Goal: Information Seeking & Learning: Learn about a topic

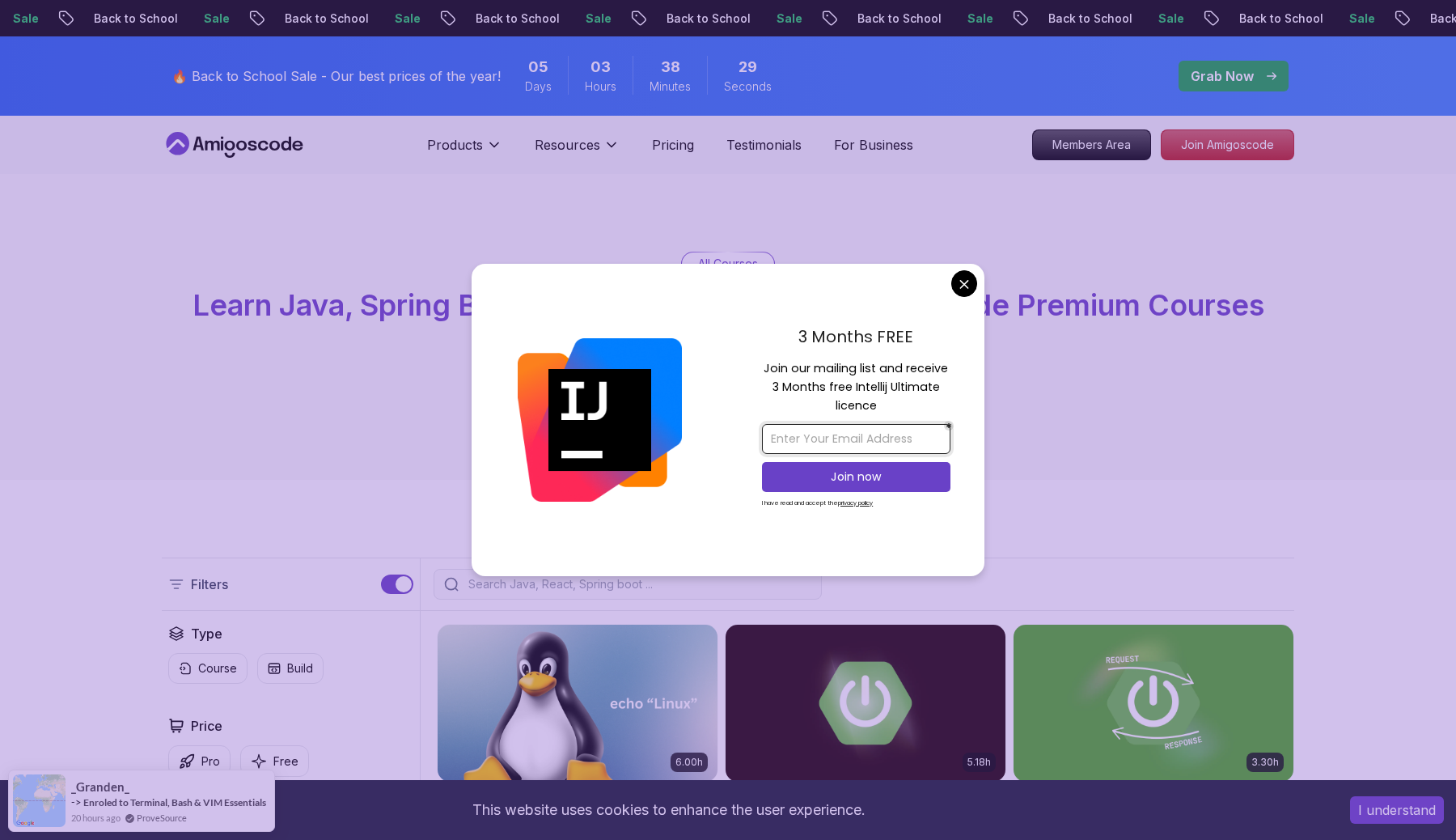
click at [800, 445] on input "email" at bounding box center [856, 438] width 188 height 30
type input "urutech@gmail.com"
click at [825, 482] on p "Join now" at bounding box center [856, 476] width 153 height 16
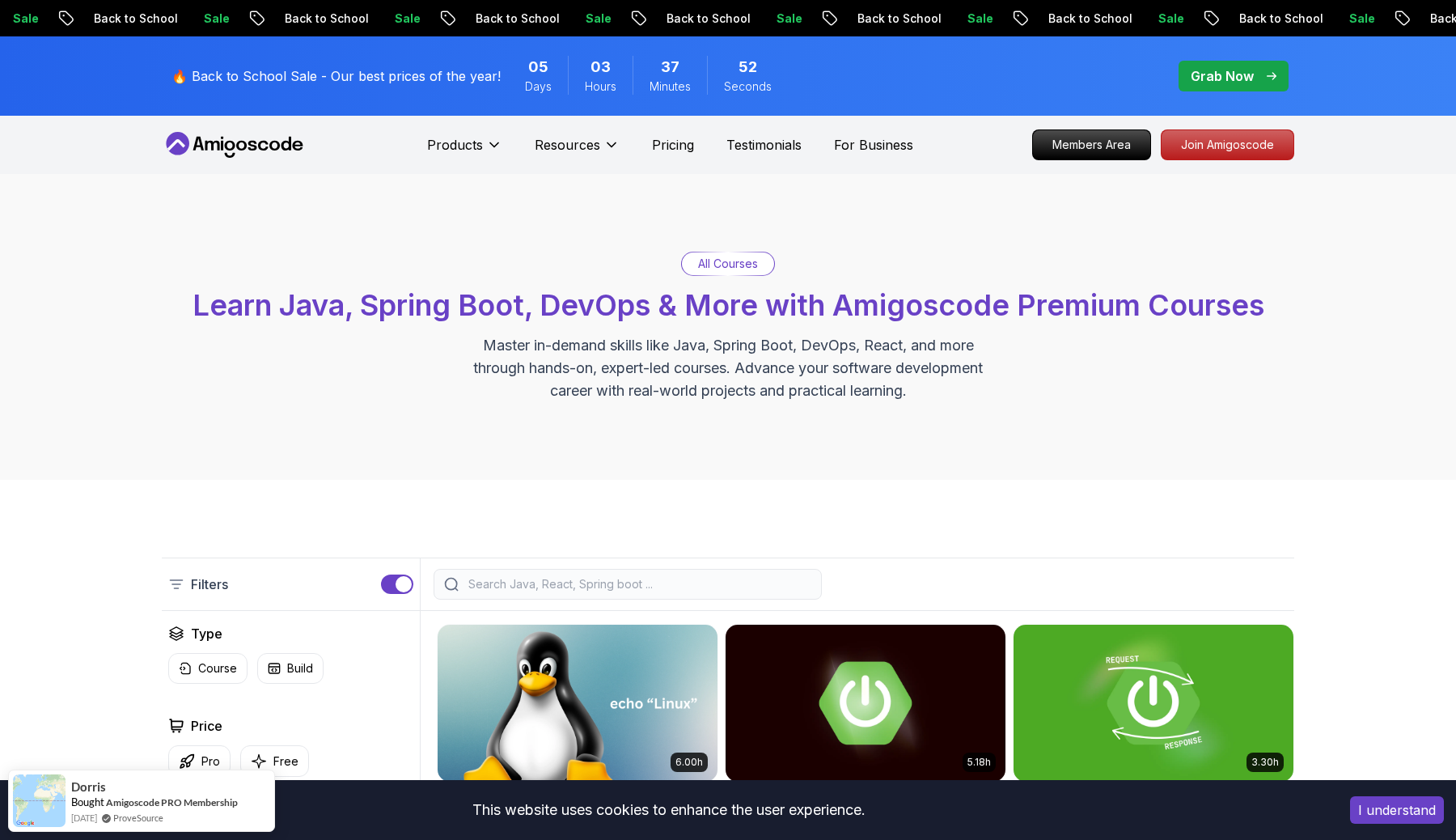
click at [1220, 83] on p "Grab Now" at bounding box center [1222, 75] width 63 height 19
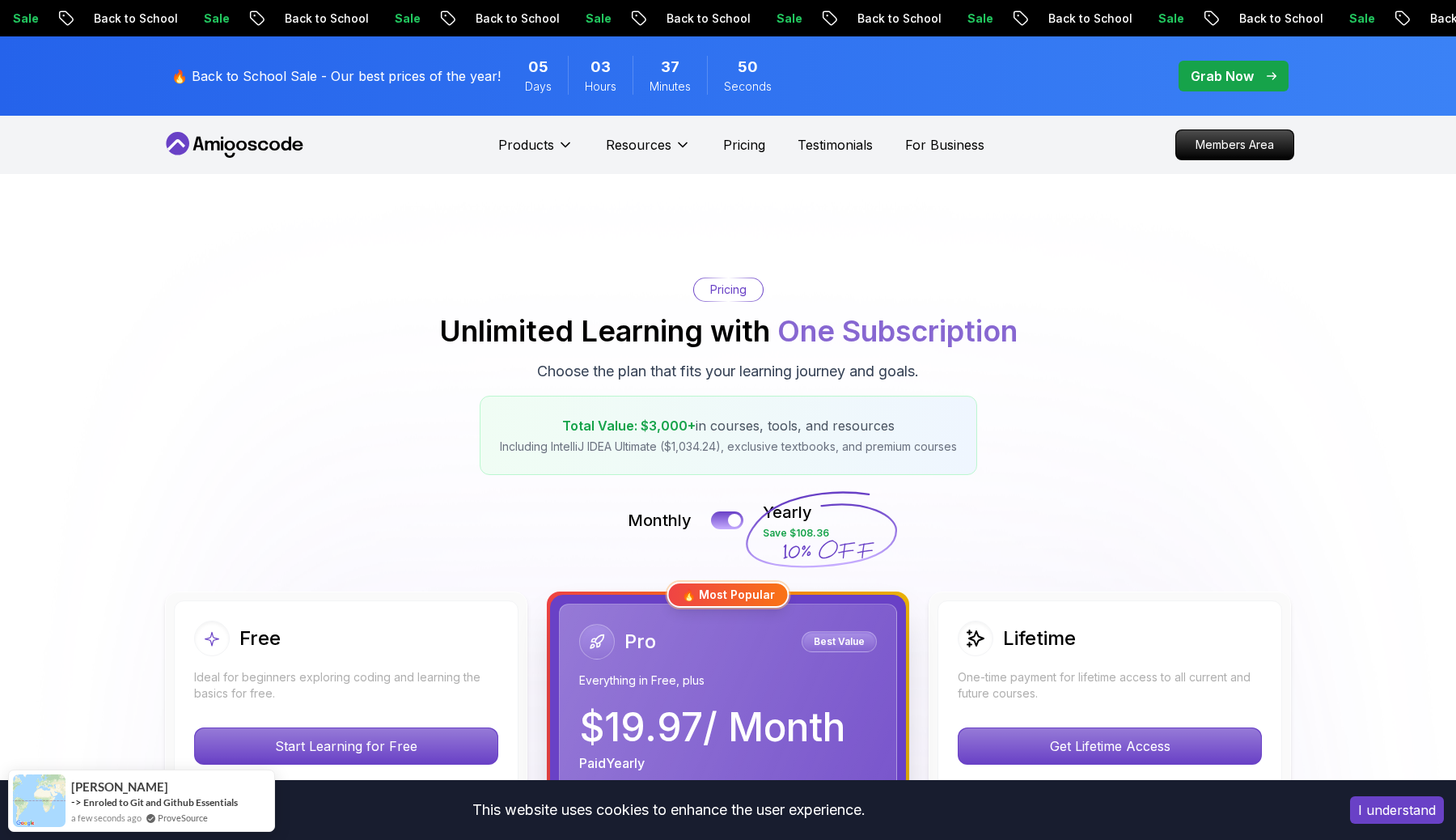
click at [1220, 83] on p "Grab Now" at bounding box center [1222, 75] width 63 height 19
click at [747, 138] on p "Pricing" at bounding box center [744, 144] width 42 height 19
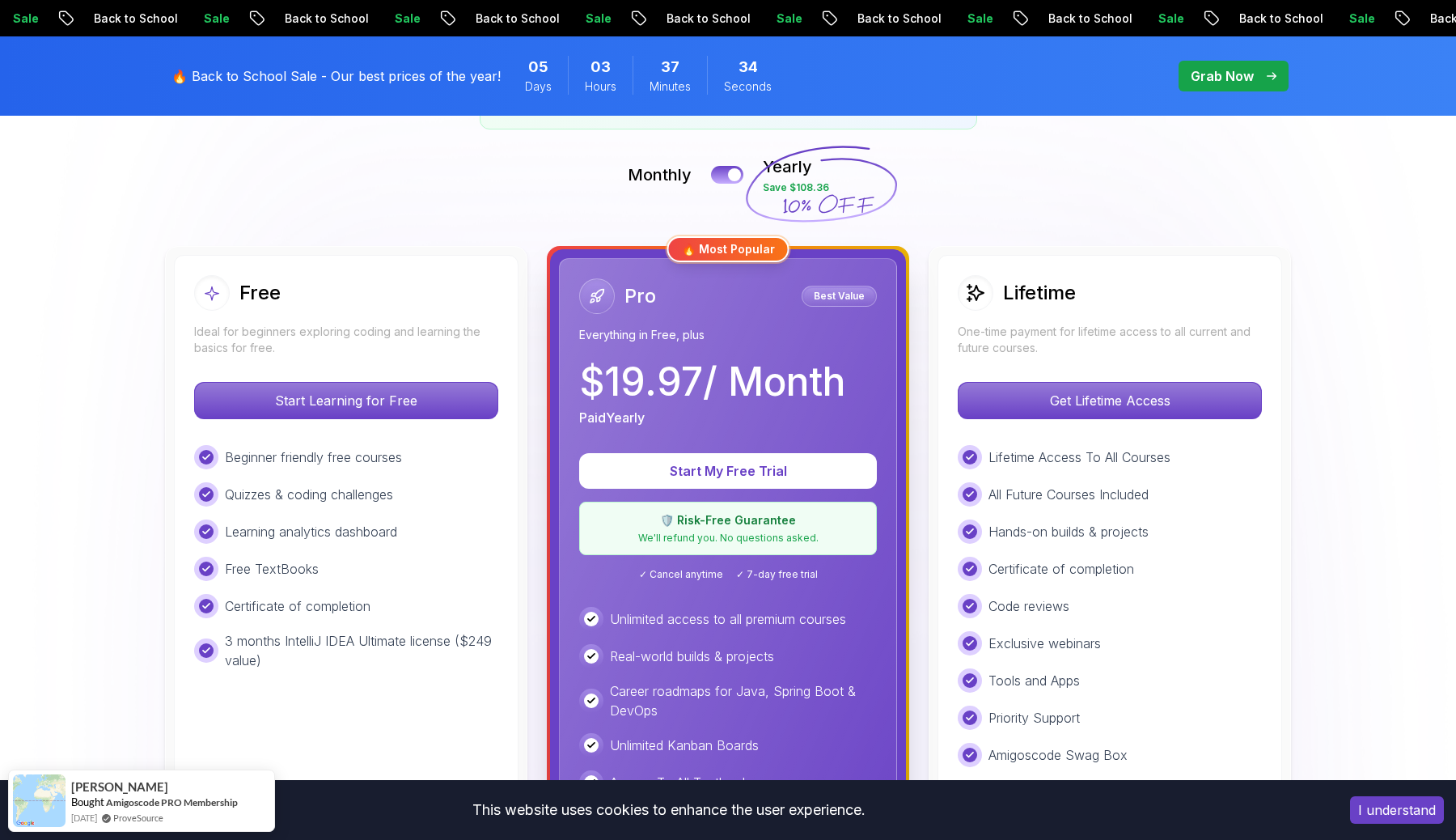
scroll to position [335, 0]
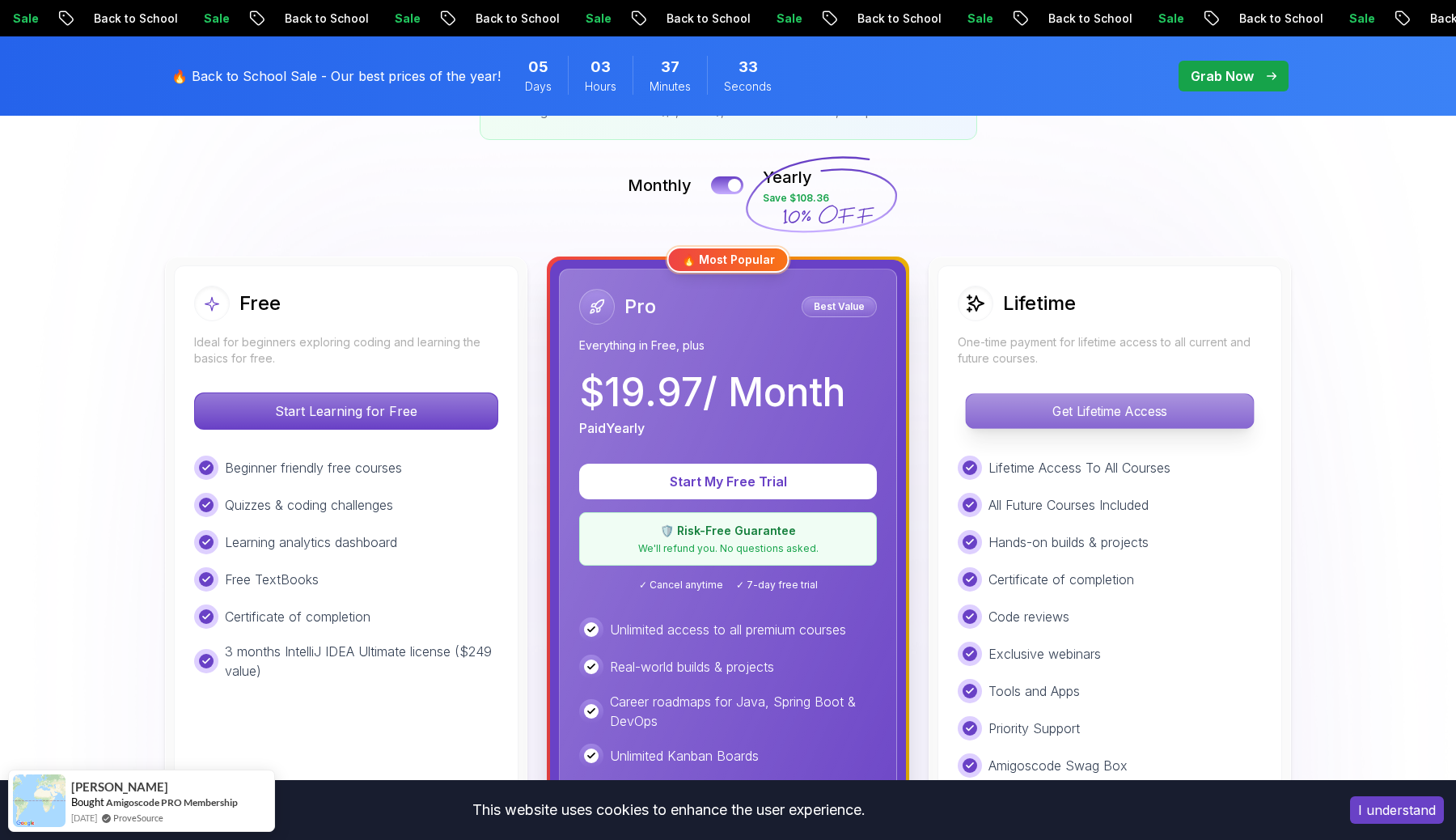
click at [1103, 399] on p "Get Lifetime Access" at bounding box center [1109, 411] width 287 height 34
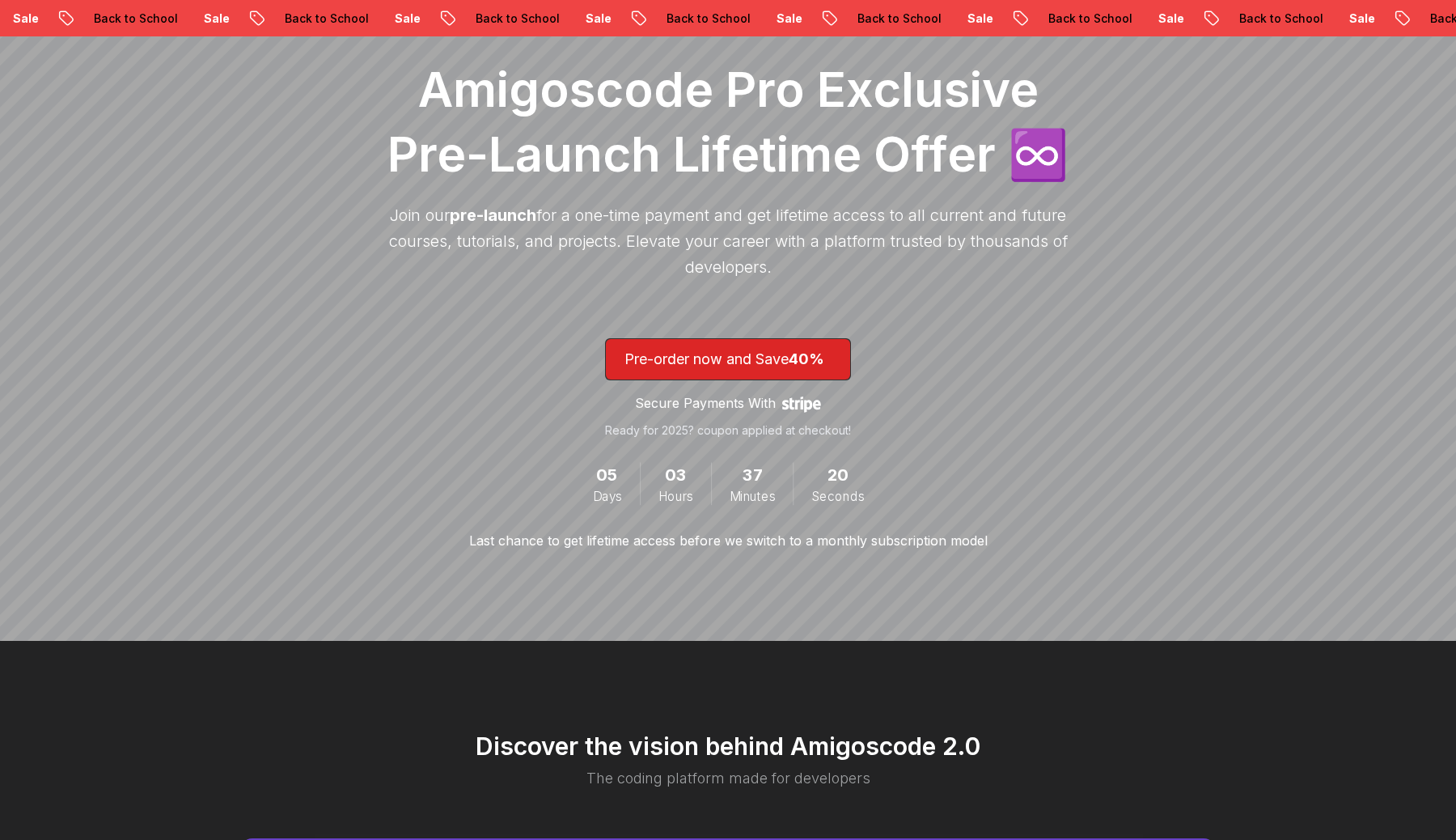
scroll to position [205, 0]
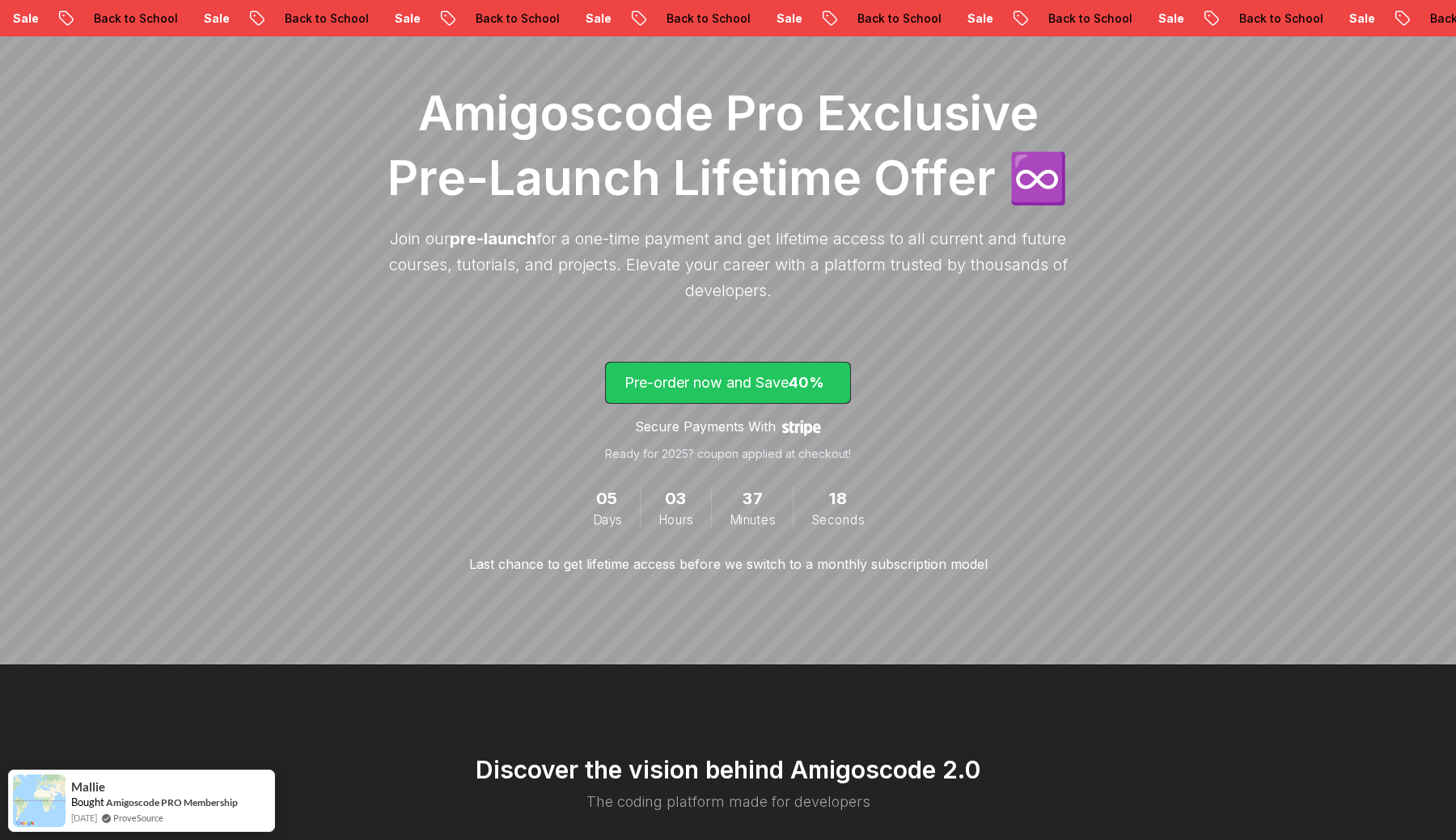
click at [814, 381] on span "40%" at bounding box center [805, 382] width 35 height 17
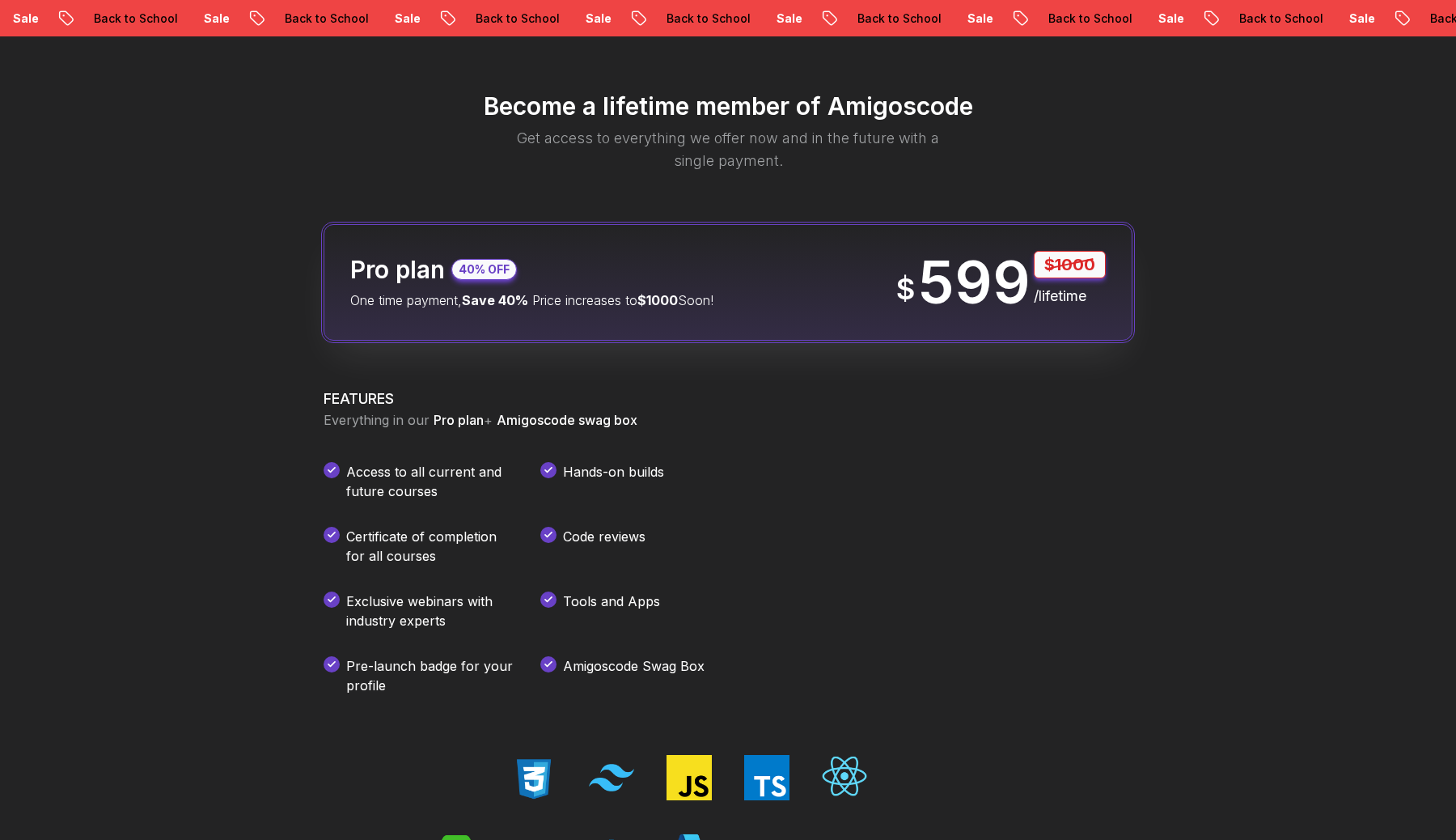
scroll to position [1905, 0]
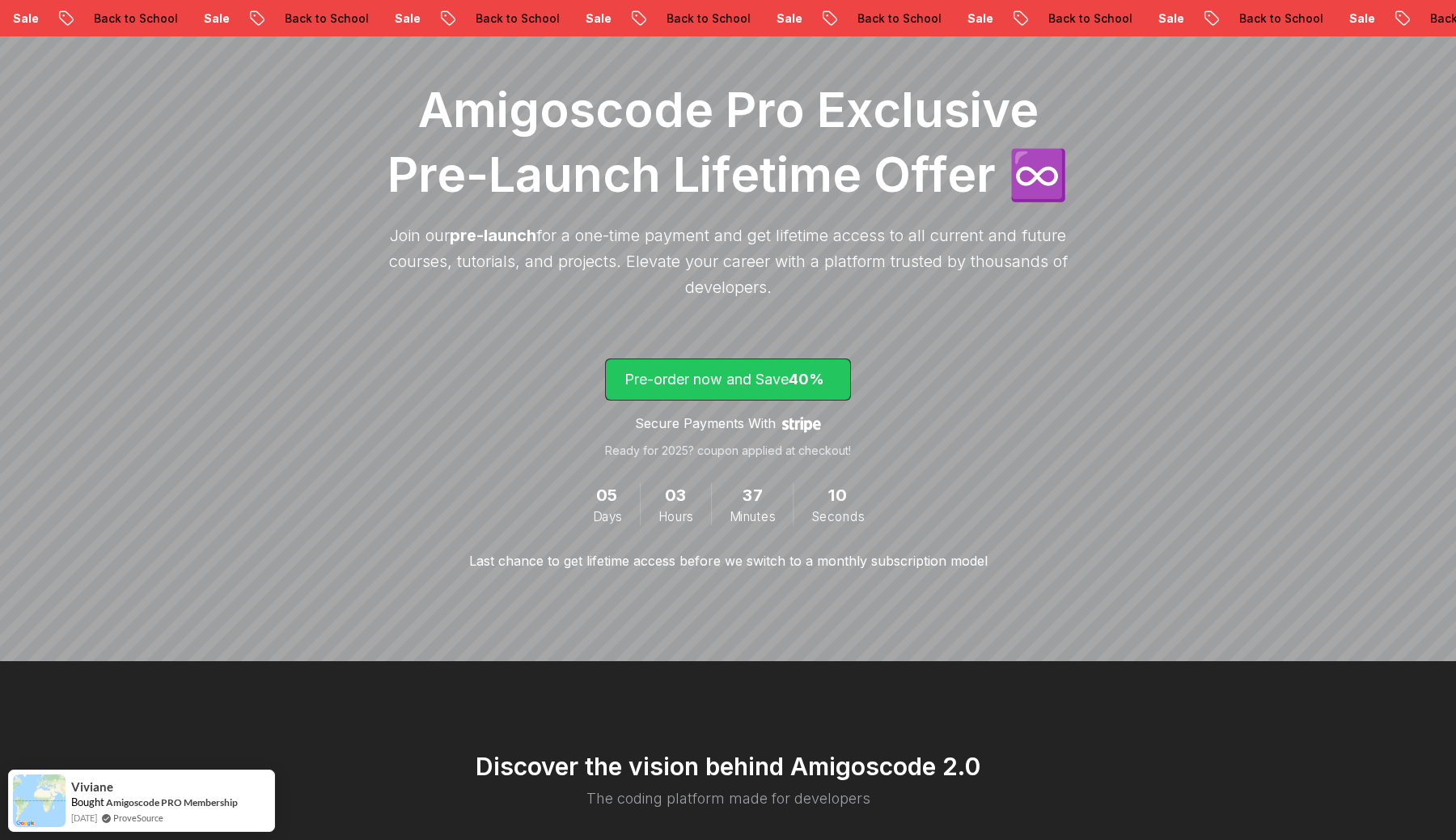
scroll to position [205, 0]
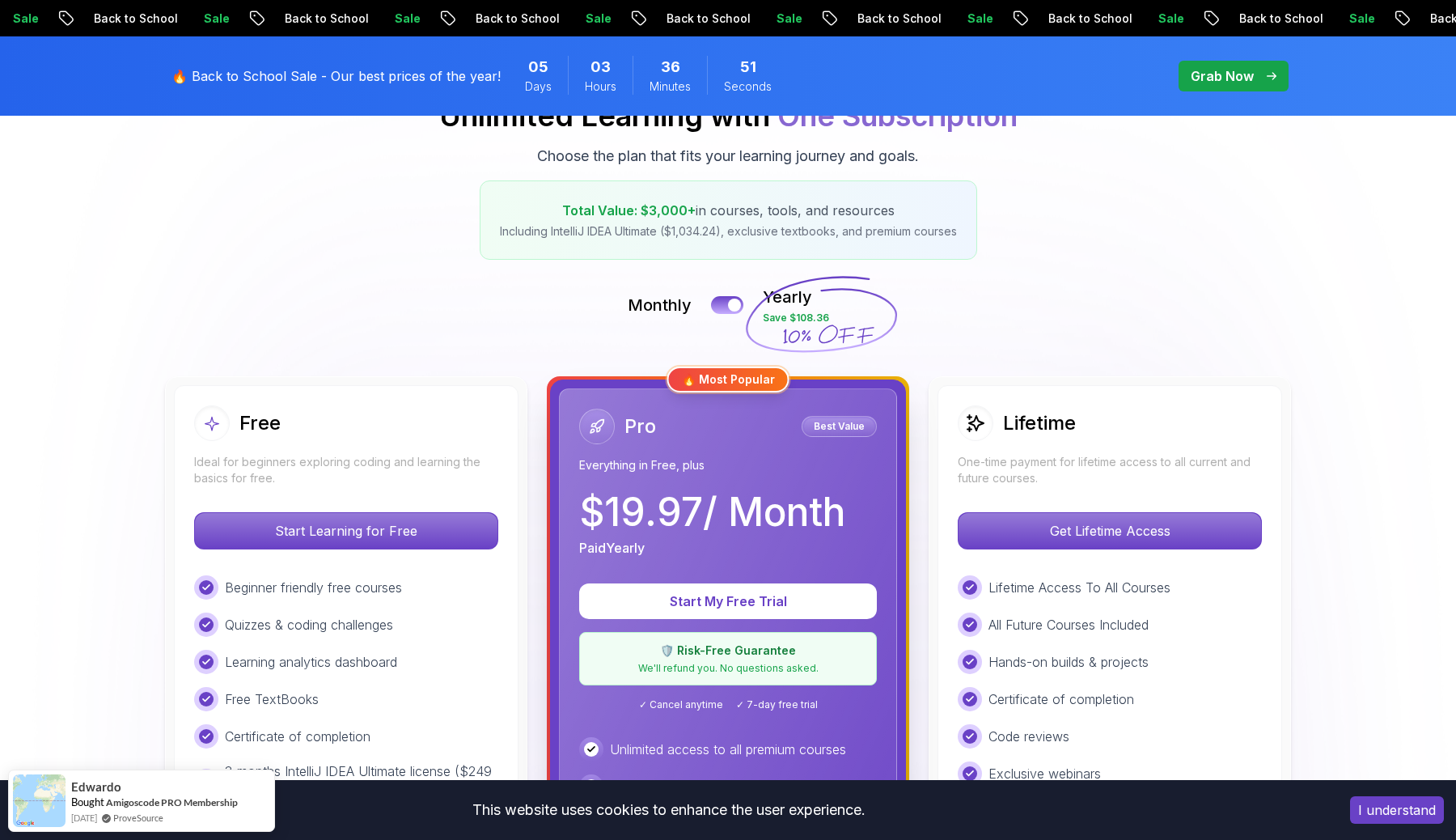
scroll to position [205, 0]
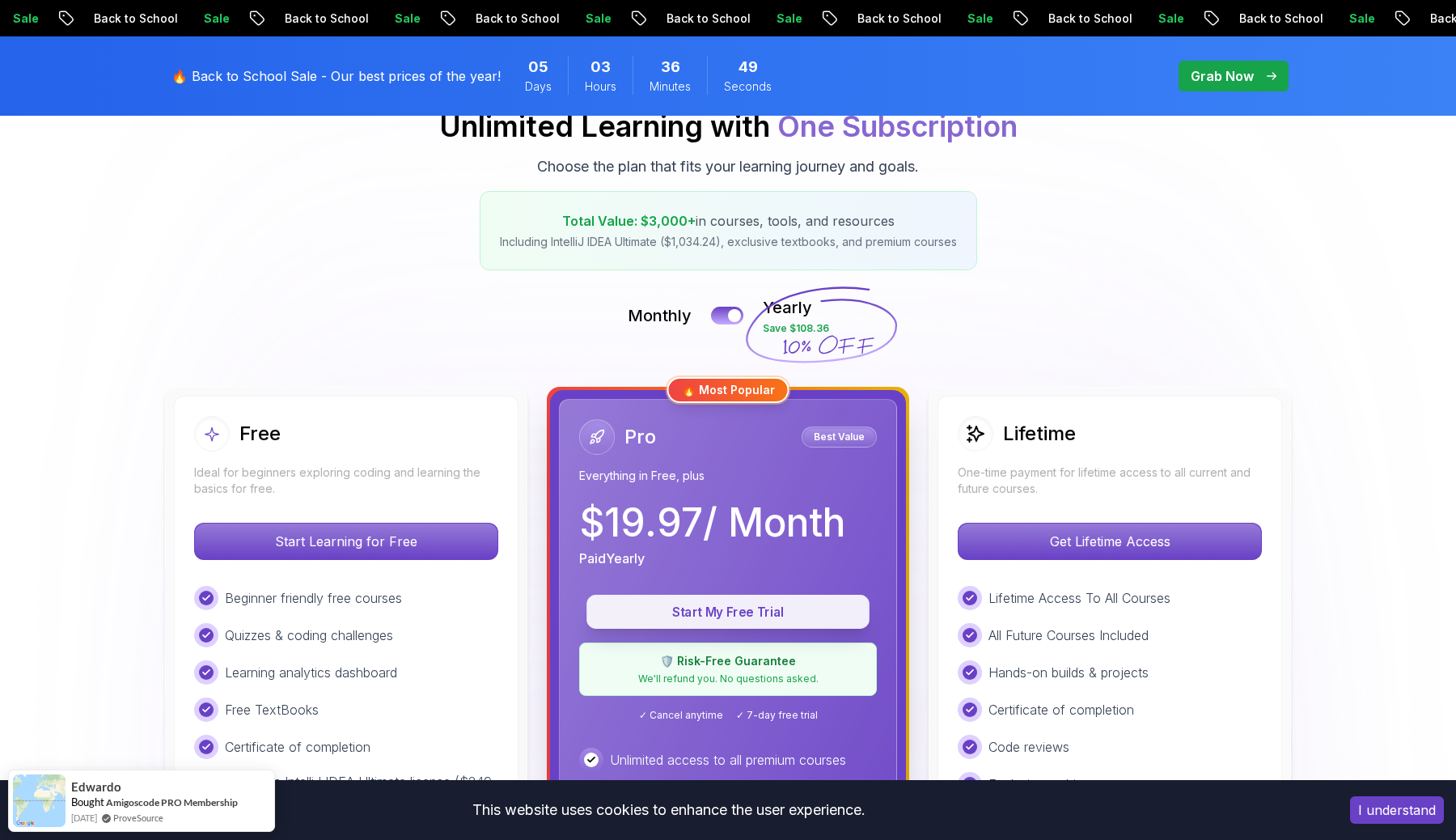
click at [723, 603] on p "Start My Free Trial" at bounding box center [728, 612] width 246 height 19
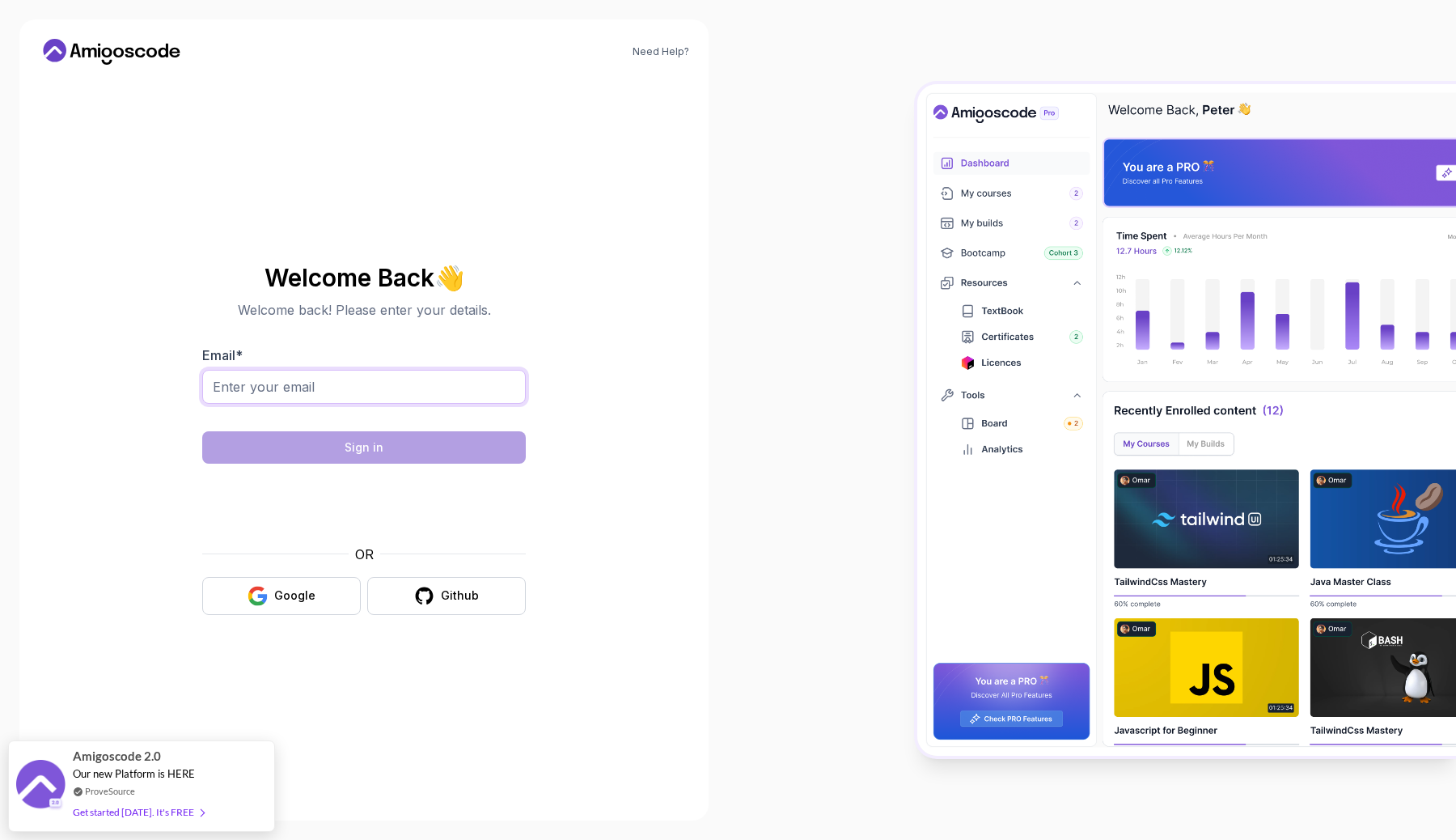
click at [414, 390] on input "Email *" at bounding box center [363, 387] width 323 height 34
type input "massaovictor90@gmail.com"
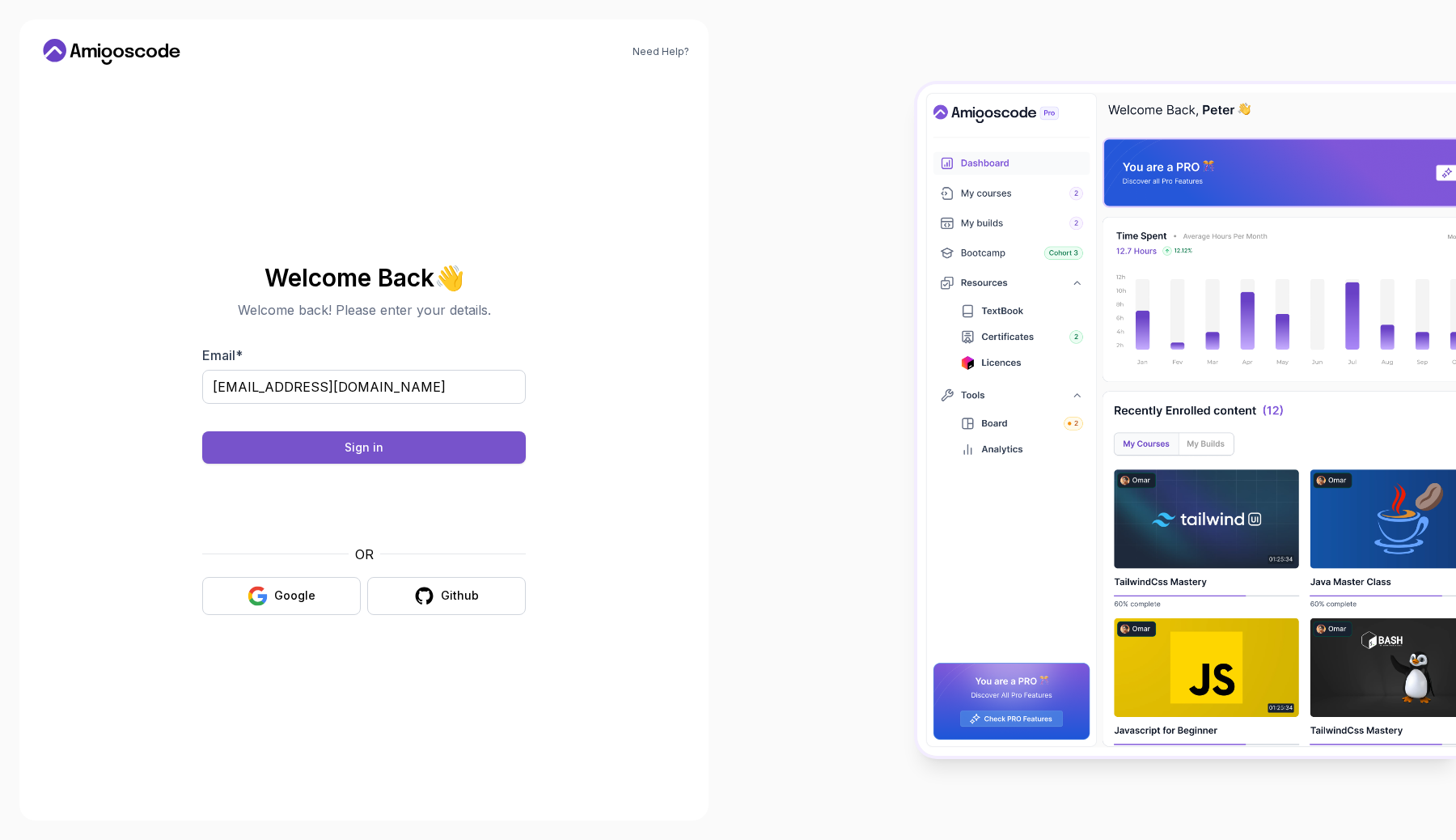
click at [360, 450] on div "Sign in" at bounding box center [364, 447] width 39 height 16
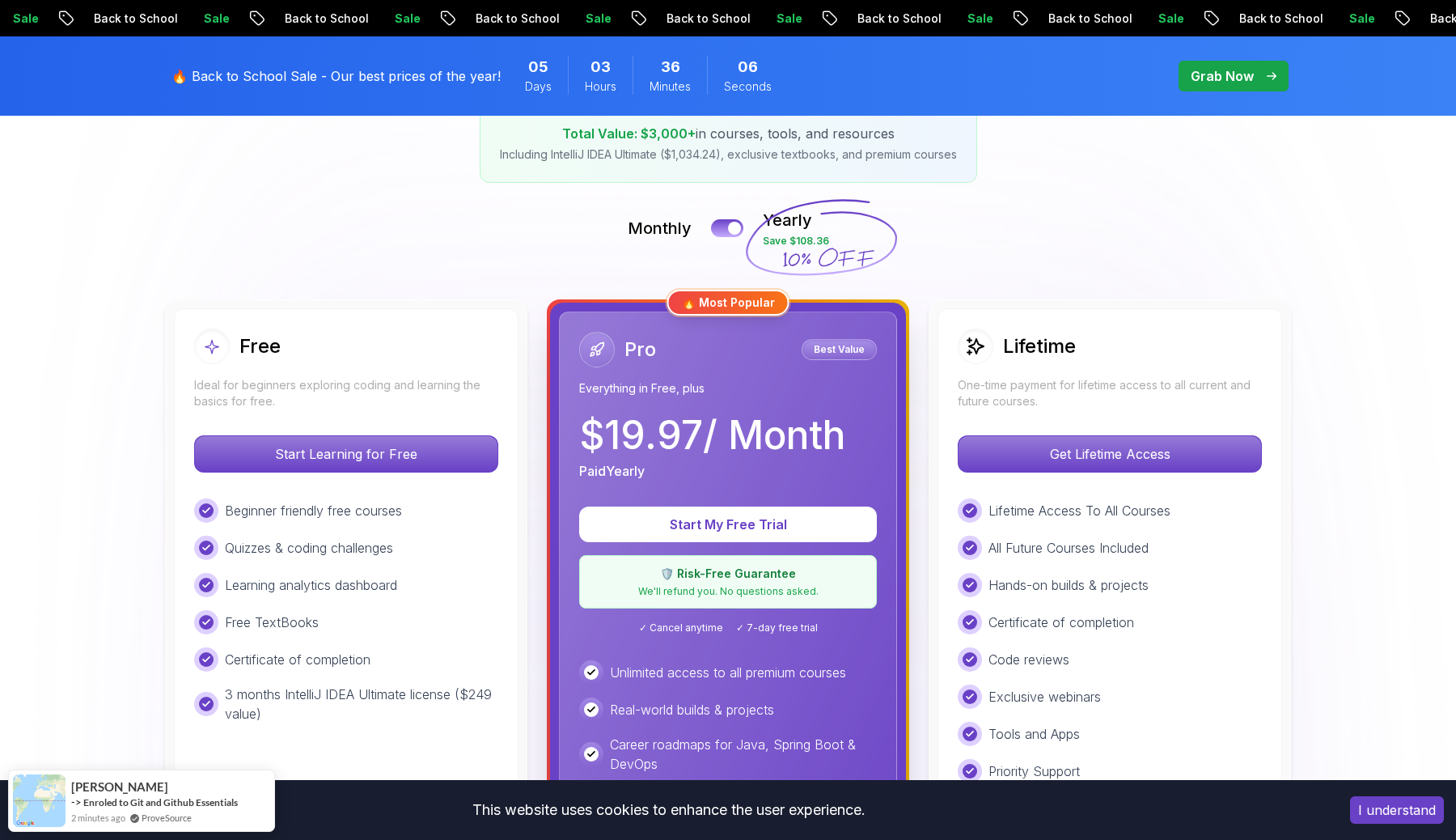
scroll to position [301, 0]
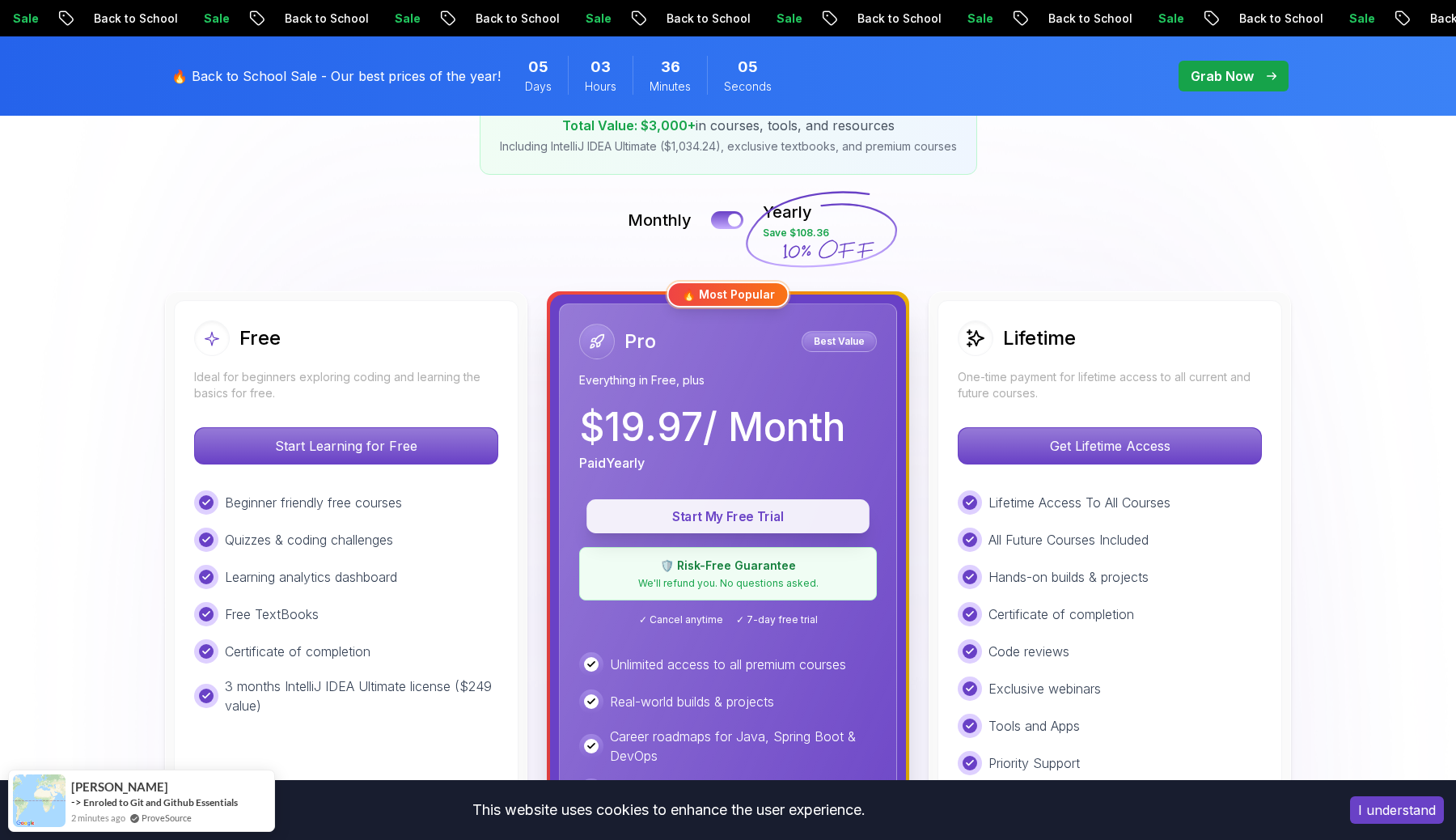
click at [732, 507] on p "Start My Free Trial" at bounding box center [728, 516] width 246 height 19
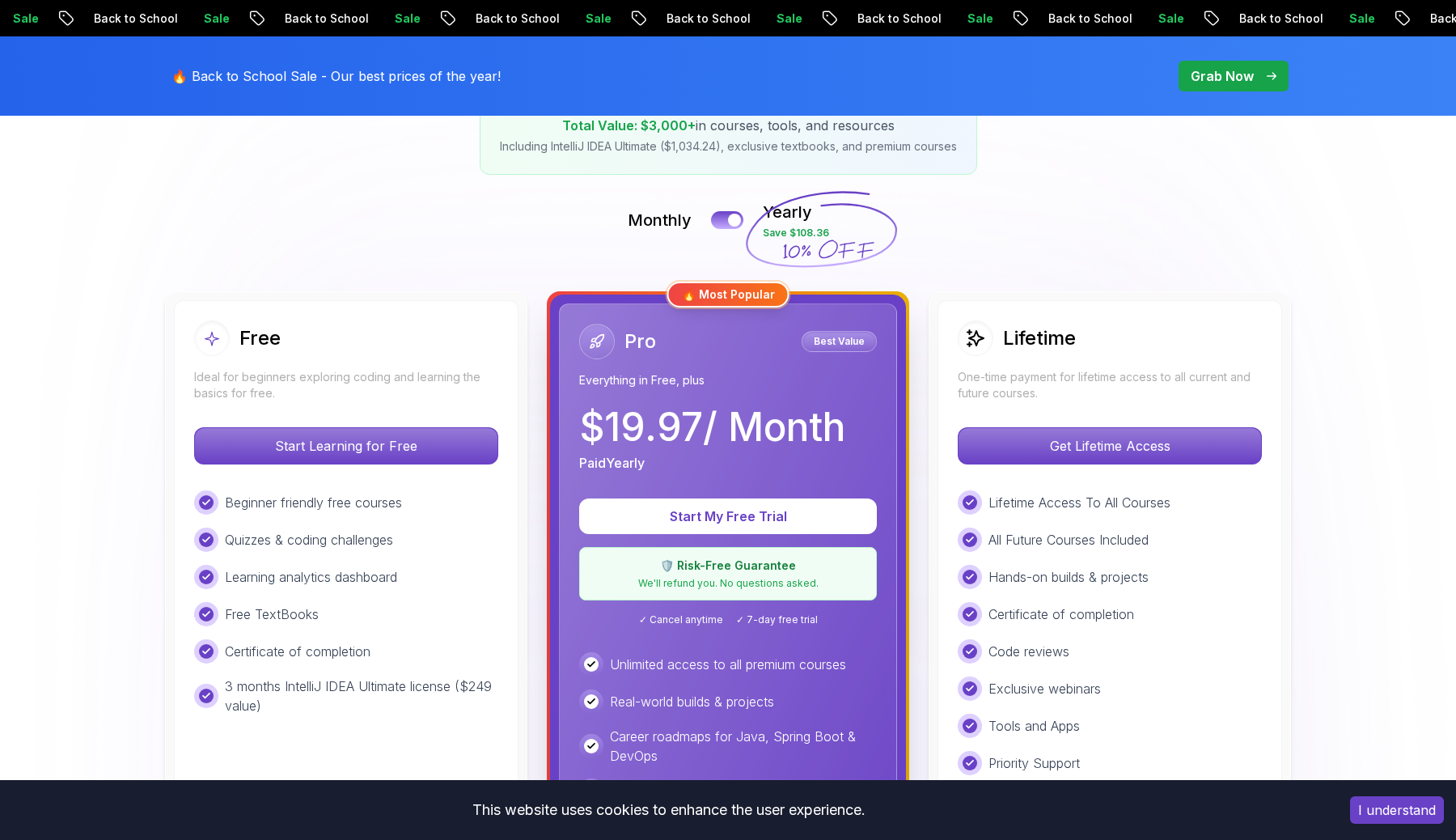
scroll to position [301, 0]
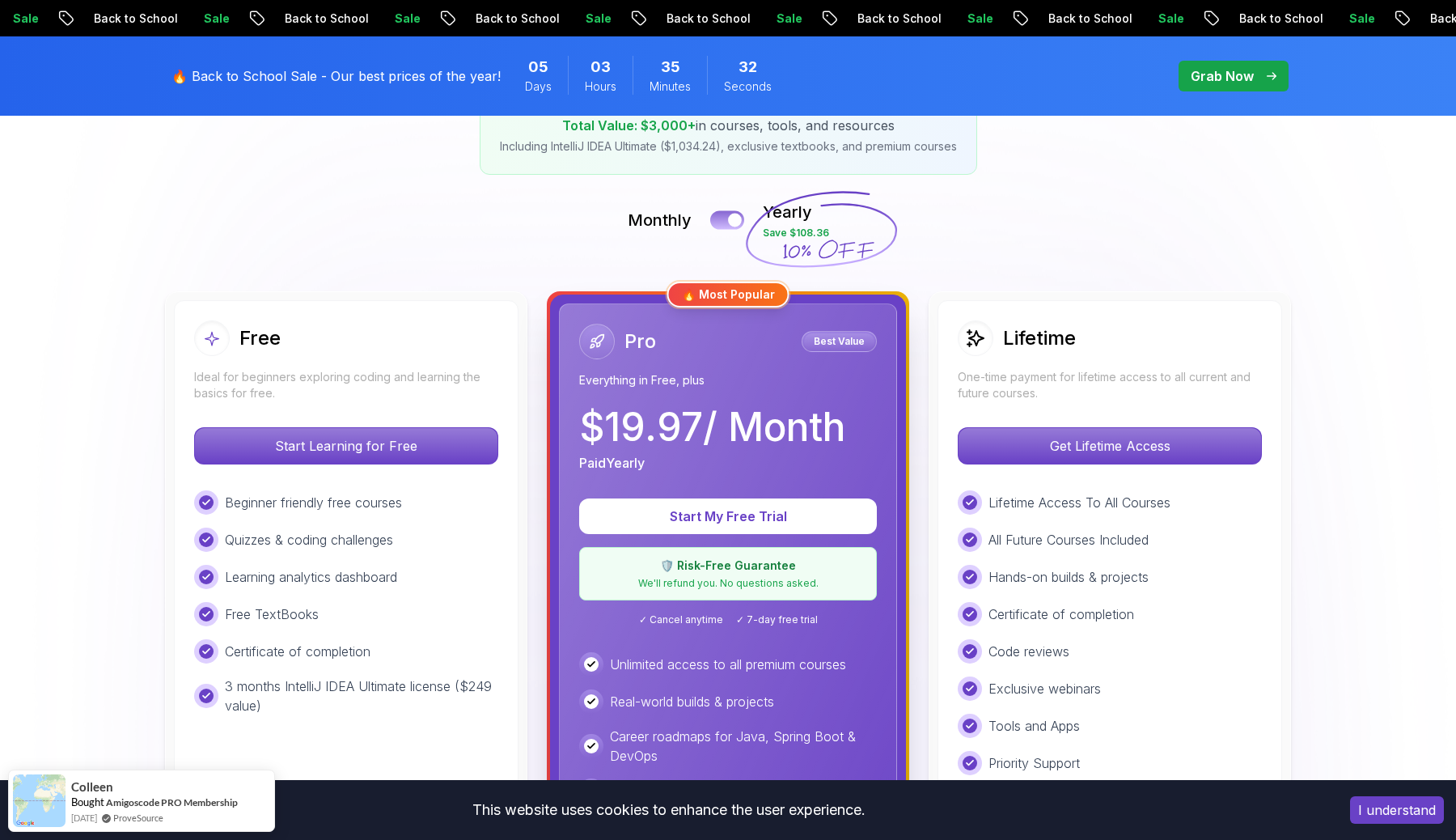
click at [731, 217] on div at bounding box center [734, 220] width 14 height 14
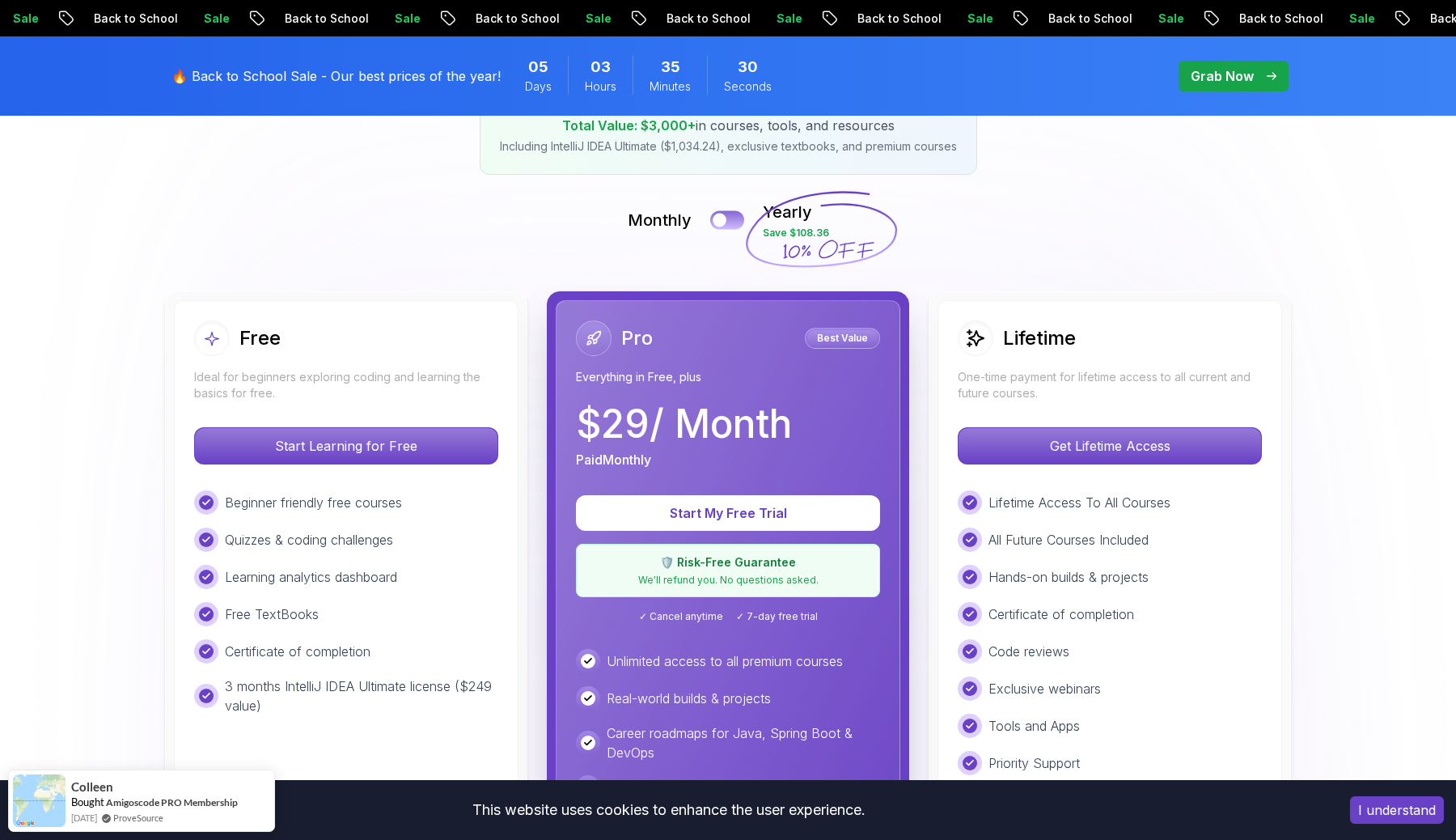
click at [731, 217] on button at bounding box center [728, 219] width 34 height 19
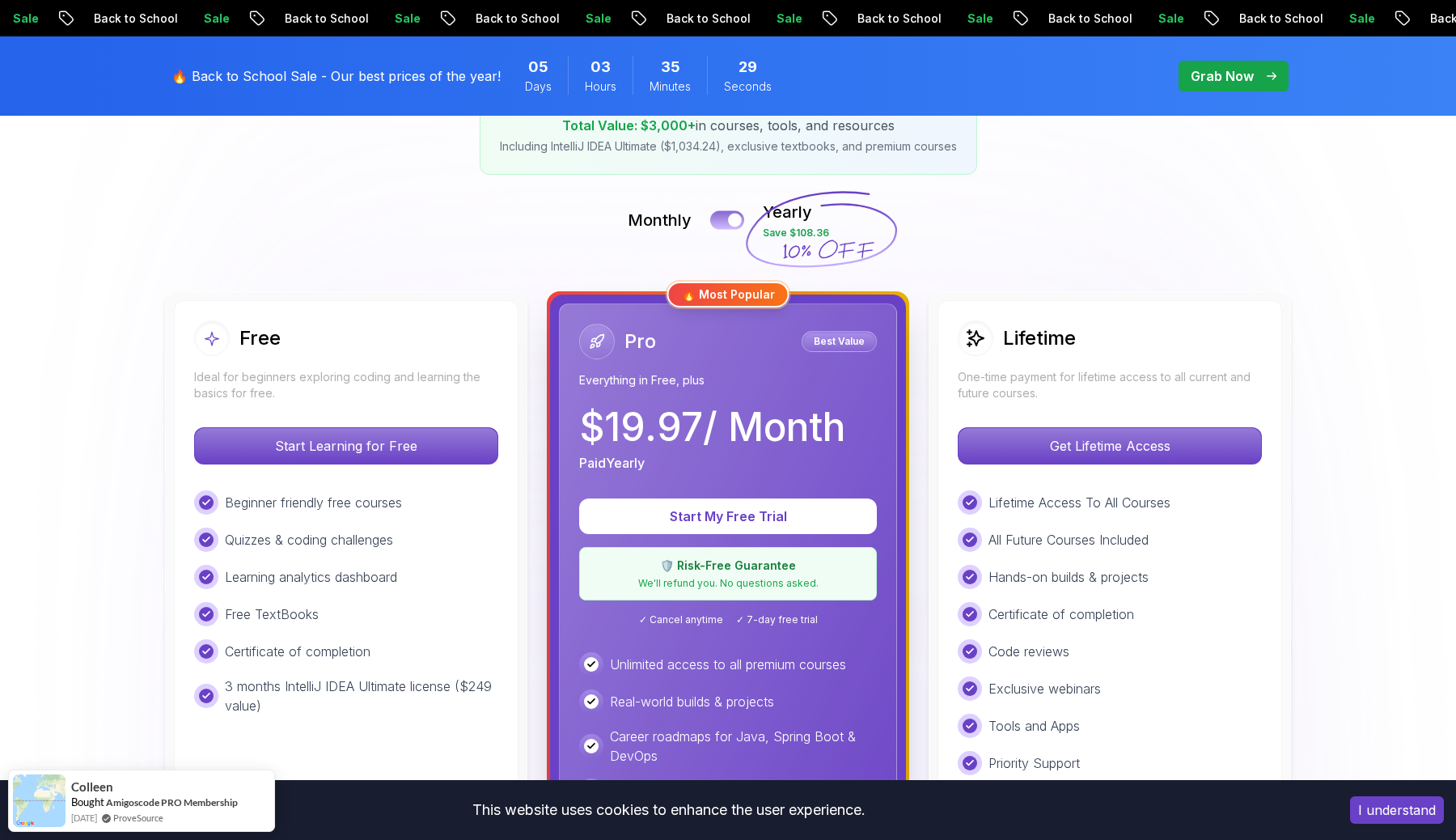
click at [731, 217] on div at bounding box center [734, 220] width 14 height 14
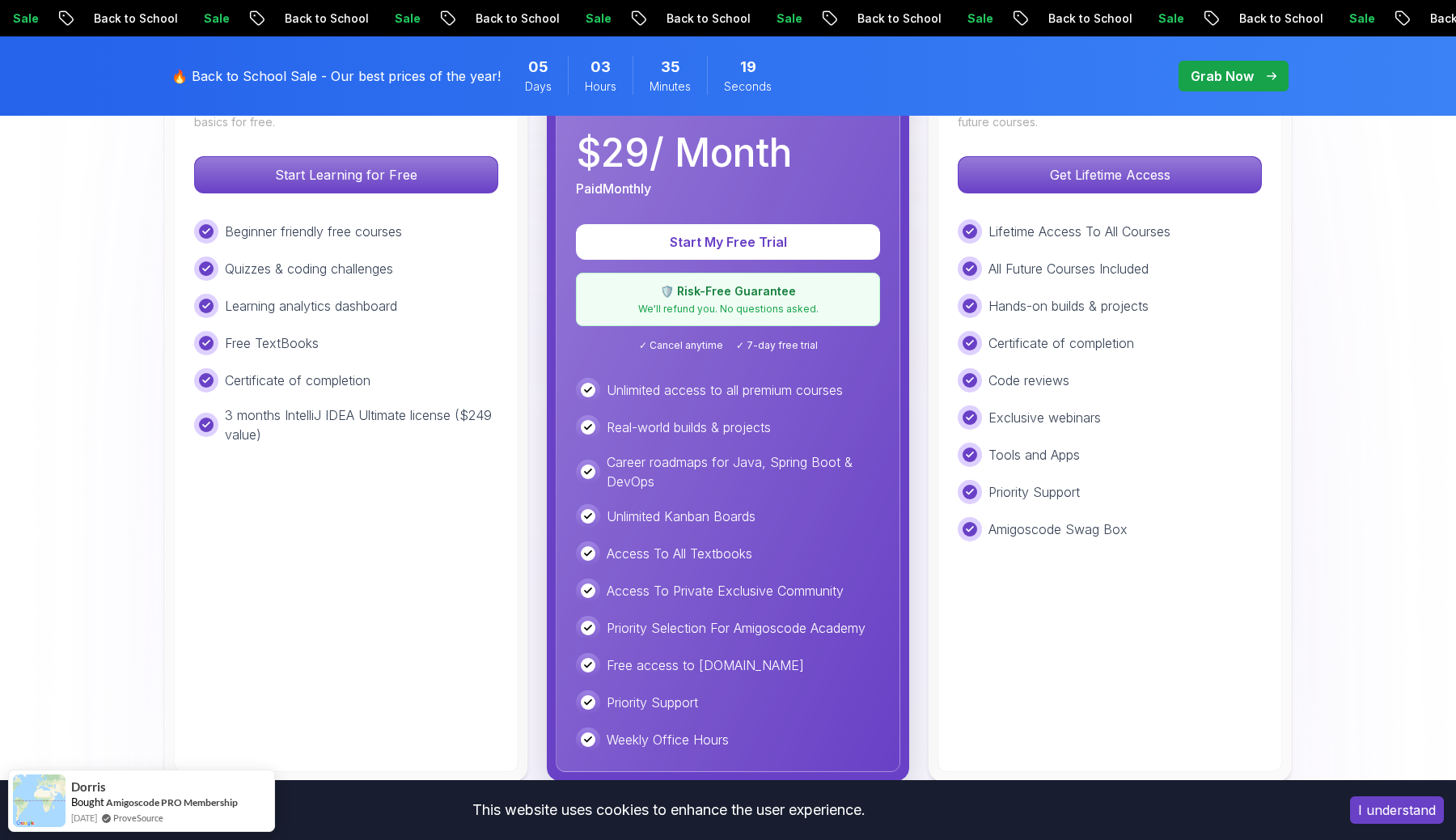
scroll to position [575, 0]
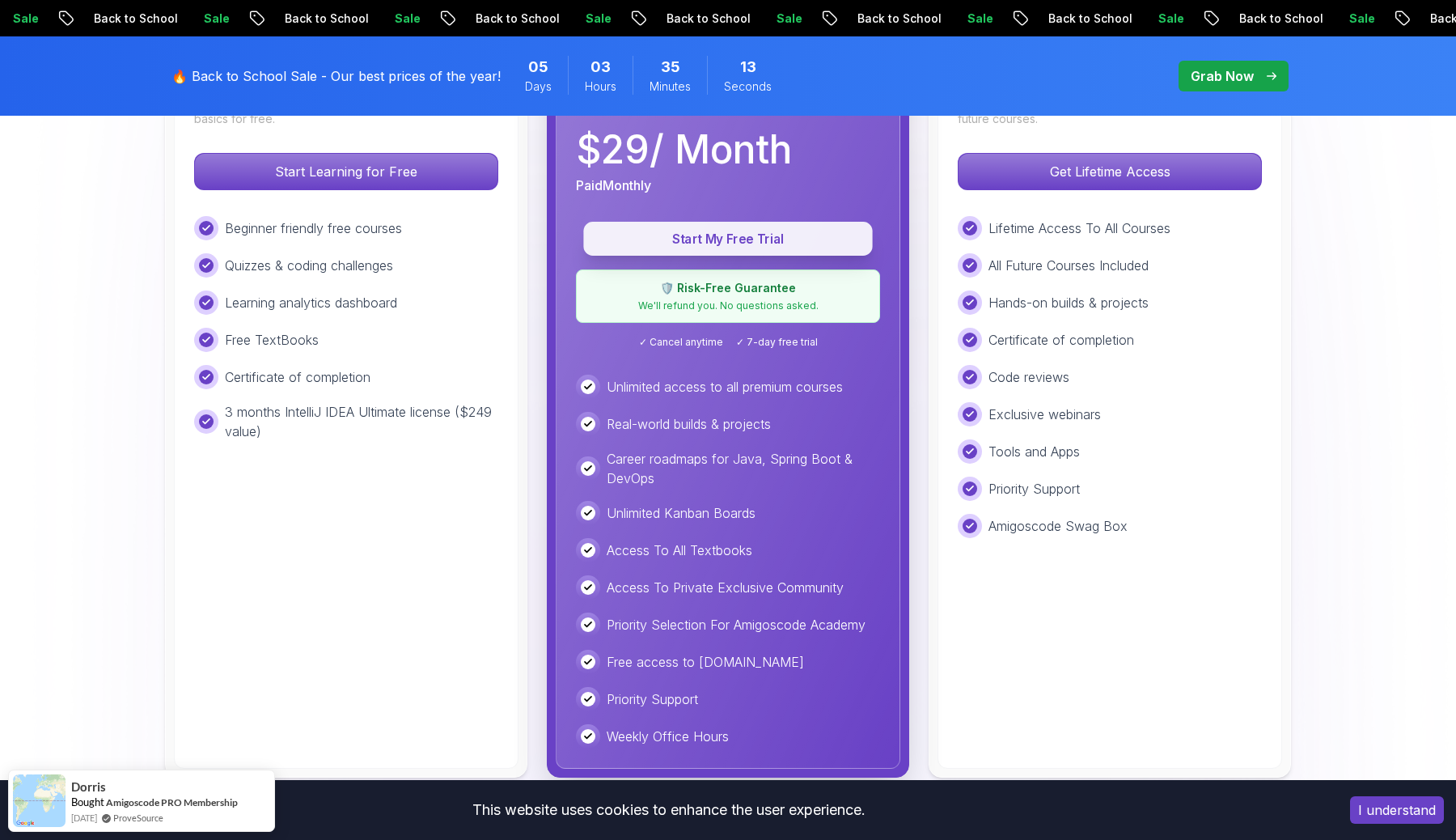
click at [763, 243] on p "Start My Free Trial" at bounding box center [728, 239] width 252 height 19
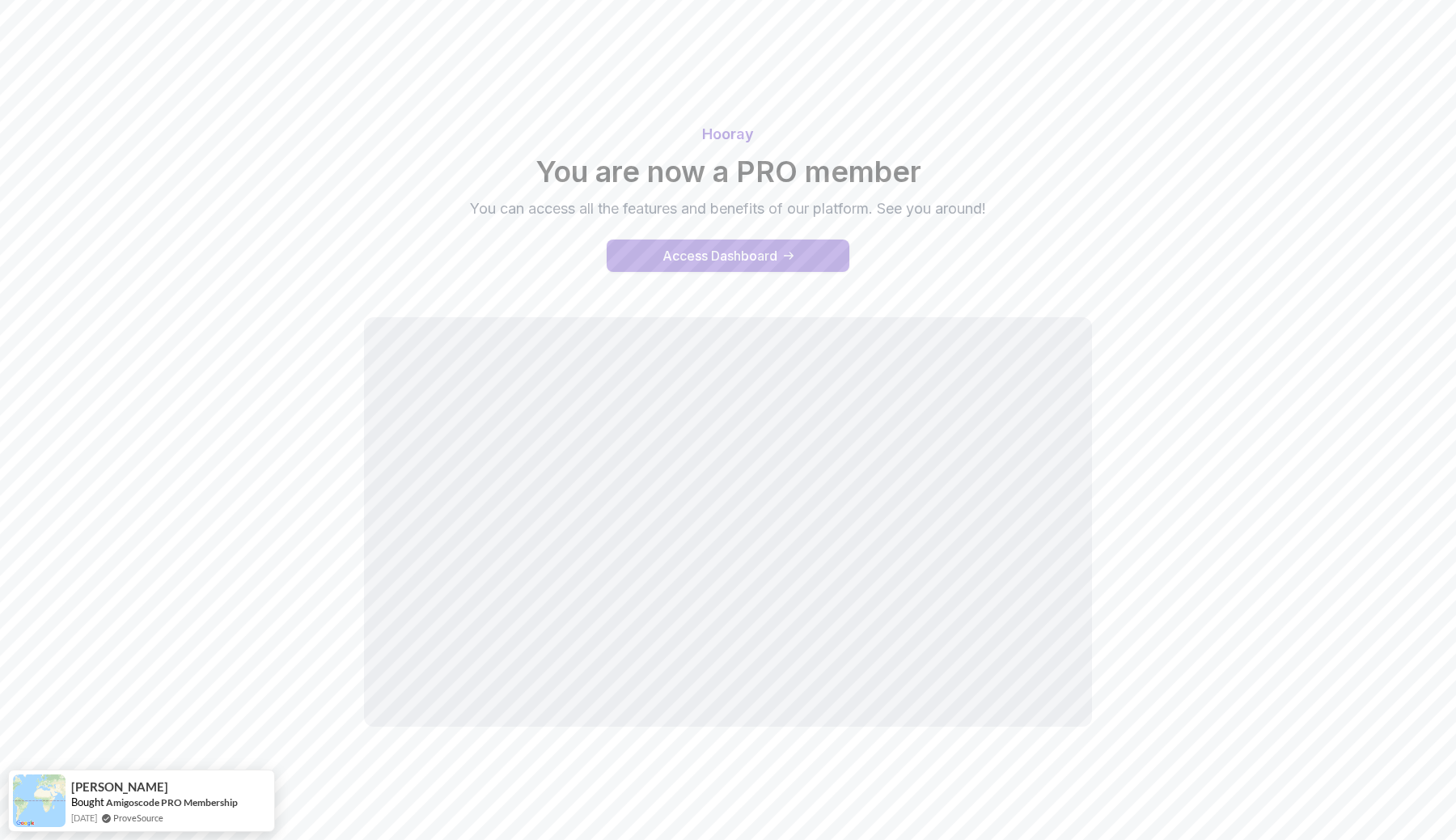
click at [818, 248] on button "Access Dashboard" at bounding box center [728, 256] width 243 height 33
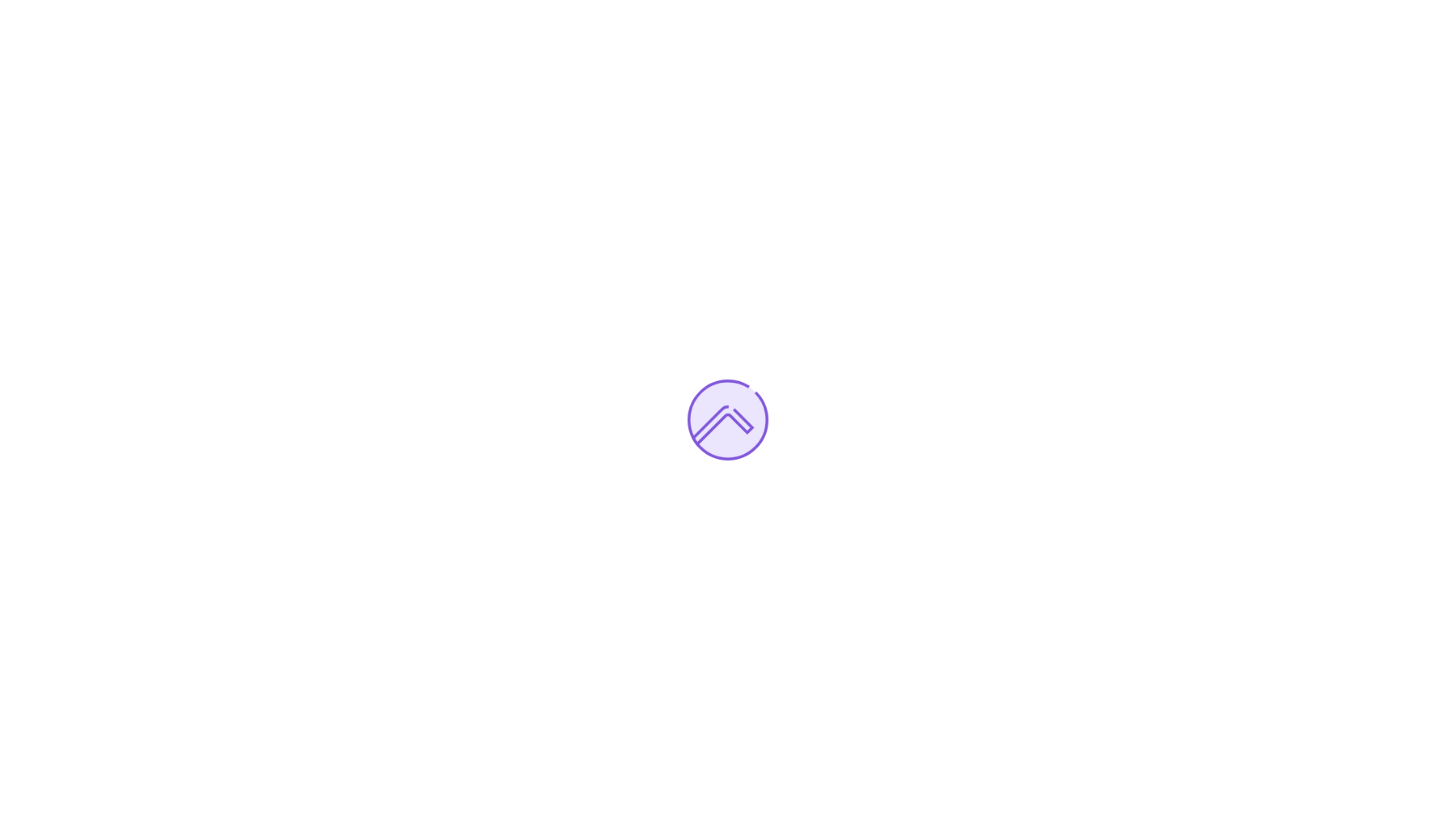
click at [718, 407] on icon at bounding box center [728, 420] width 78 height 78
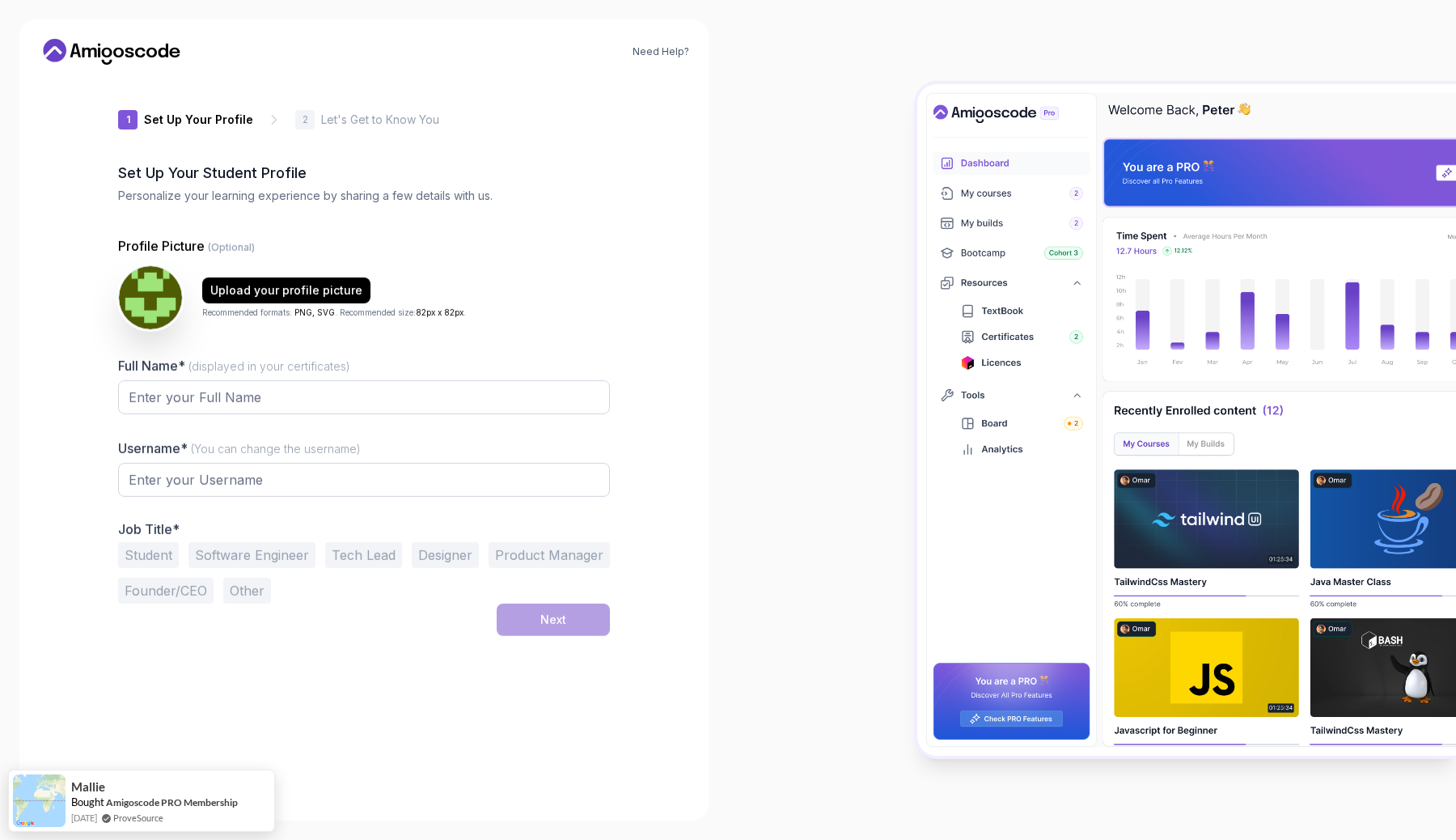
type input "braveweasel57fe7"
click at [287, 404] on input "Full Name* (displayed in your certificates)" at bounding box center [363, 397] width 491 height 34
type input "Victor Massao"
click at [293, 547] on button "Software Engineer" at bounding box center [252, 555] width 127 height 26
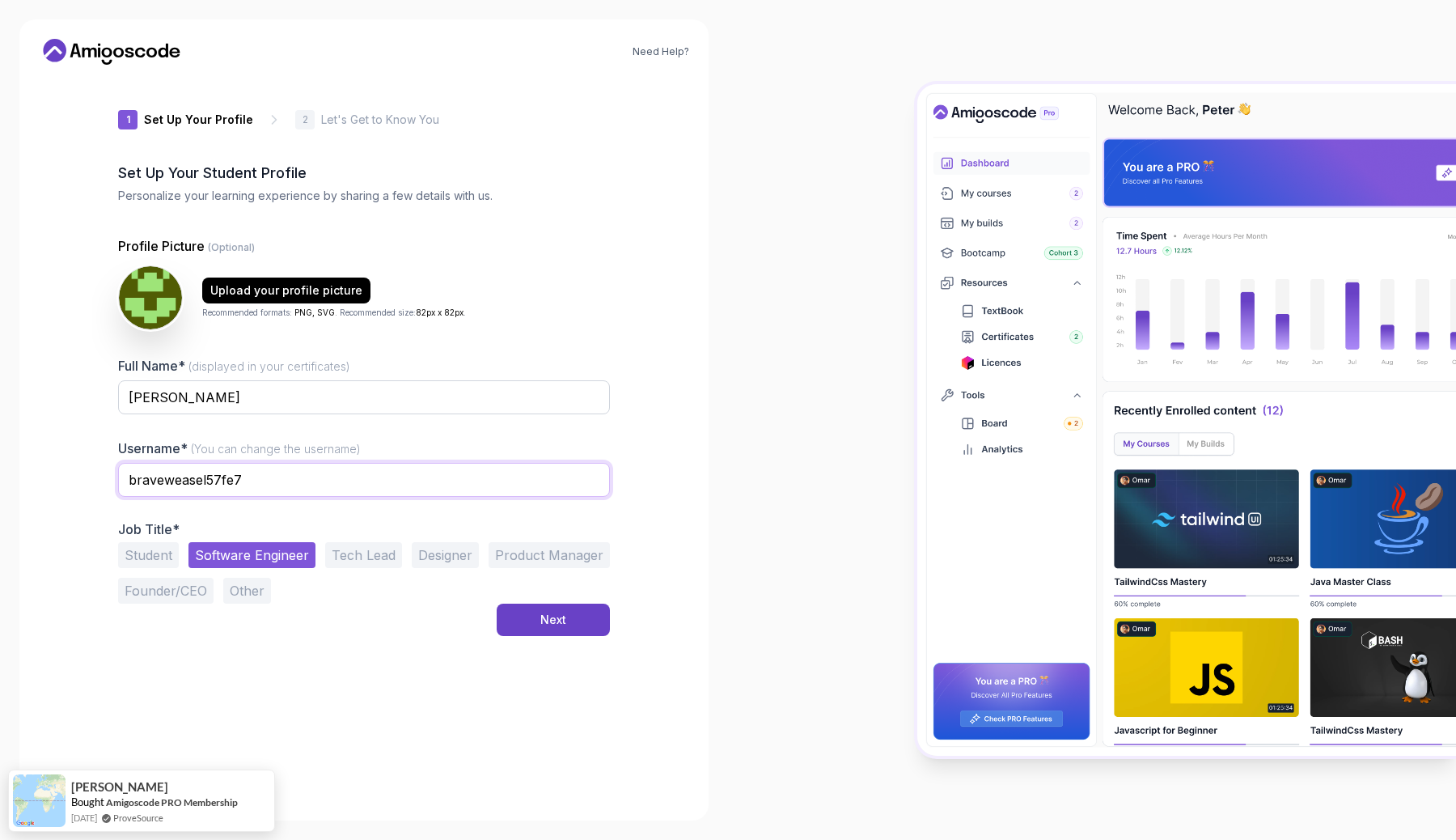
click at [273, 464] on input "braveweasel57fe7" at bounding box center [363, 480] width 491 height 34
type input "u"
type input "vmassao"
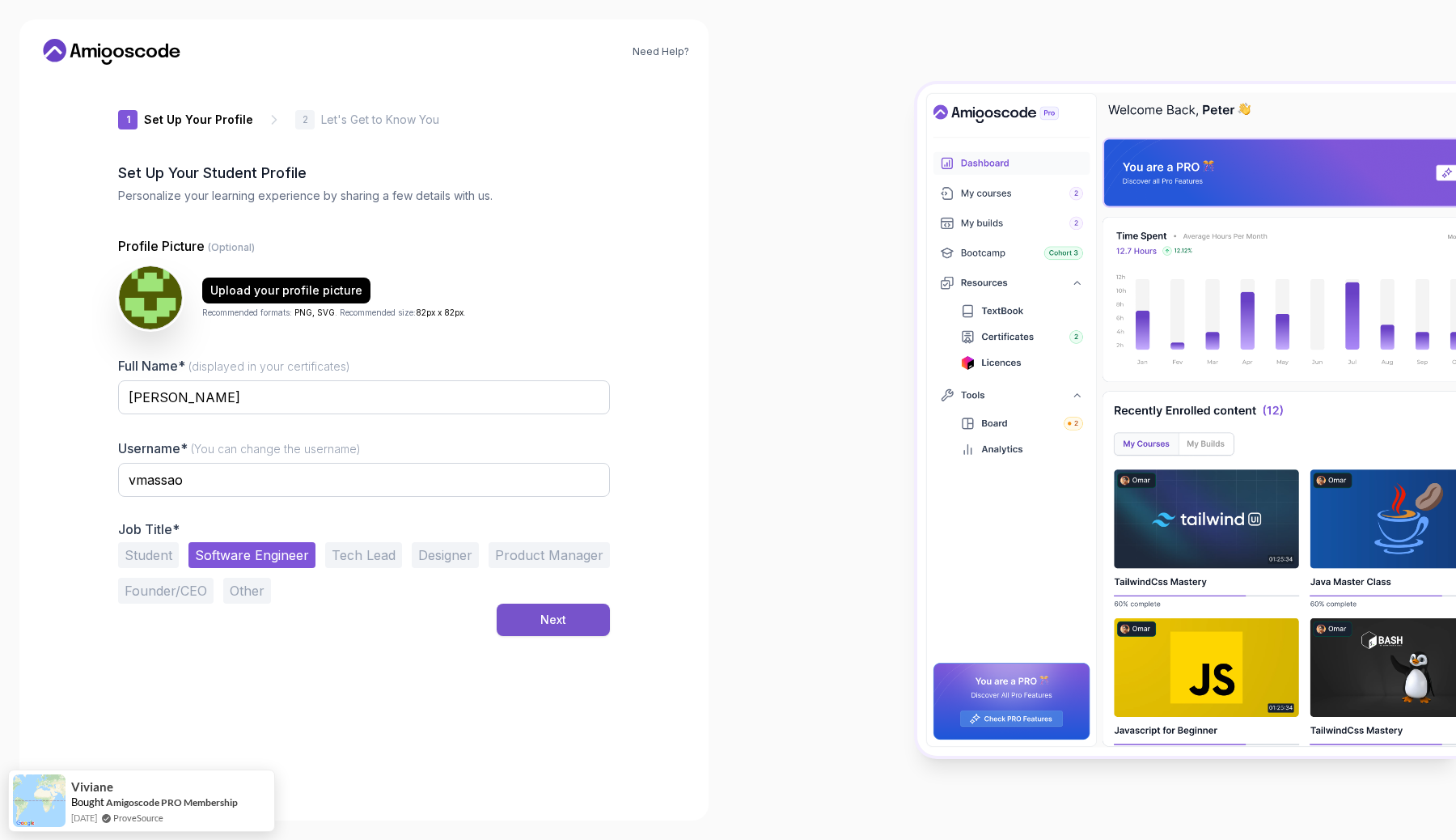
click at [532, 627] on button "Next" at bounding box center [553, 620] width 113 height 33
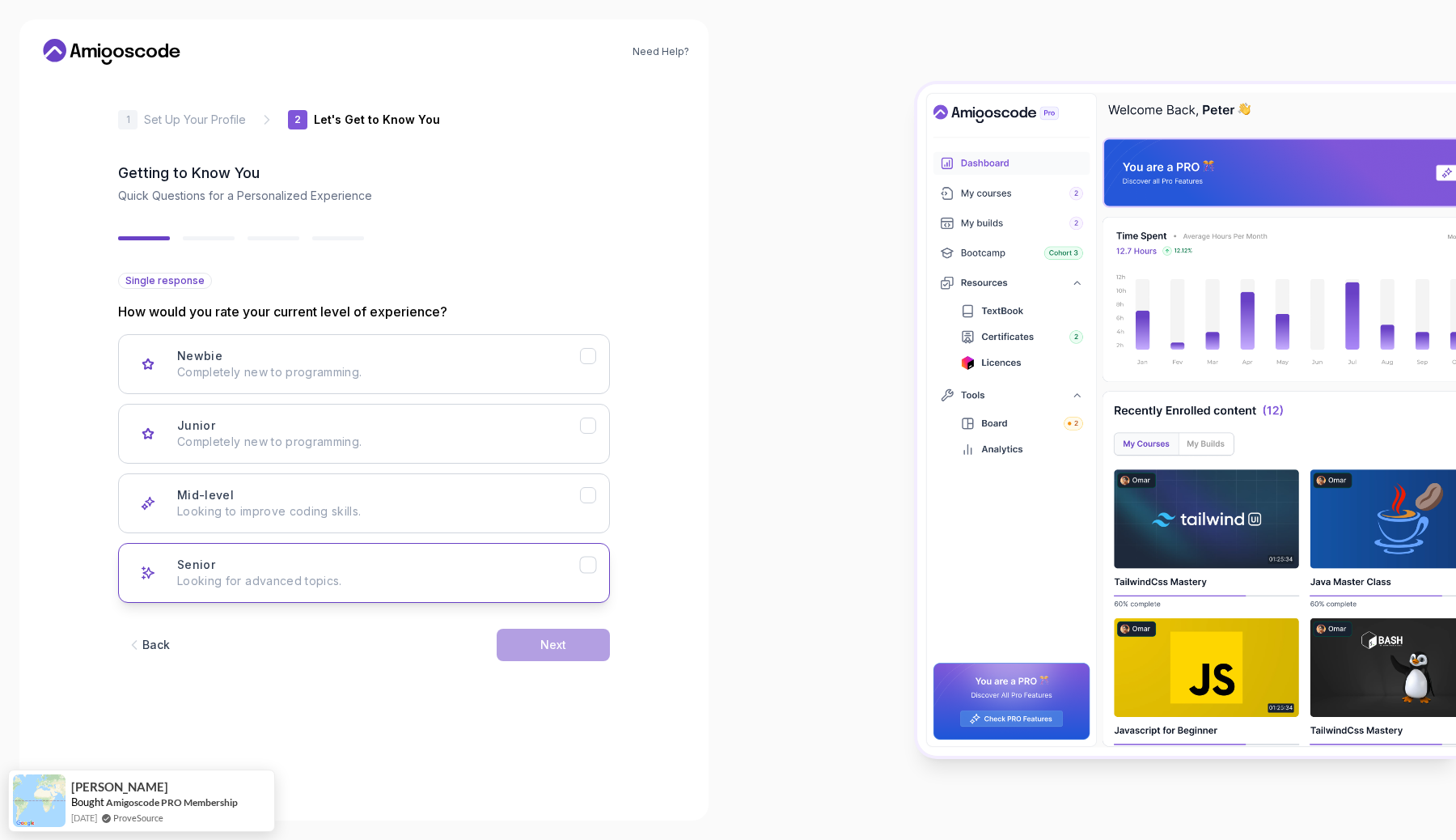
click at [506, 591] on button "Senior Looking for advanced topics." at bounding box center [363, 573] width 491 height 60
click at [507, 509] on p "Looking to improve coding skills." at bounding box center [378, 511] width 403 height 16
click at [548, 647] on div "Next" at bounding box center [553, 644] width 26 height 16
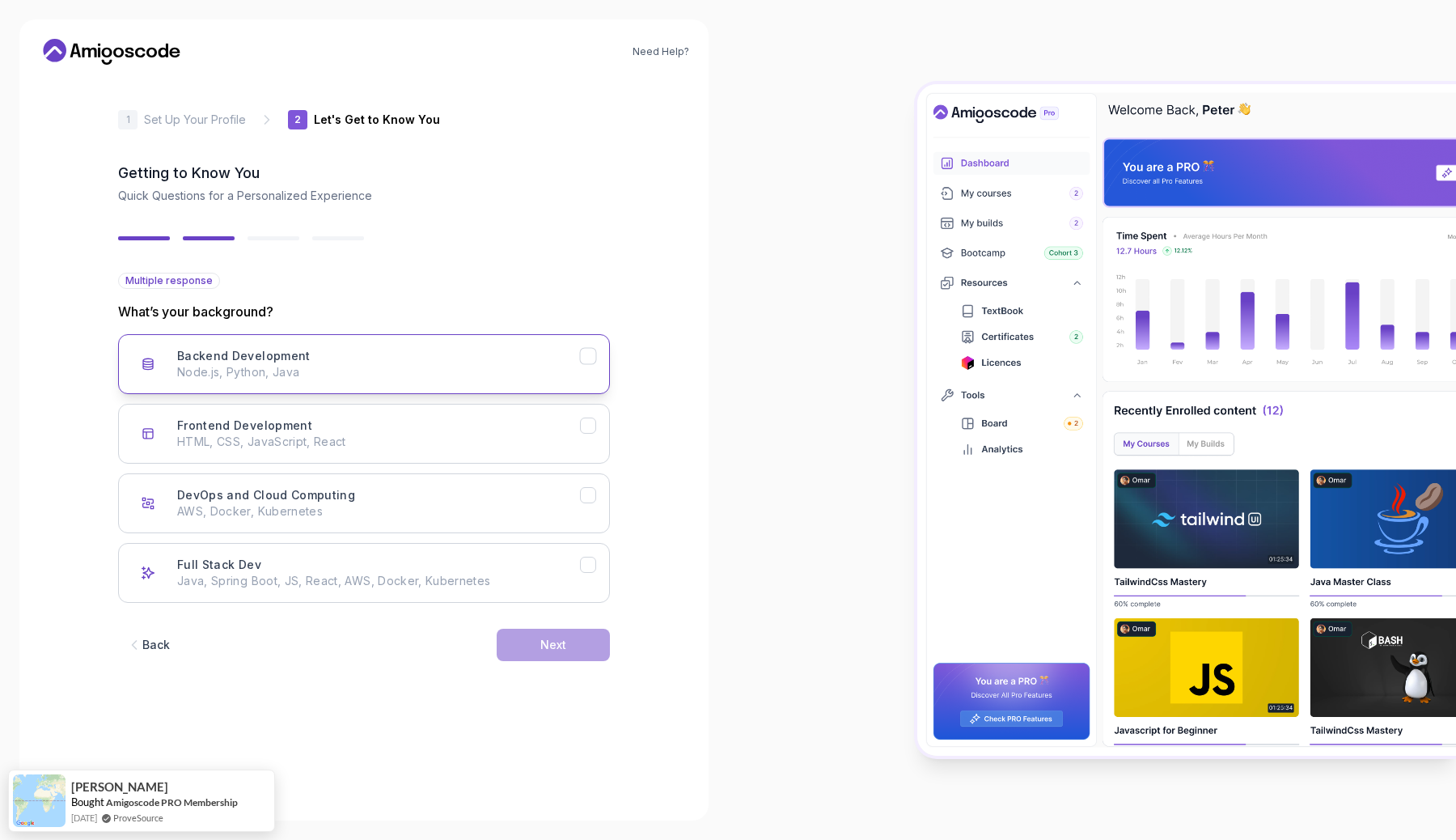
click at [593, 357] on icon "Backend Development" at bounding box center [588, 356] width 15 height 15
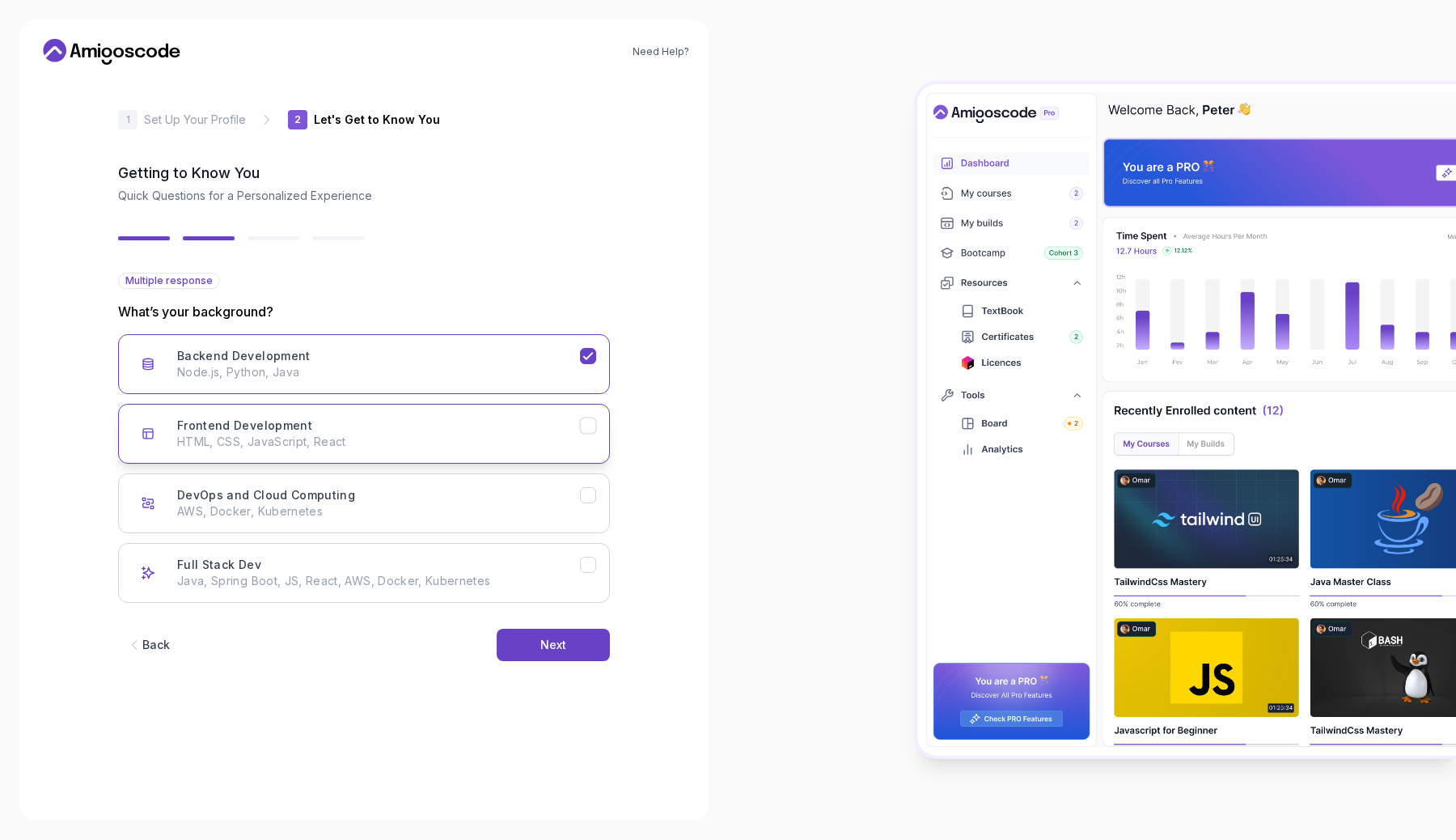
click at [597, 424] on button "Frontend Development HTML, CSS, JavaScript, React" at bounding box center [363, 434] width 491 height 60
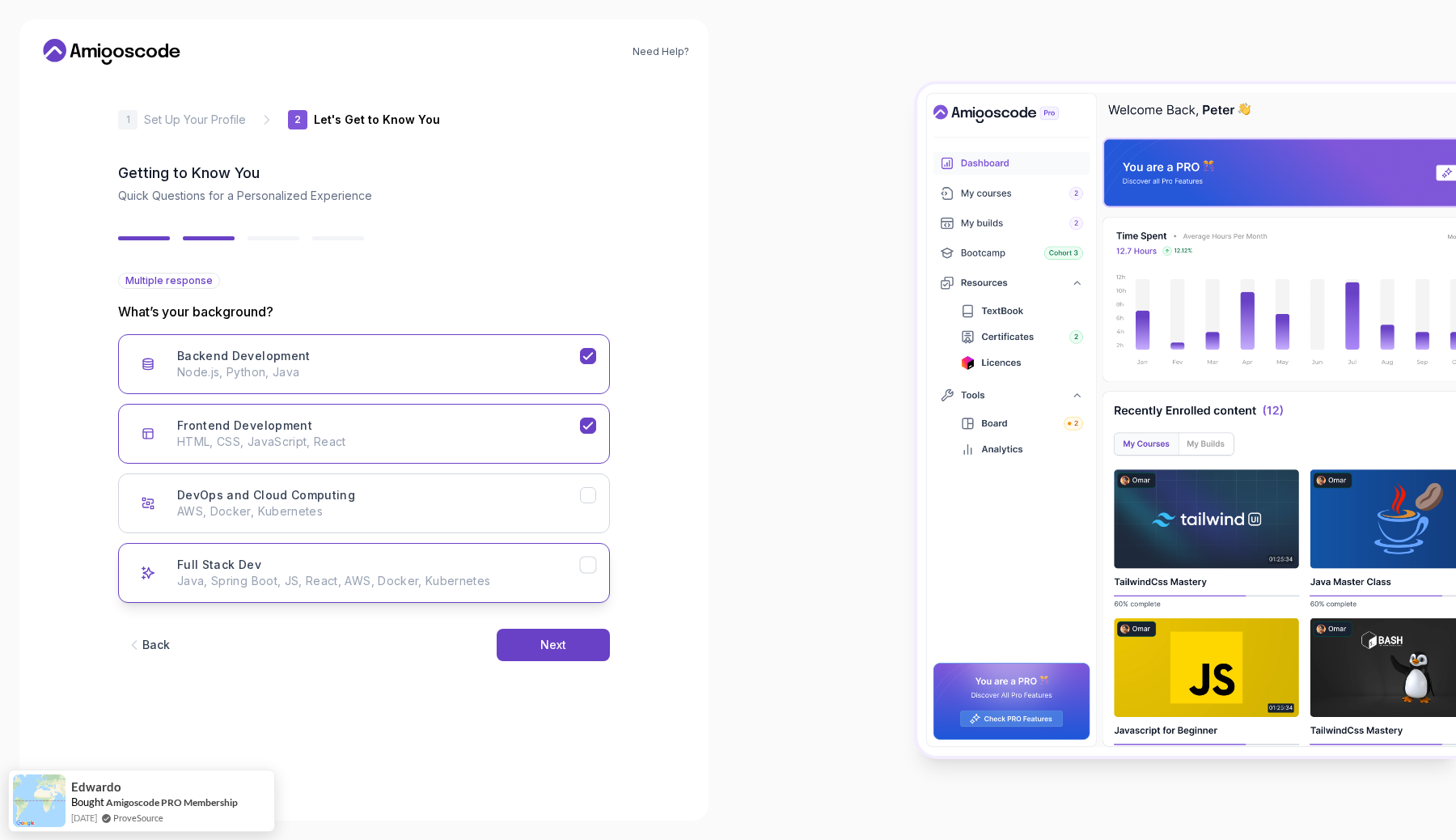
click at [582, 568] on icon "Full Stack Dev" at bounding box center [588, 565] width 15 height 15
click at [572, 636] on button "Next" at bounding box center [553, 644] width 113 height 33
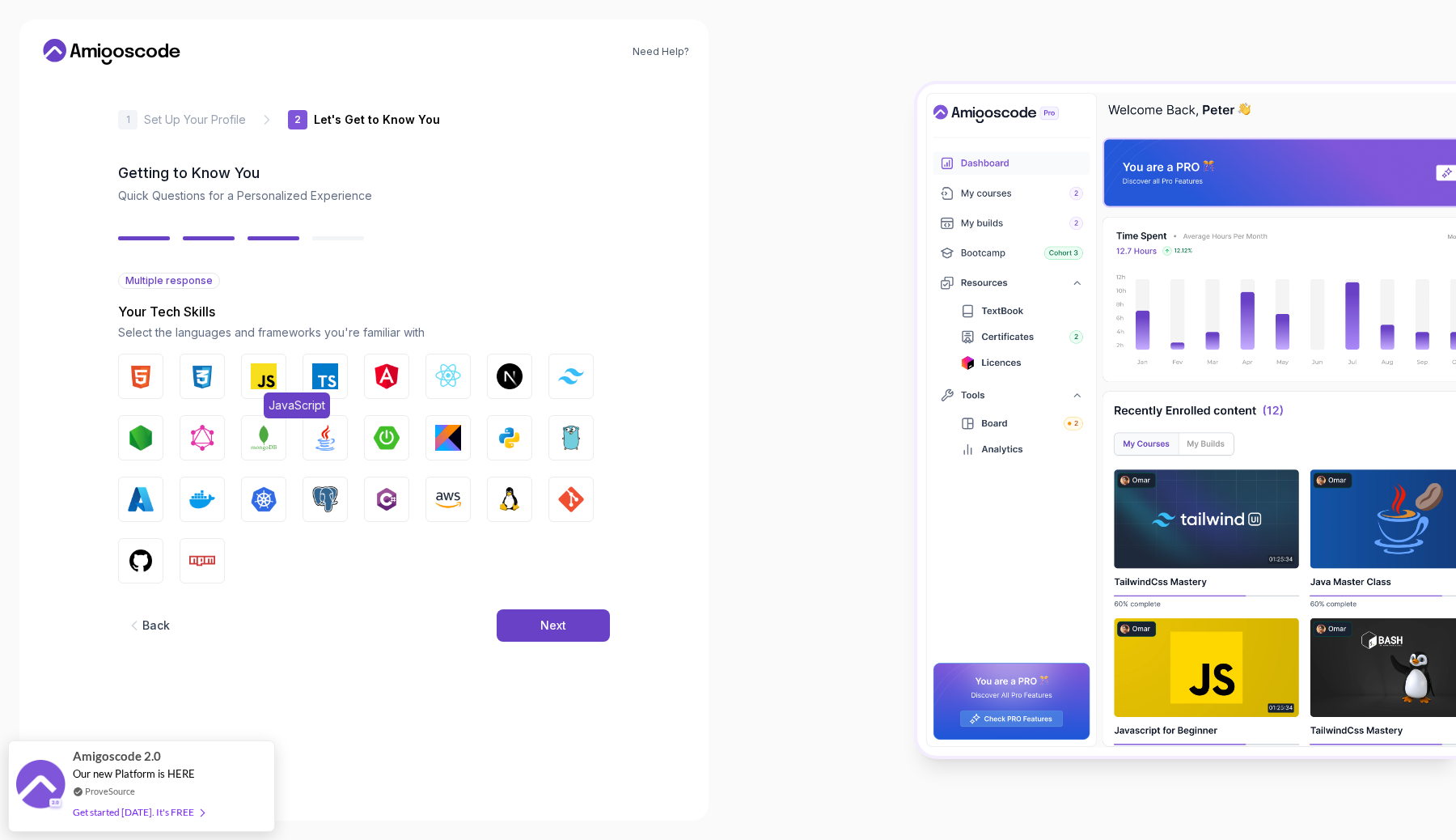
click at [262, 369] on img "button" at bounding box center [263, 376] width 26 height 26
click at [135, 373] on img "button" at bounding box center [140, 376] width 26 height 26
click at [198, 384] on img "button" at bounding box center [202, 376] width 26 height 26
click at [327, 440] on img "button" at bounding box center [325, 437] width 26 height 26
click at [381, 444] on img "button" at bounding box center [386, 437] width 26 height 26
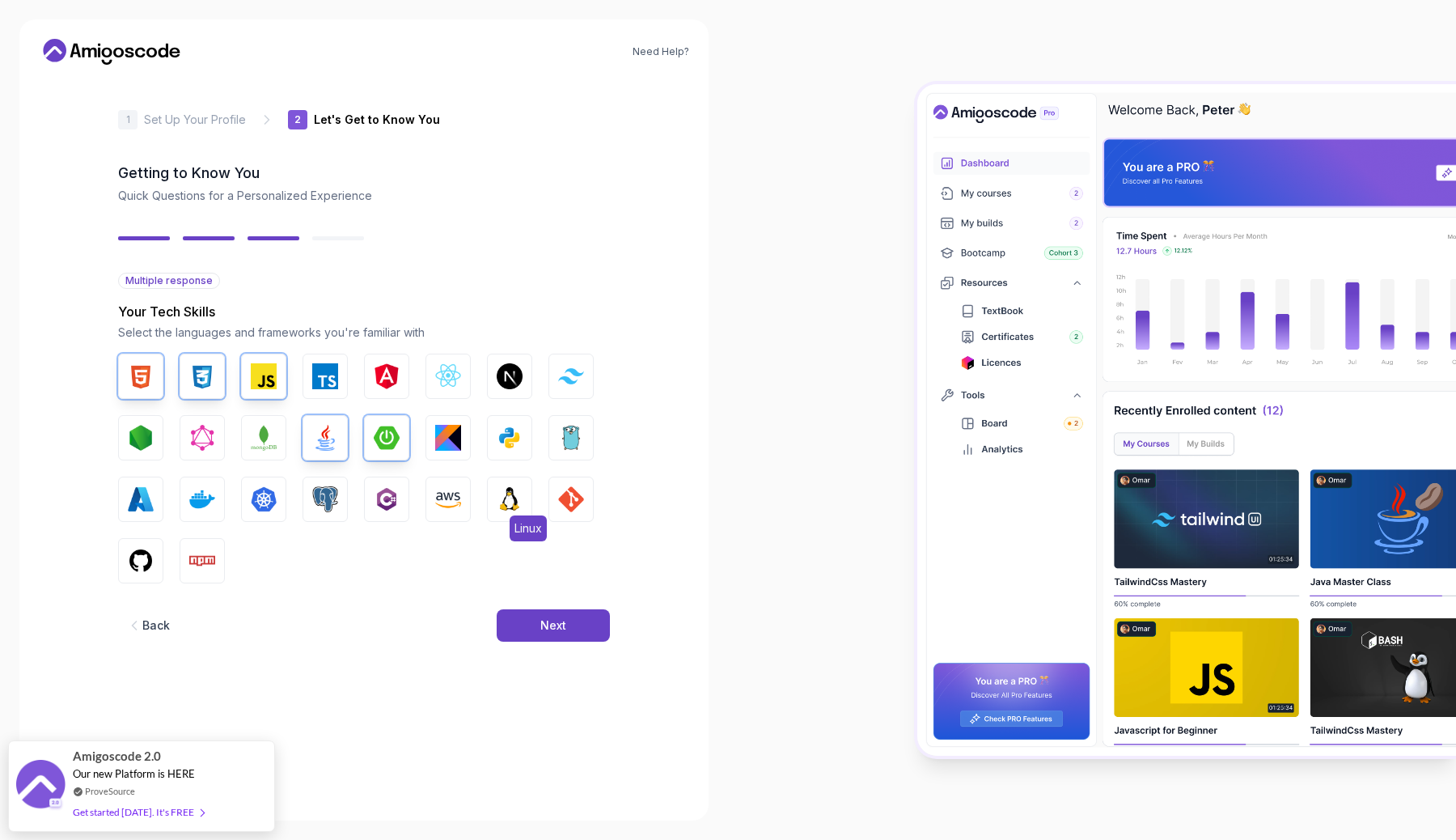
click at [508, 496] on img "button" at bounding box center [509, 499] width 26 height 26
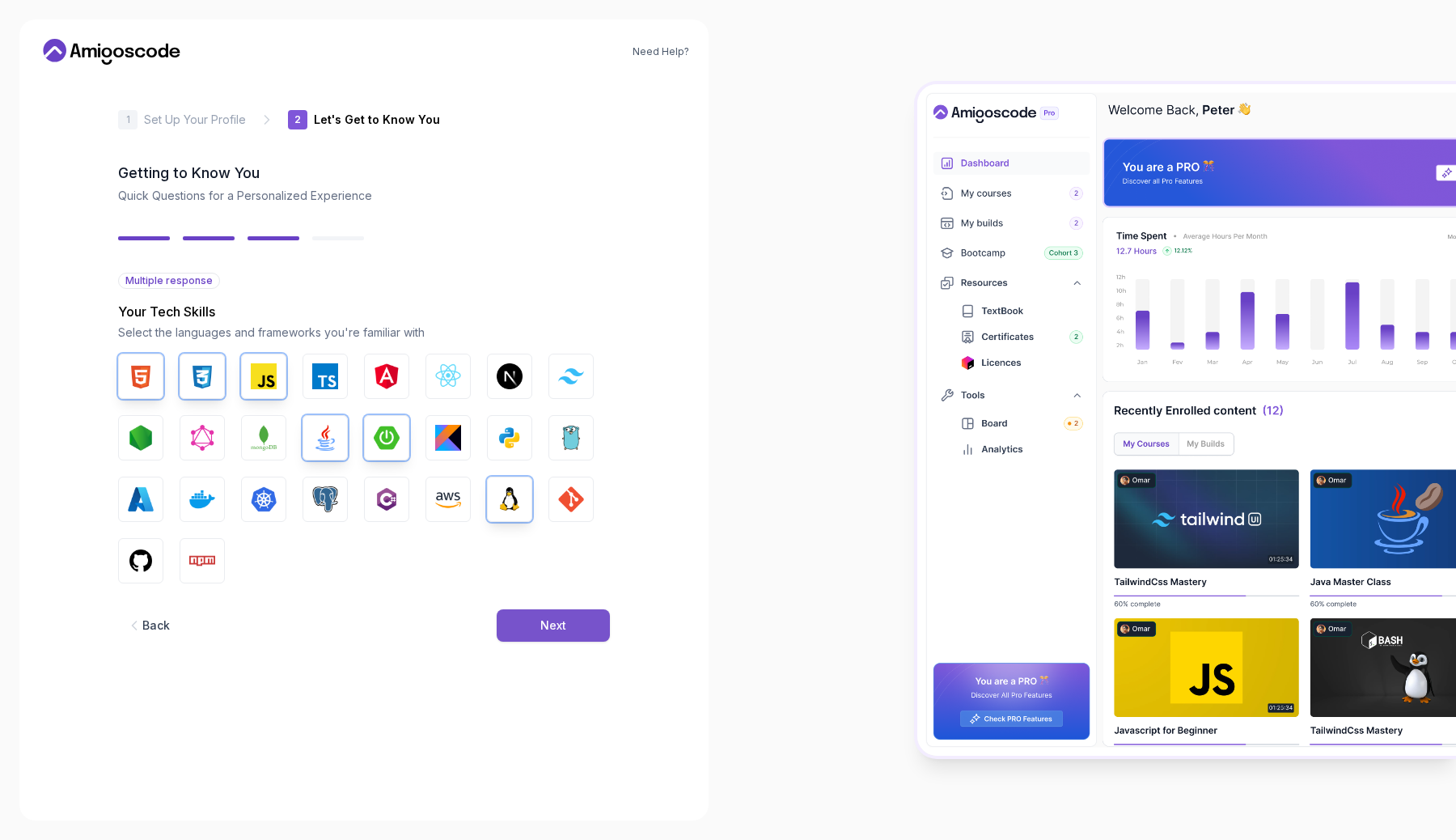
click at [542, 618] on div "Next" at bounding box center [553, 625] width 26 height 16
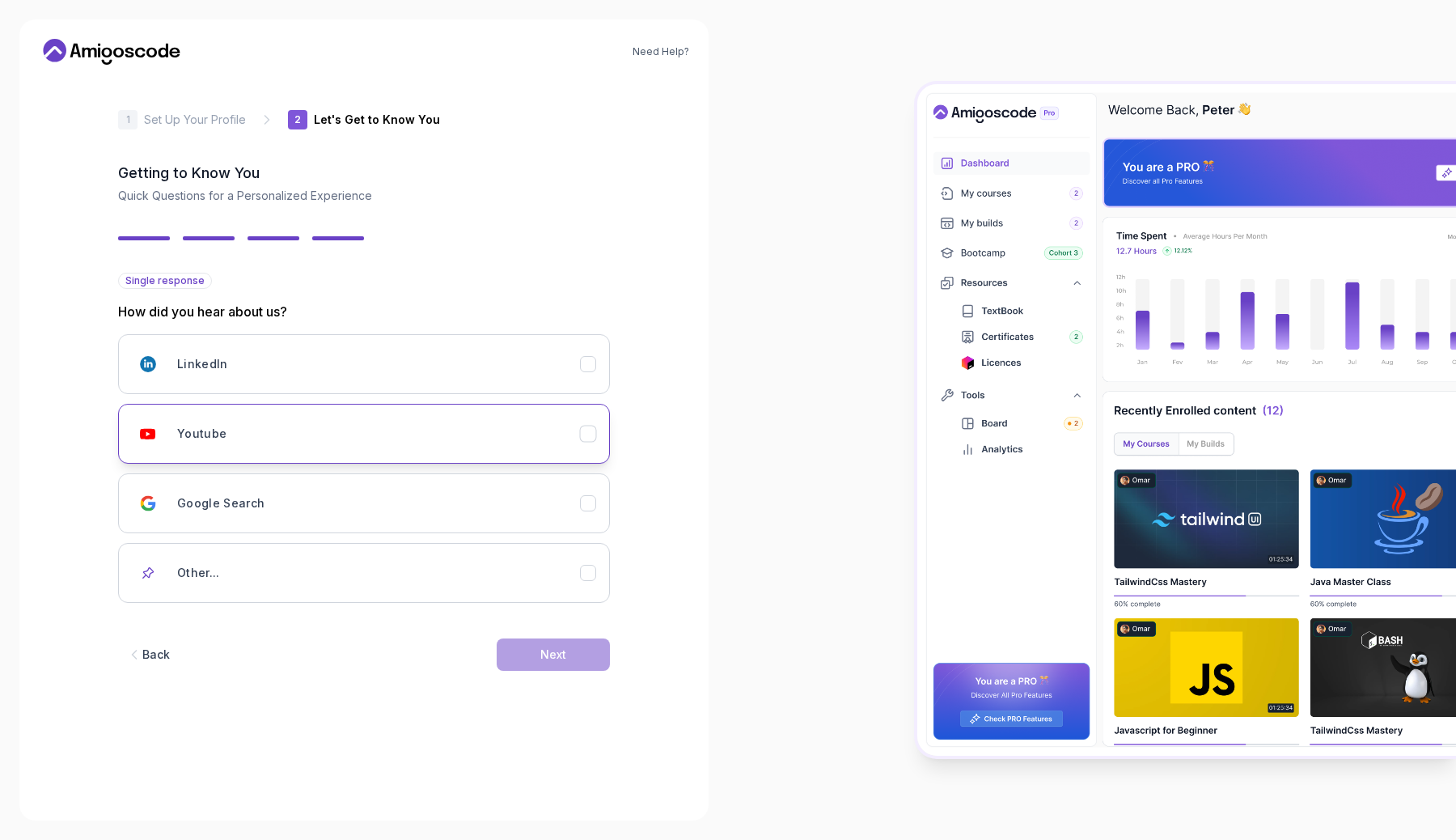
click at [587, 432] on icon "Youtube" at bounding box center [588, 434] width 15 height 15
click at [560, 654] on div "Next" at bounding box center [553, 654] width 26 height 16
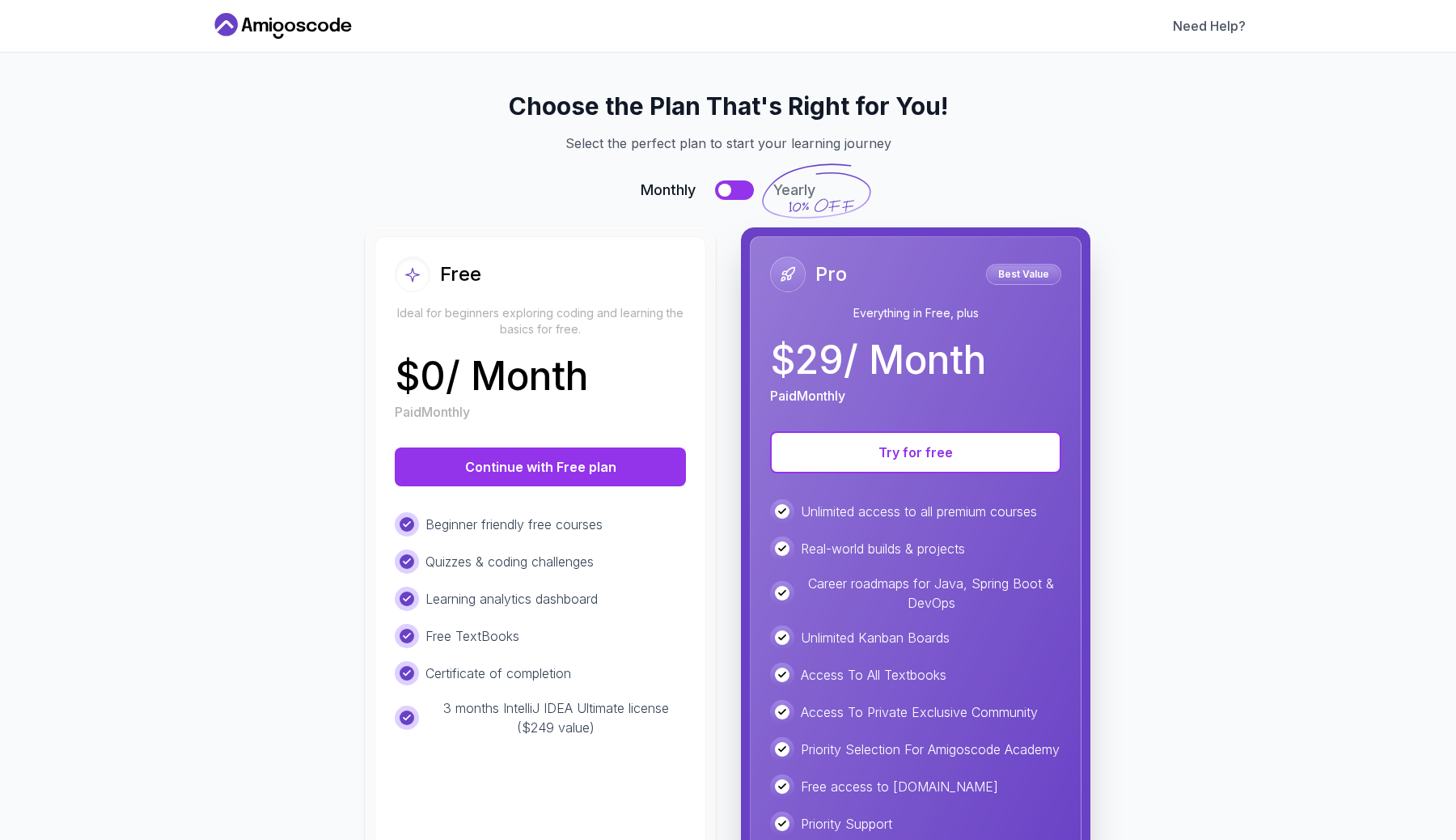
scroll to position [116, 0]
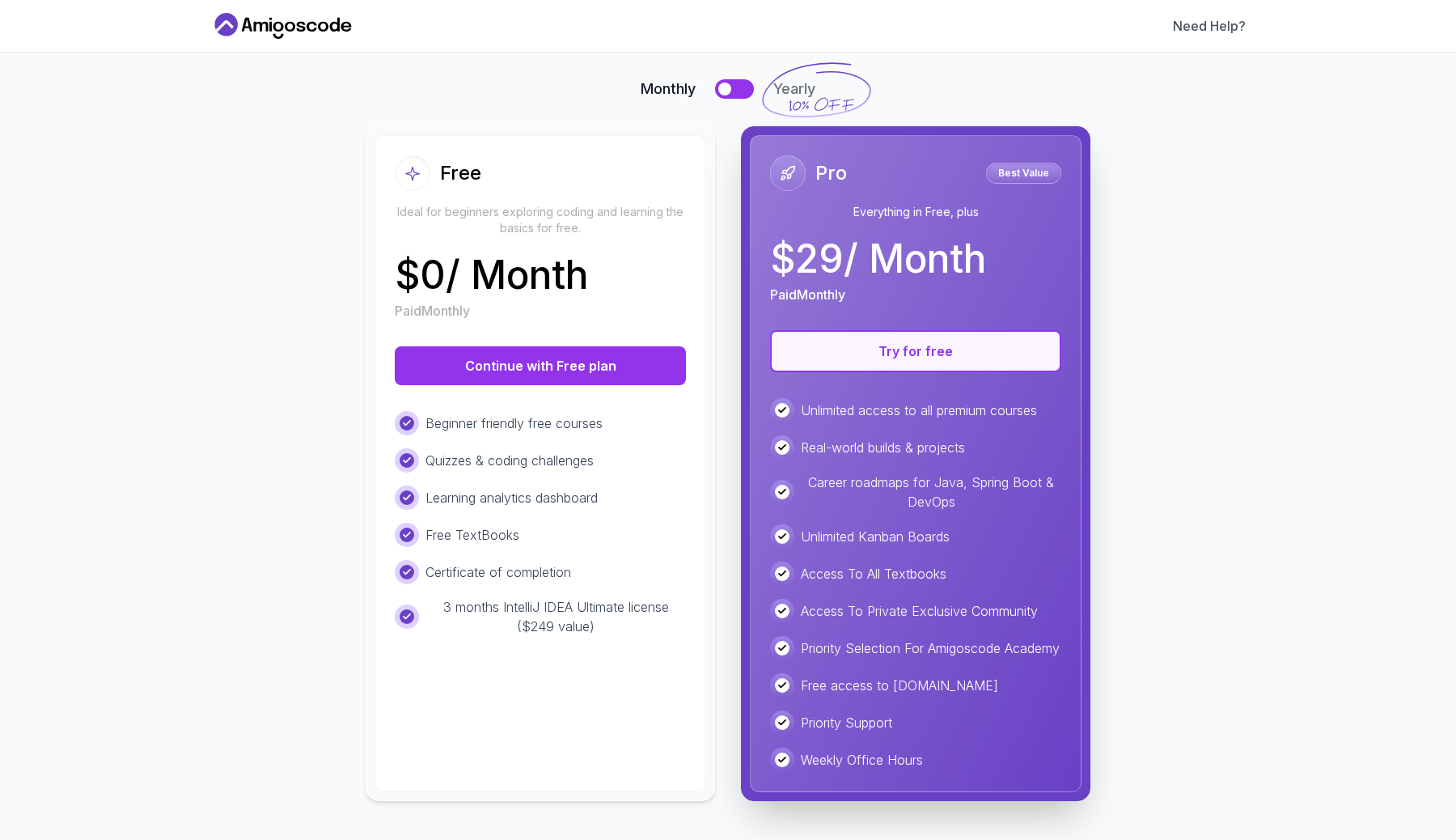
click at [951, 330] on button "Try for free" at bounding box center [916, 351] width 291 height 42
click at [953, 336] on button "Try for free" at bounding box center [916, 351] width 291 height 42
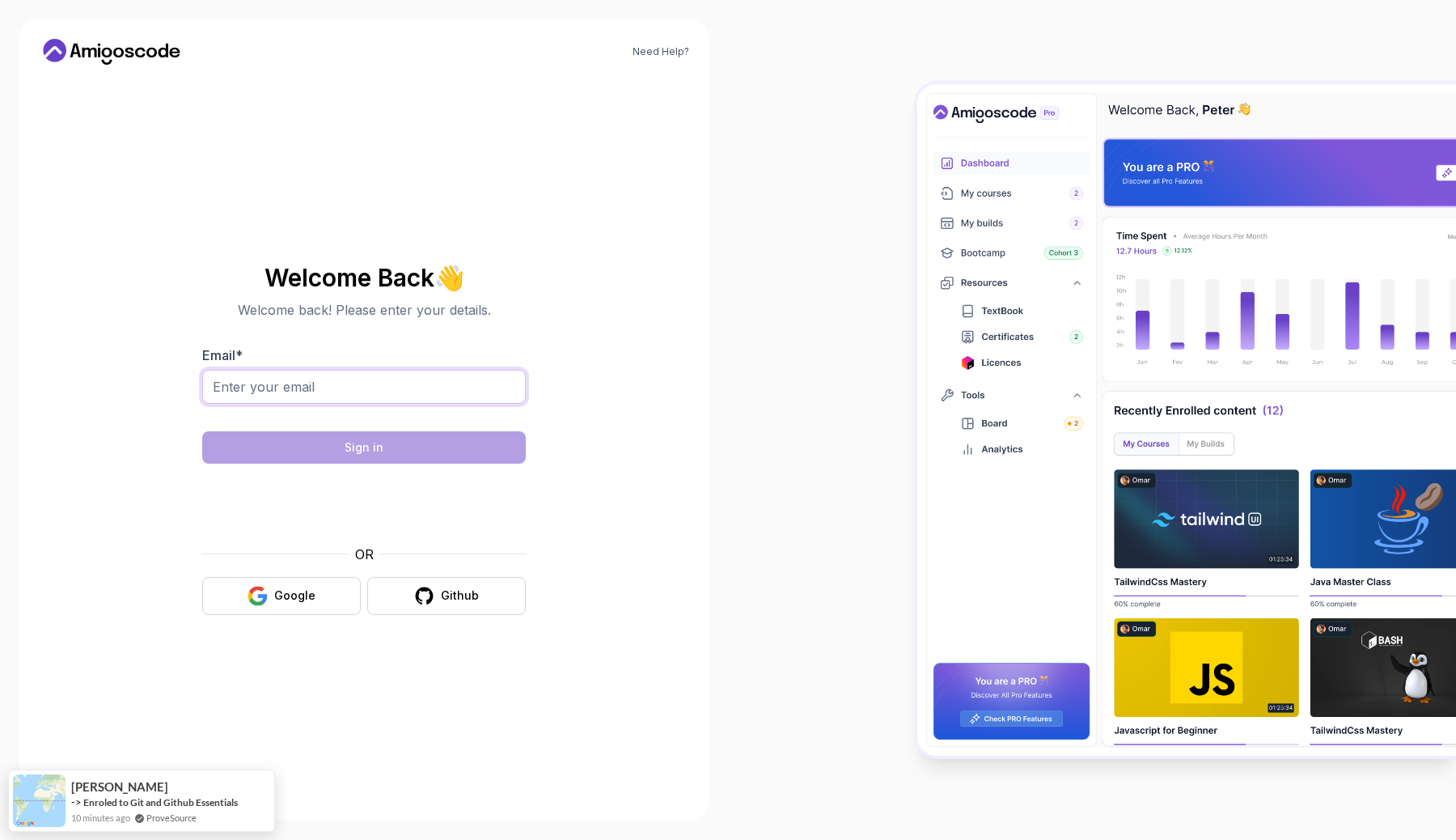
click at [447, 377] on input "Email *" at bounding box center [363, 387] width 323 height 34
type input "massaovictor90@gmail.com"
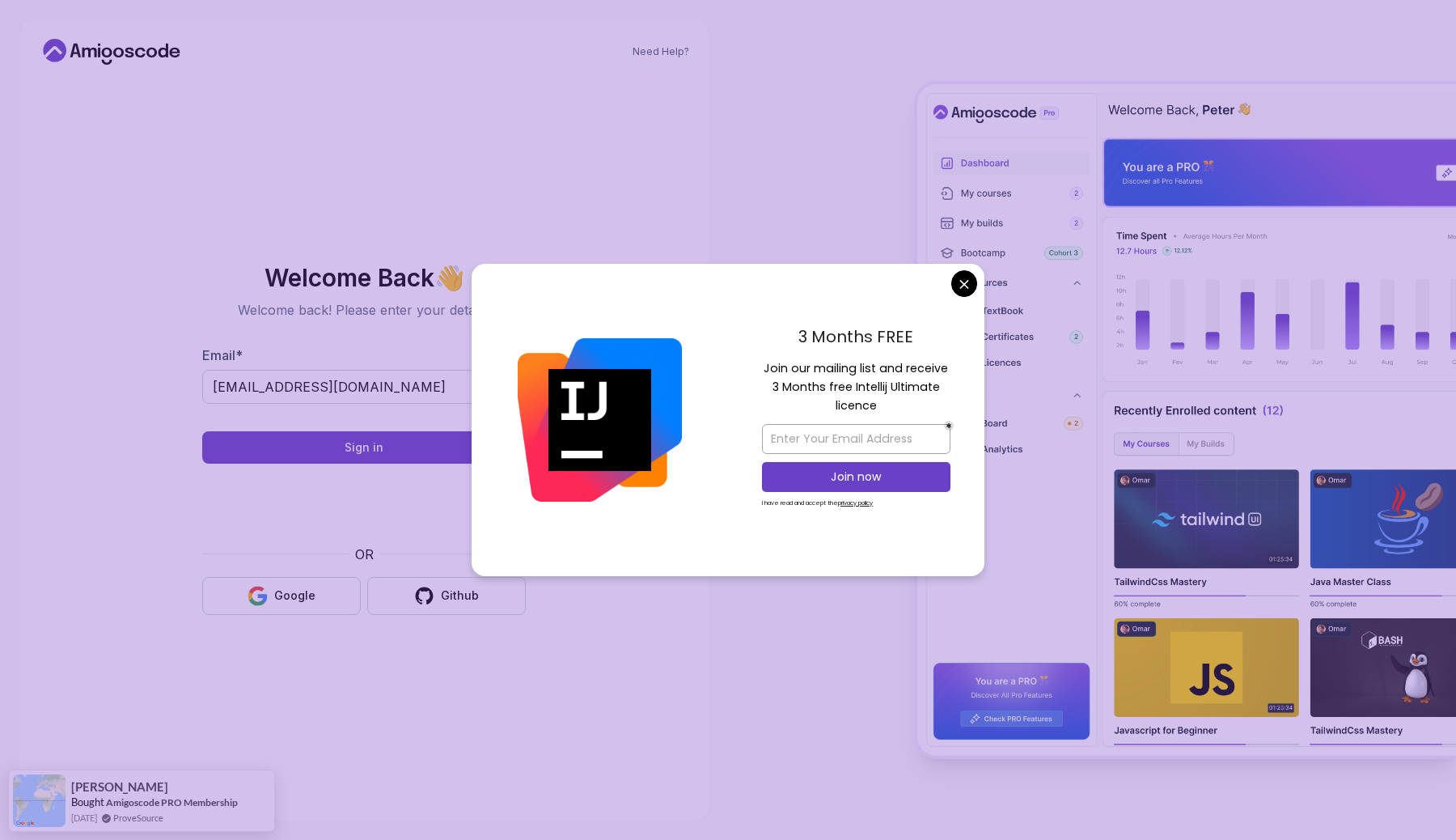
click at [959, 282] on body "Need Help? Welcome Back 👋 Welcome back! Please enter your details. Email * mass…" at bounding box center [728, 420] width 1456 height 840
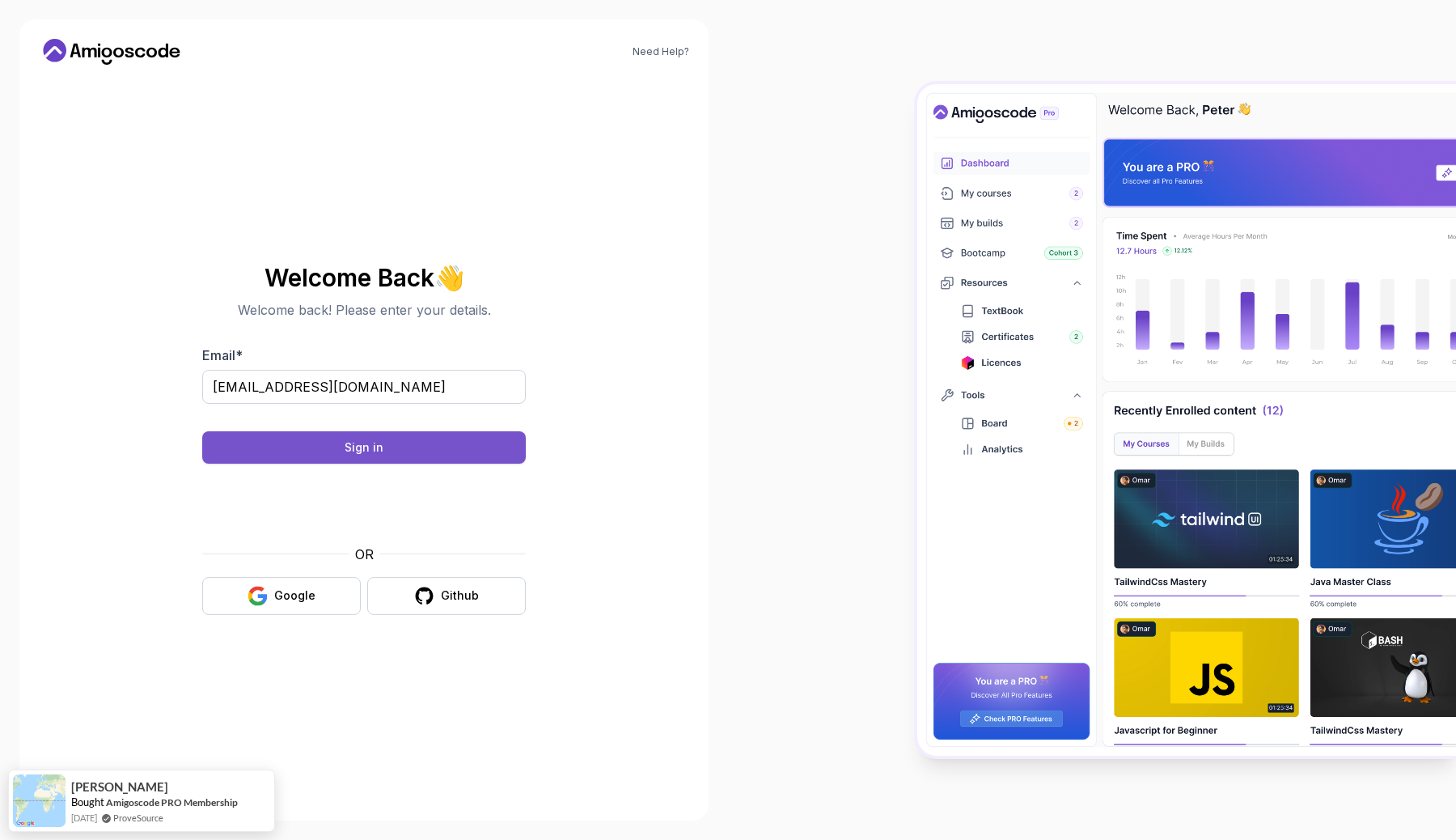
click at [391, 453] on button "Sign in" at bounding box center [363, 447] width 323 height 33
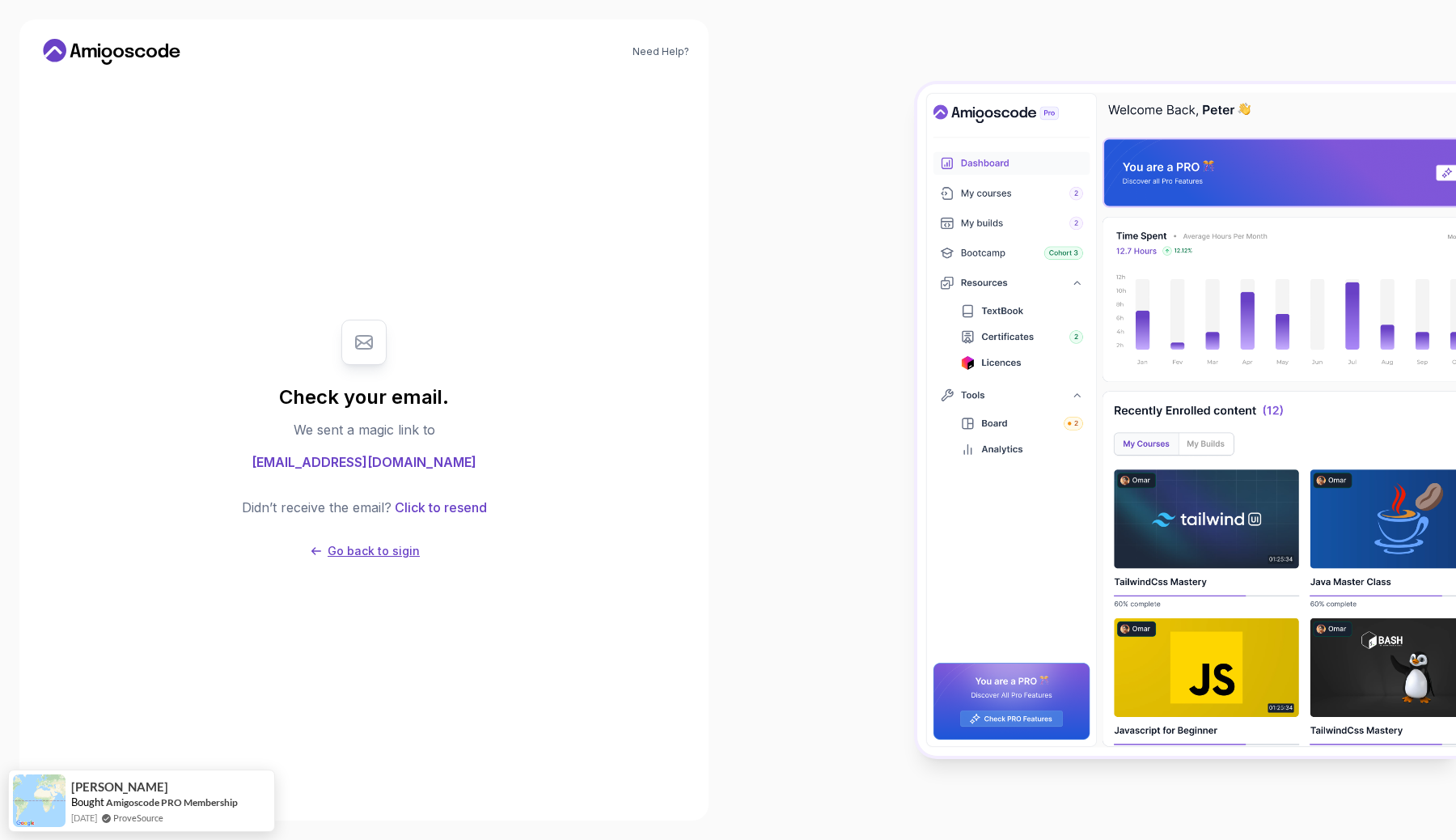
click at [385, 544] on p "Go back to sigin" at bounding box center [374, 551] width 92 height 16
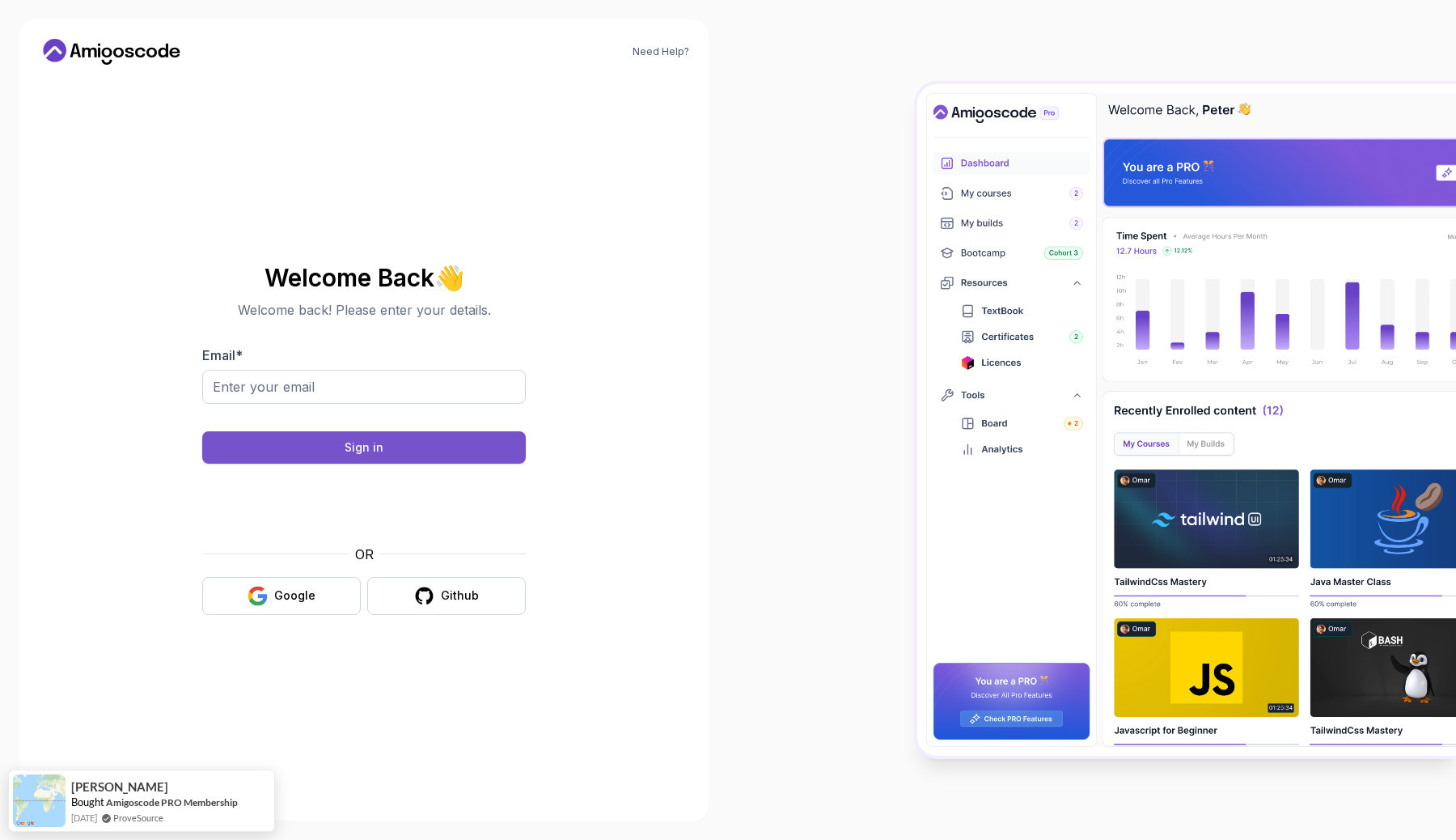
click at [370, 448] on div "Sign in" at bounding box center [364, 447] width 39 height 16
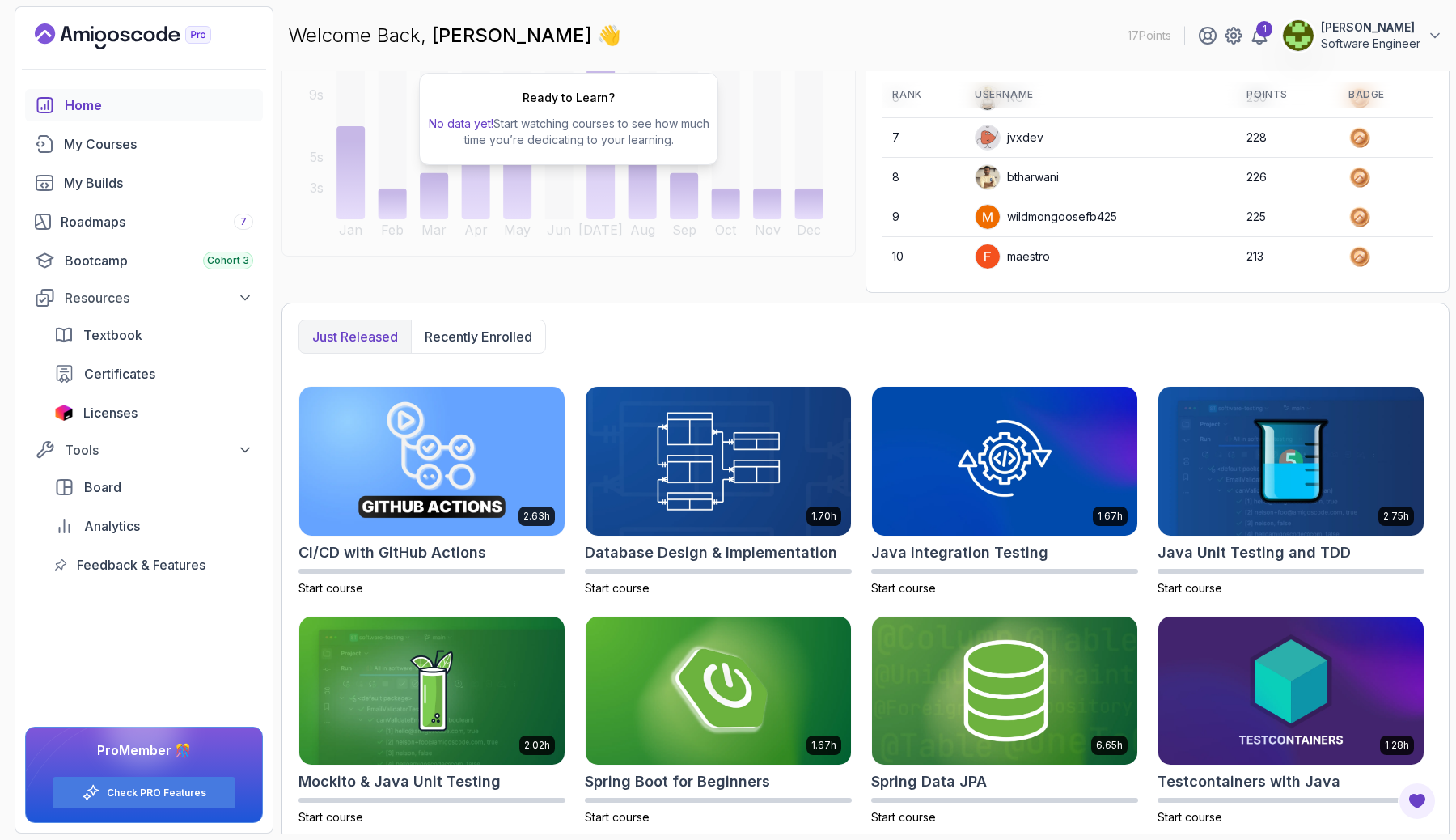
scroll to position [183, 0]
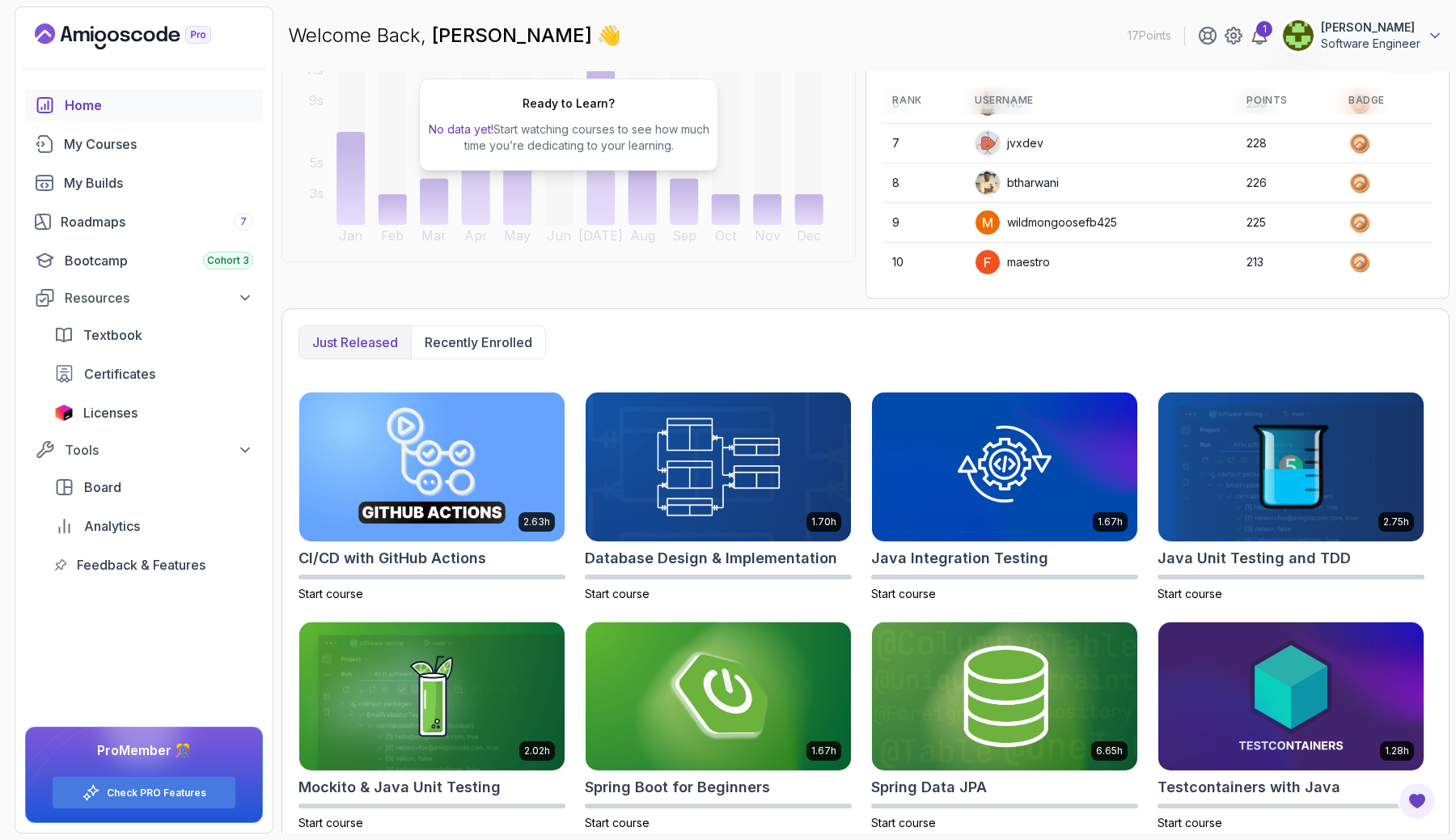
click at [1430, 34] on icon at bounding box center [1434, 35] width 16 height 16
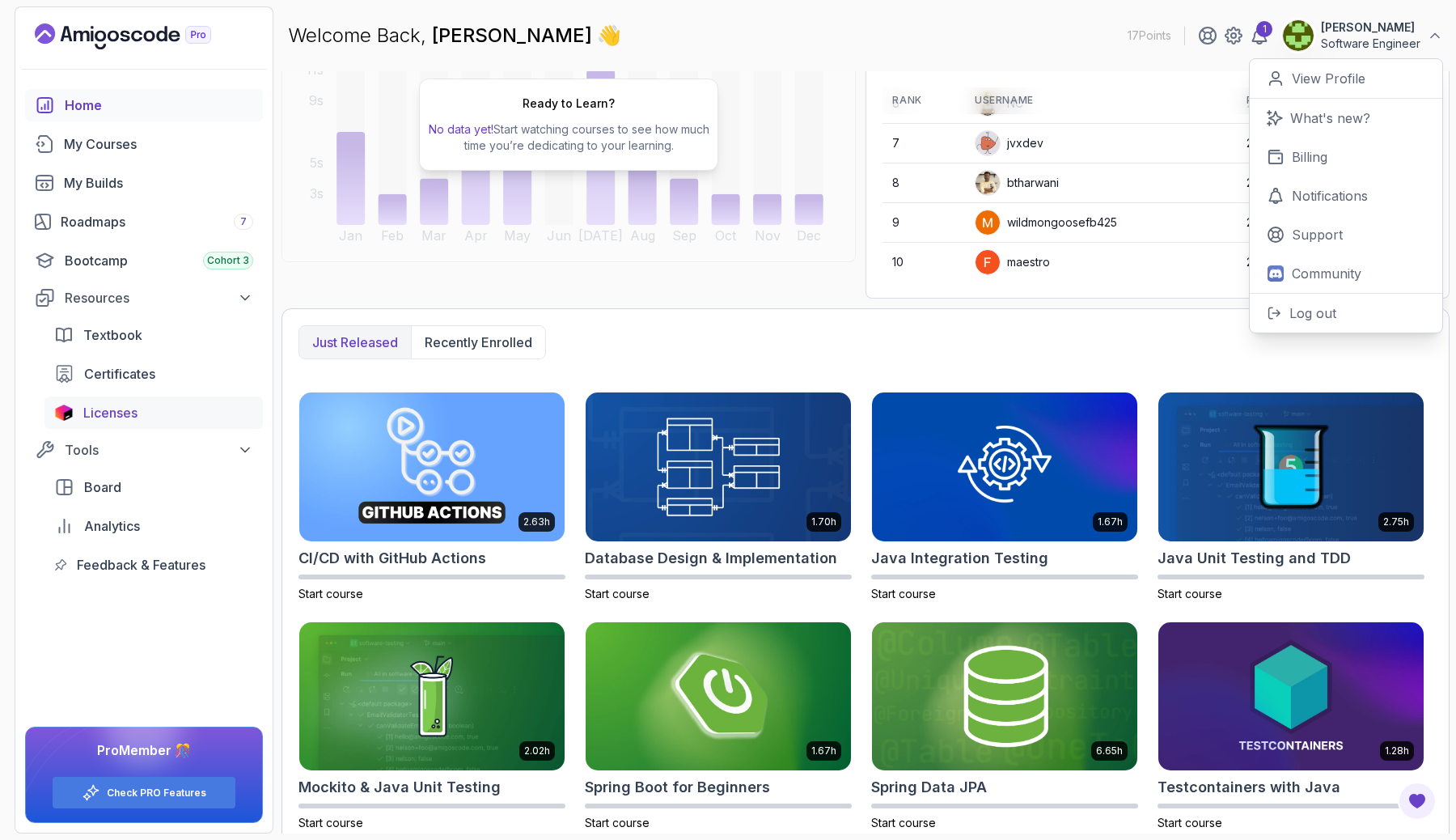
click at [147, 397] on link "Licenses" at bounding box center [153, 413] width 218 height 33
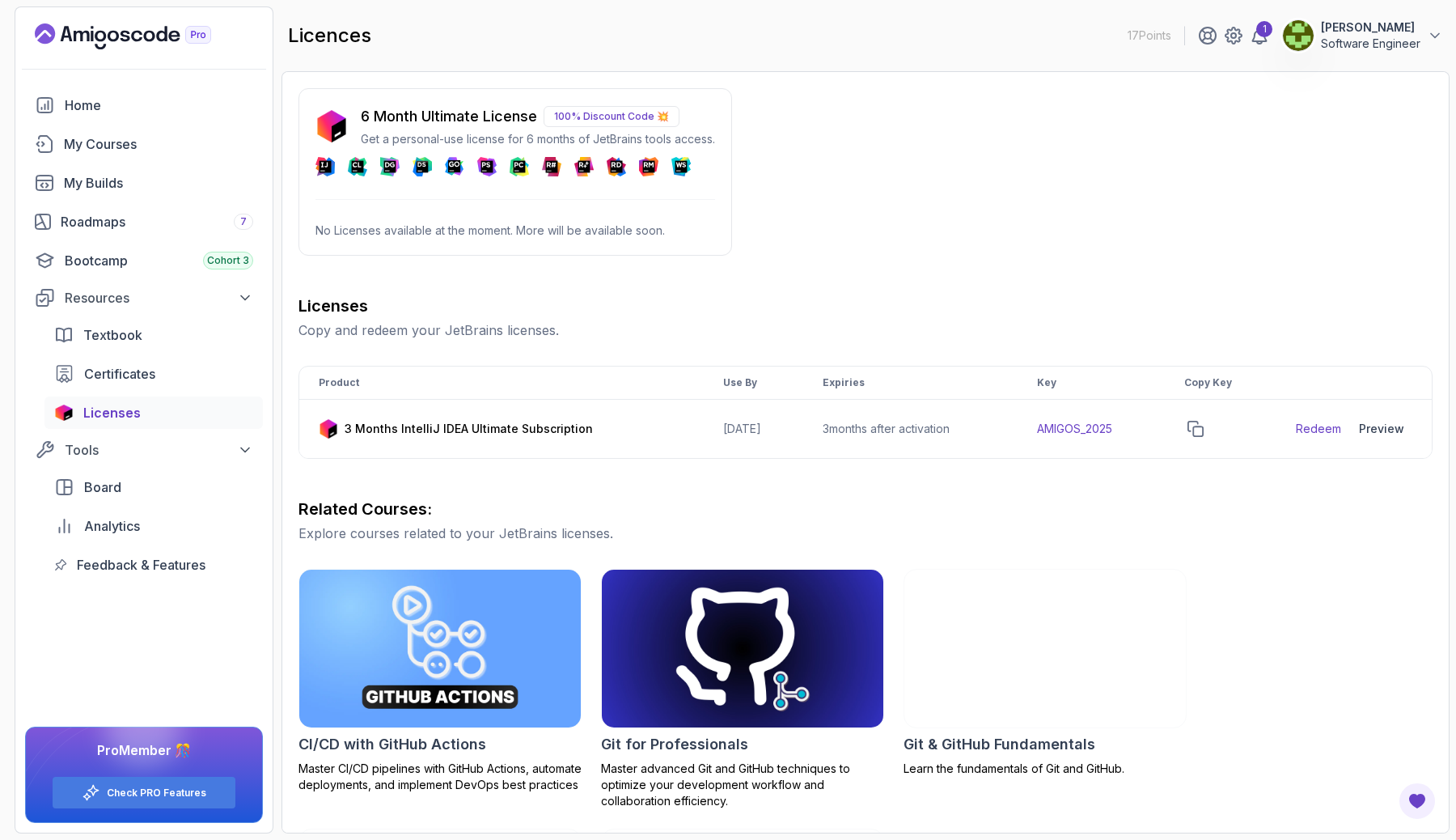
scroll to position [236, 0]
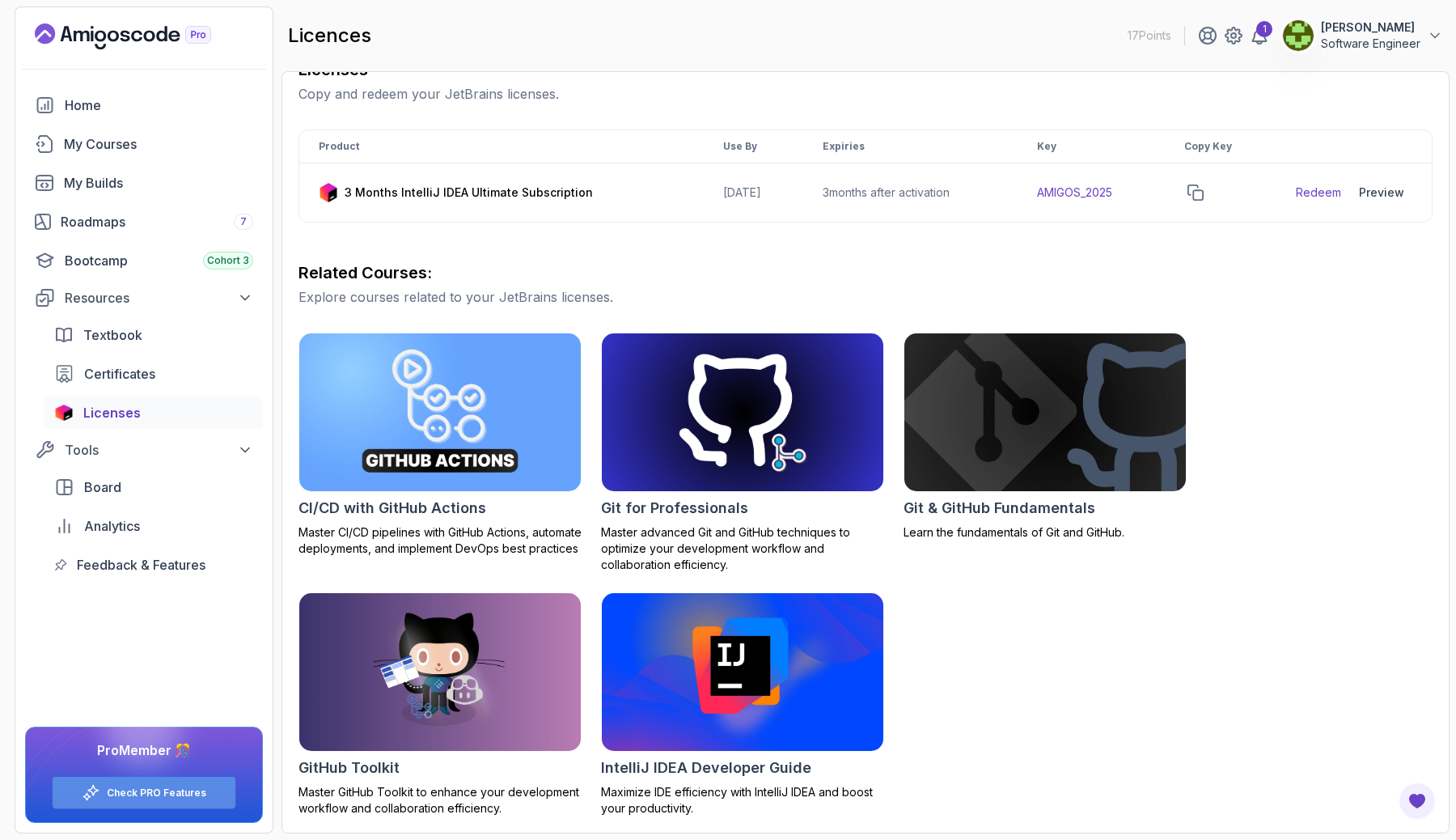
click at [205, 788] on div "Check PRO Features" at bounding box center [144, 792] width 183 height 32
click at [167, 791] on link "Check PRO Features" at bounding box center [157, 793] width 100 height 13
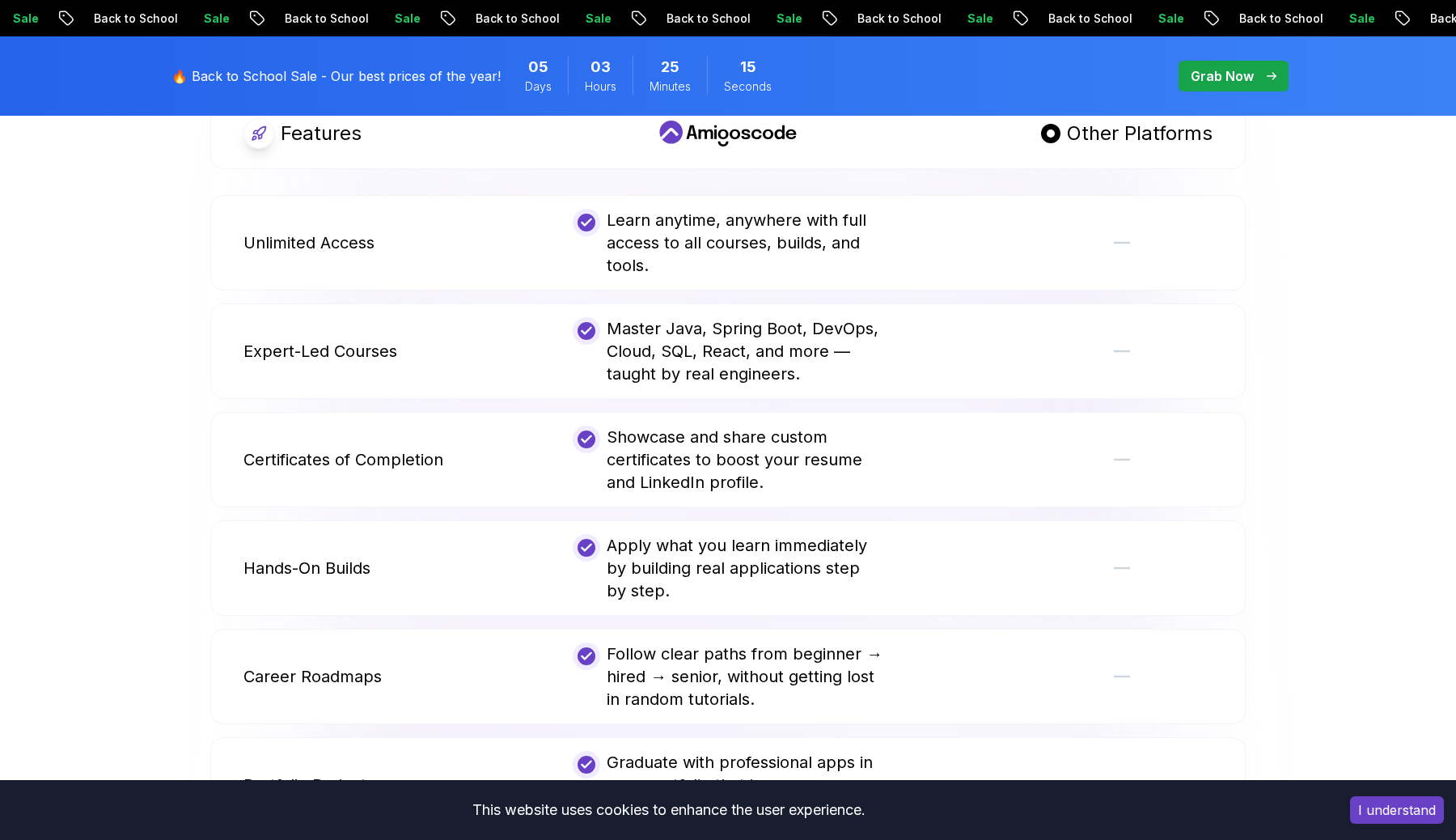
scroll to position [986, 0]
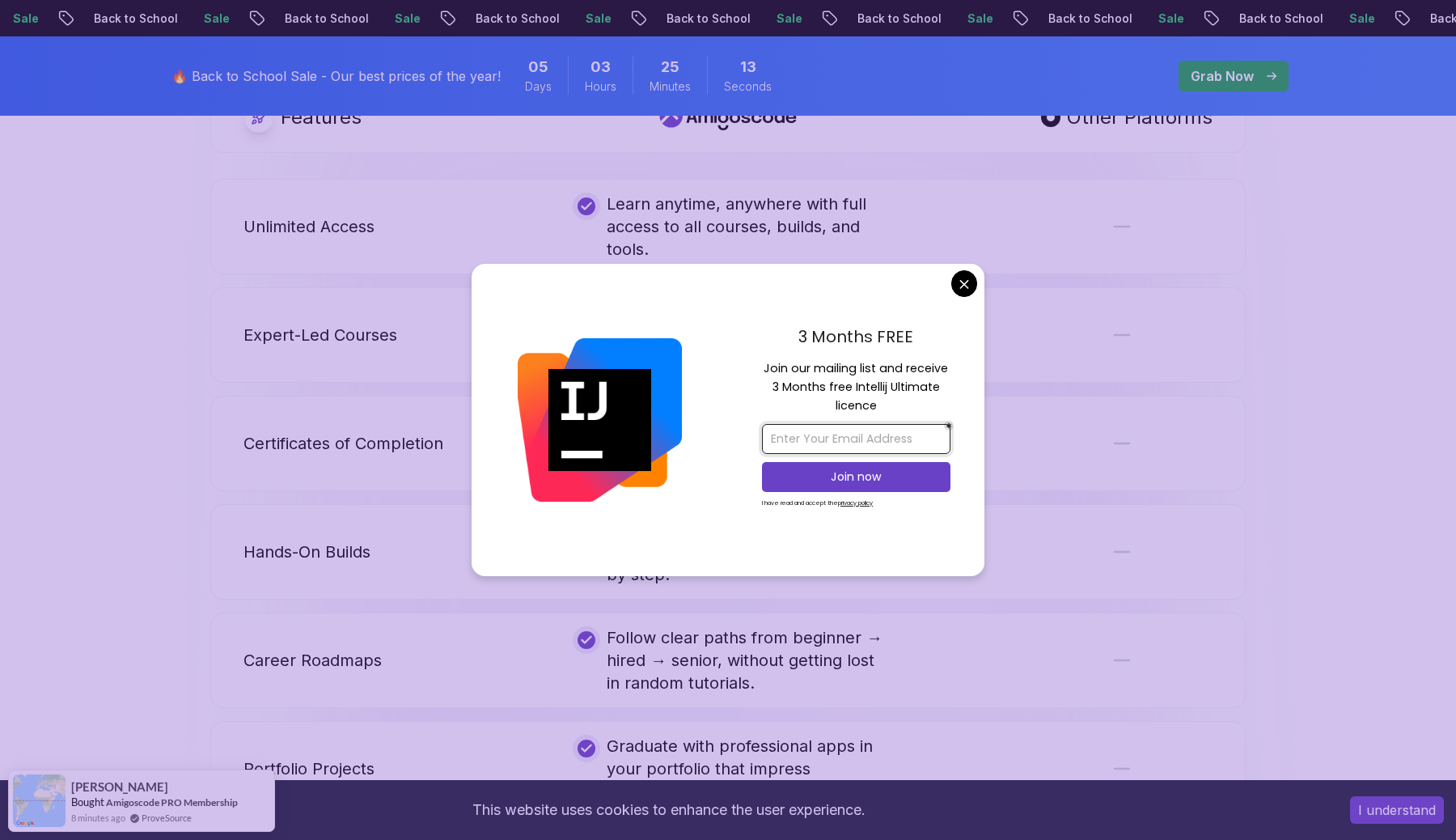
click at [837, 436] on input "email" at bounding box center [856, 438] width 188 height 30
type input "[EMAIL_ADDRESS][DOMAIN_NAME]"
click at [859, 477] on p "Join now" at bounding box center [856, 476] width 153 height 16
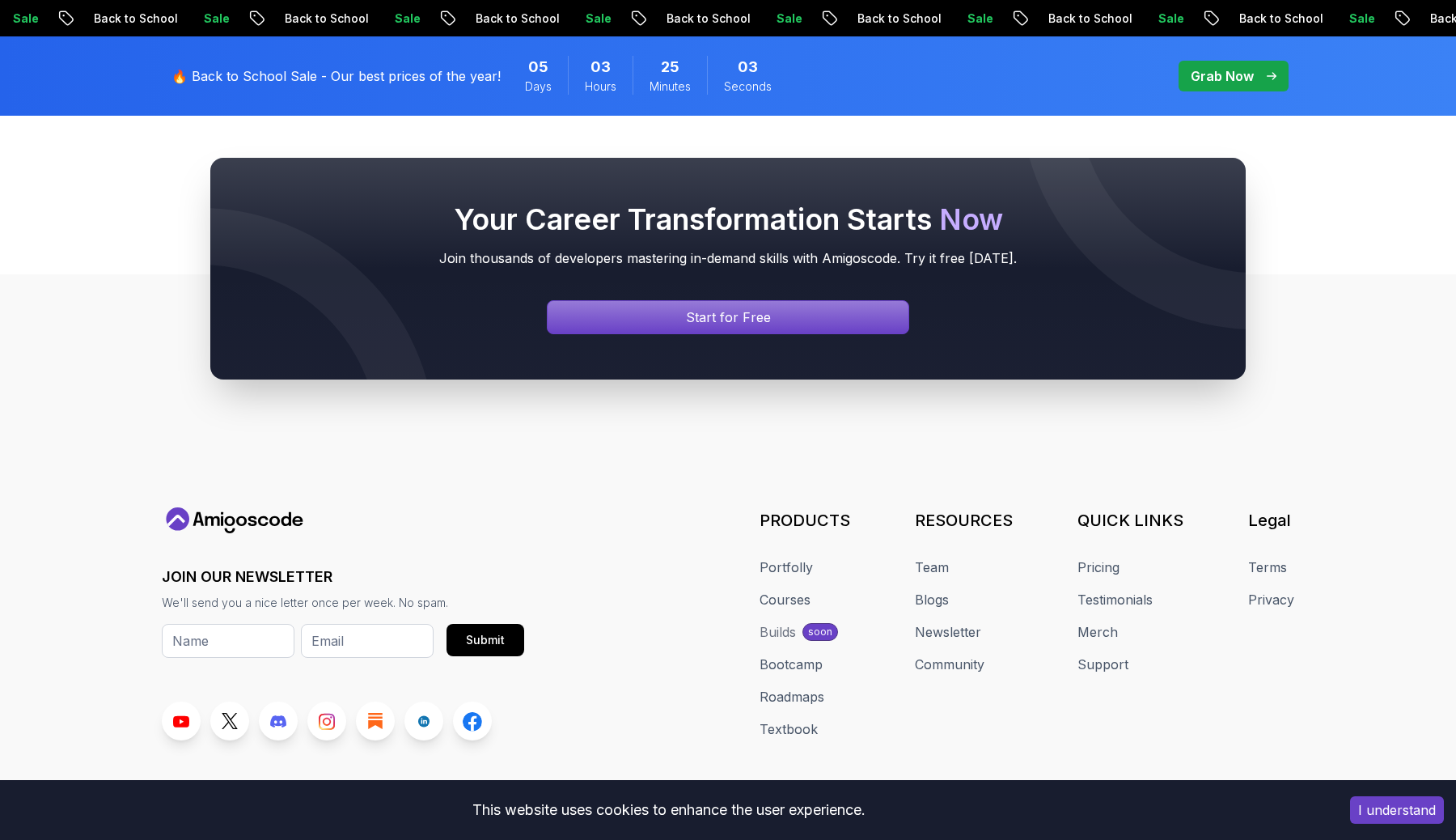
scroll to position [3879, 0]
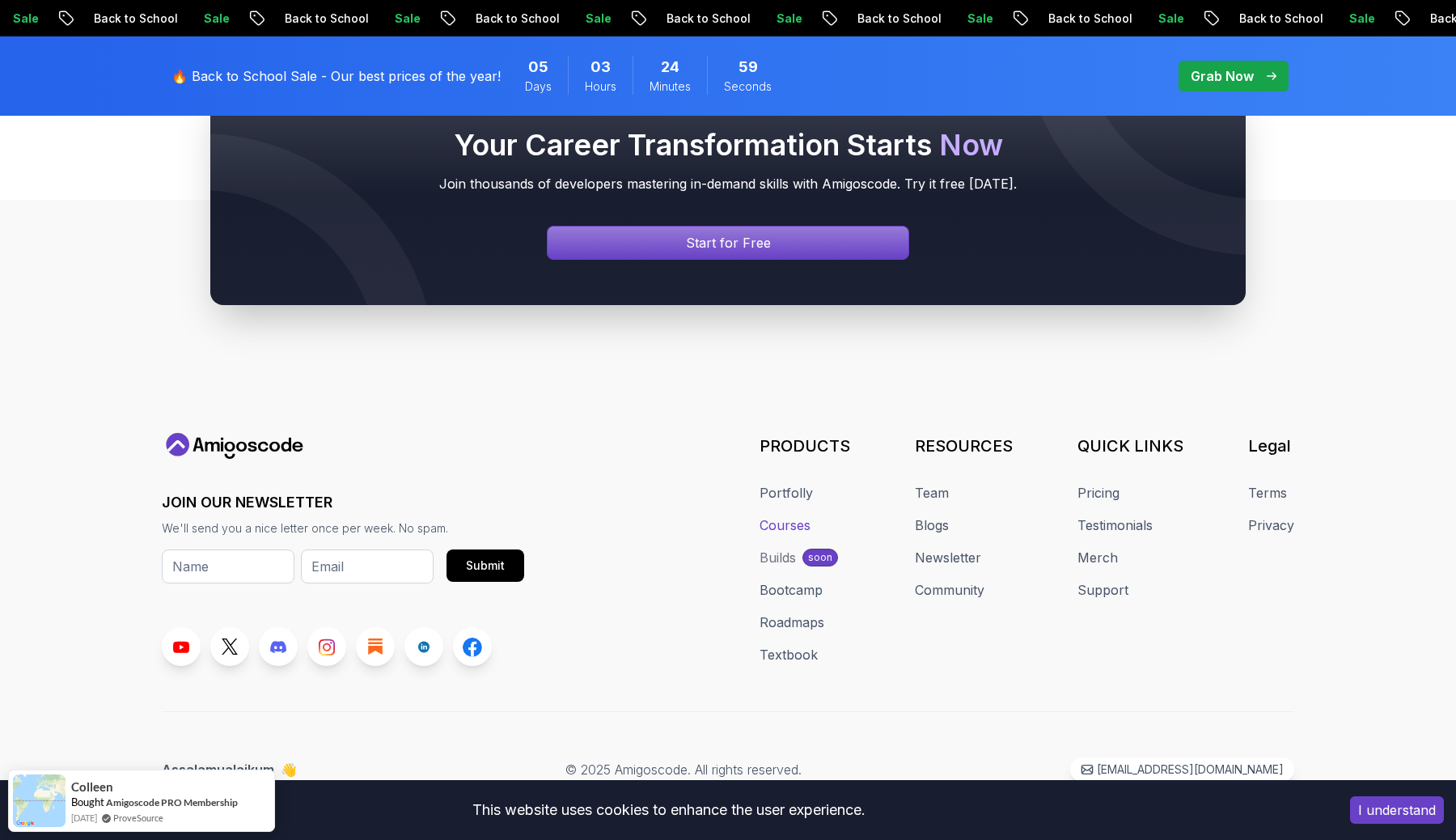
click at [800, 535] on link "Courses" at bounding box center [785, 524] width 51 height 19
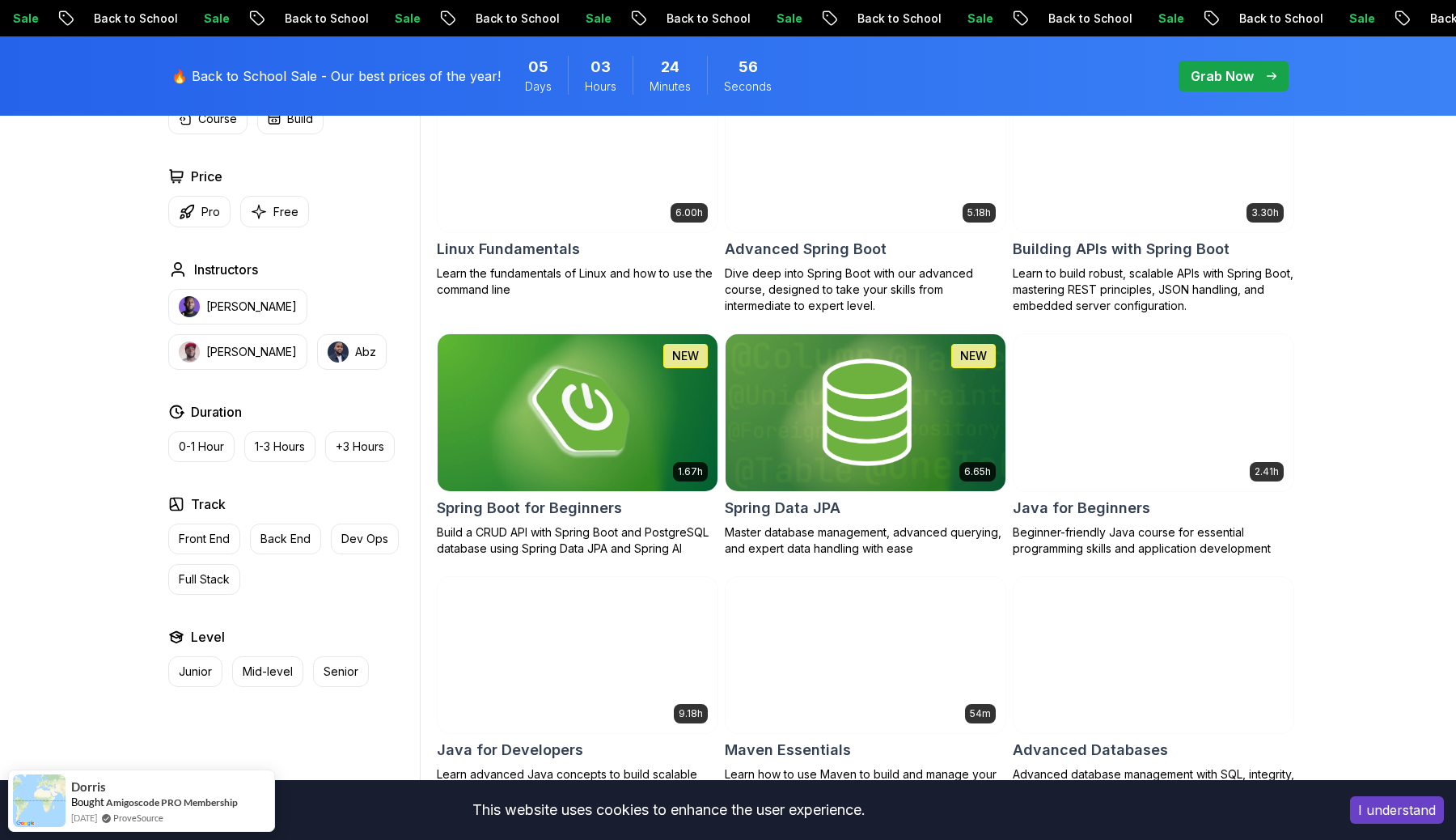
scroll to position [565, 0]
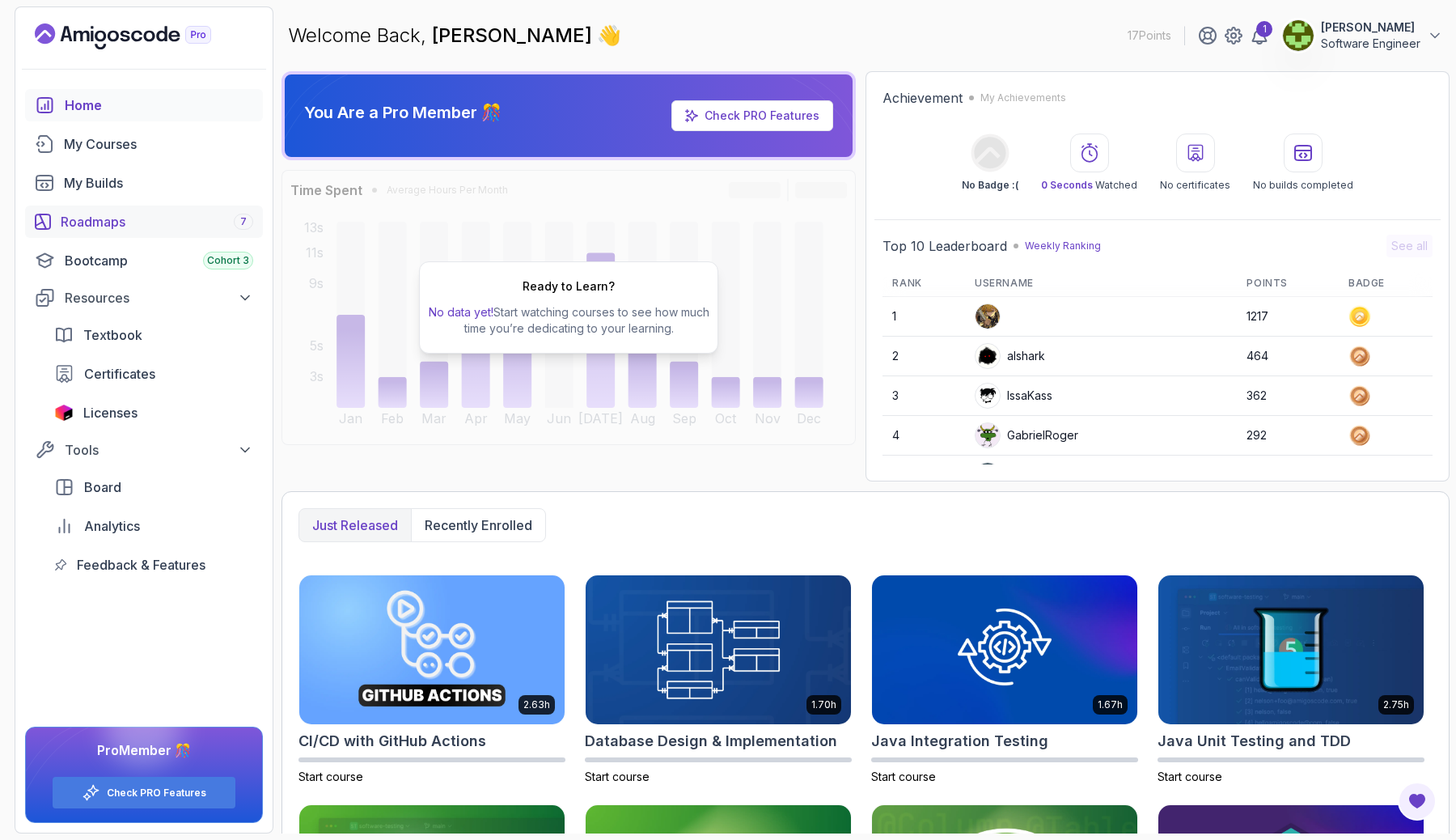
click at [163, 223] on div "Roadmaps 7" at bounding box center [157, 221] width 193 height 19
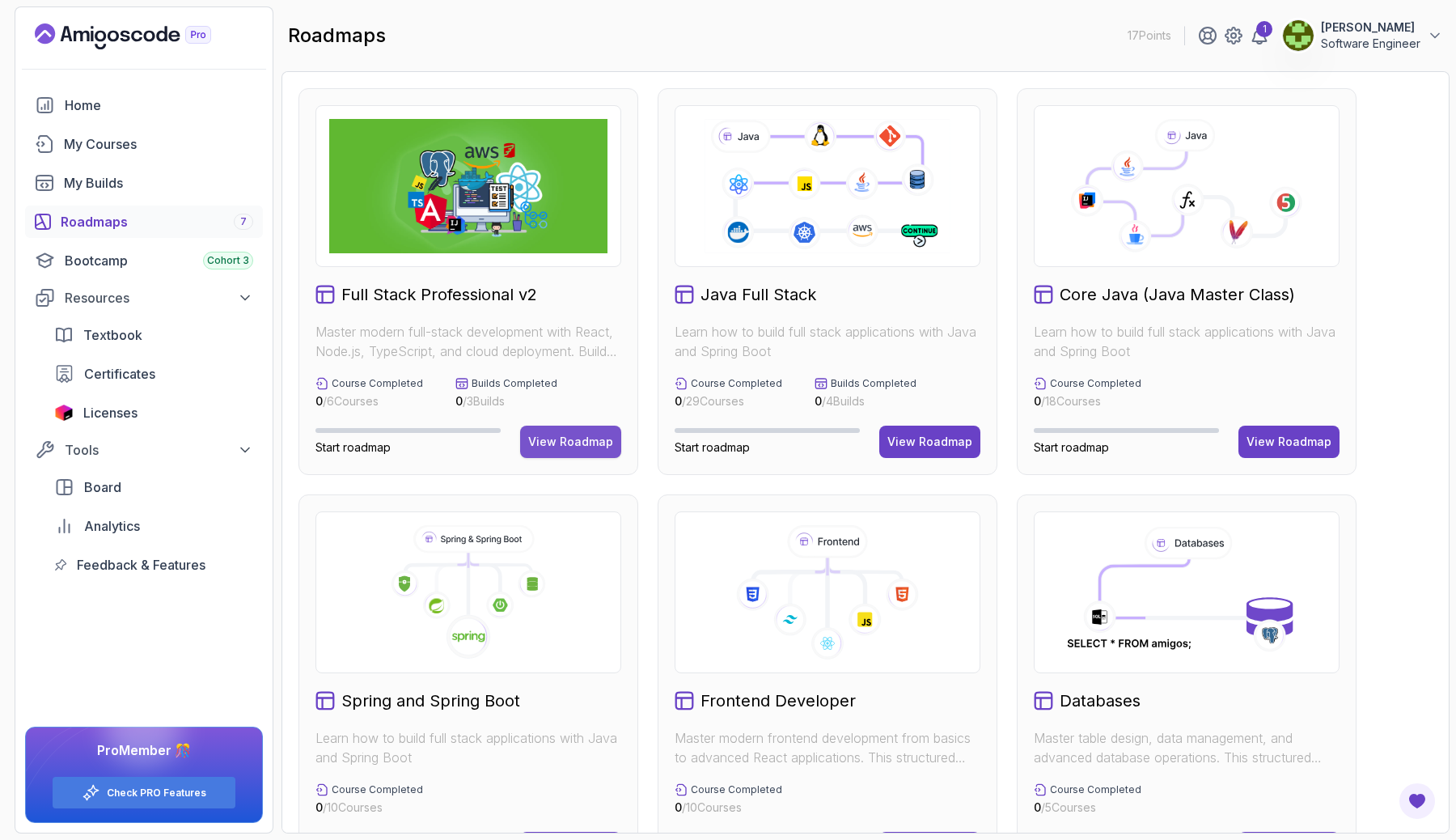
click at [567, 446] on div "View Roadmap" at bounding box center [571, 442] width 85 height 16
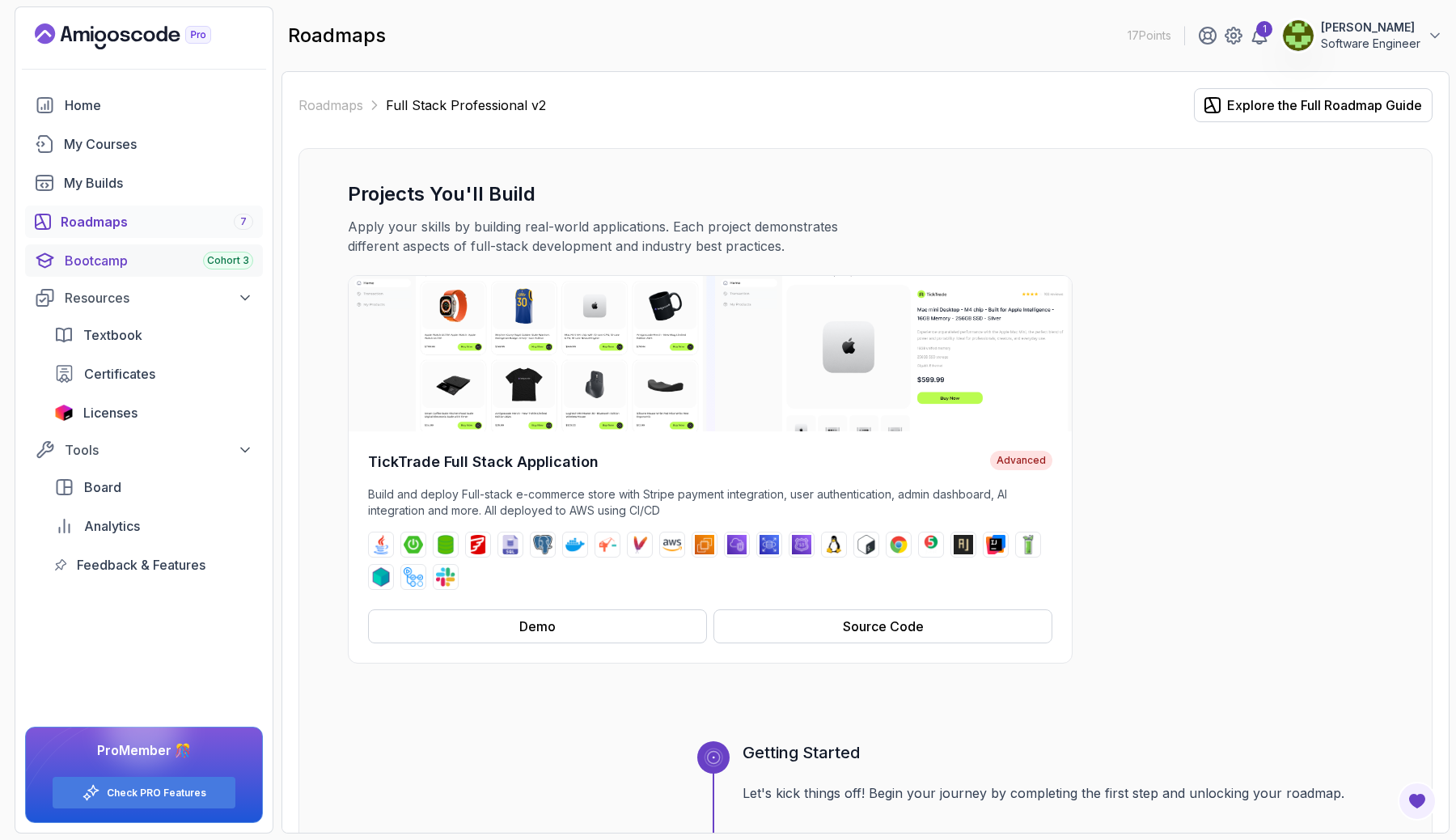
click at [112, 262] on div "Bootcamp Cohort 3" at bounding box center [158, 260] width 188 height 19
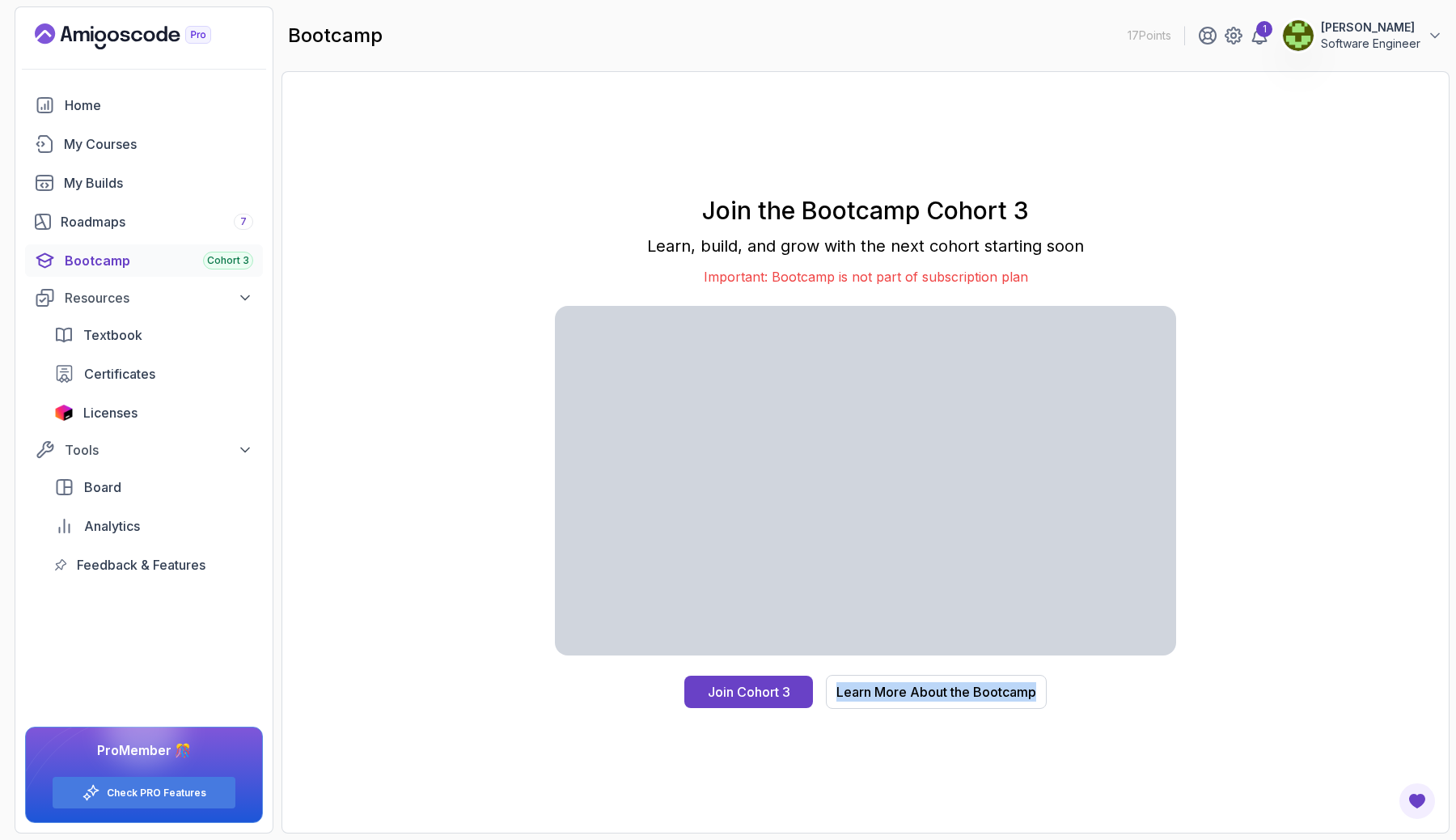
click at [1213, 745] on div "Join the Bootcamp Cohort 3 Learn, build, and grow with the next cohort starting…" at bounding box center [865, 452] width 1134 height 728
click at [1144, 735] on div "Join the Bootcamp Cohort 3 Learn, build, and grow with the next cohort starting…" at bounding box center [865, 452] width 1134 height 728
click at [120, 338] on span "Textbook" at bounding box center [112, 334] width 59 height 19
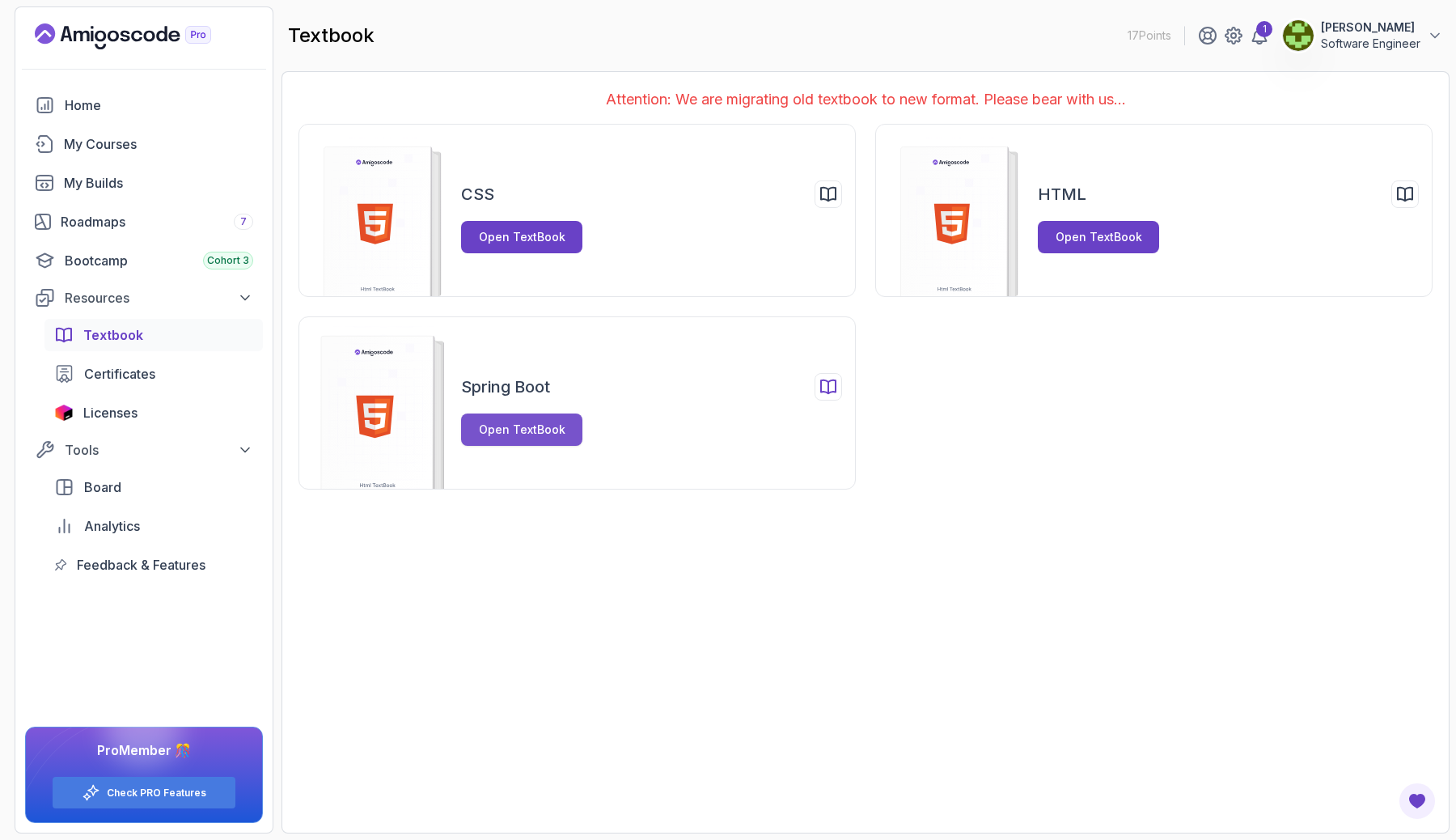
click at [558, 434] on div "Open TextBook" at bounding box center [522, 430] width 87 height 16
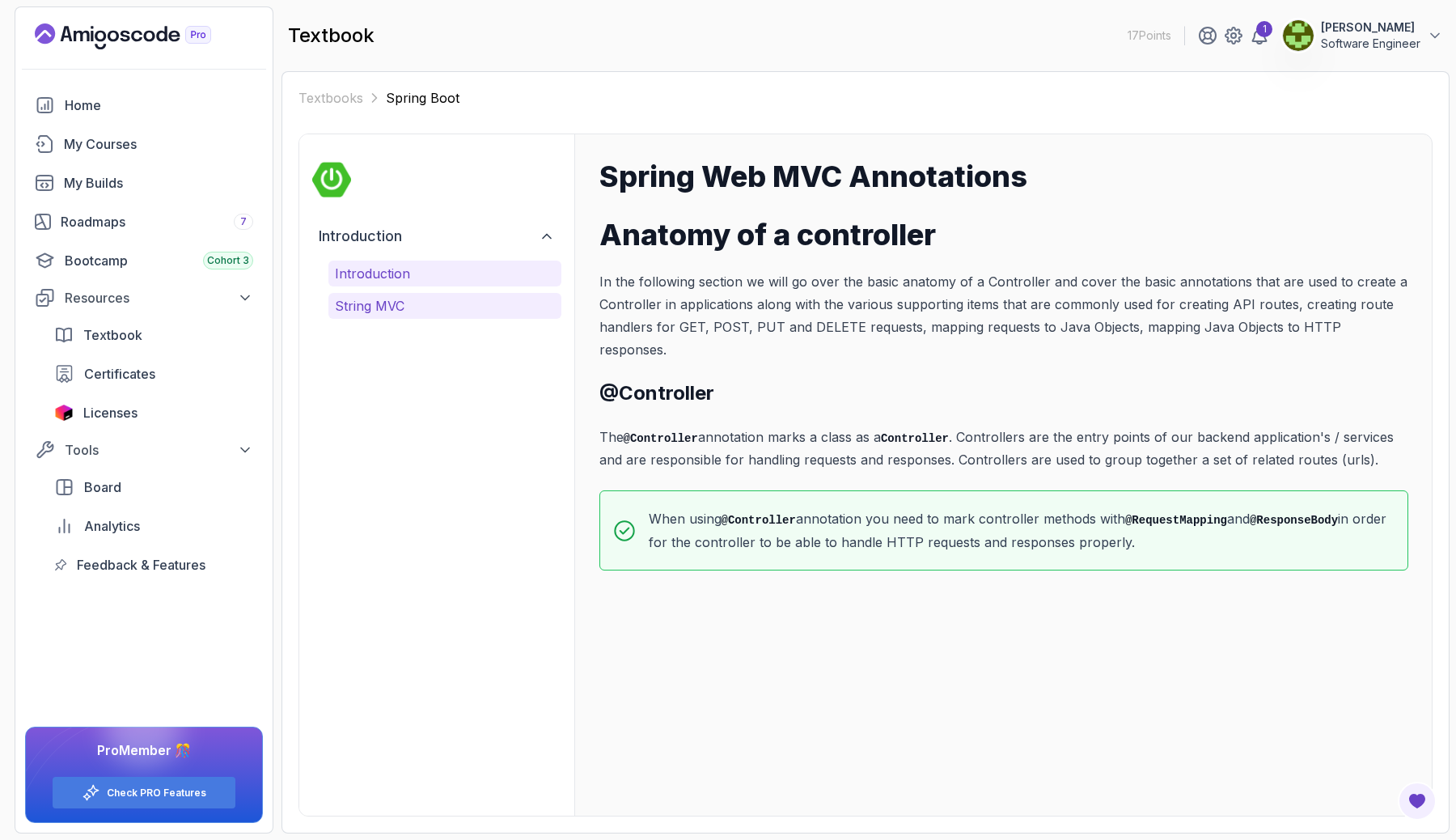
click at [418, 306] on p "String MVC" at bounding box center [444, 305] width 220 height 19
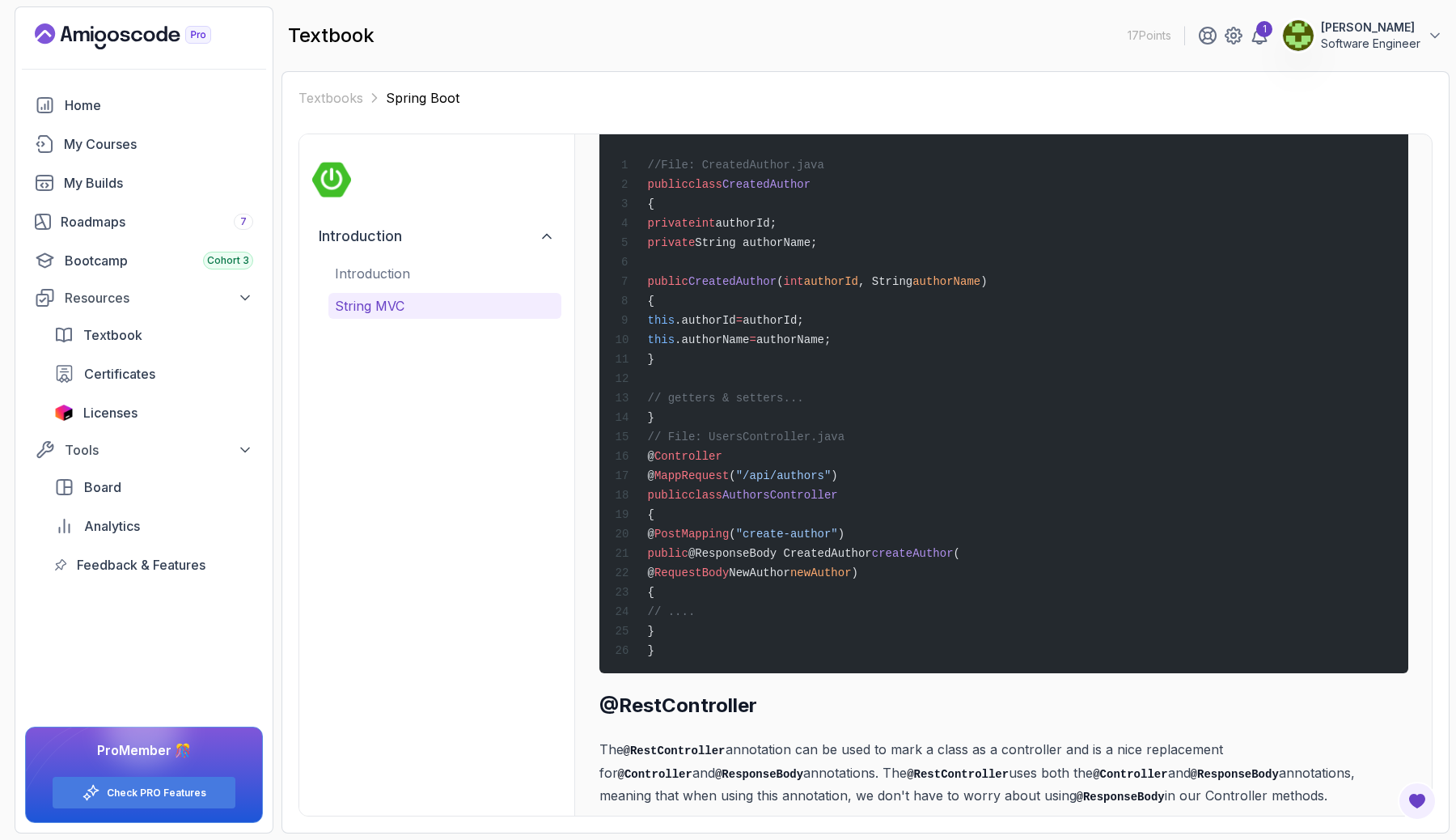
scroll to position [6489, 0]
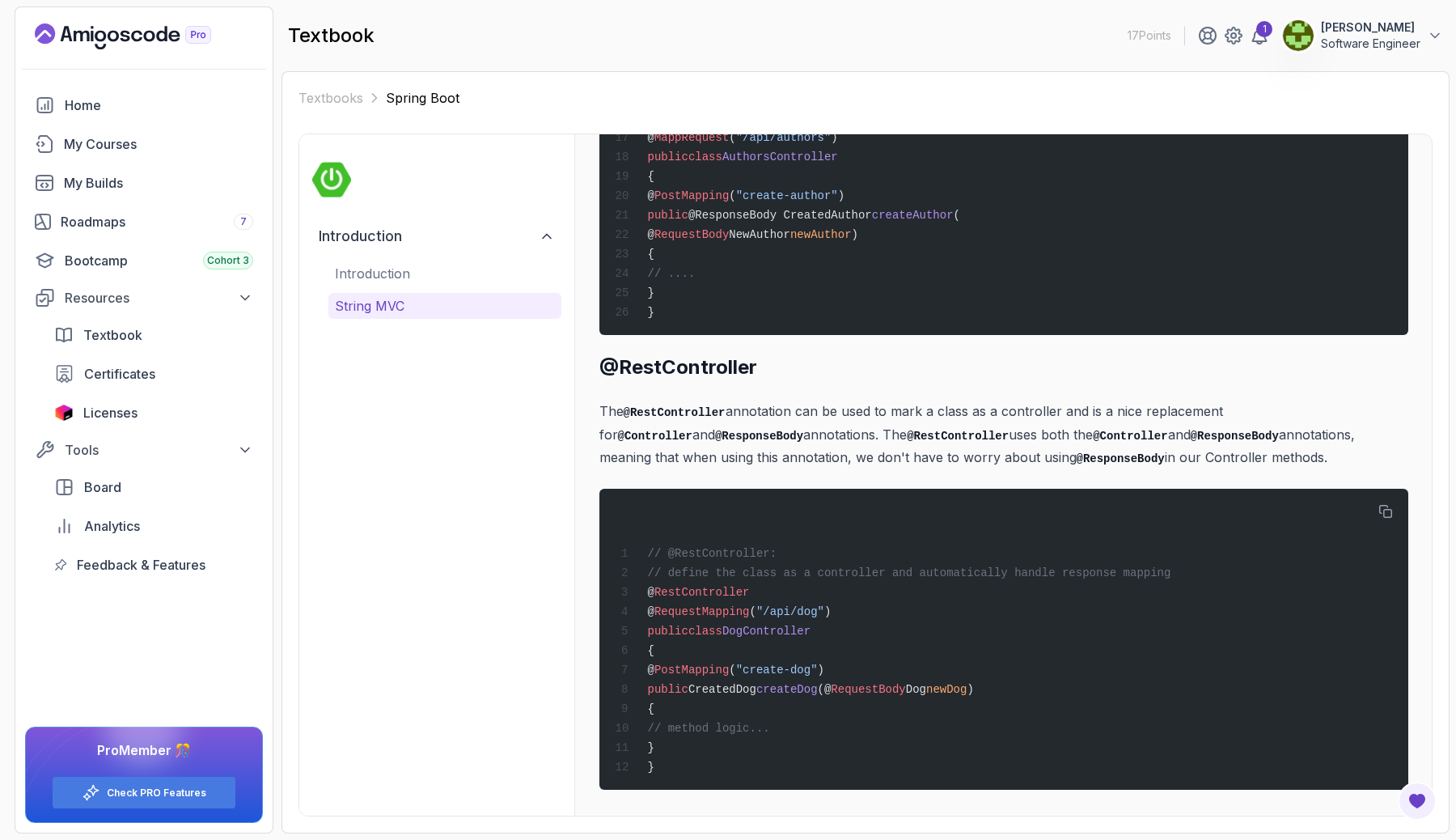
click at [414, 301] on p "String MVC" at bounding box center [444, 305] width 220 height 19
click at [384, 240] on h2 "Introduction" at bounding box center [360, 235] width 83 height 23
click at [332, 98] on link "Textbooks" at bounding box center [330, 97] width 64 height 19
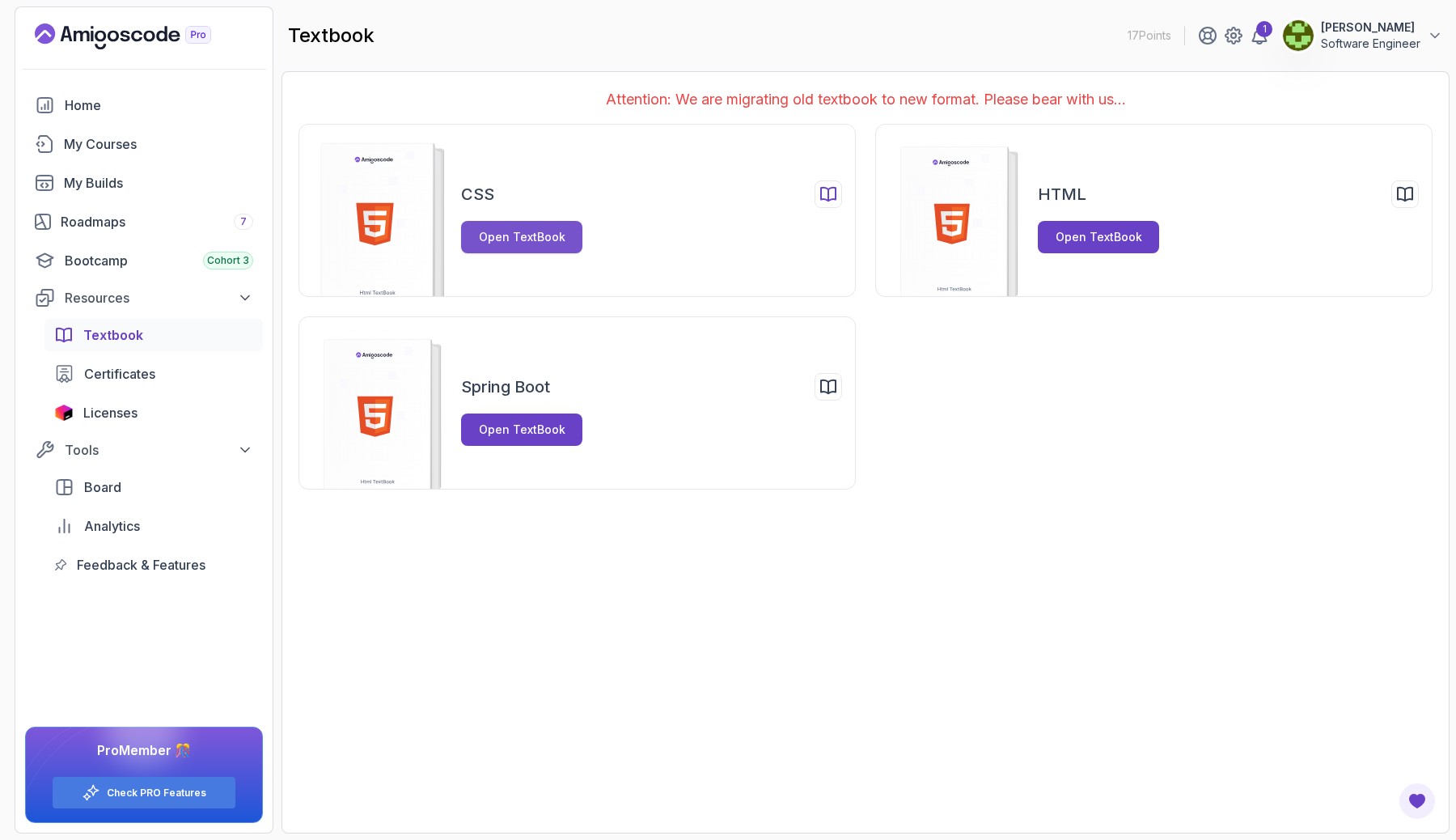
click at [496, 227] on button "Open TextBook" at bounding box center [521, 237] width 121 height 33
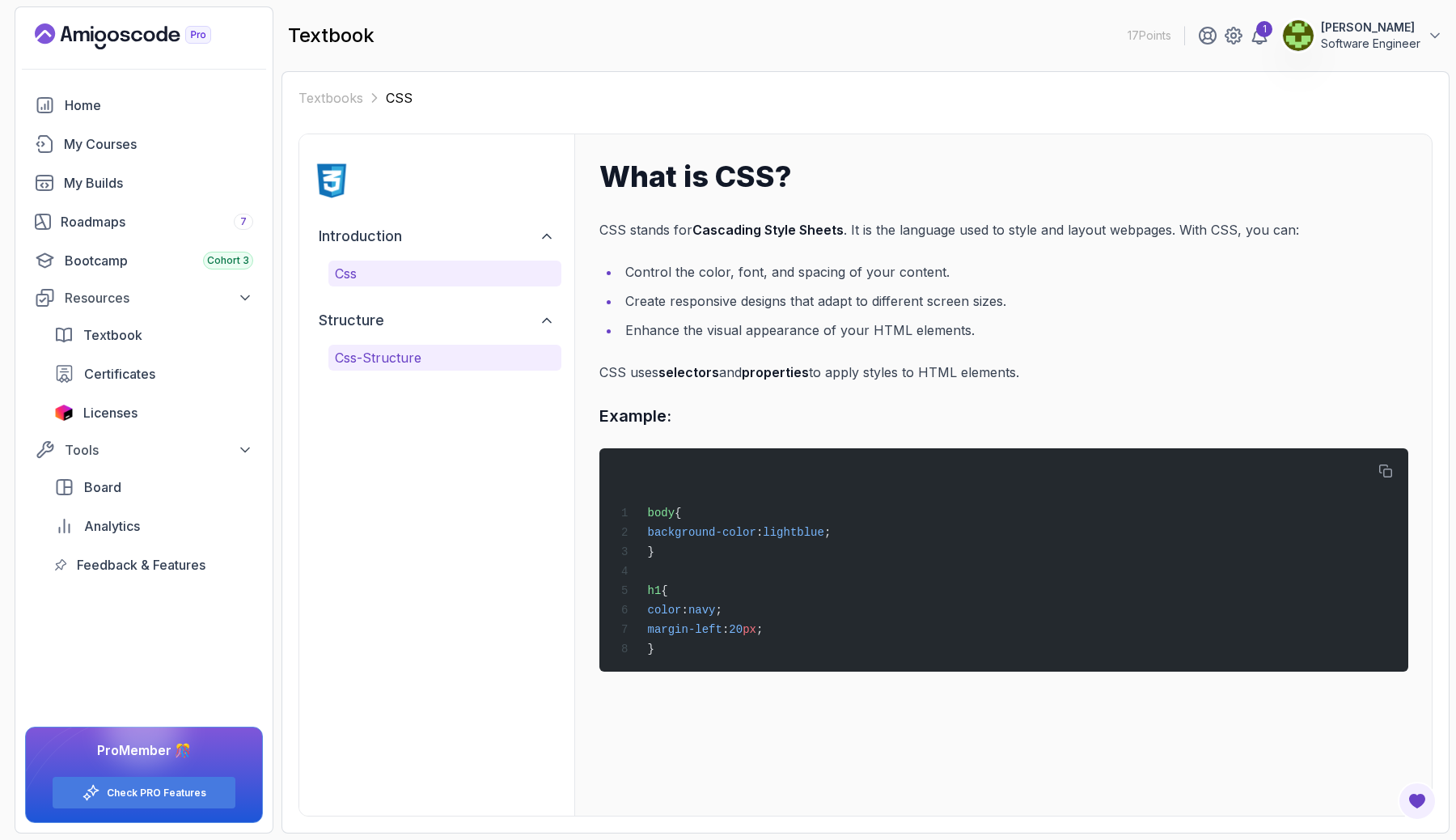
click at [439, 353] on p "css-structure" at bounding box center [444, 357] width 220 height 19
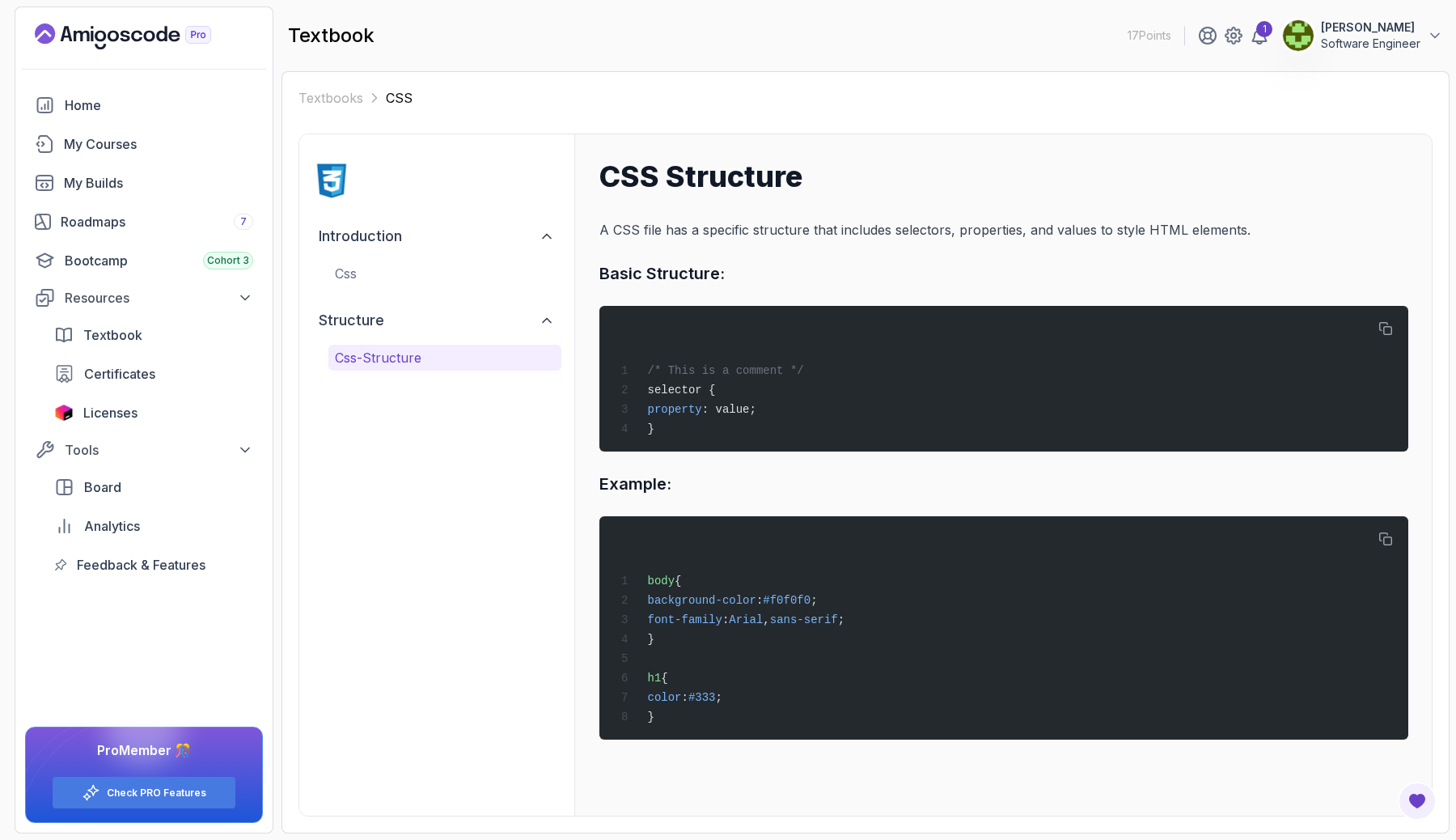
click at [439, 353] on p "css-structure" at bounding box center [444, 357] width 220 height 19
click at [135, 150] on div "My Courses" at bounding box center [158, 143] width 189 height 19
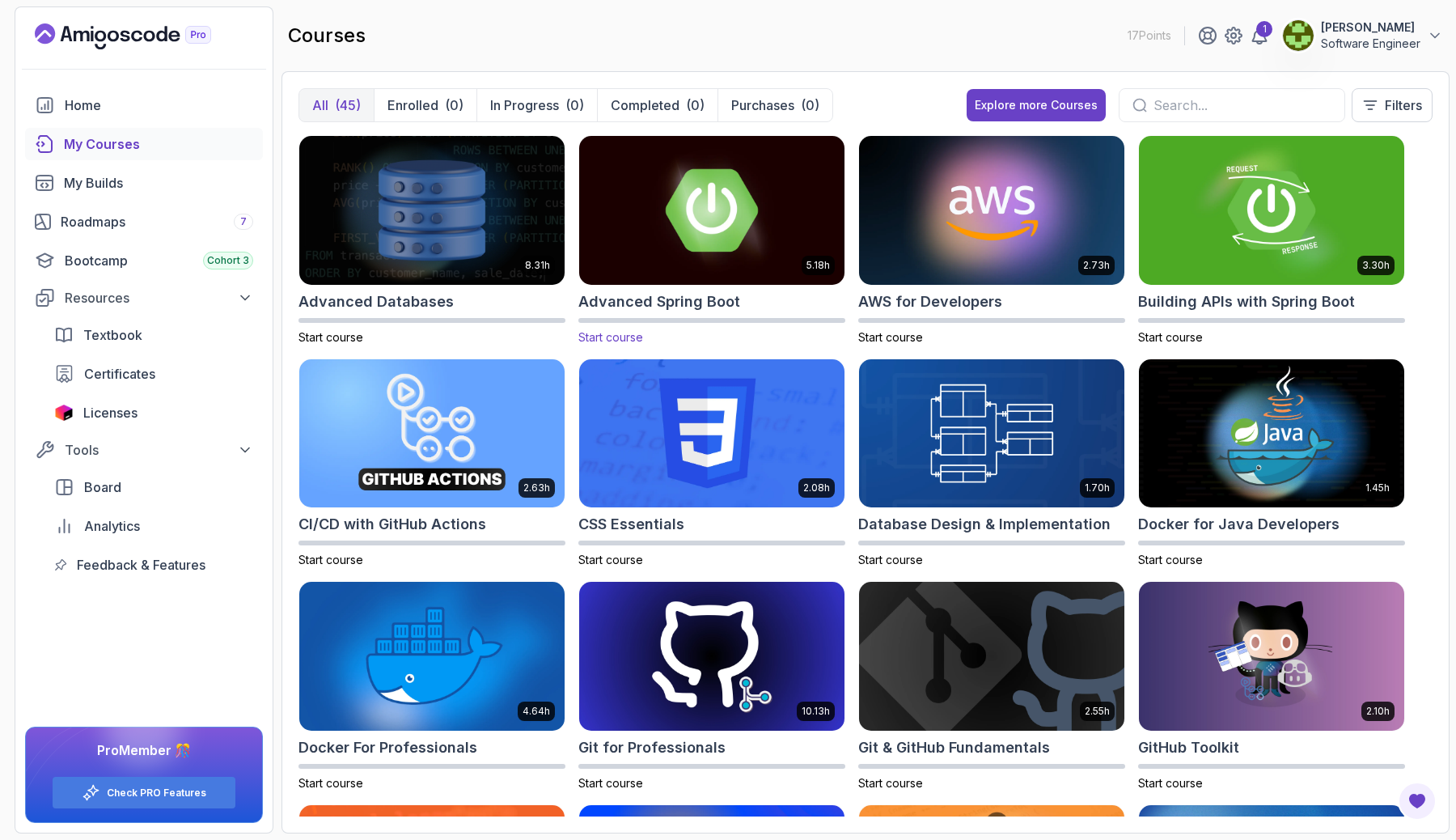
click at [634, 232] on img at bounding box center [711, 210] width 278 height 156
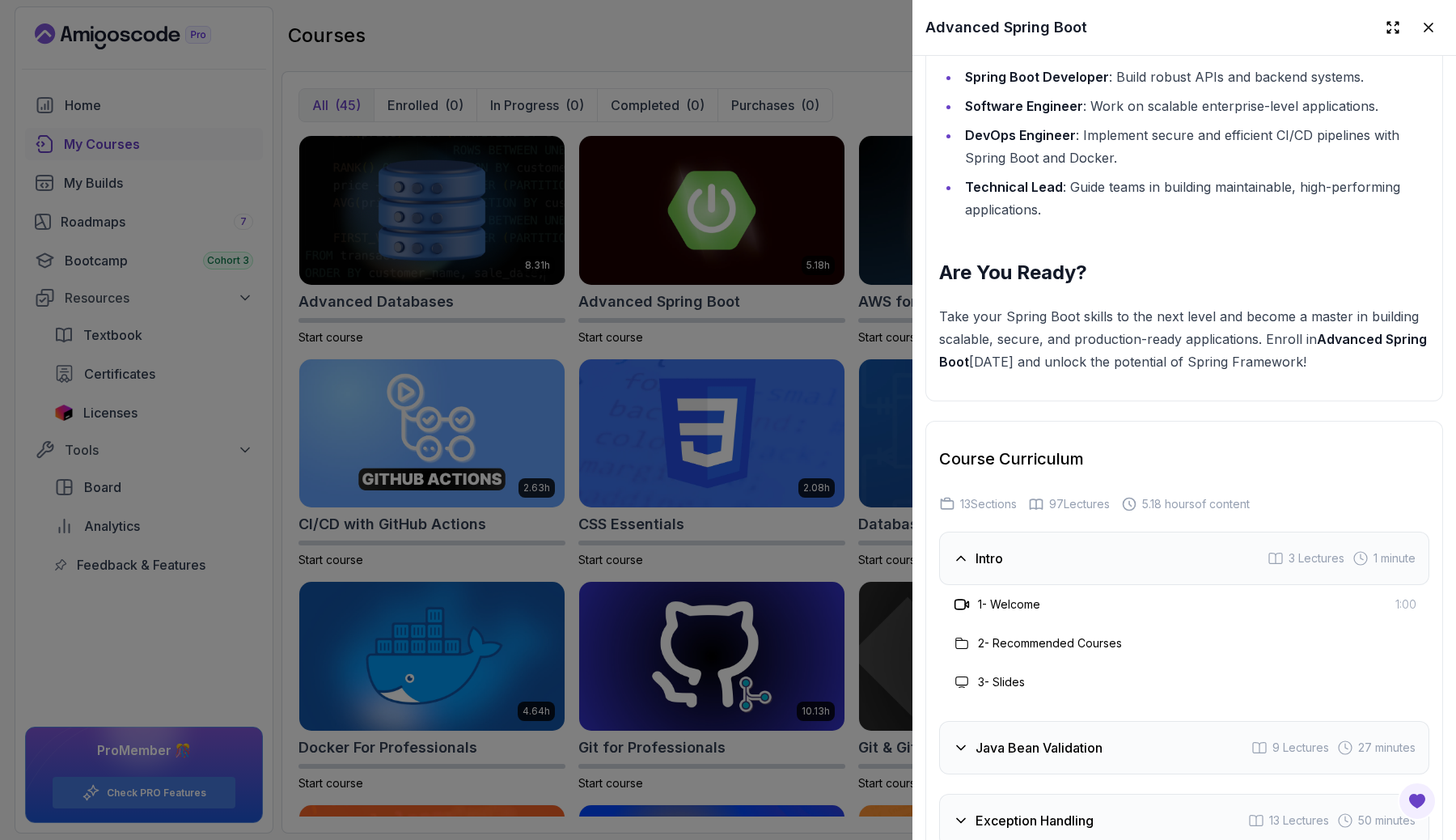
scroll to position [2680, 0]
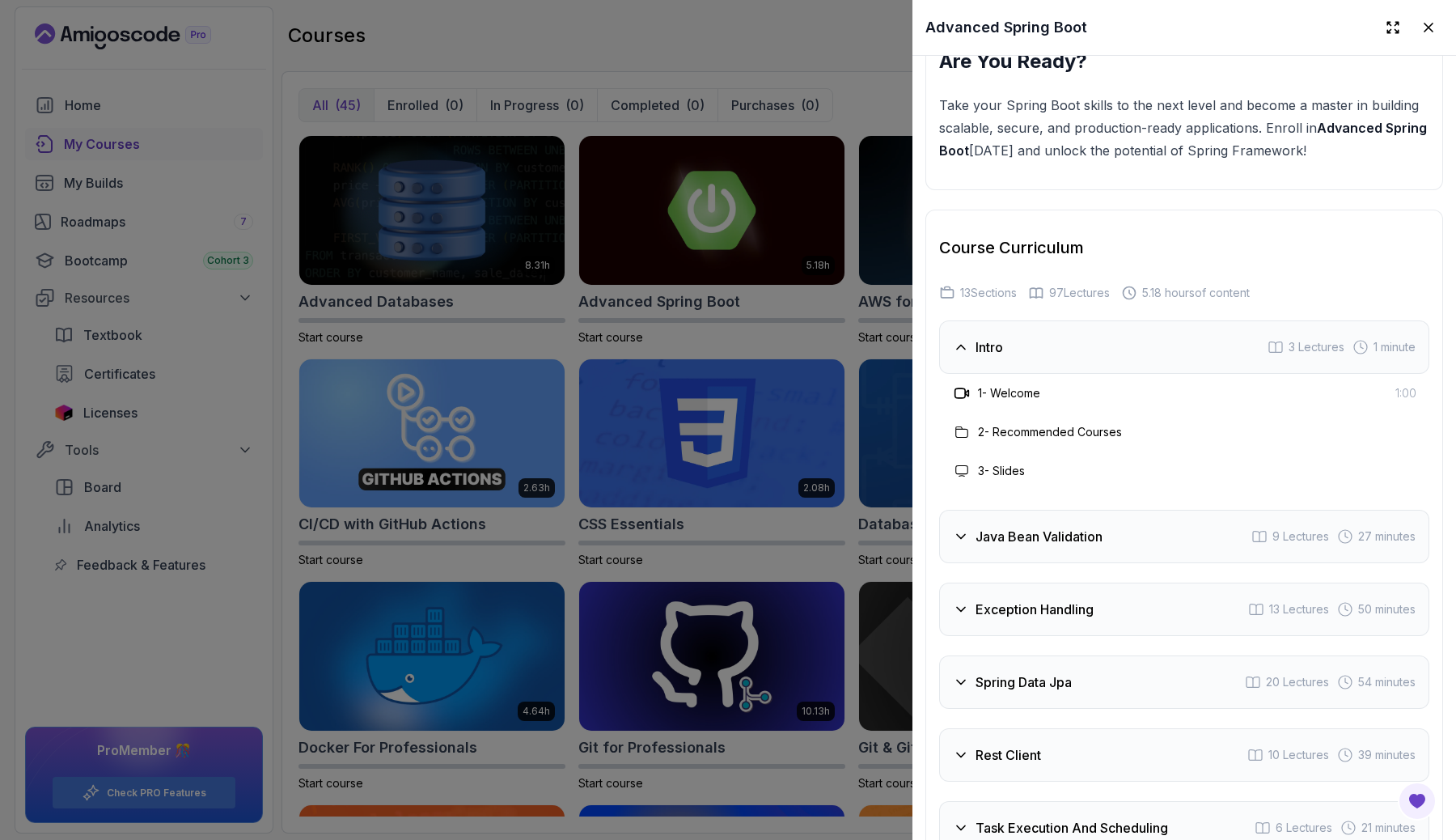
click at [963, 534] on icon at bounding box center [961, 537] width 16 height 16
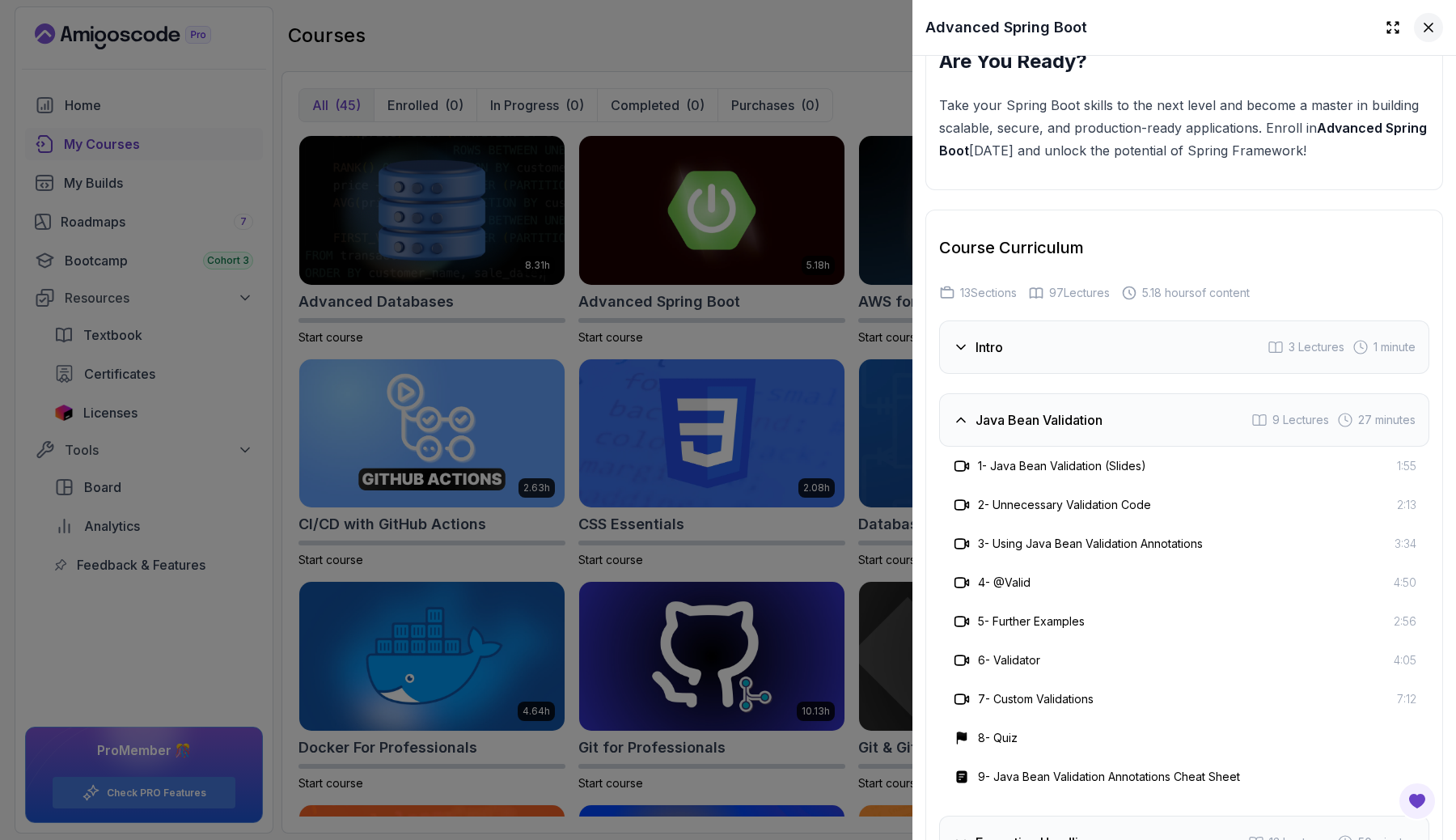
click at [1432, 26] on icon at bounding box center [1428, 27] width 16 height 16
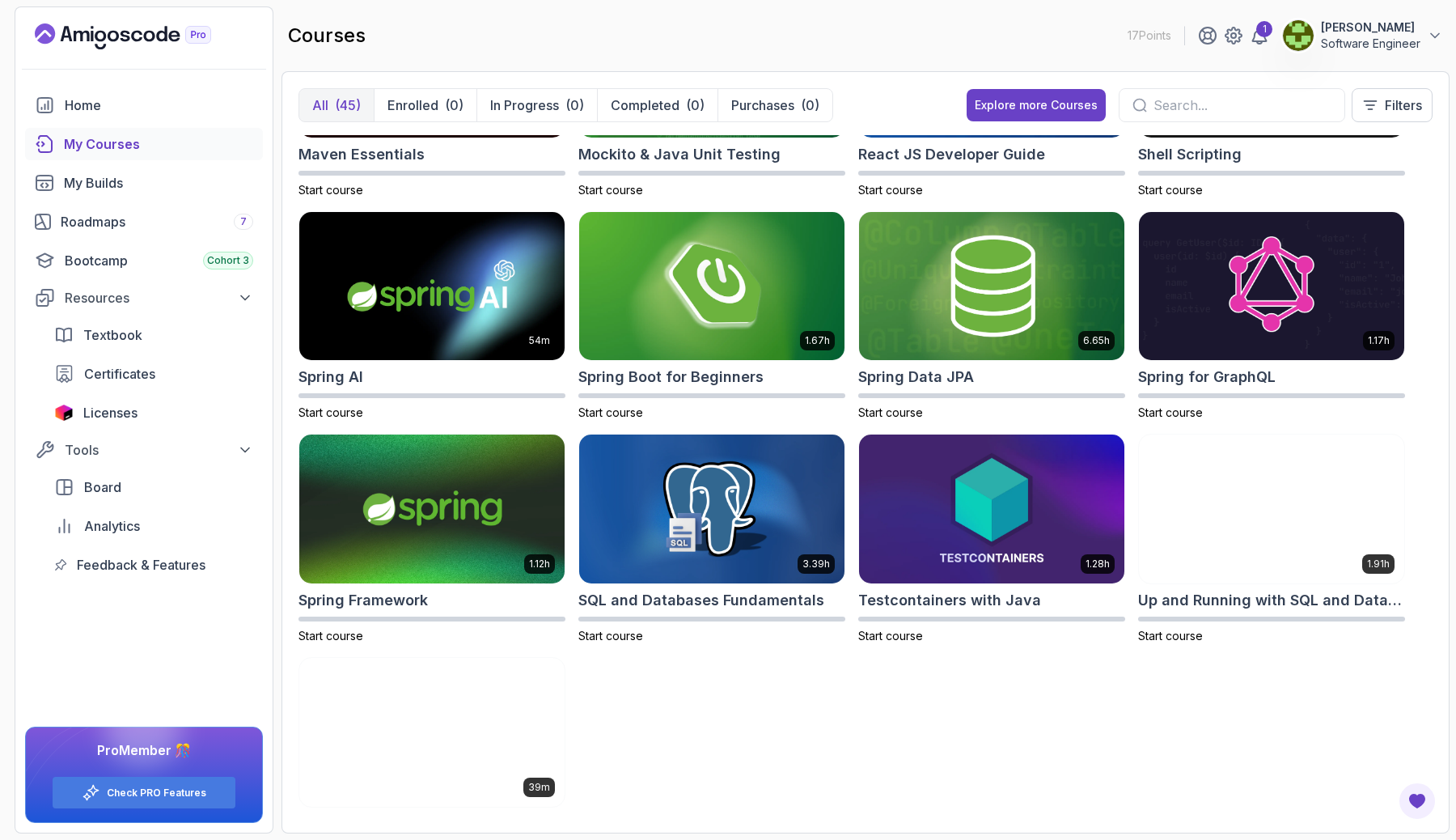
scroll to position [2000, 0]
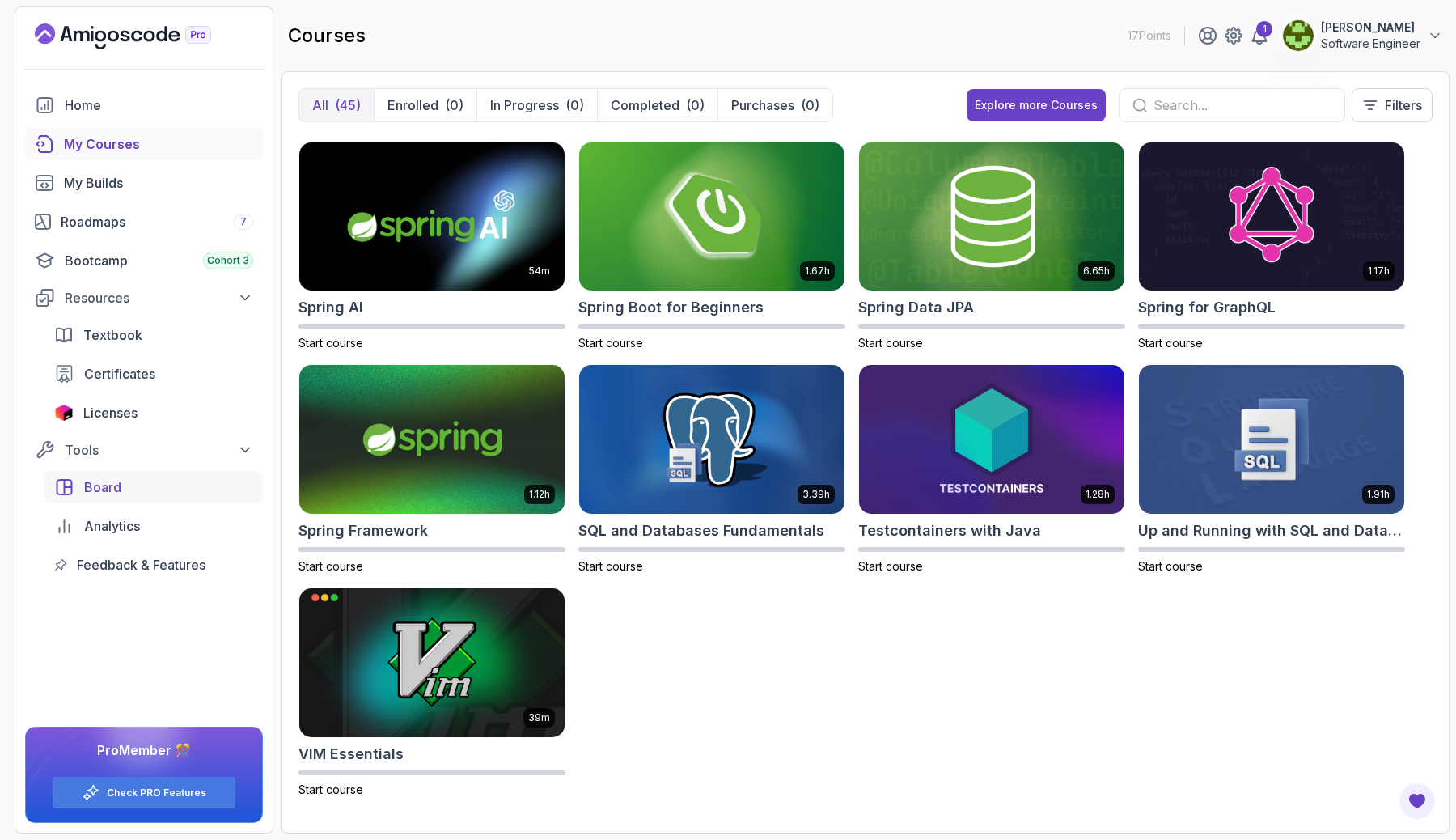
click at [118, 492] on span "Board" at bounding box center [102, 486] width 37 height 19
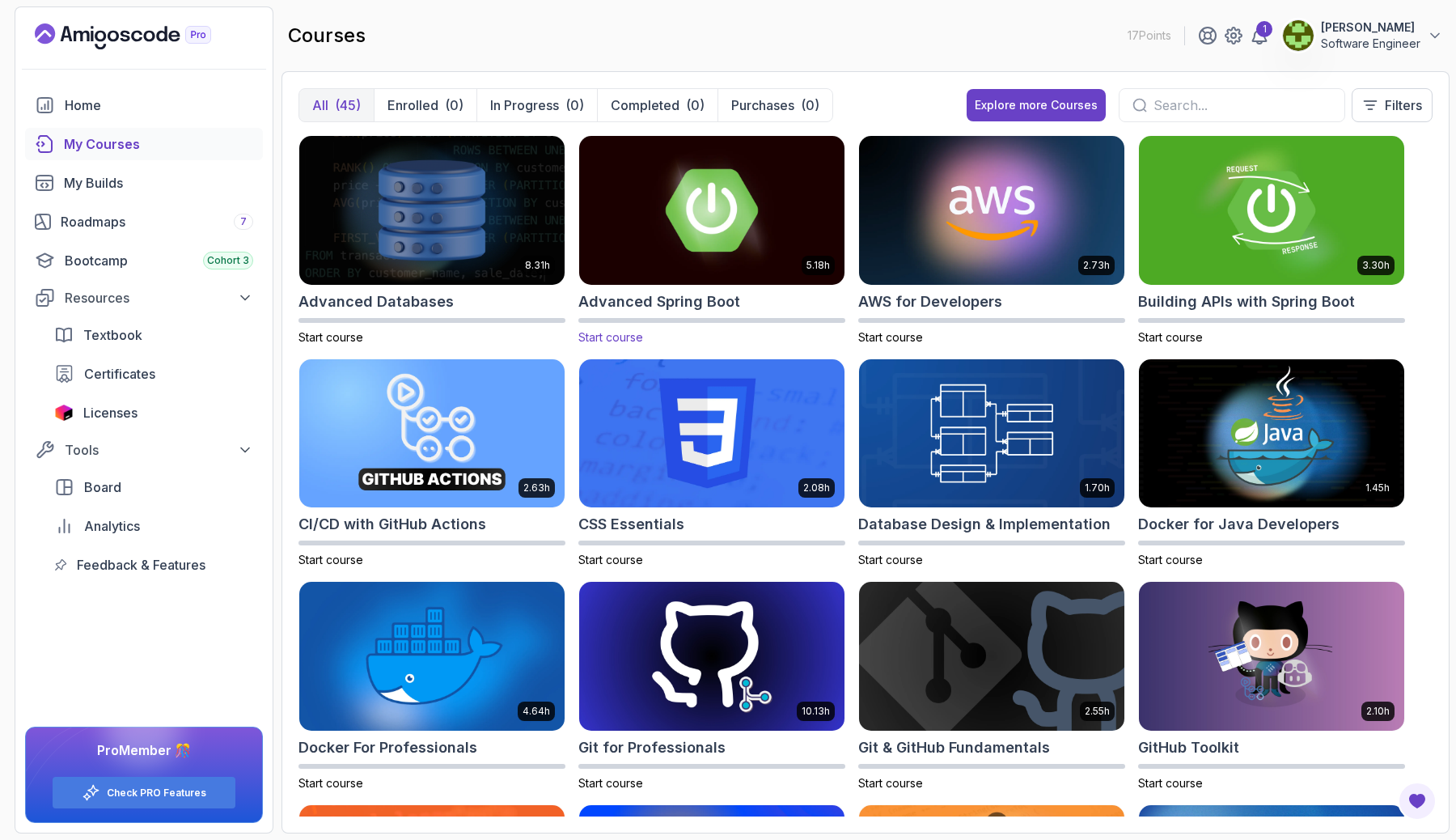
click at [791, 284] on div "5.18h" at bounding box center [711, 210] width 267 height 150
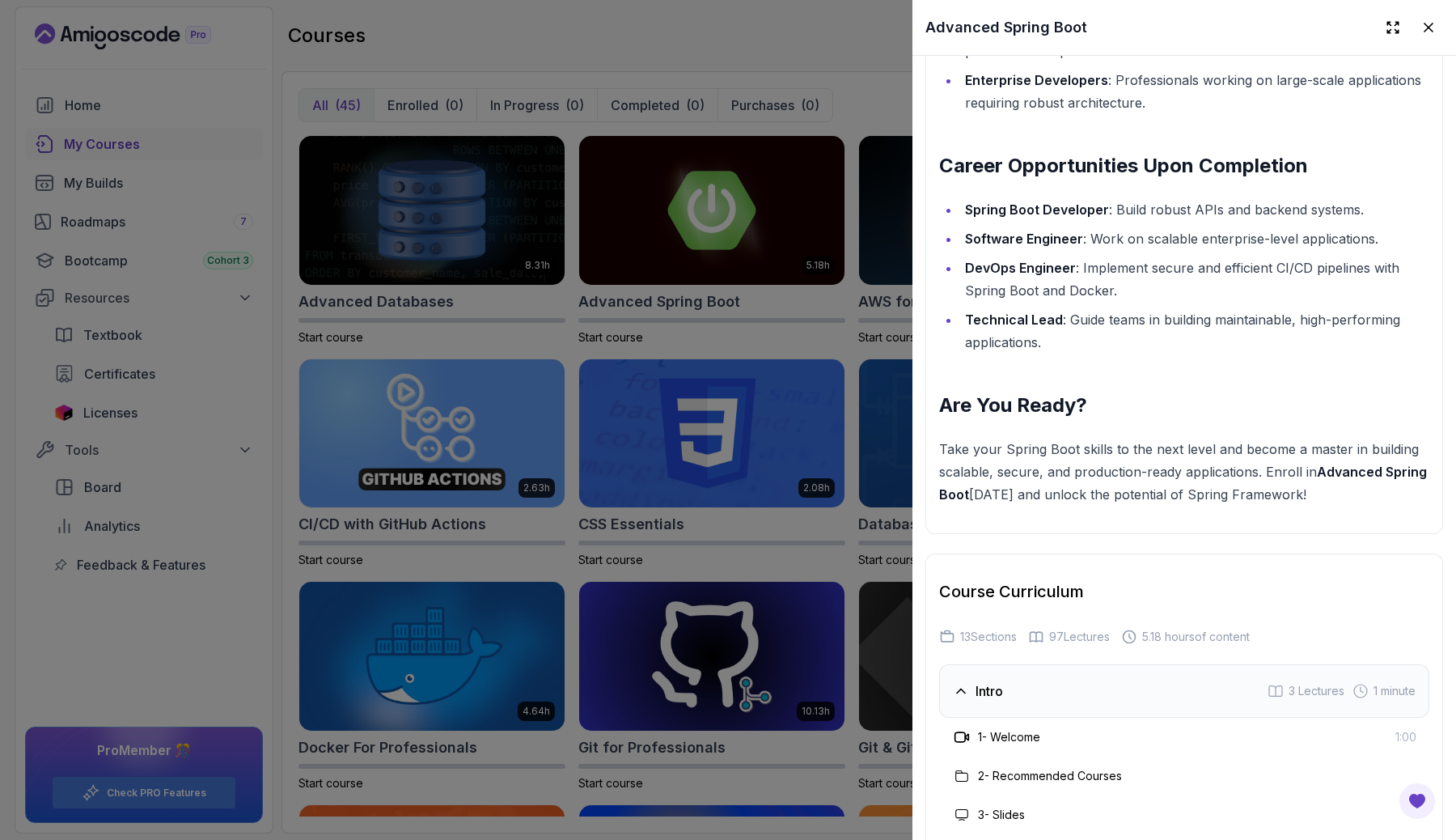
scroll to position [2337, 0]
click at [1432, 30] on icon at bounding box center [1428, 27] width 16 height 16
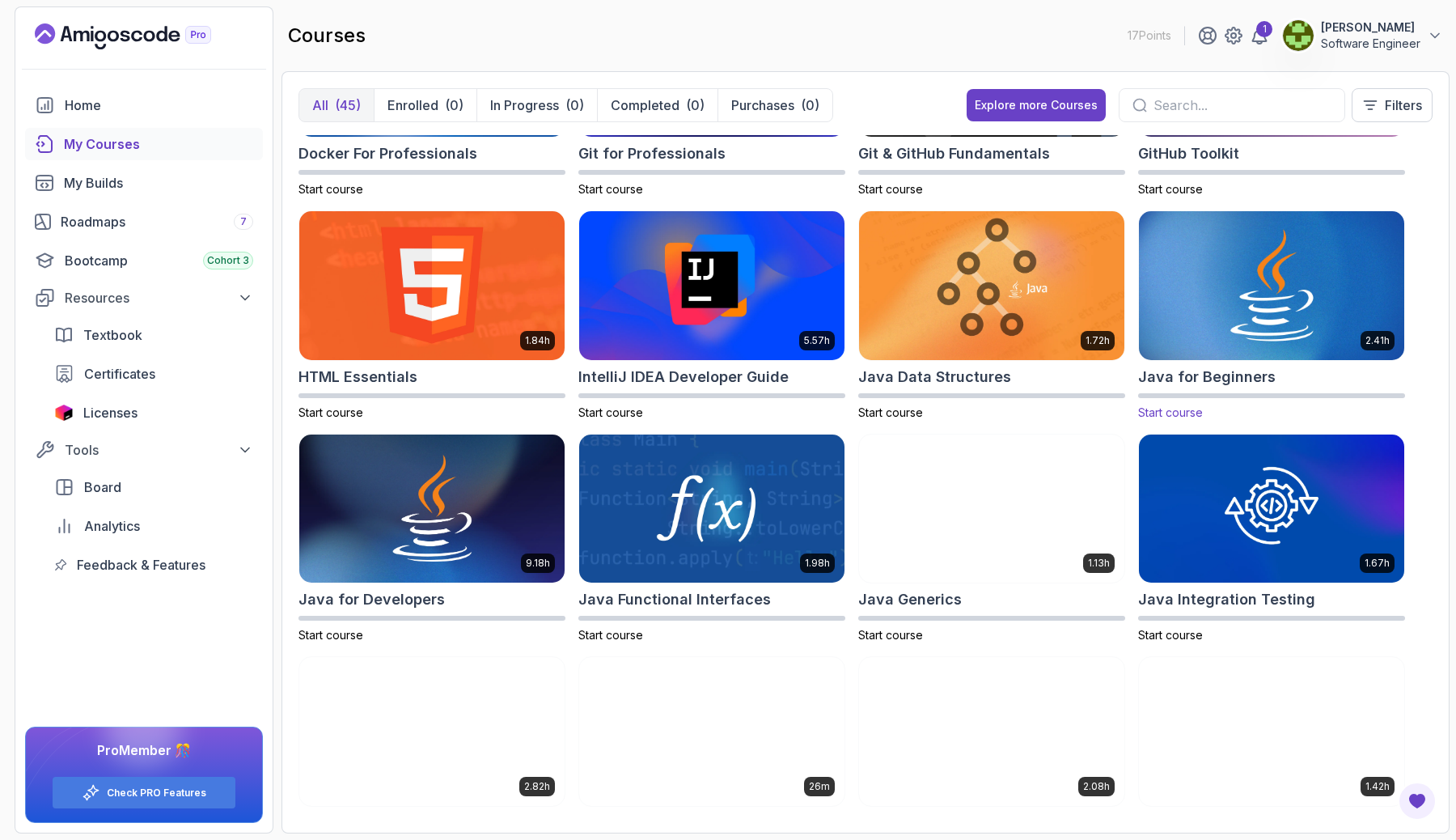
scroll to position [606, 0]
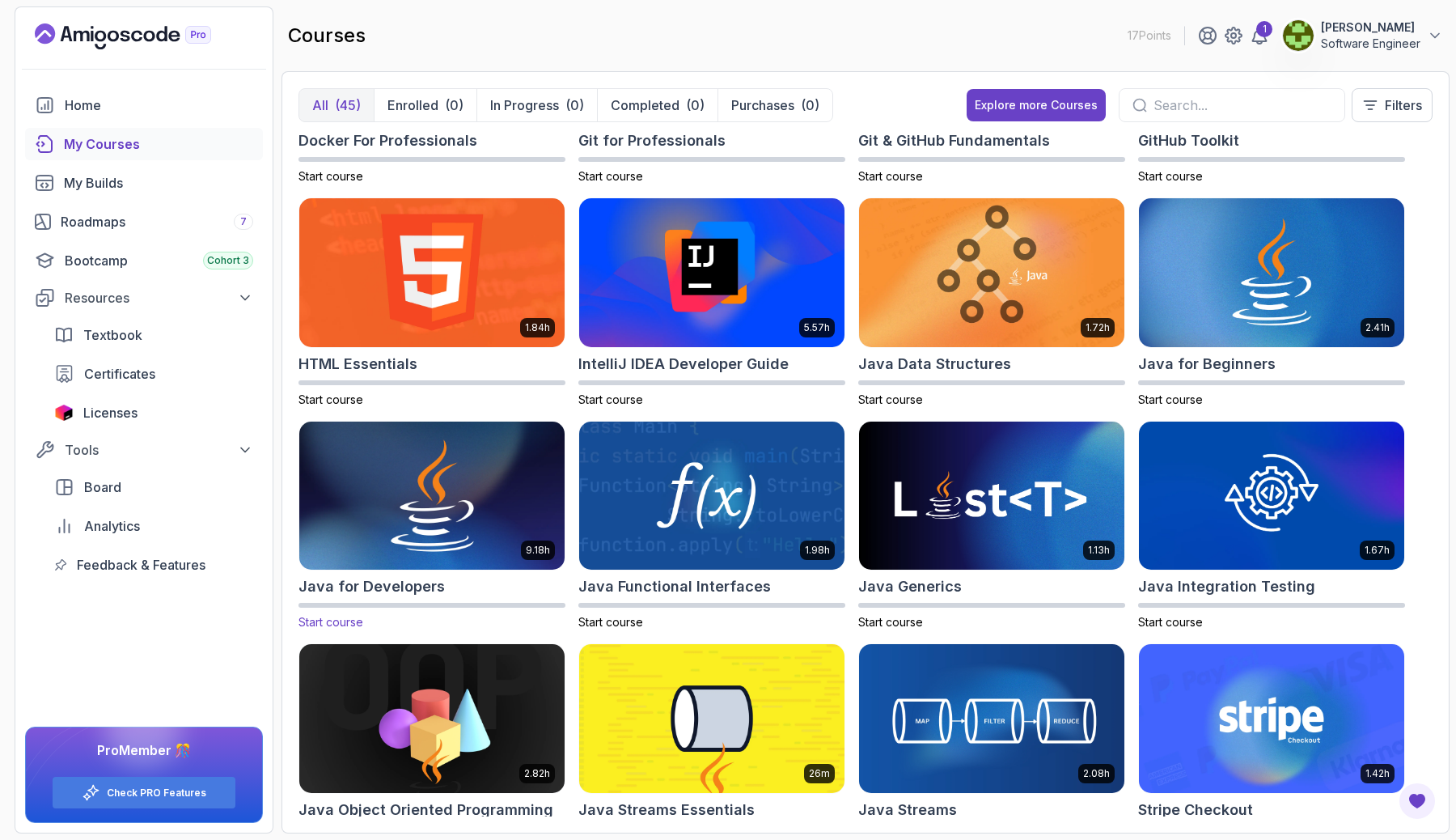
click at [416, 561] on img at bounding box center [432, 495] width 278 height 156
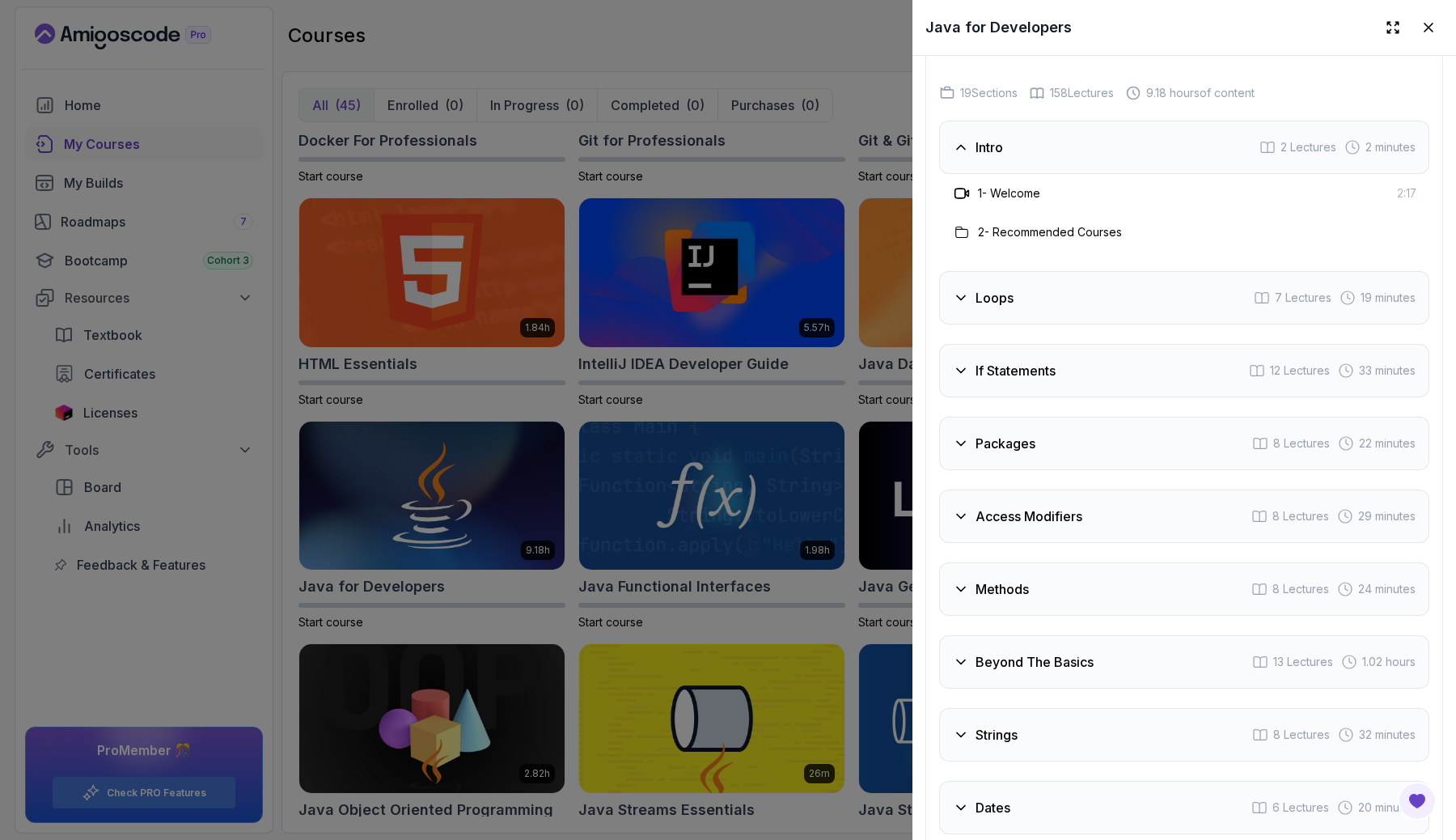
scroll to position [2689, 0]
click at [966, 300] on icon at bounding box center [961, 294] width 16 height 16
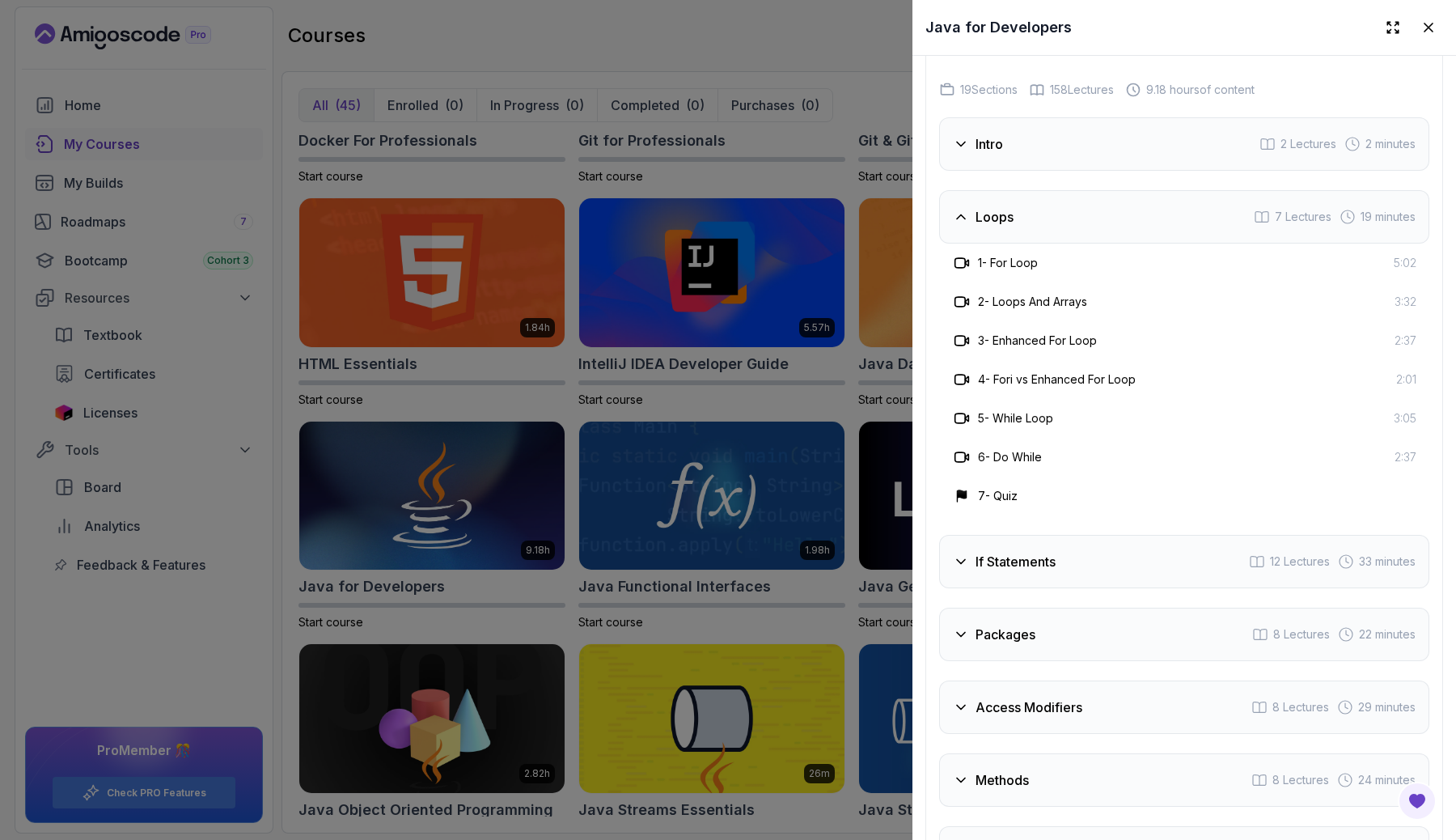
click at [961, 559] on icon at bounding box center [961, 561] width 16 height 16
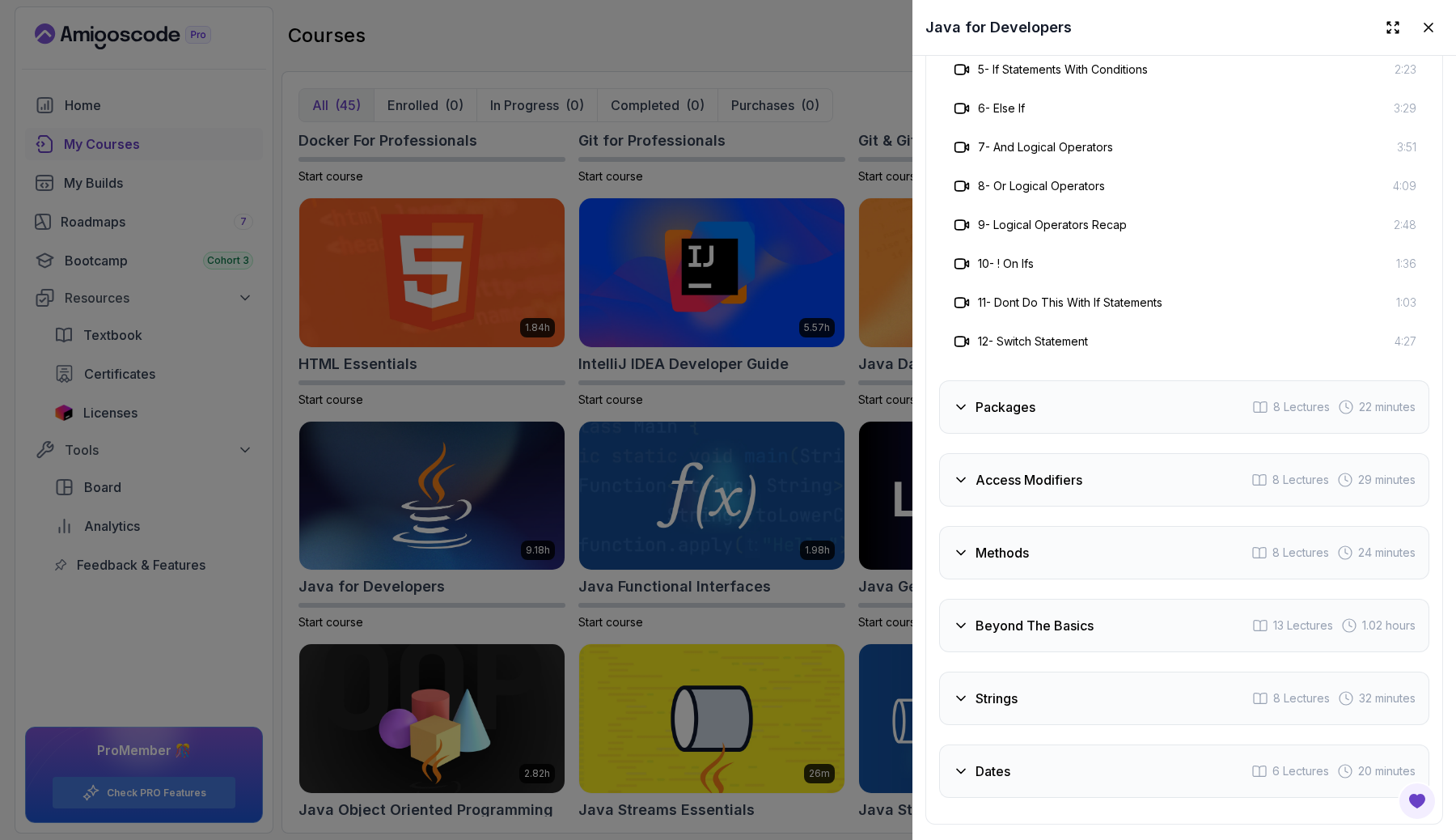
scroll to position [3118, 0]
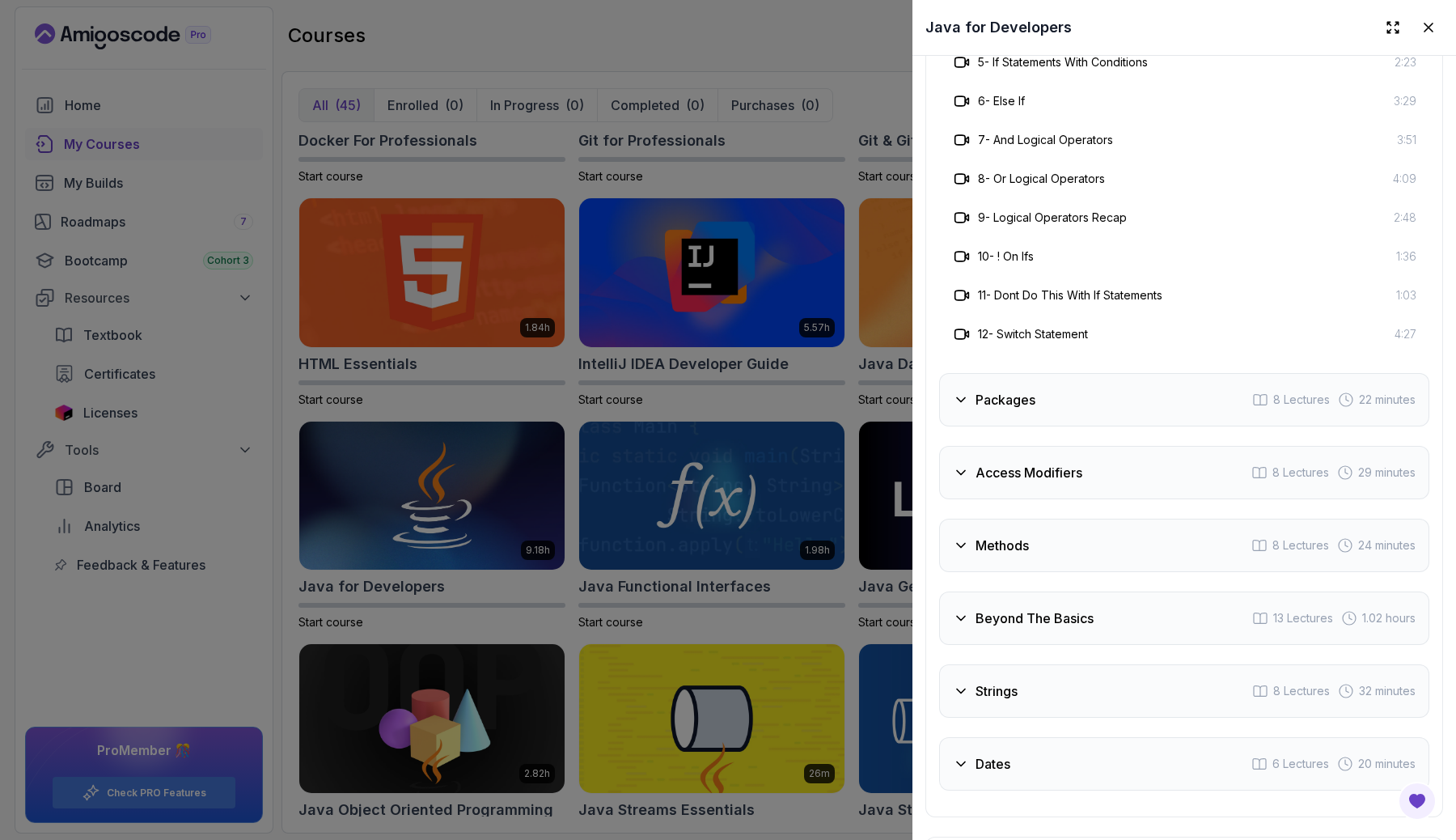
click at [957, 397] on icon at bounding box center [960, 399] width 8 height 4
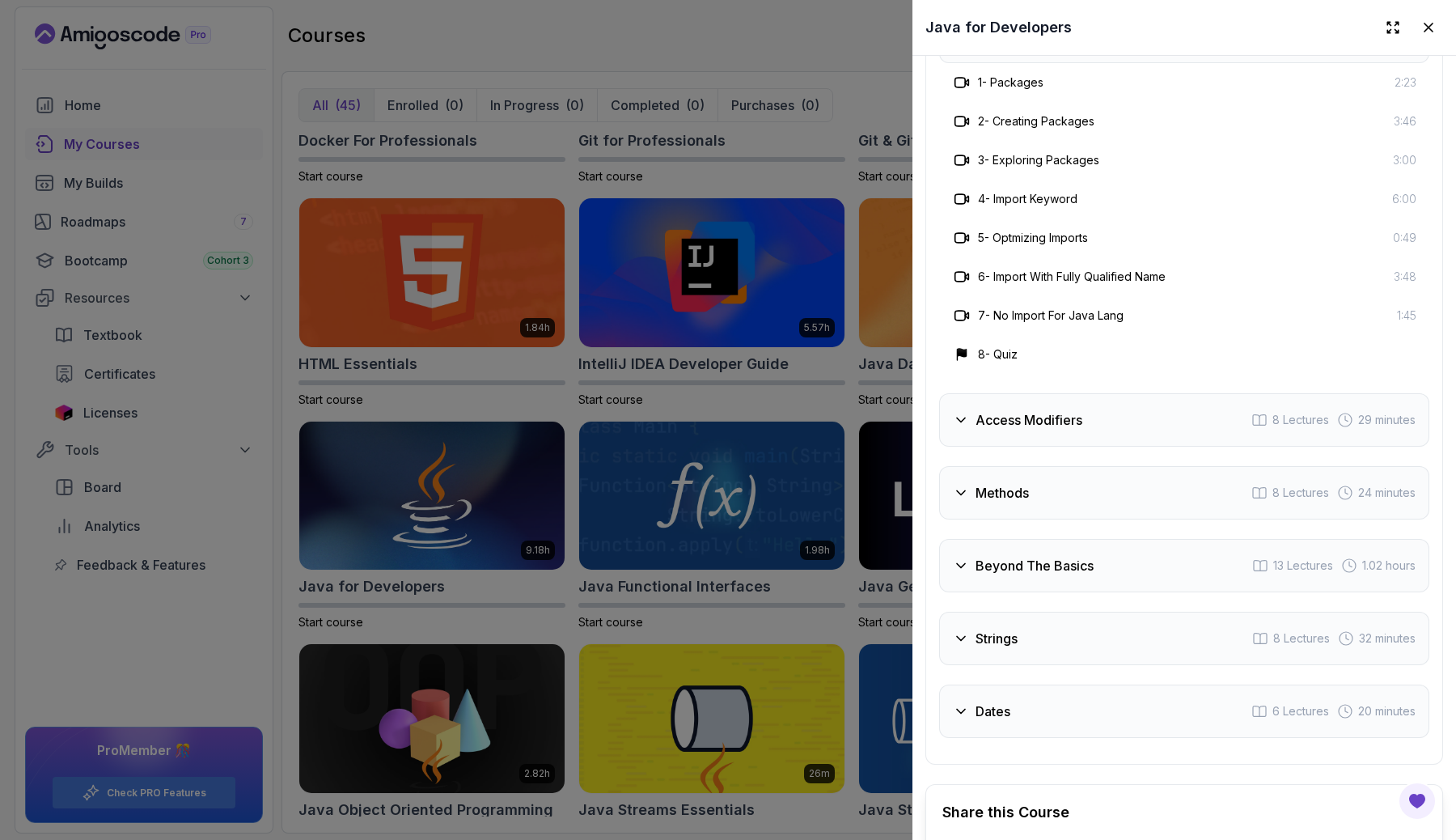
scroll to position [3019, 0]
click at [958, 420] on icon at bounding box center [961, 416] width 16 height 16
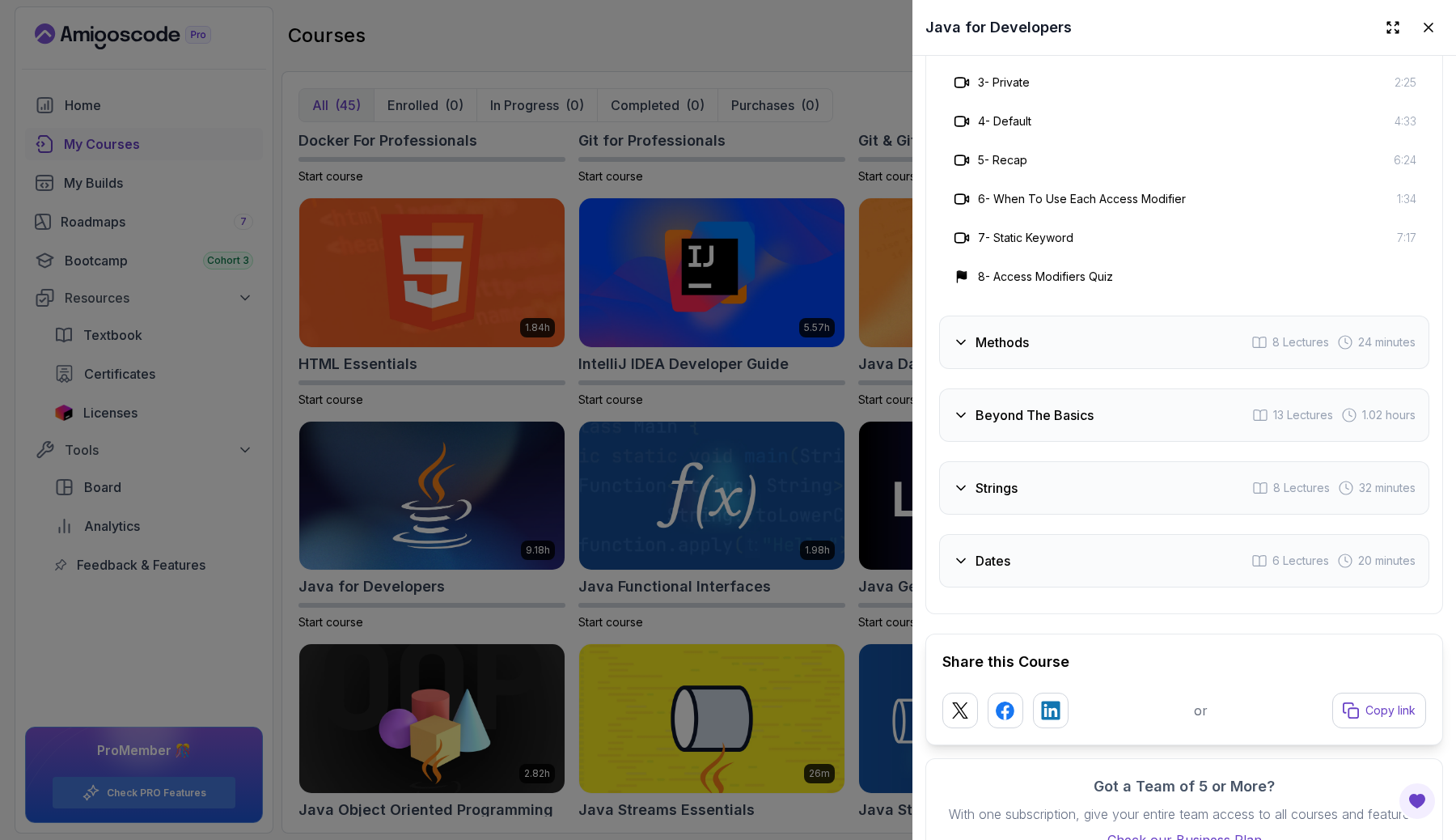
scroll to position [3168, 0]
click at [962, 344] on icon at bounding box center [961, 340] width 16 height 16
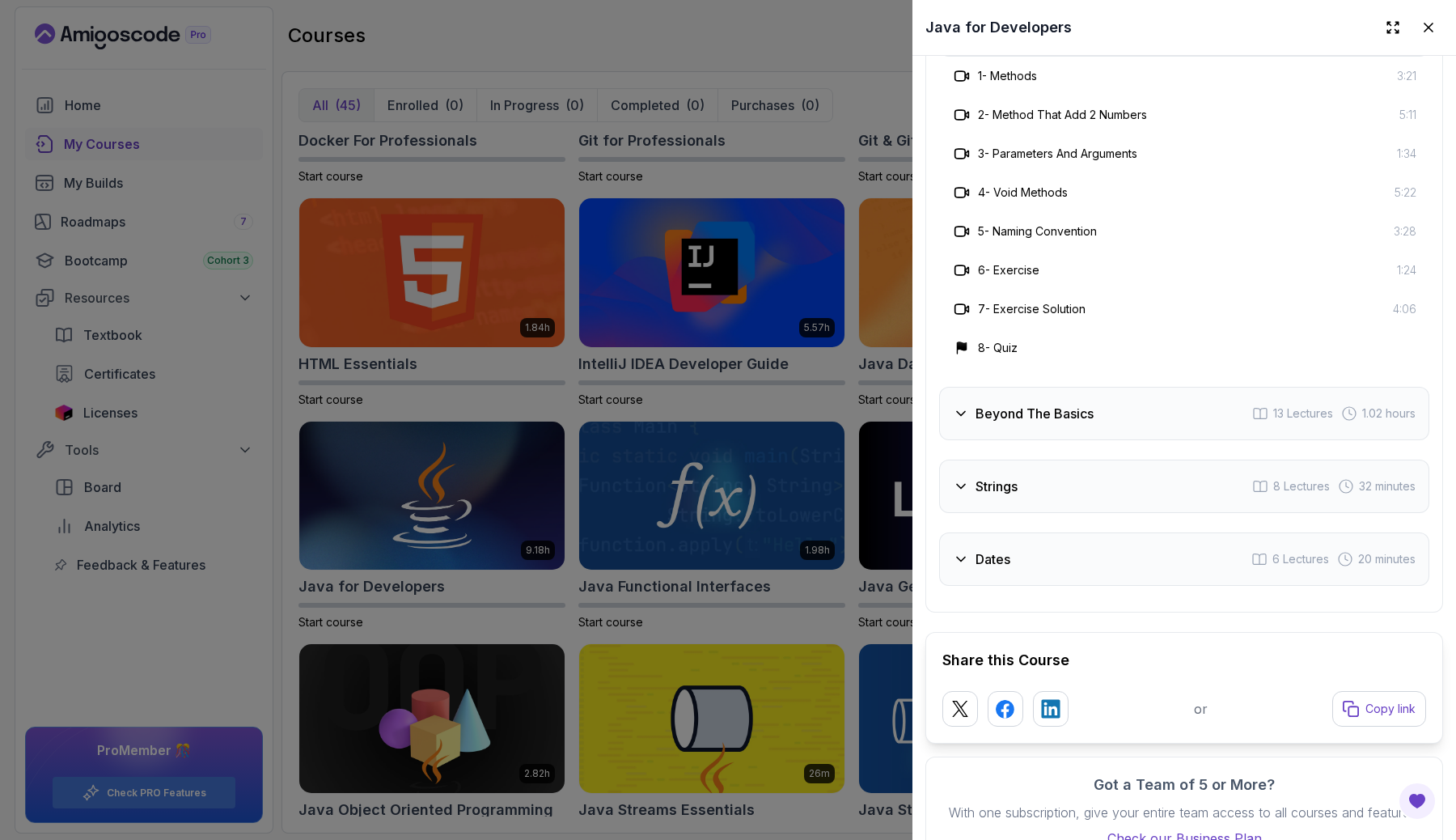
click at [959, 417] on icon at bounding box center [961, 414] width 16 height 16
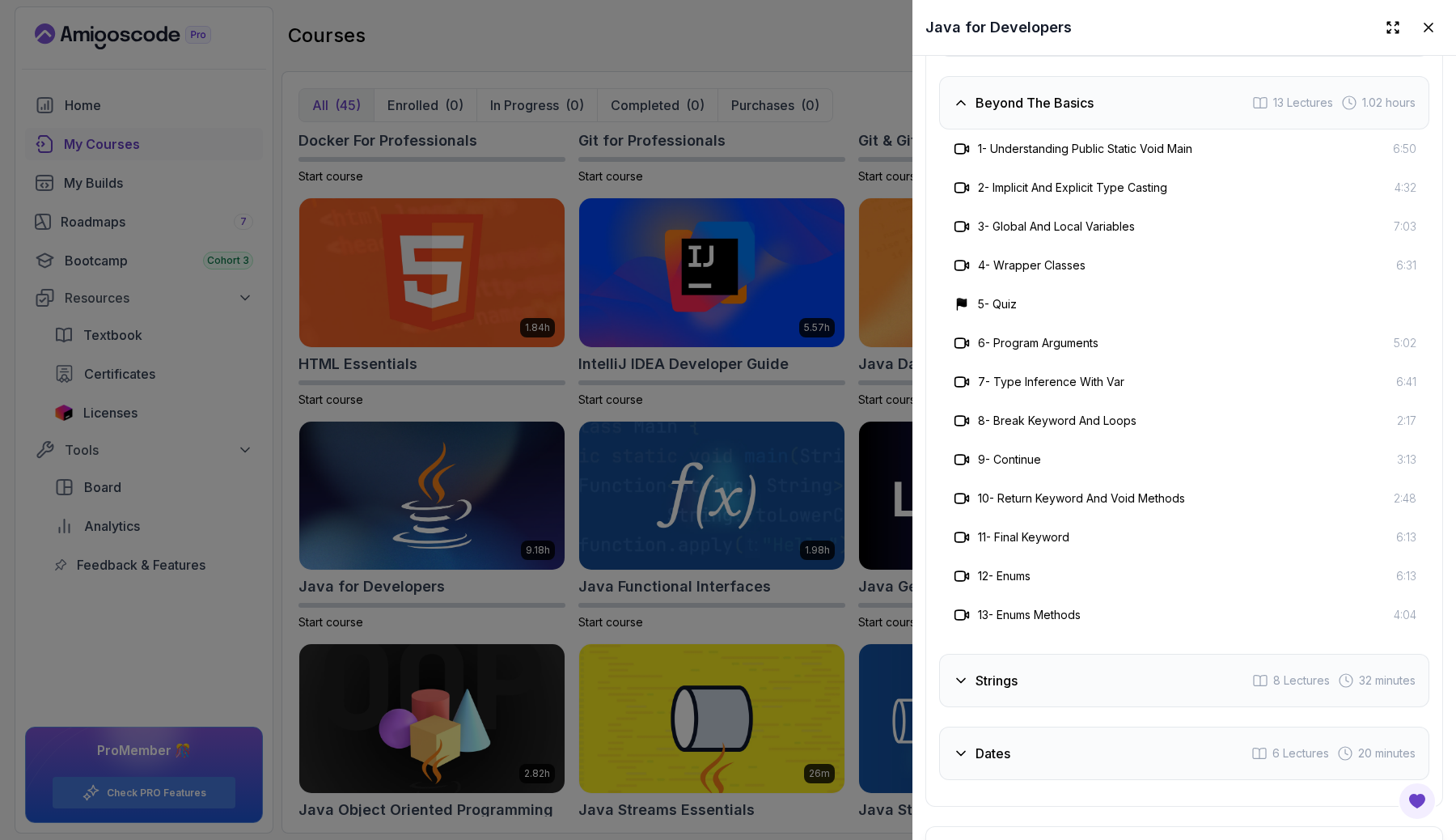
click at [959, 680] on icon at bounding box center [960, 680] width 8 height 4
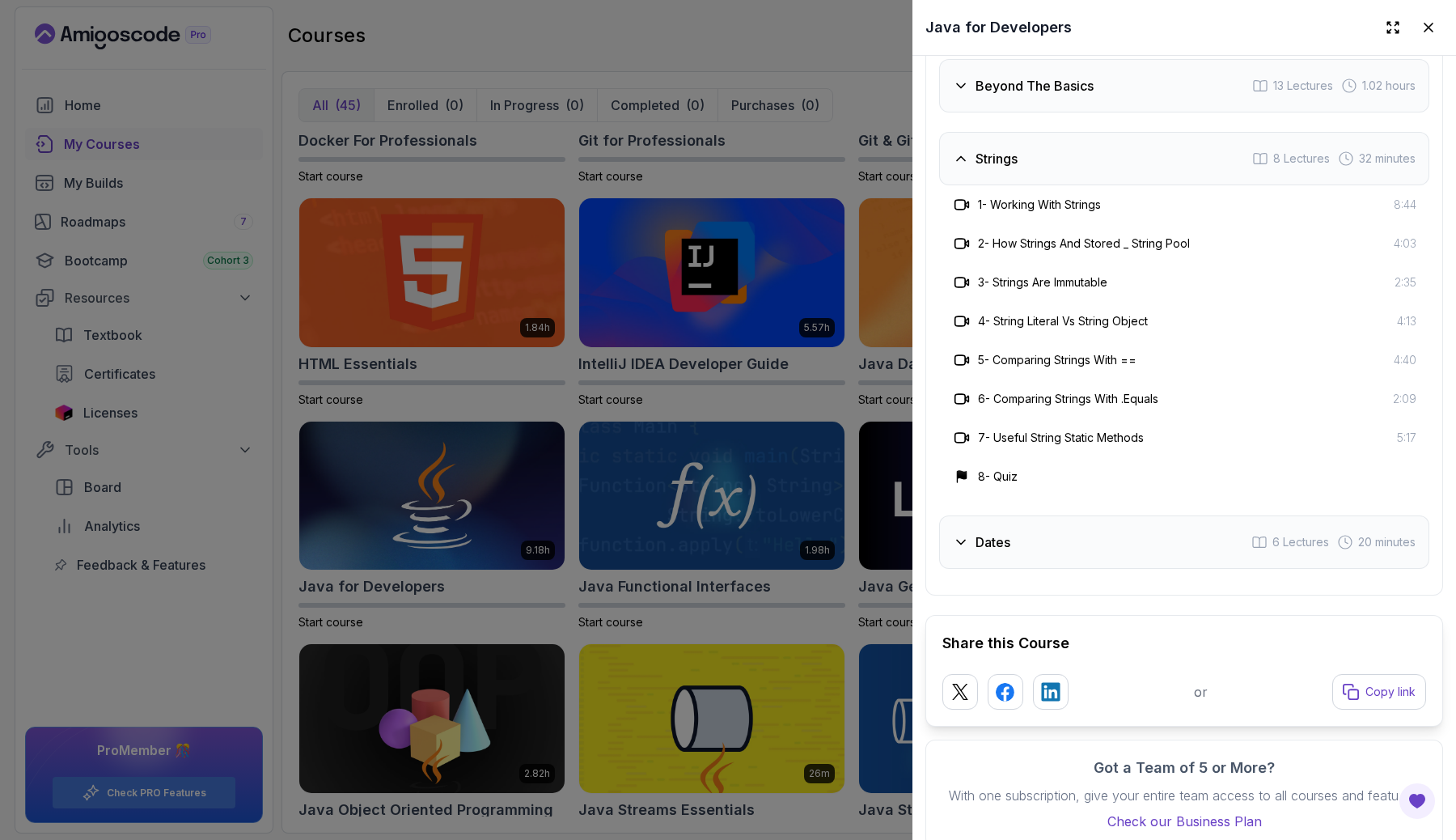
scroll to position [3205, 0]
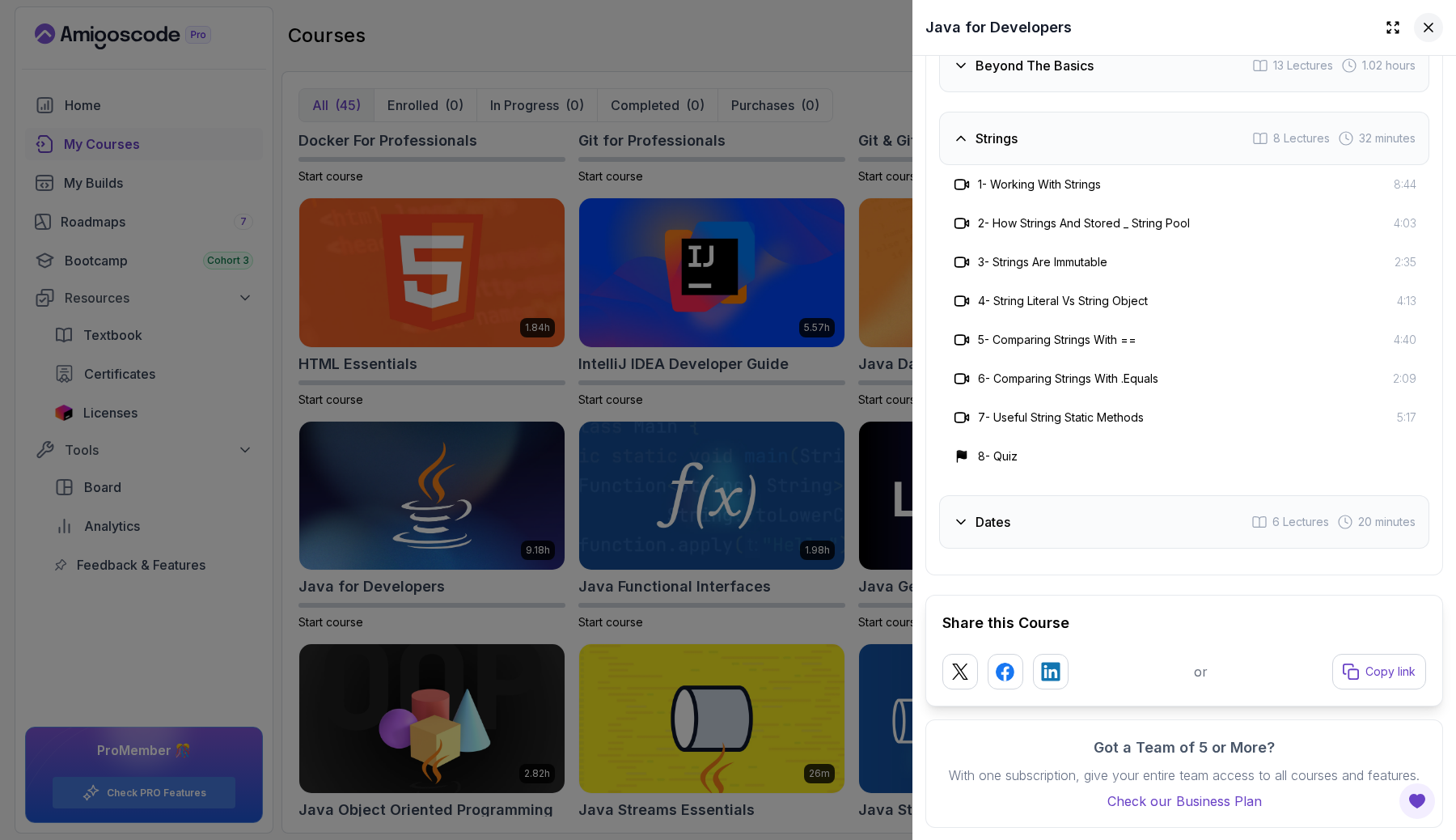
click at [1423, 24] on icon at bounding box center [1428, 27] width 16 height 16
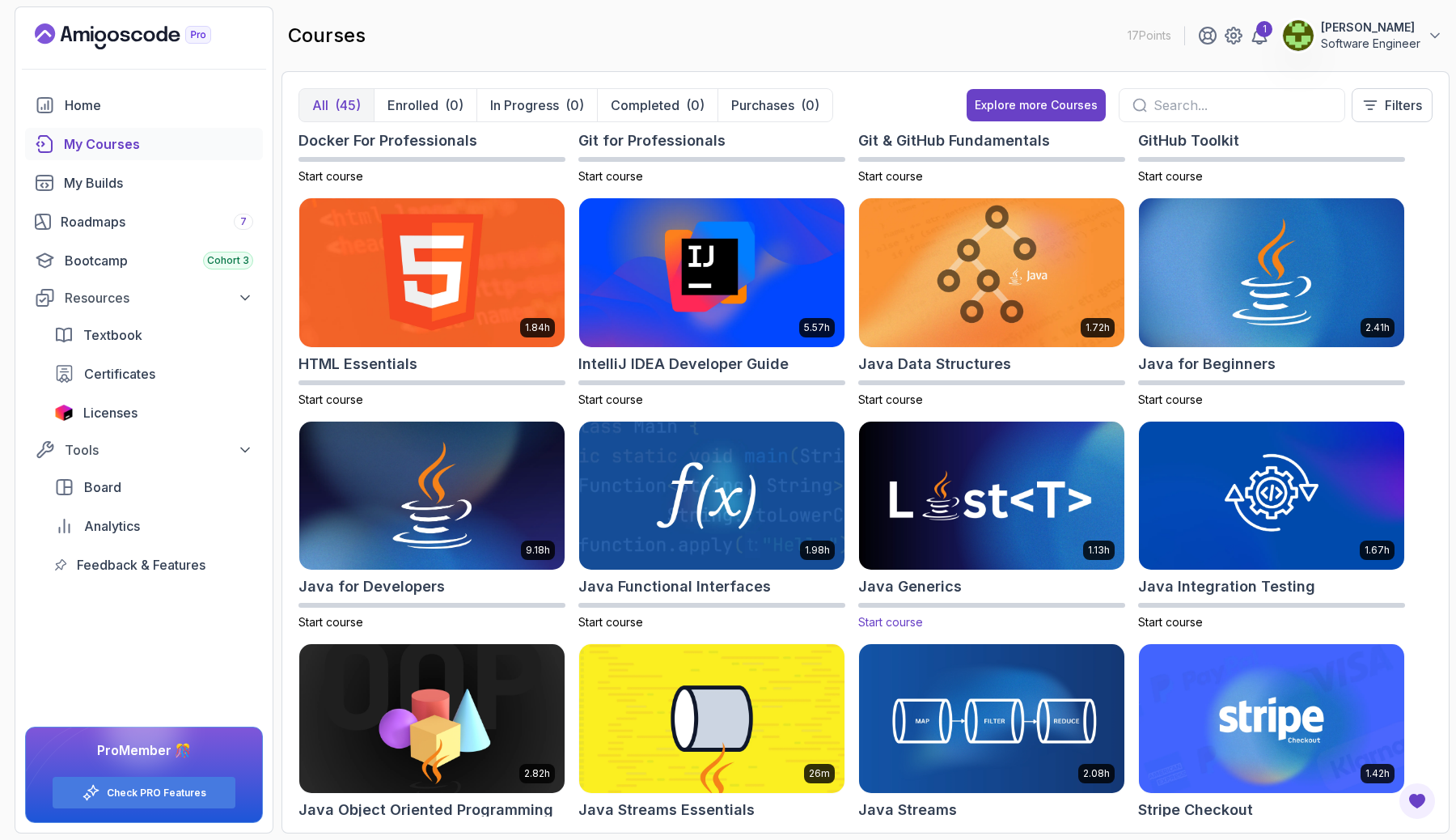
click at [970, 552] on img at bounding box center [991, 495] width 278 height 156
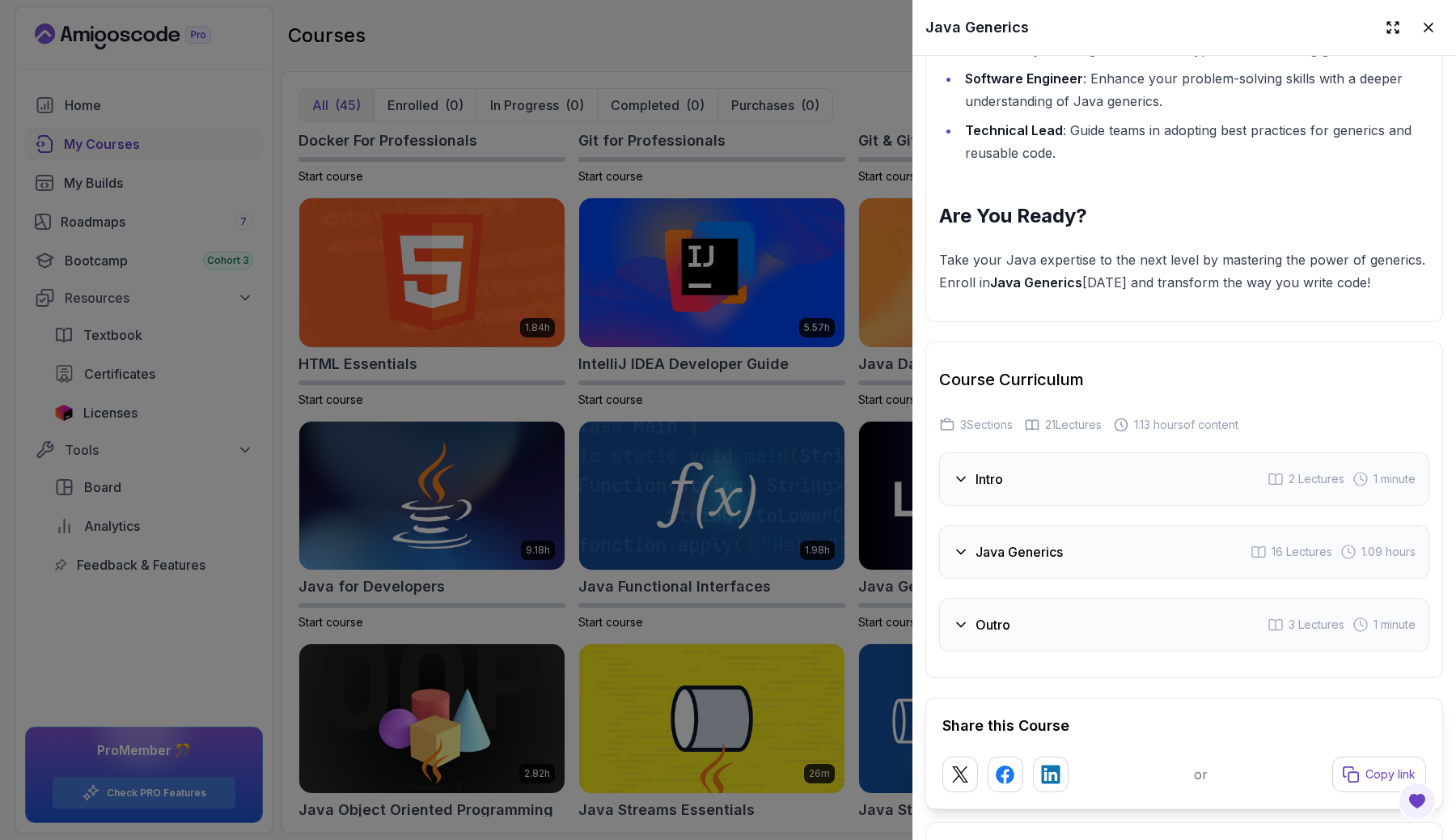
scroll to position [2243, 0]
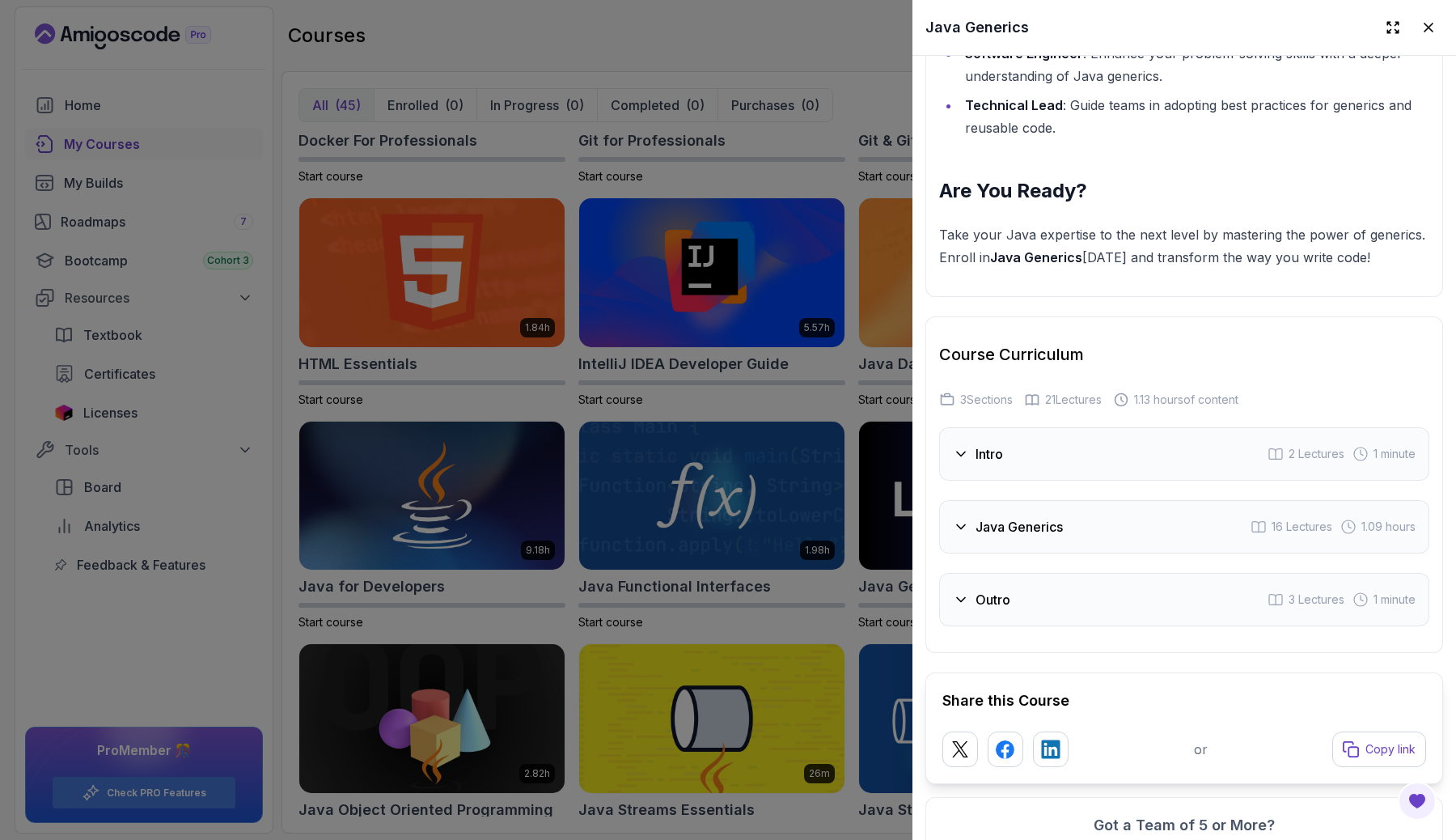
click at [966, 540] on div "Java Generics 16 Lectures 1.09 hours" at bounding box center [1185, 526] width 490 height 53
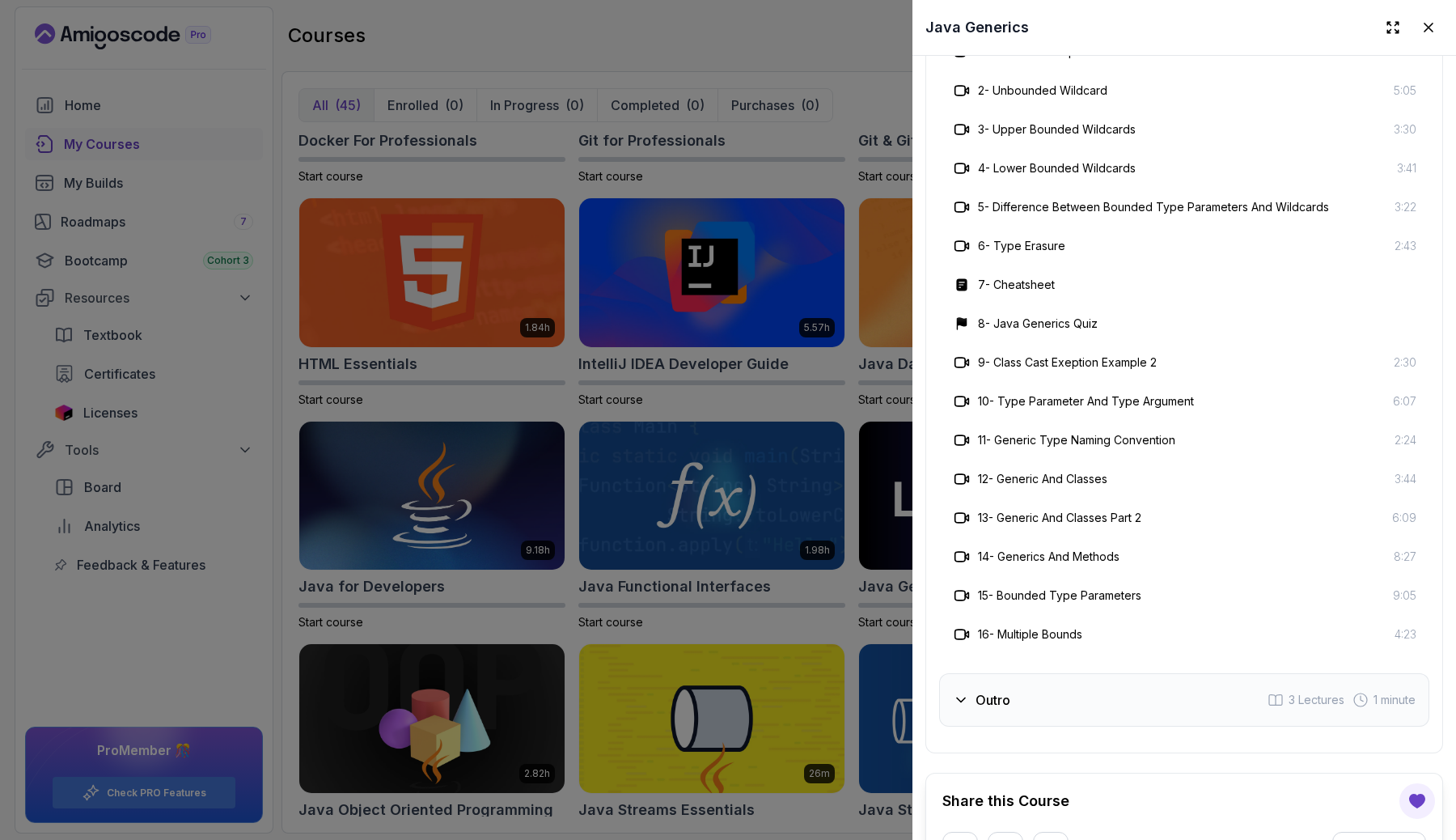
click at [1061, 693] on div "Outro 3 Lectures 1 minute" at bounding box center [1185, 700] width 490 height 53
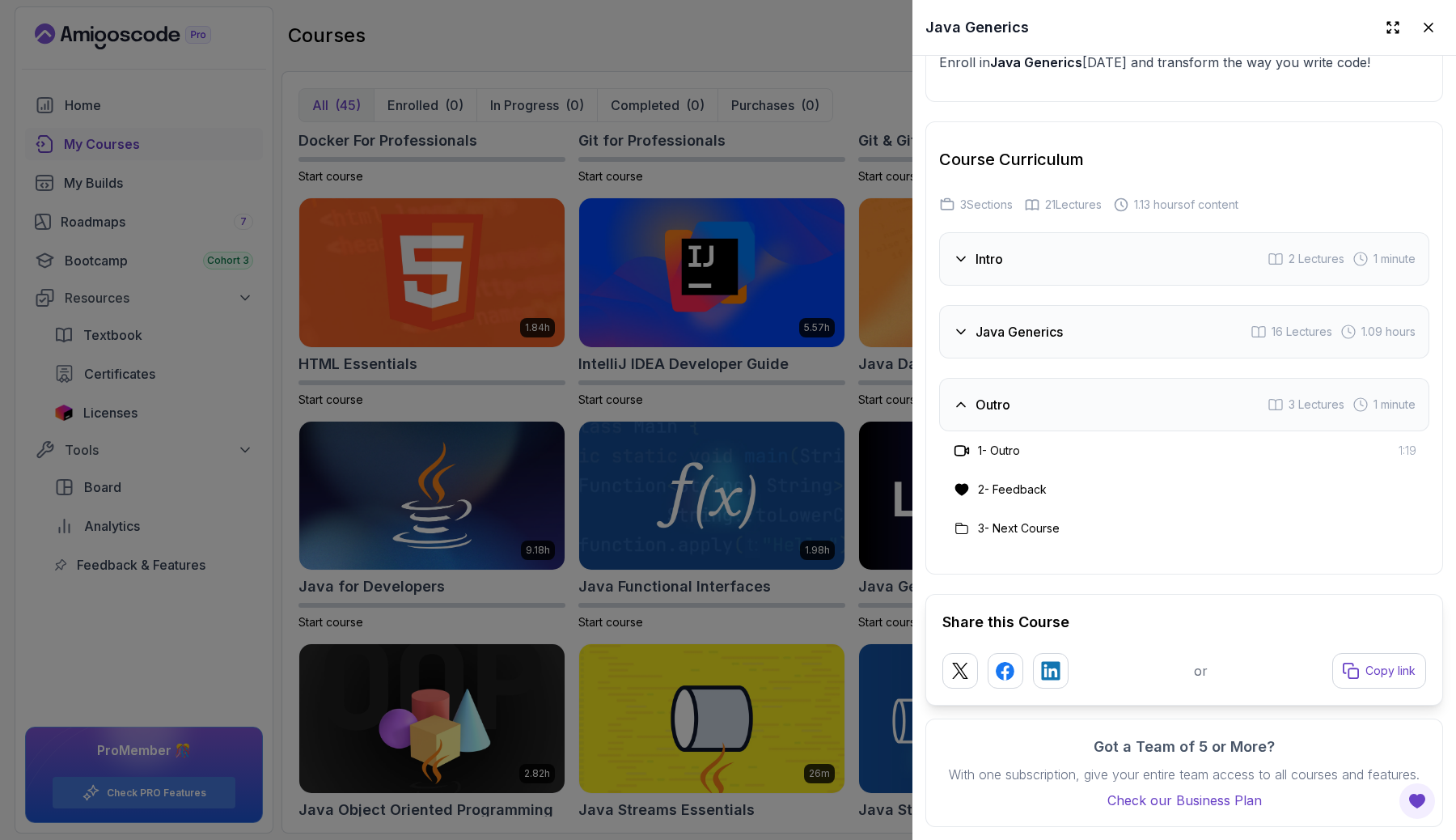
scroll to position [2439, 0]
click at [1002, 323] on h3 "Java Generics" at bounding box center [1019, 331] width 88 height 19
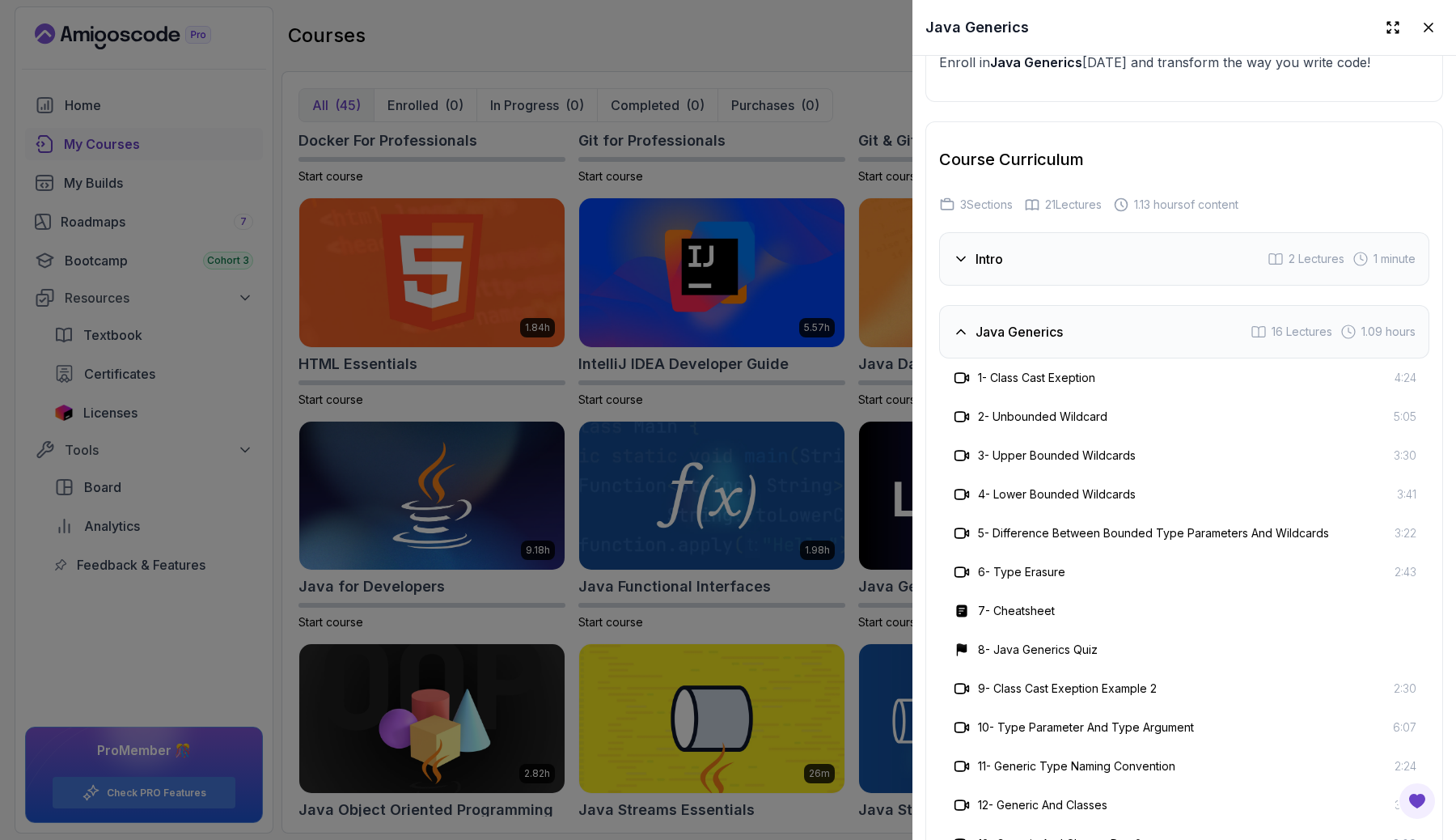
click at [994, 271] on div "Intro 2 Lectures 1 minute" at bounding box center [1185, 258] width 490 height 53
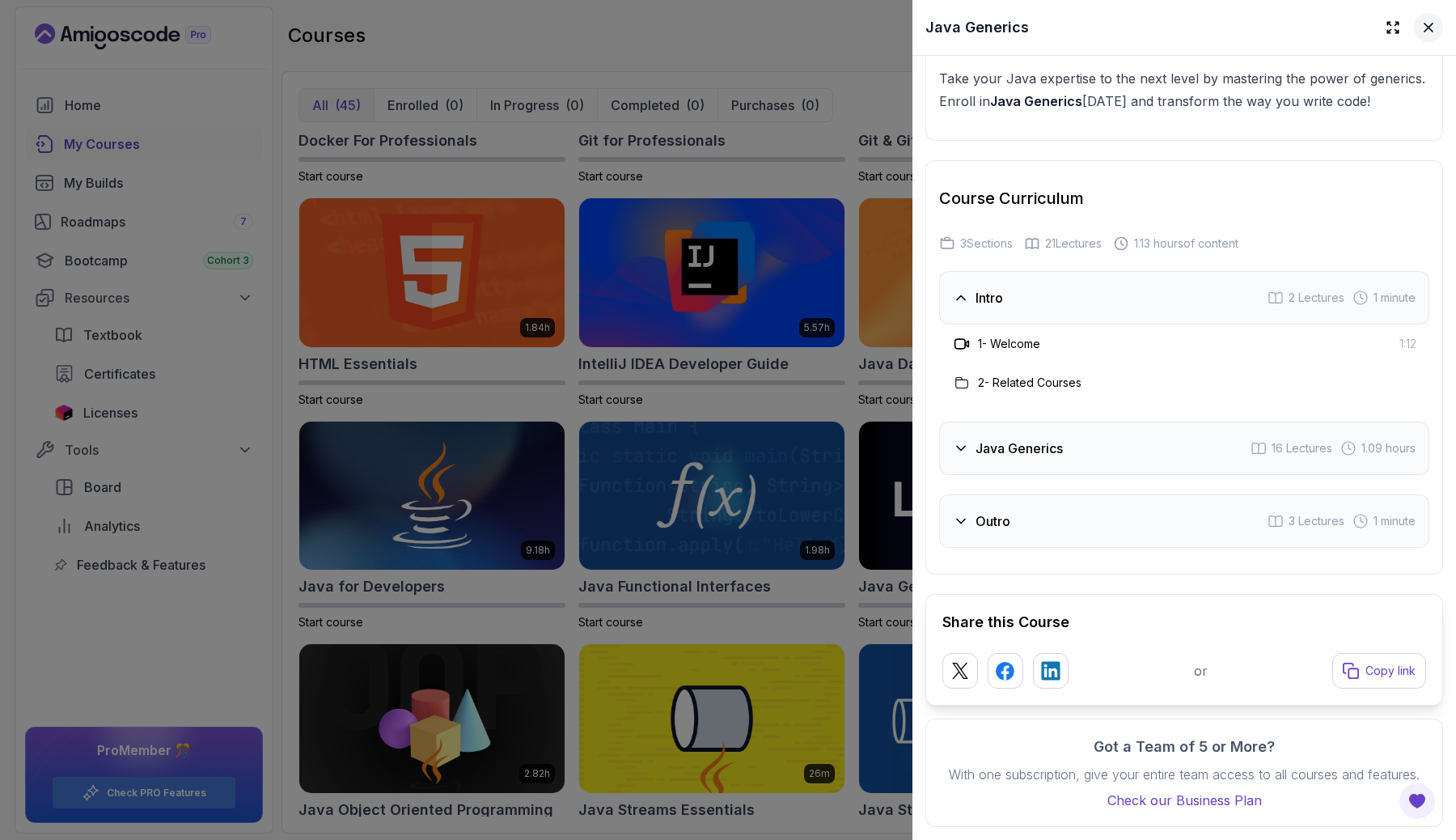
click at [1426, 34] on icon at bounding box center [1428, 27] width 16 height 16
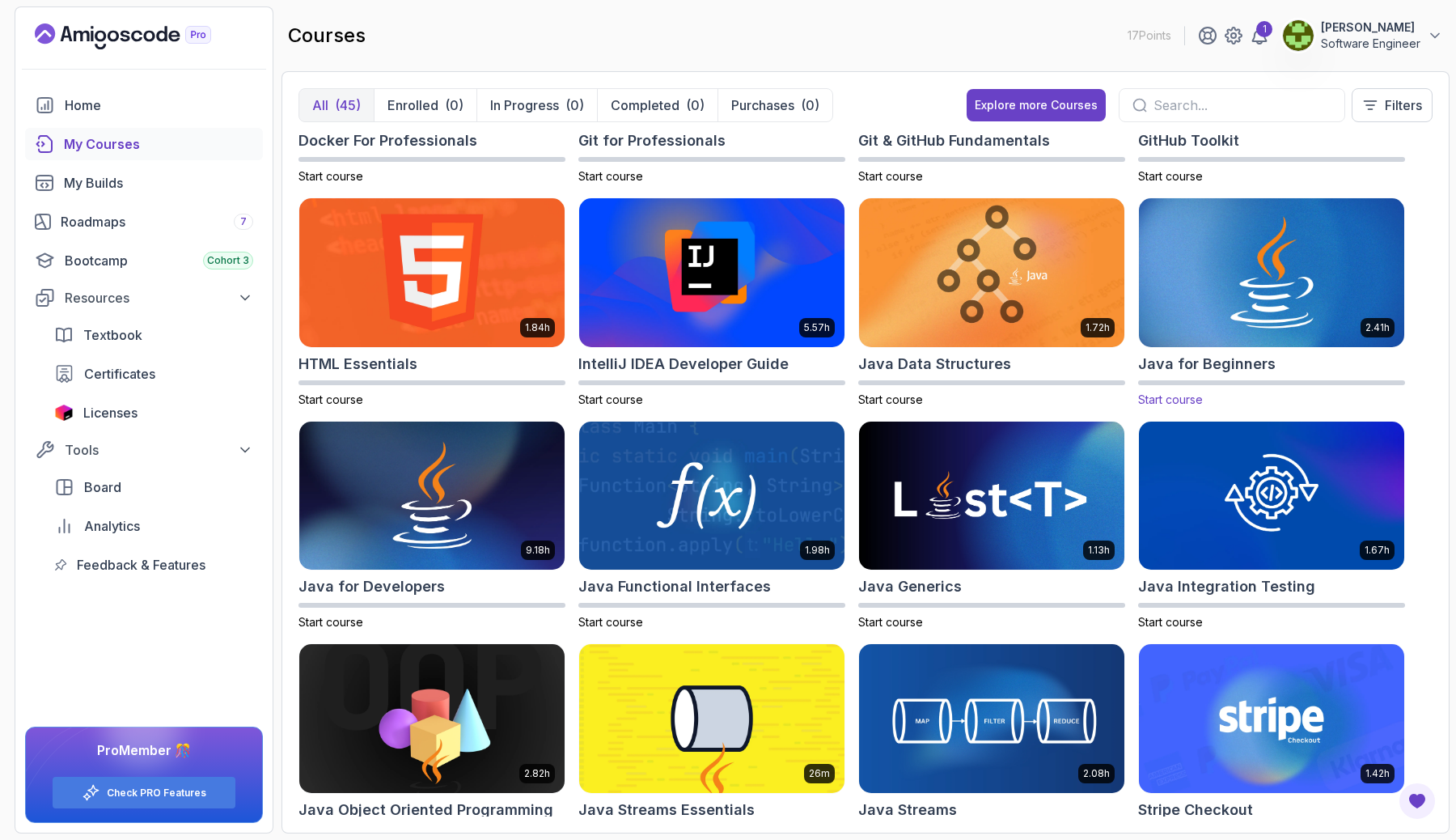
click at [1228, 282] on img at bounding box center [1270, 272] width 278 height 156
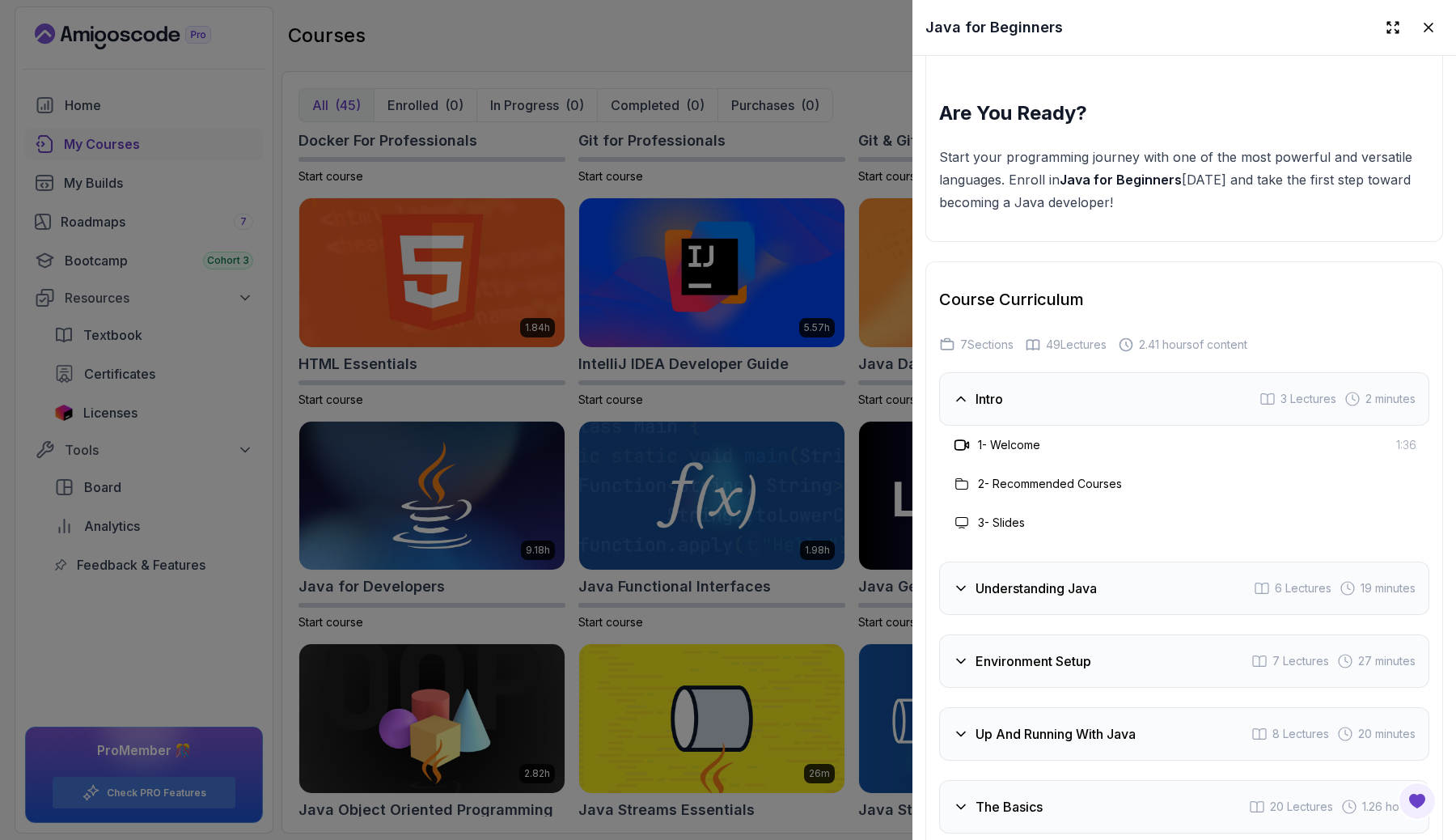
scroll to position [2781, 0]
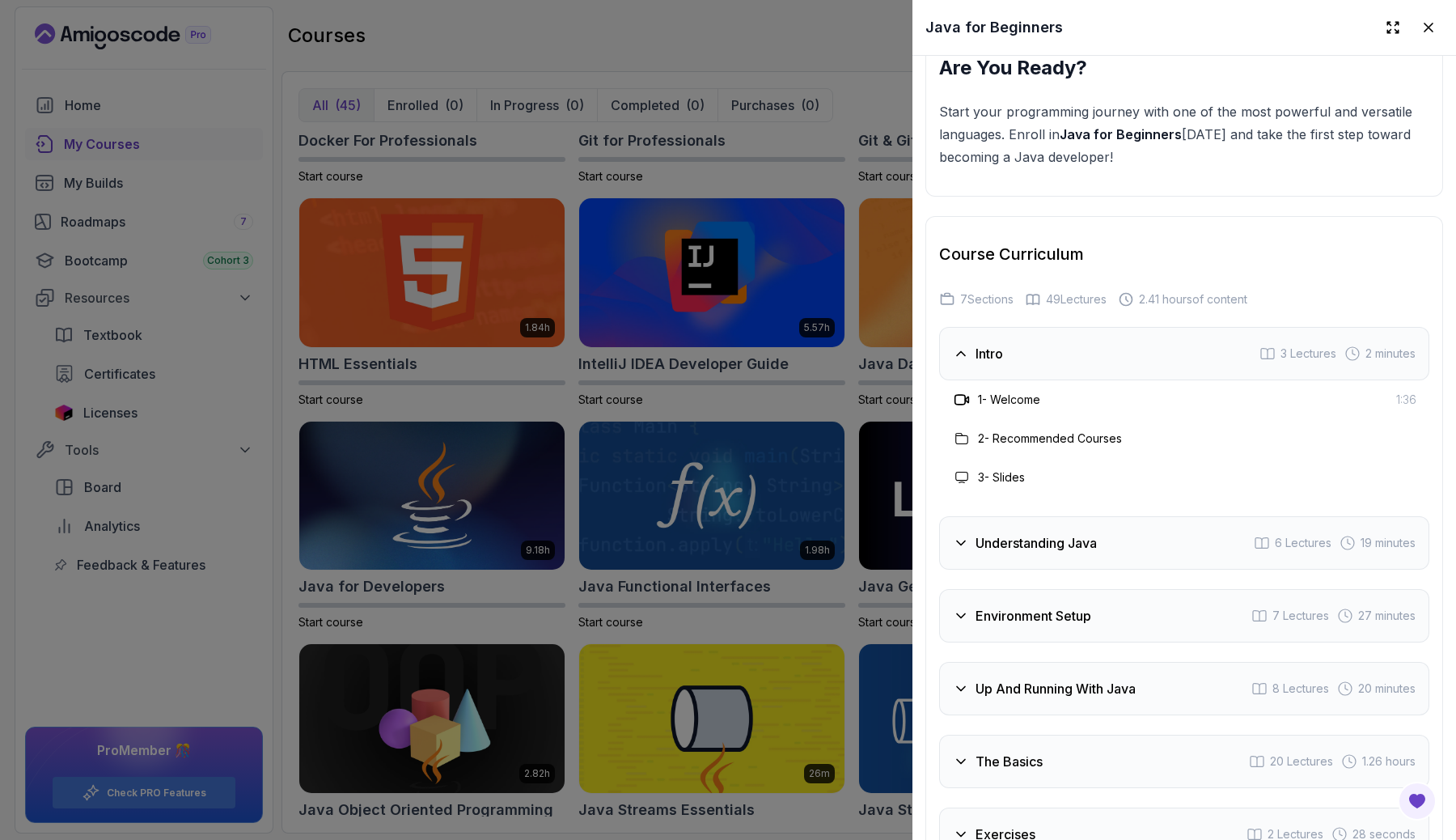
click at [1089, 533] on h3 "Understanding Java" at bounding box center [1036, 542] width 121 height 19
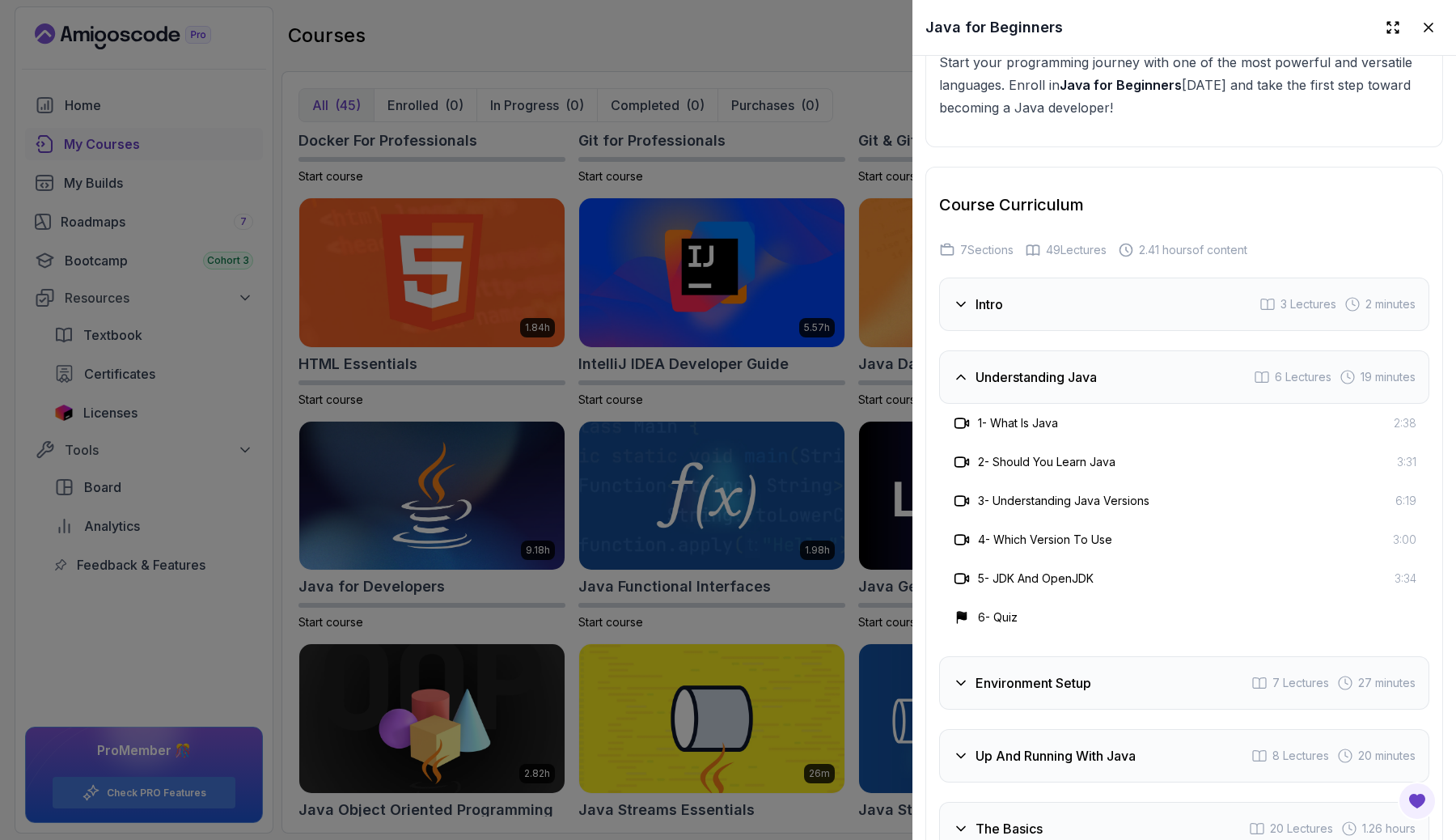
scroll to position [2835, 0]
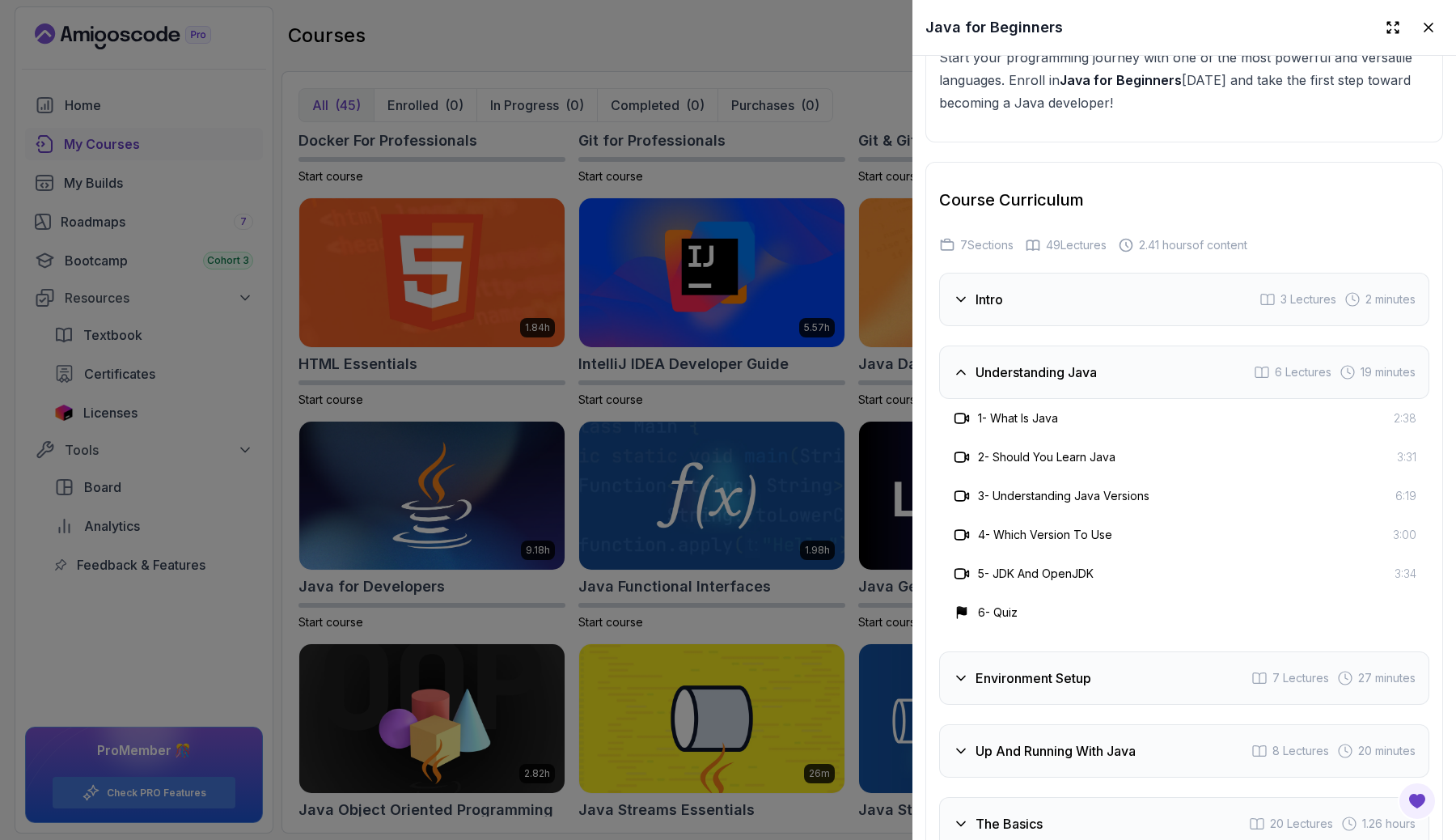
click at [1054, 668] on h3 "Environment Setup" at bounding box center [1033, 677] width 116 height 19
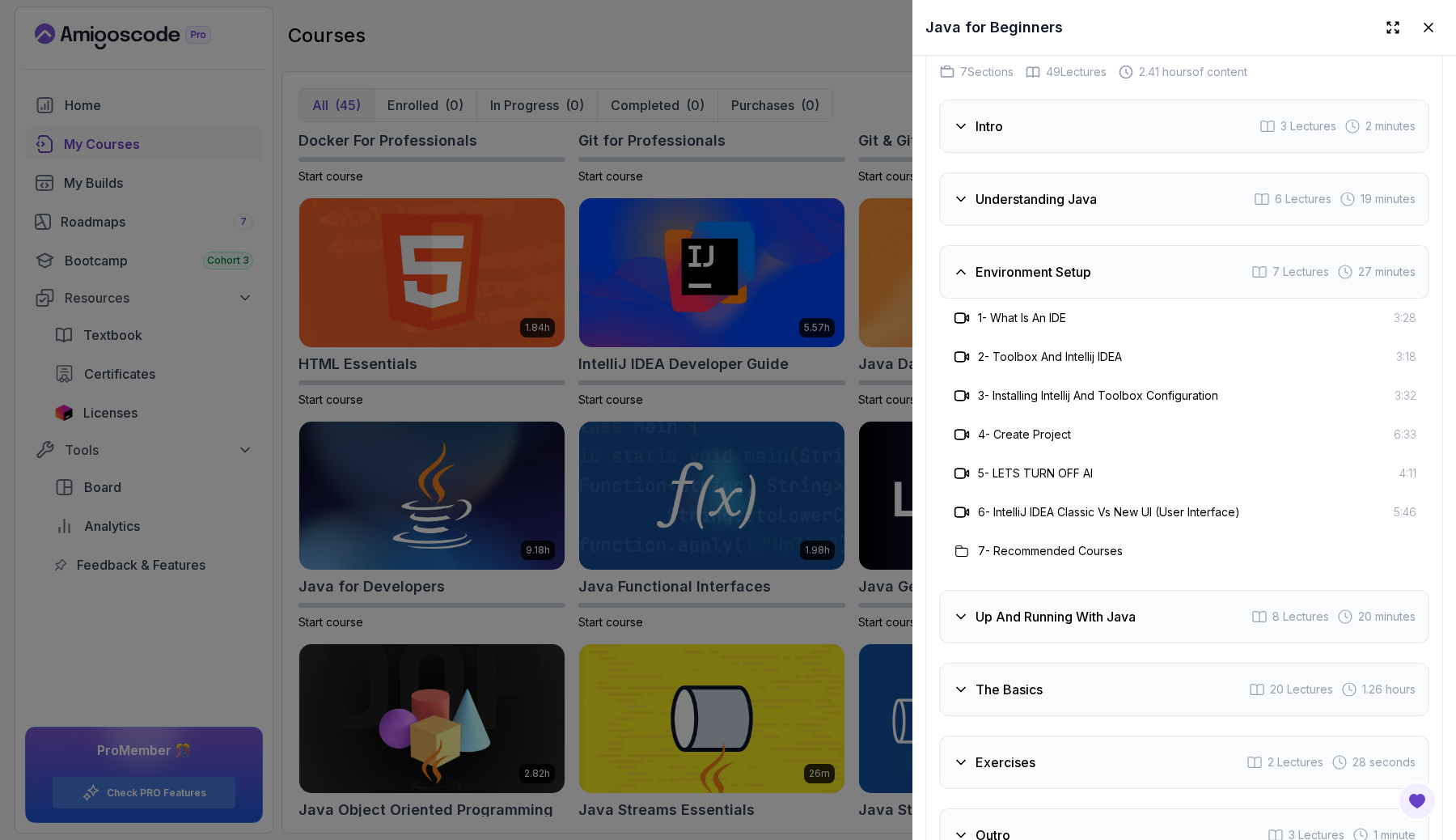
scroll to position [3009, 0]
click at [1051, 589] on div "Up And Running With Java 8 Lectures 20 minutes" at bounding box center [1185, 616] width 490 height 53
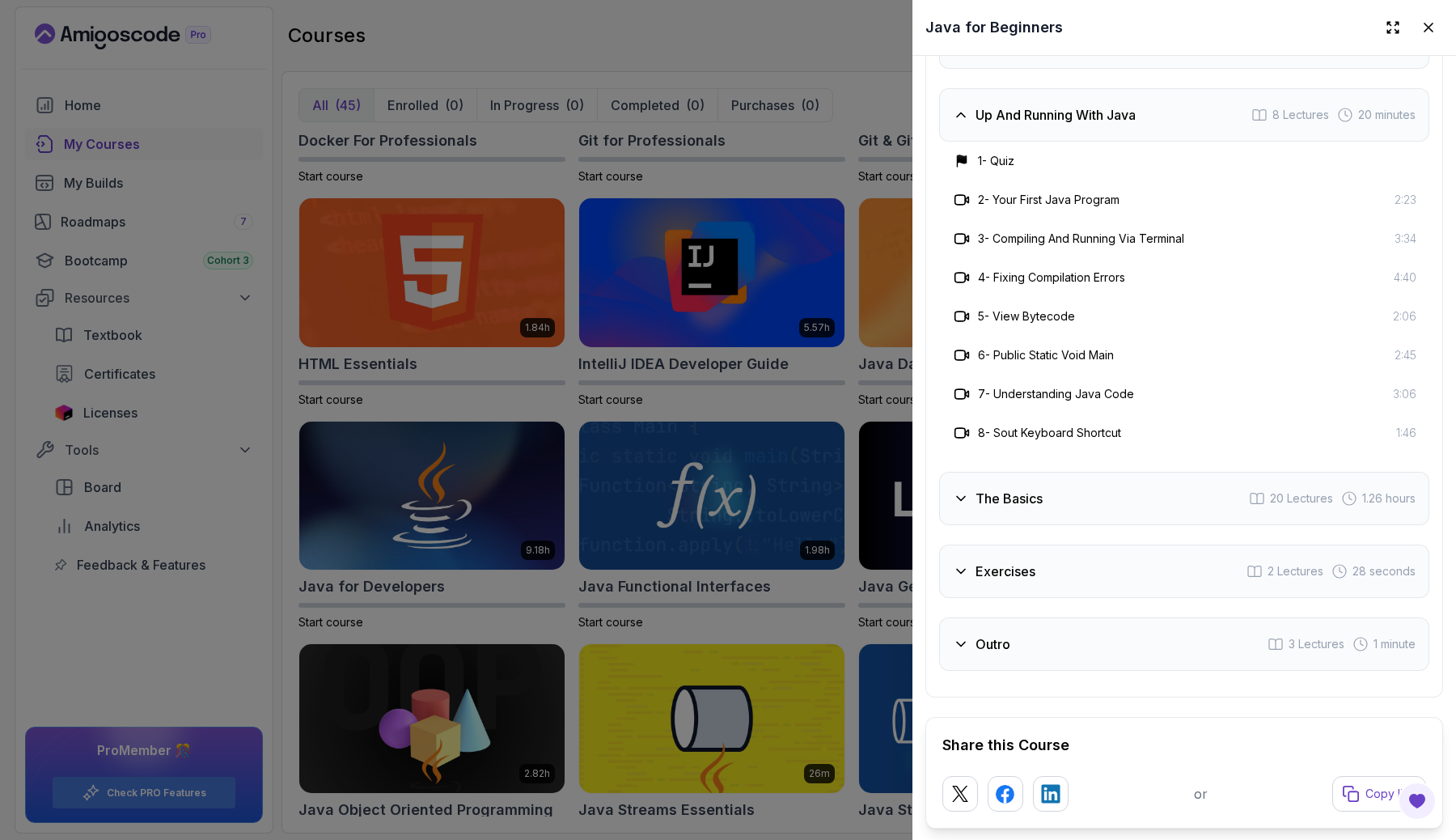
scroll to position [3243, 0]
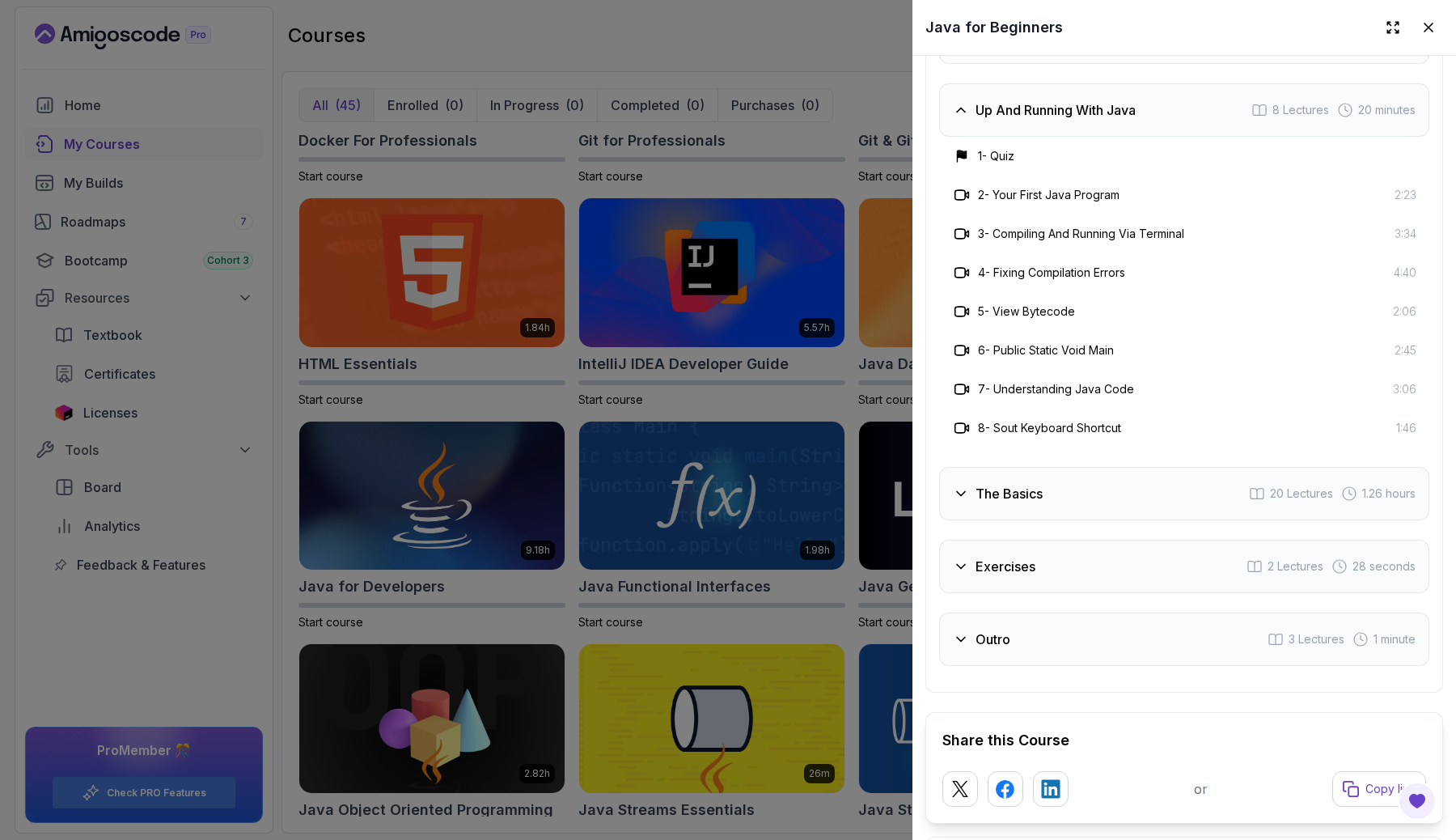
click at [1020, 468] on div "The Basics 20 Lectures 1.26 hours" at bounding box center [1185, 493] width 490 height 53
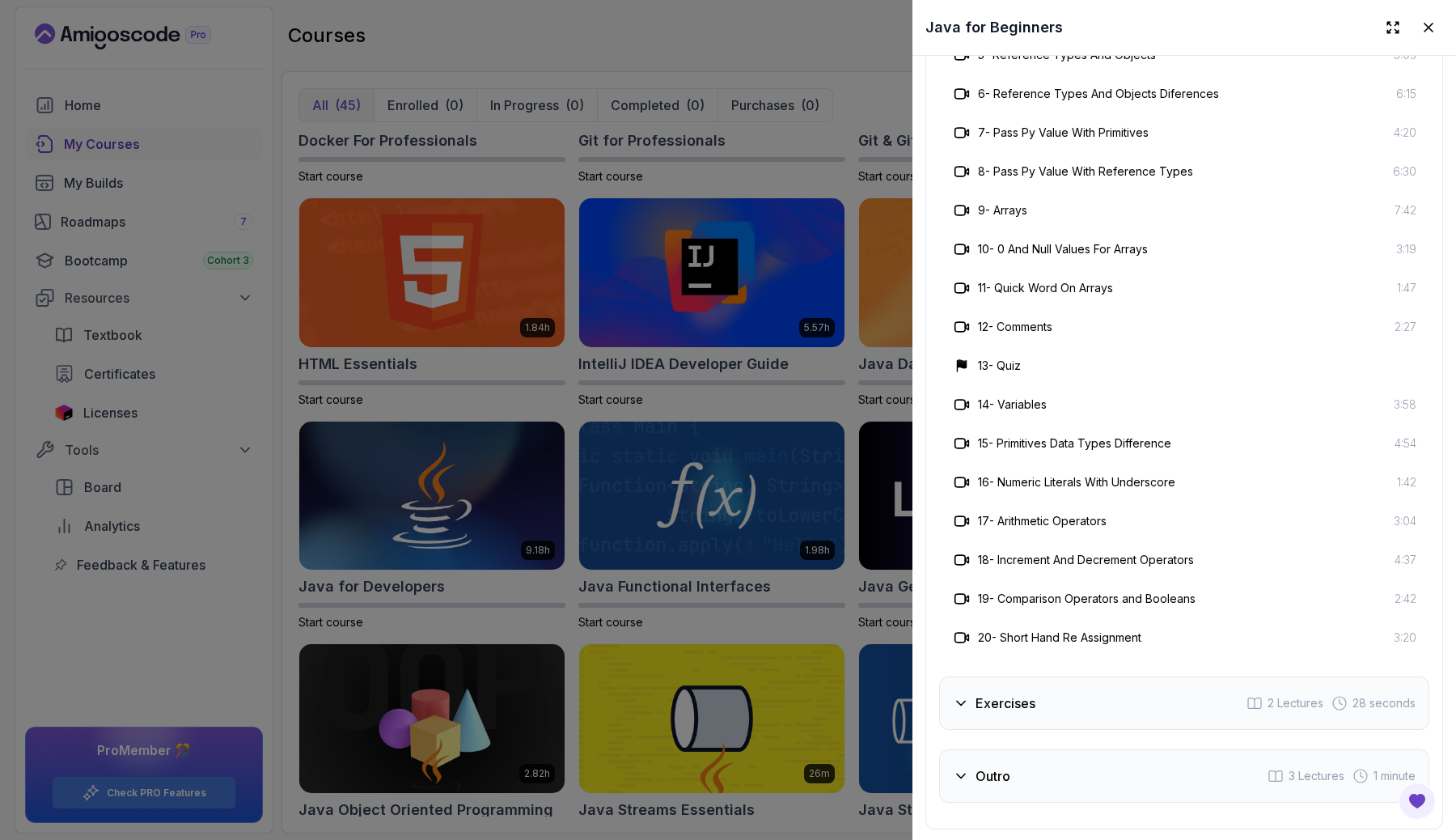
scroll to position [3573, 0]
click at [1042, 675] on div "Exercises 2 Lectures 28 seconds" at bounding box center [1185, 702] width 490 height 53
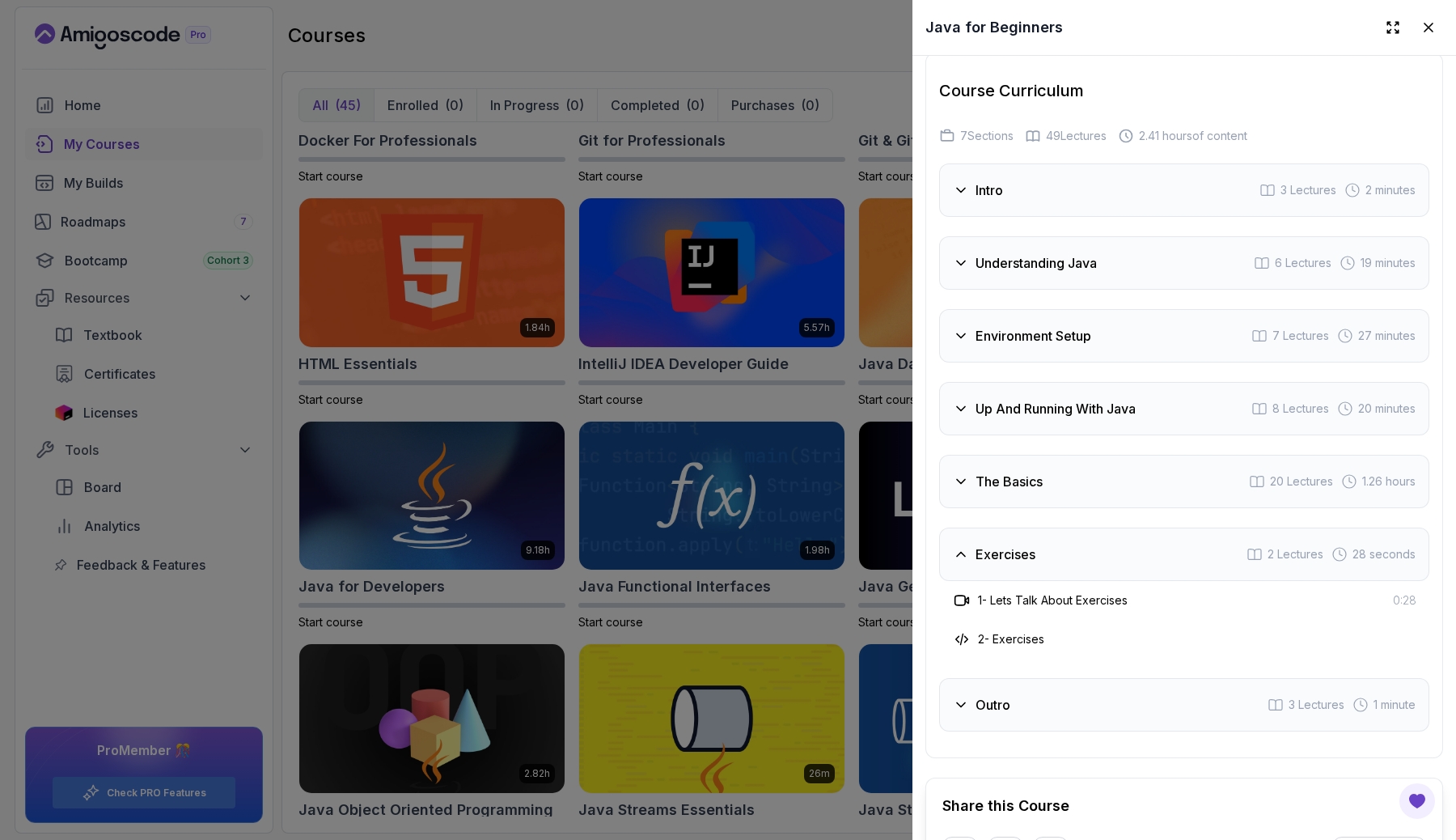
scroll to position [2835, 0]
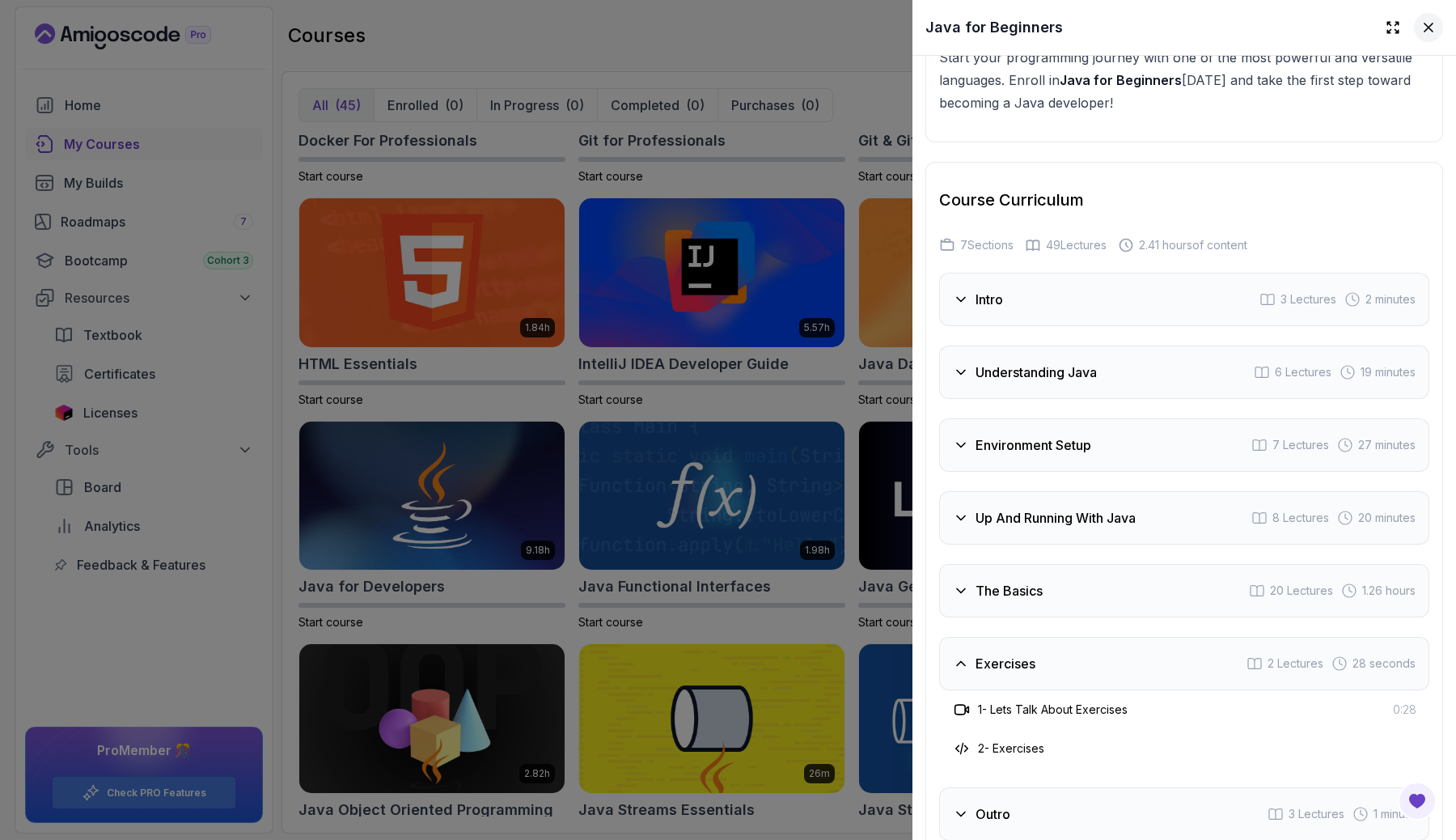
click at [1421, 18] on button at bounding box center [1428, 27] width 29 height 29
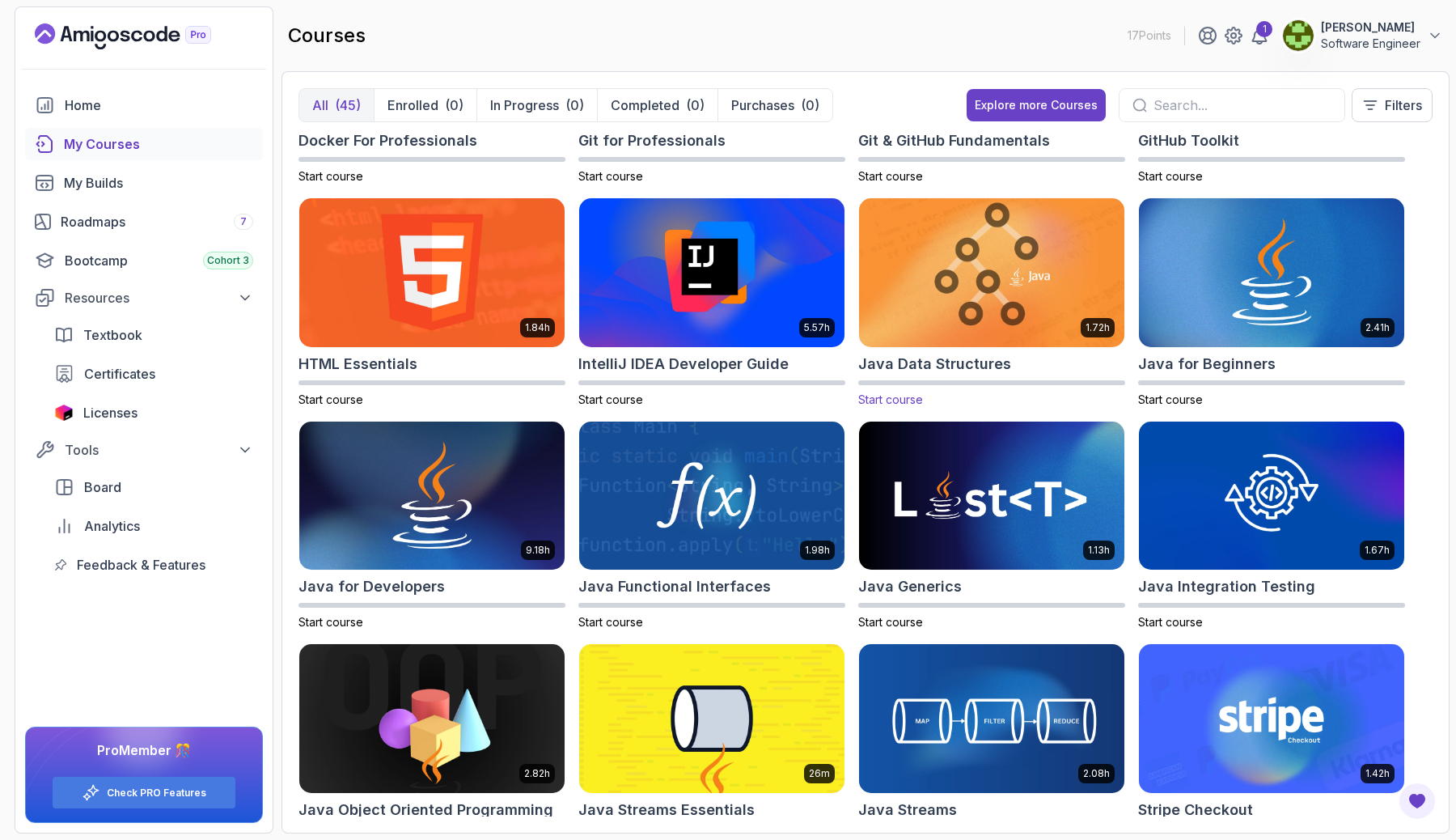
click at [939, 308] on img at bounding box center [991, 272] width 278 height 156
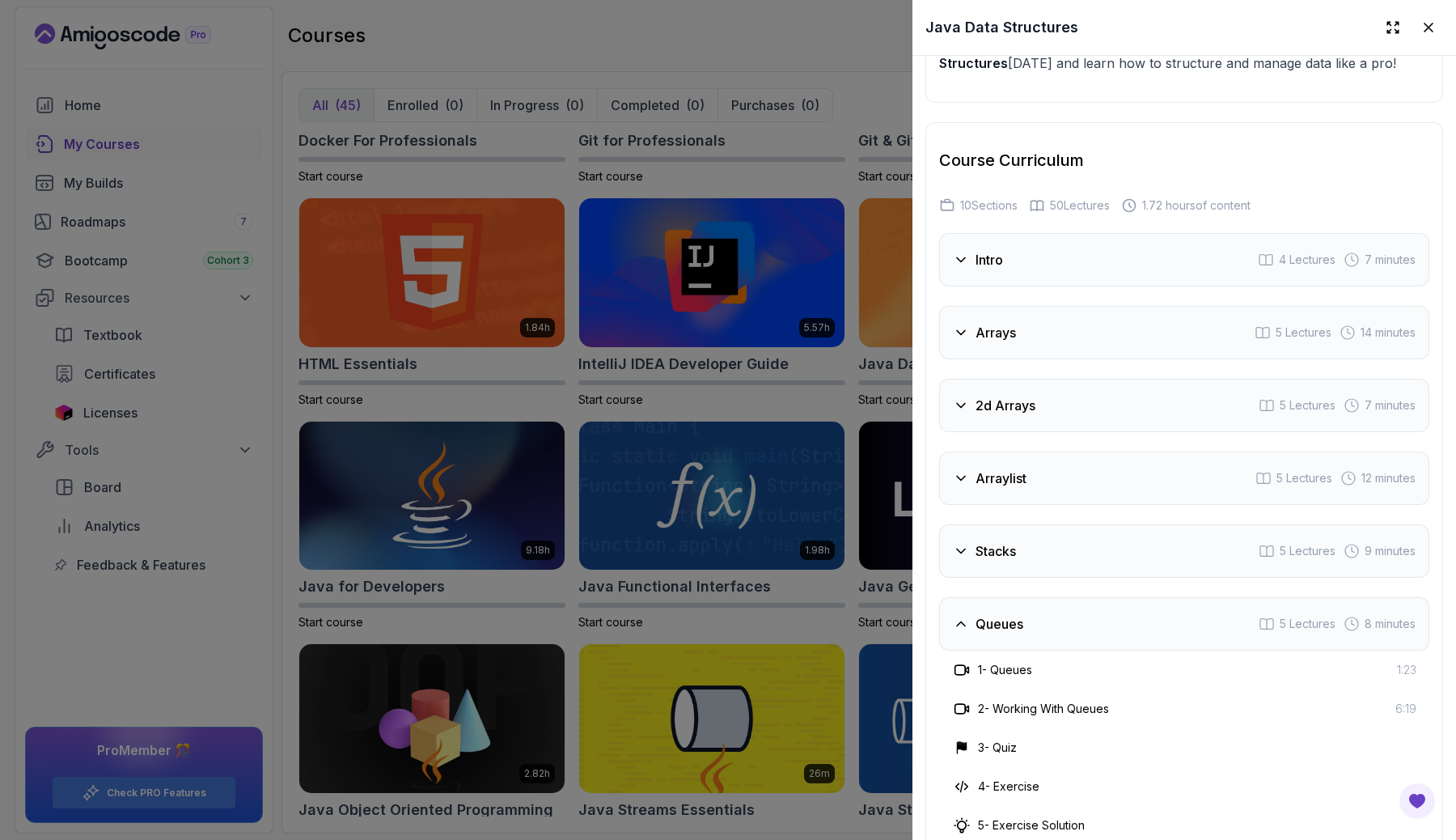
scroll to position [2620, 0]
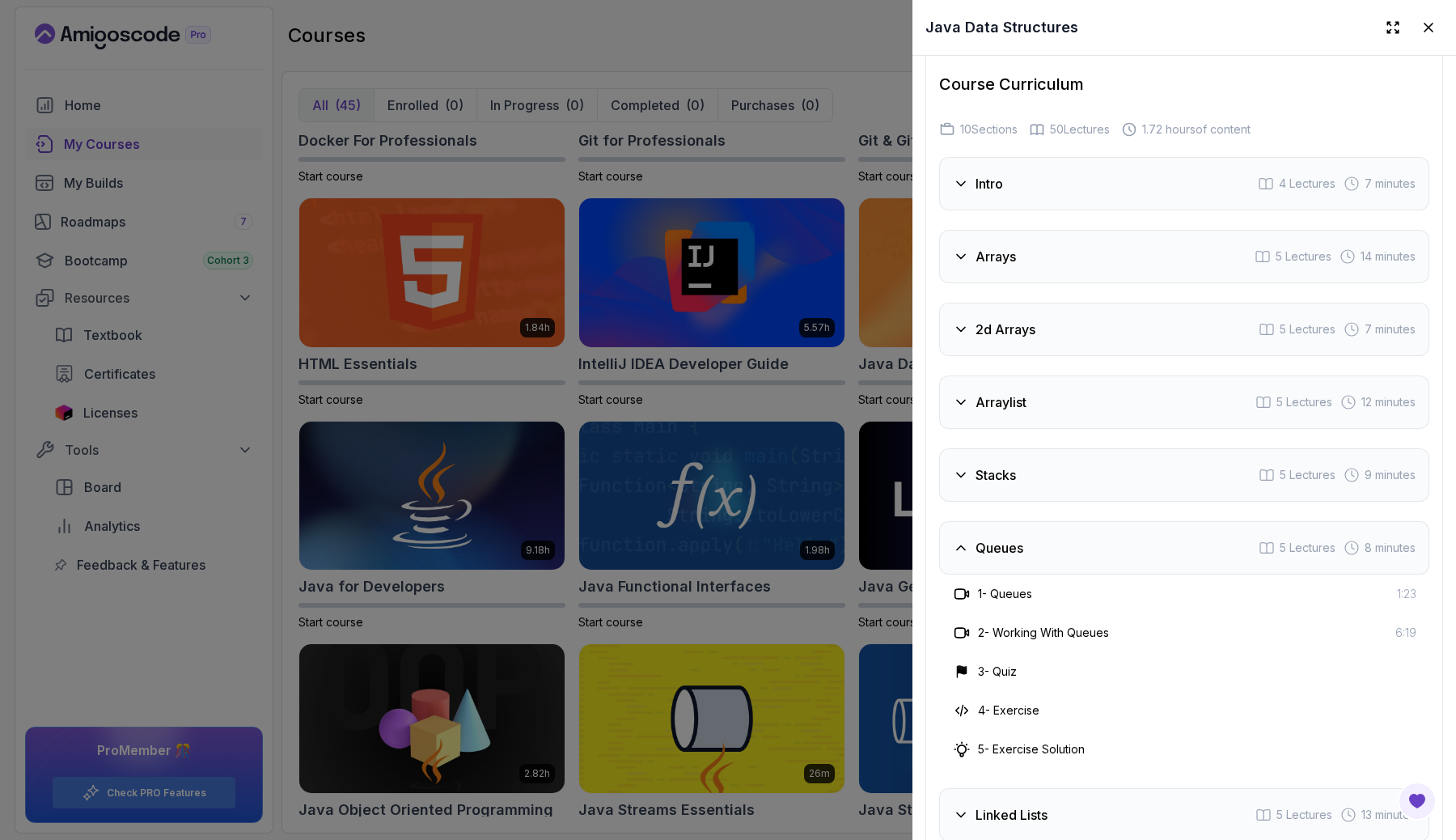
click at [970, 551] on div "Queues" at bounding box center [988, 547] width 71 height 19
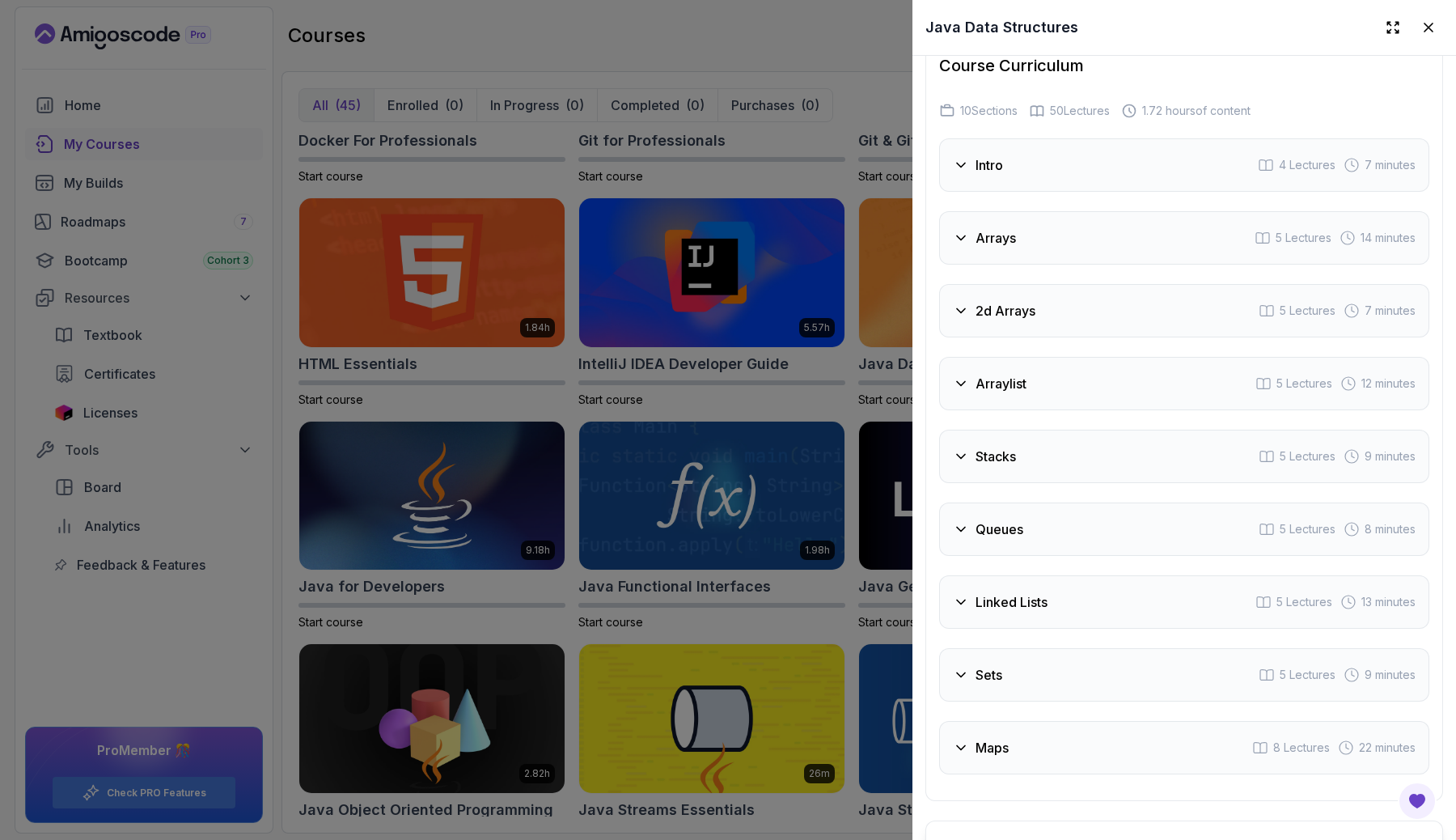
scroll to position [2484, 0]
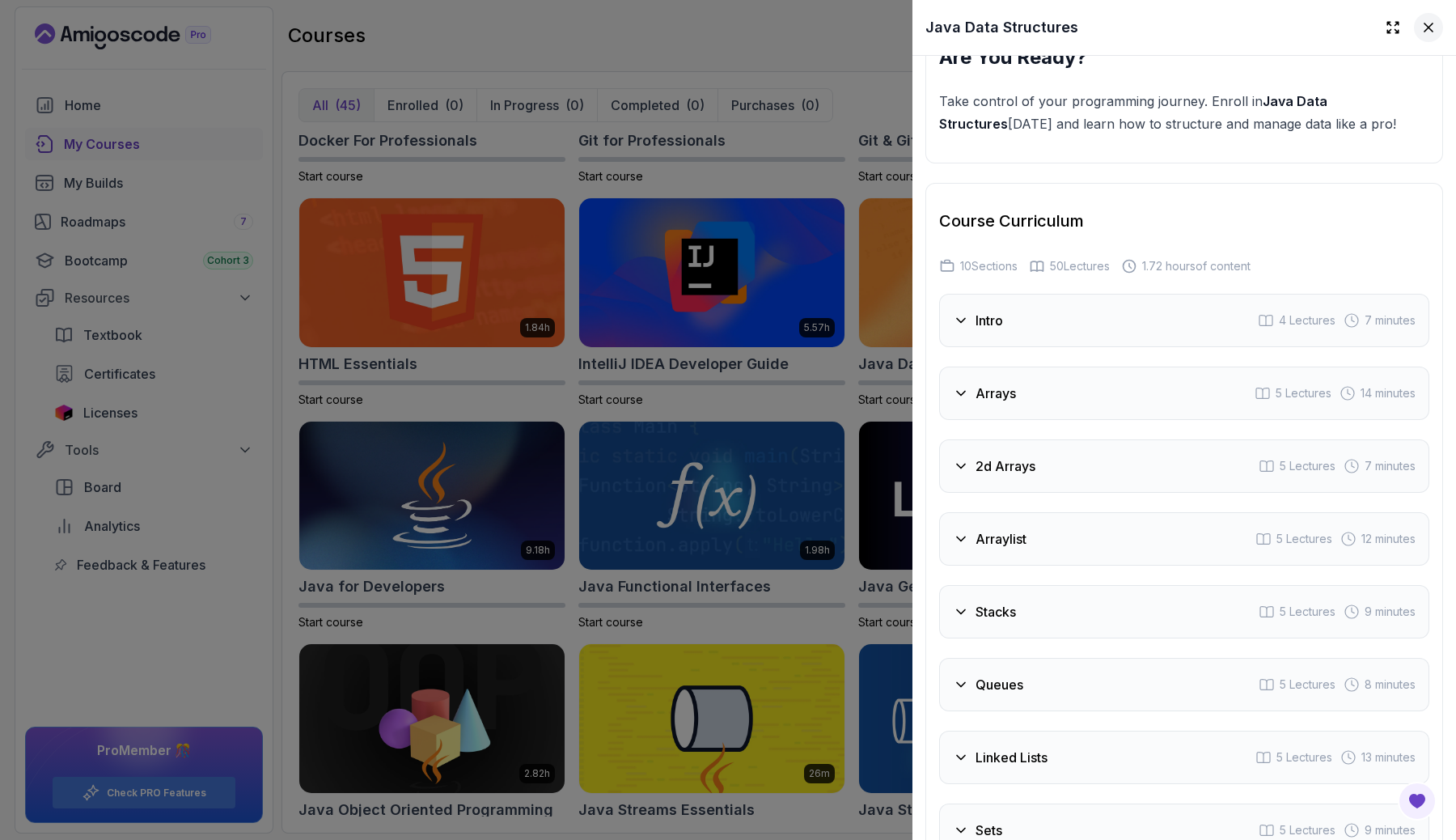
click at [1431, 24] on icon at bounding box center [1428, 27] width 8 height 8
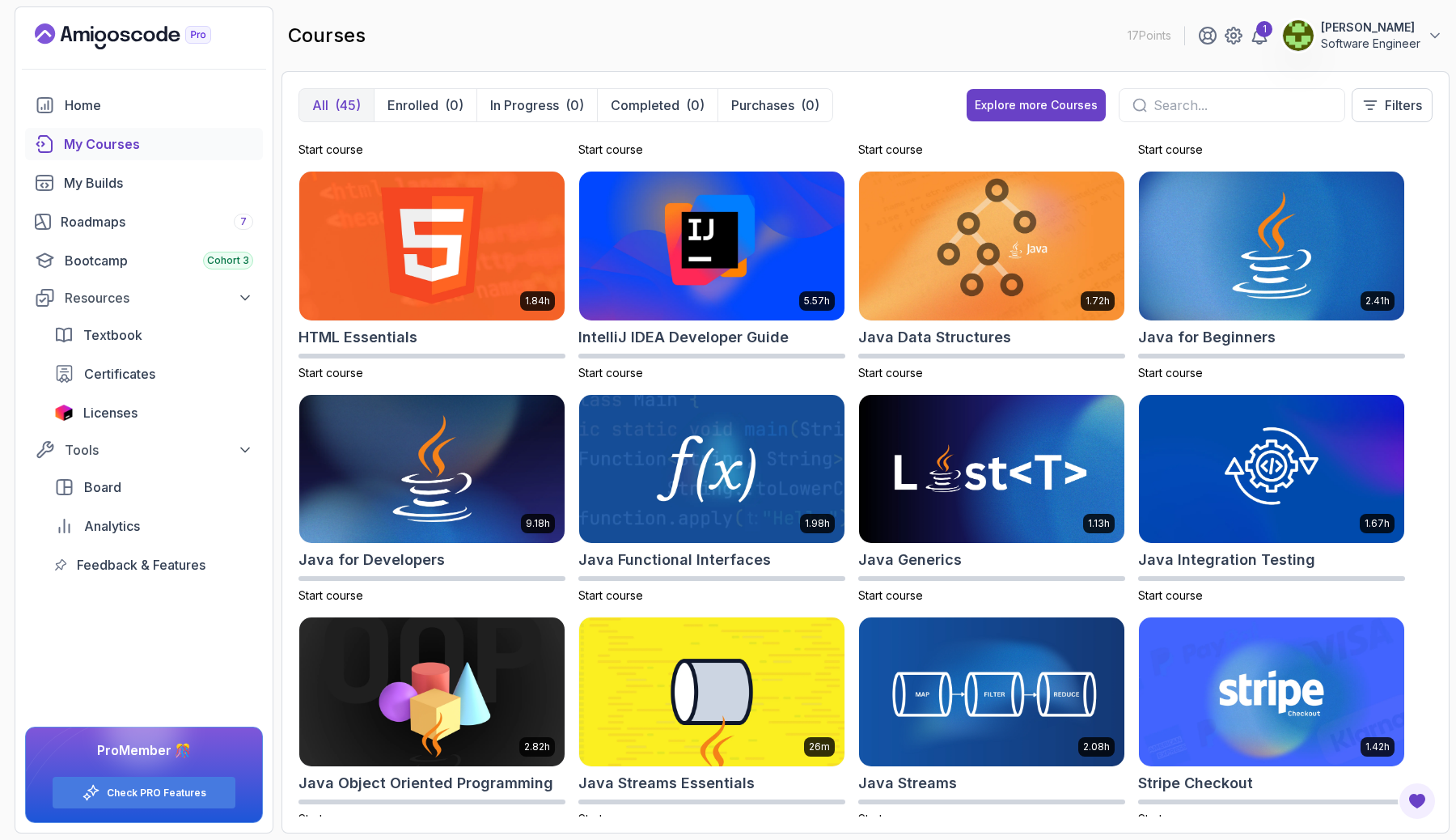
scroll to position [635, 0]
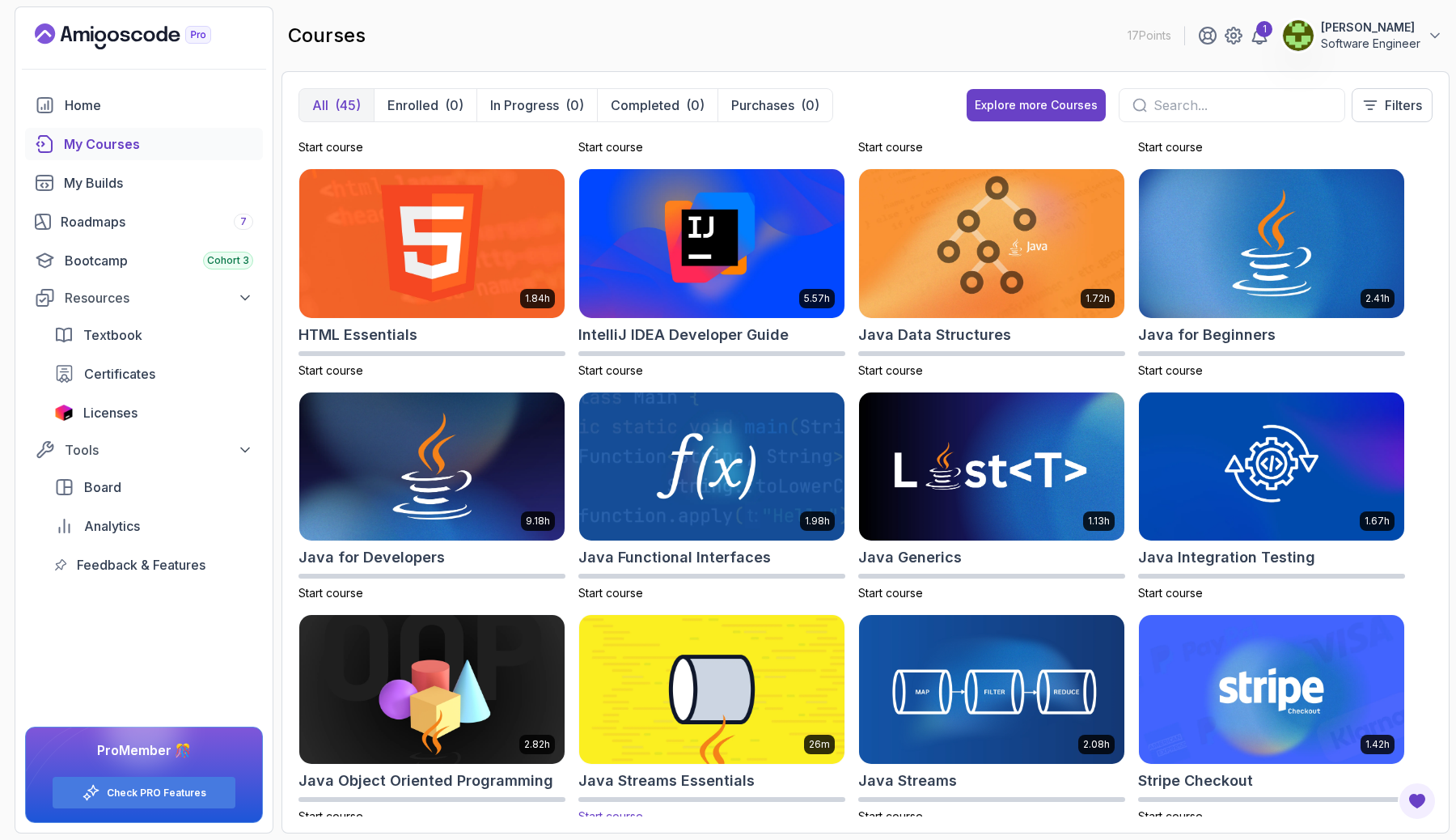
click at [715, 665] on img at bounding box center [711, 690] width 278 height 156
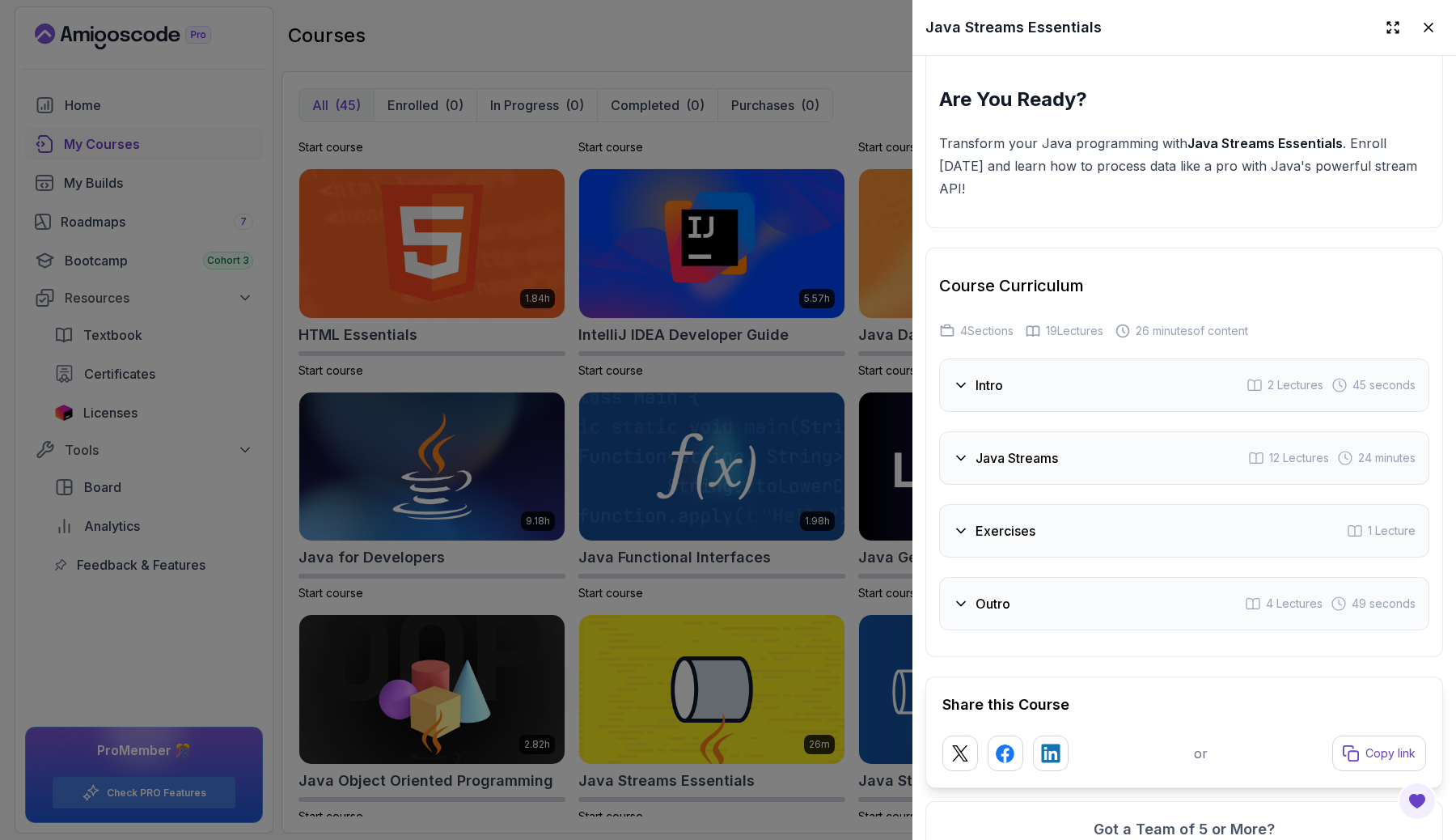
scroll to position [2322, 0]
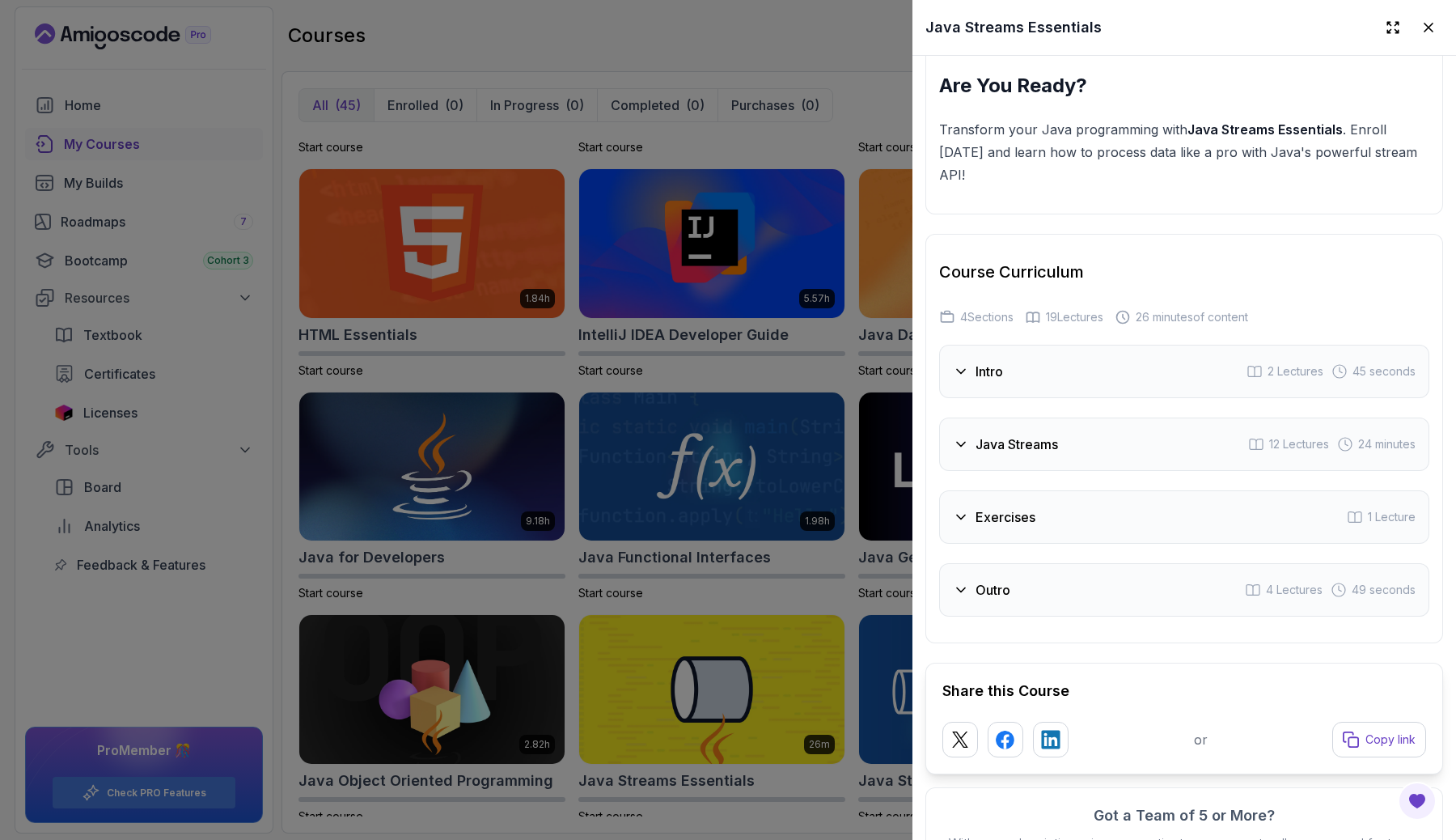
click at [1061, 431] on div "Java Streams 12 Lectures 24 minutes" at bounding box center [1185, 444] width 490 height 53
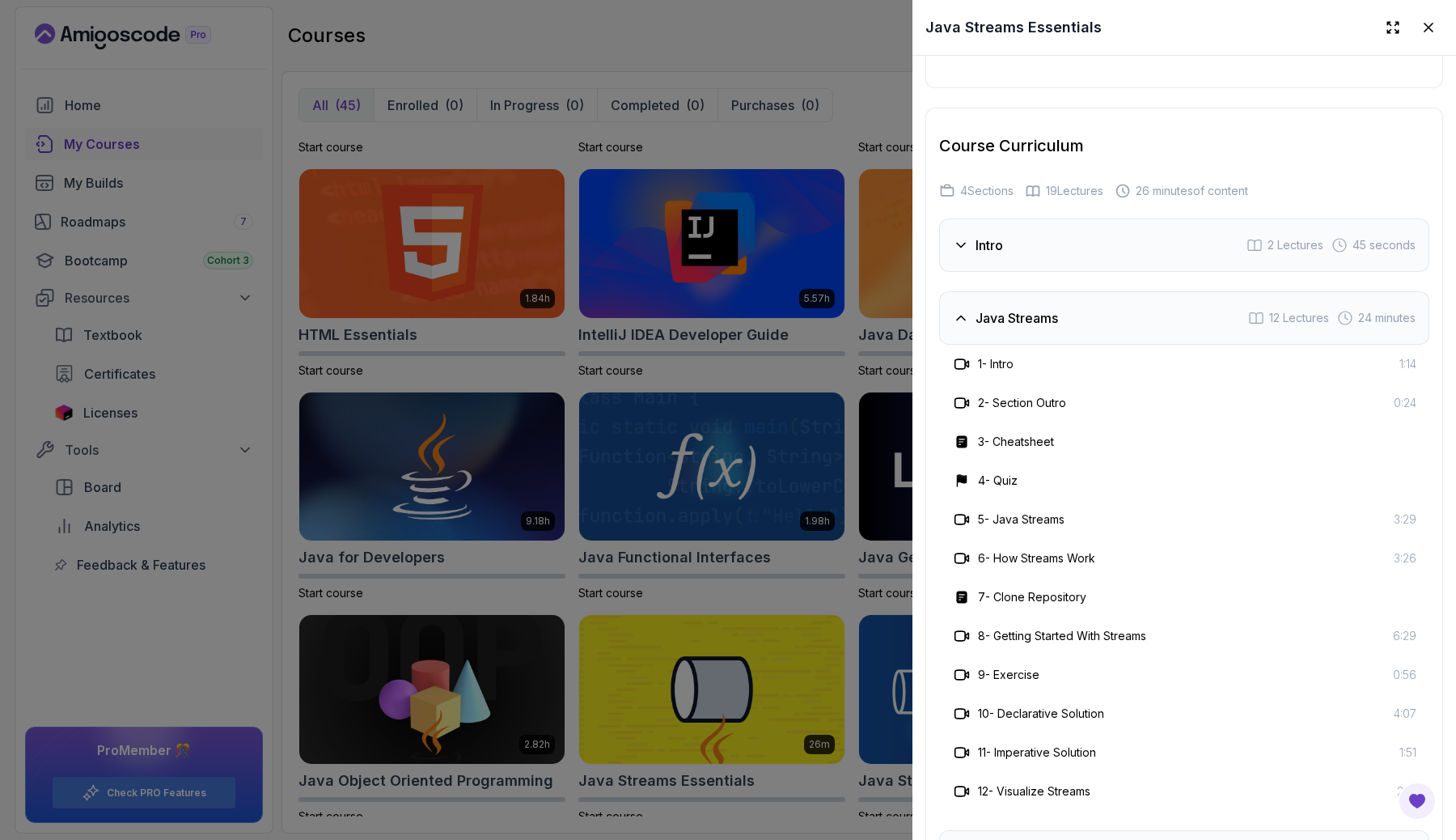
scroll to position [2460, 0]
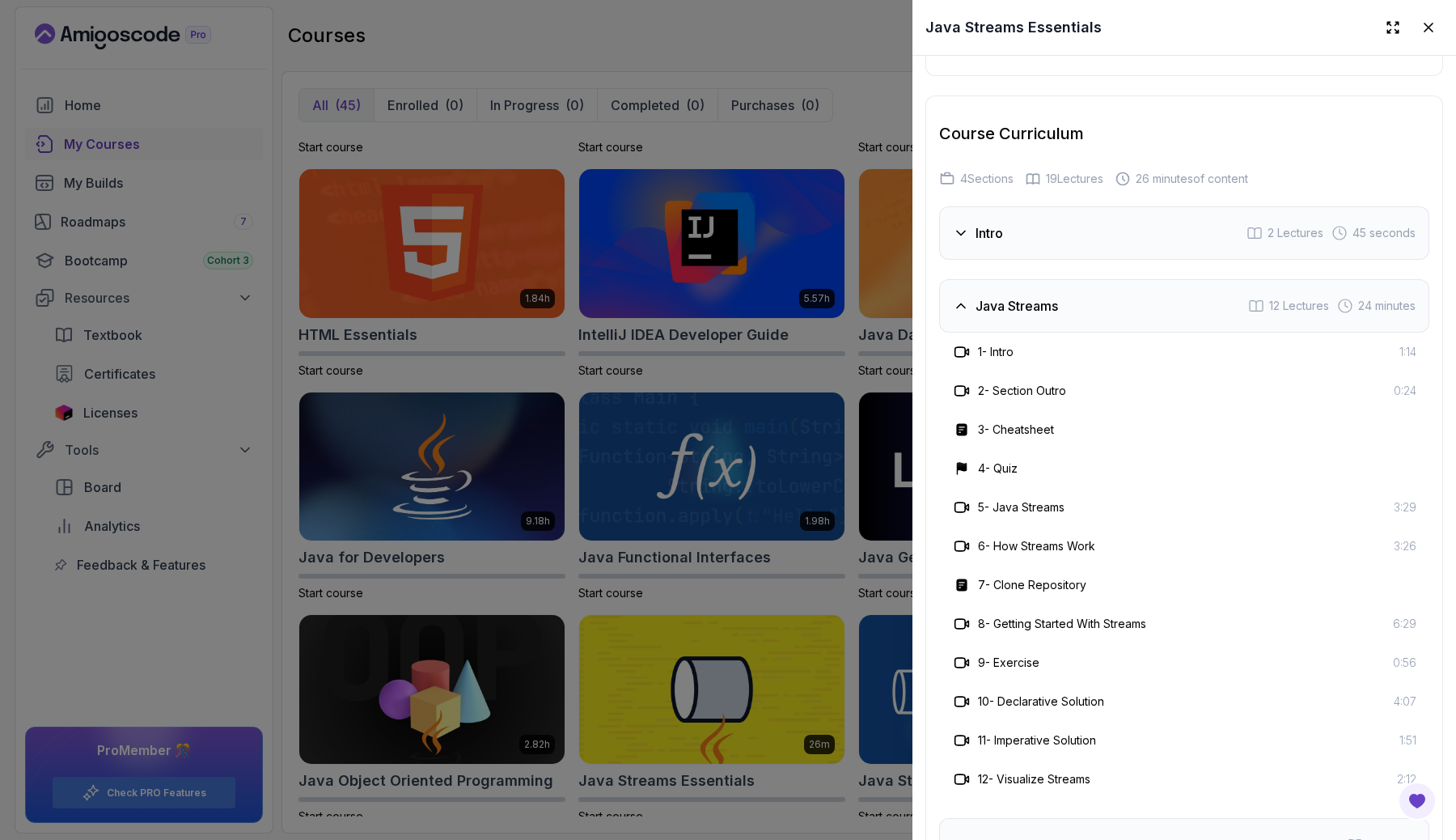
click at [1071, 279] on div "Java Streams 12 Lectures 24 minutes" at bounding box center [1185, 305] width 490 height 53
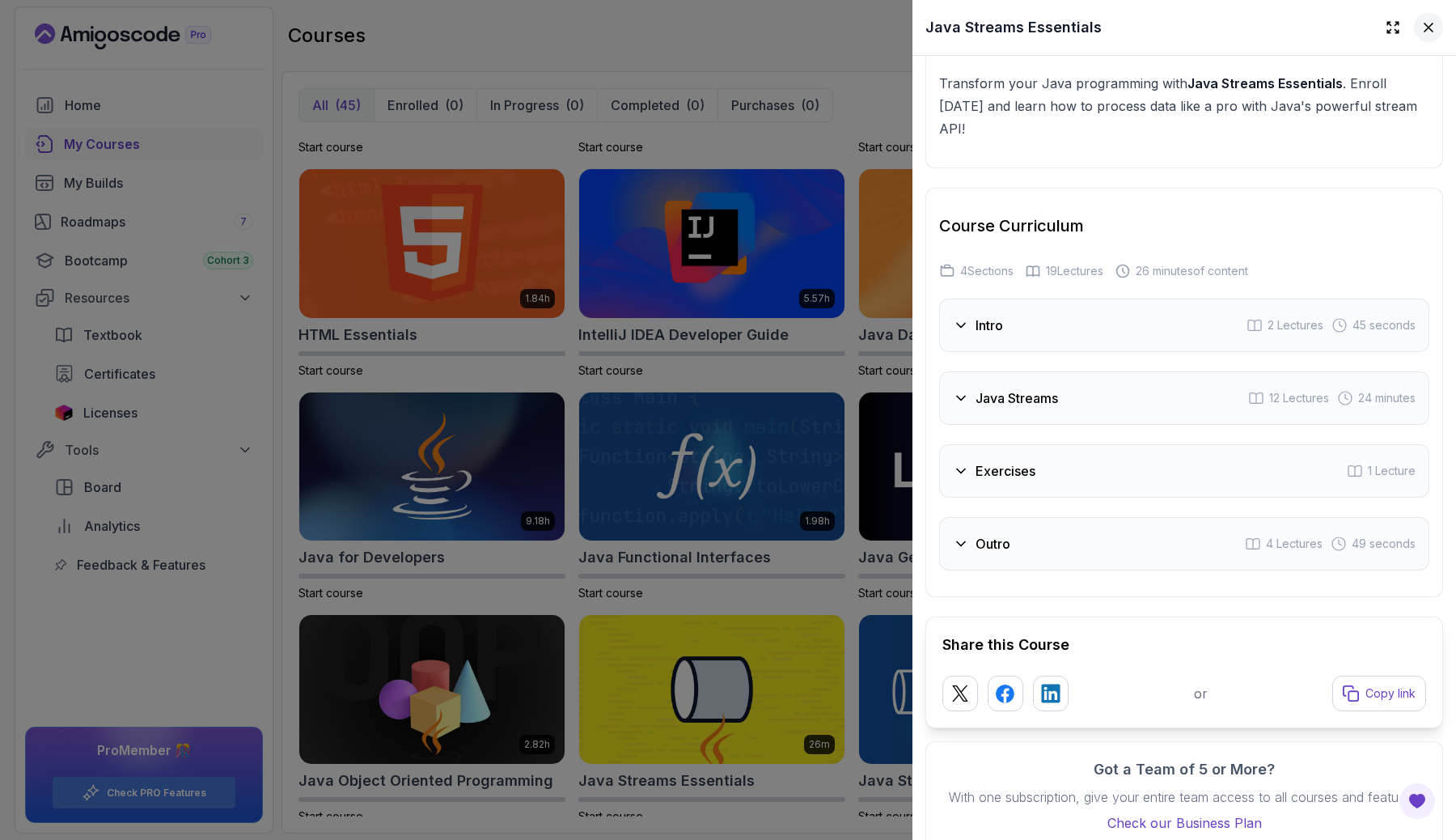
click at [1427, 31] on icon at bounding box center [1428, 27] width 16 height 16
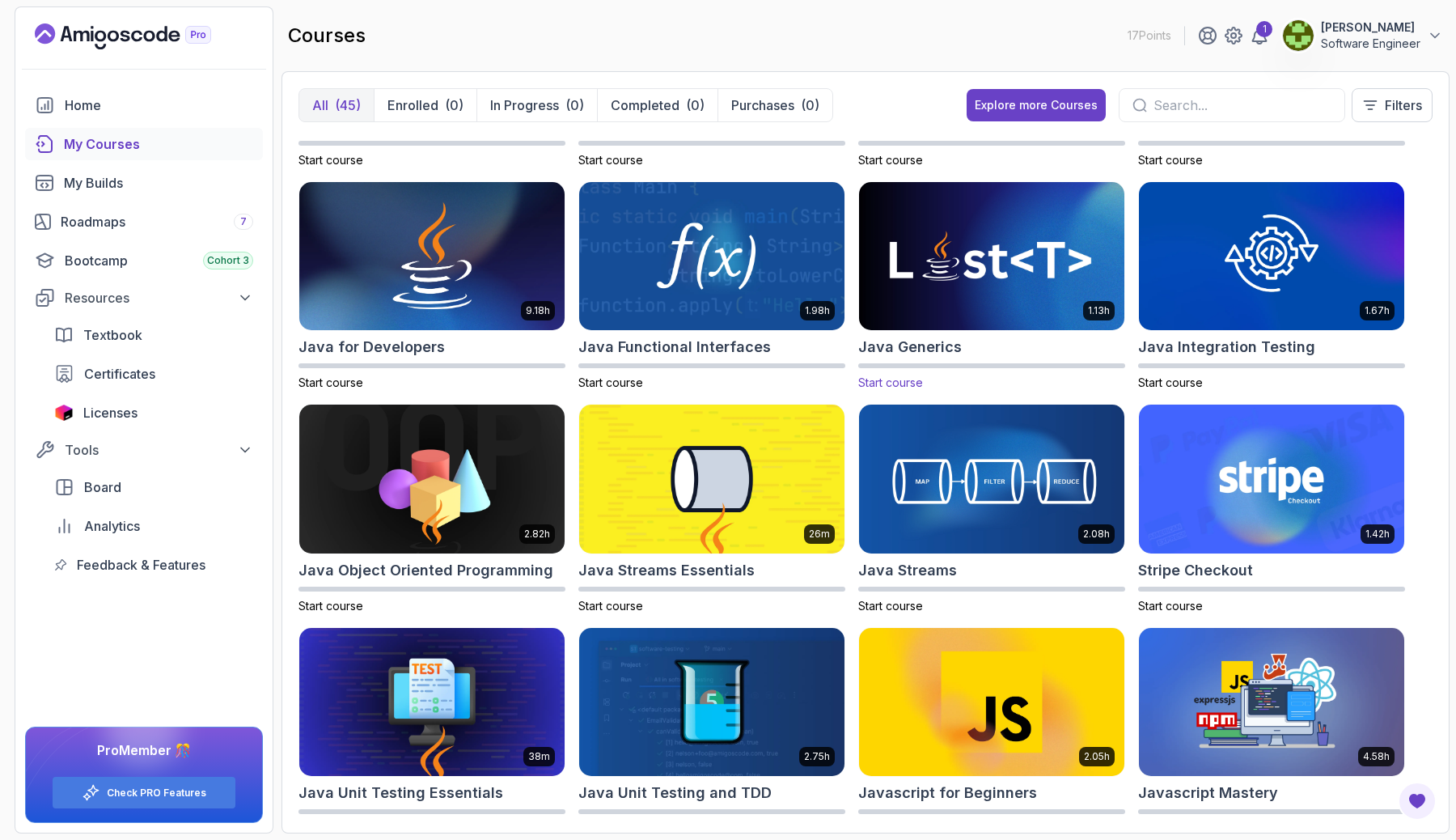
scroll to position [847, 0]
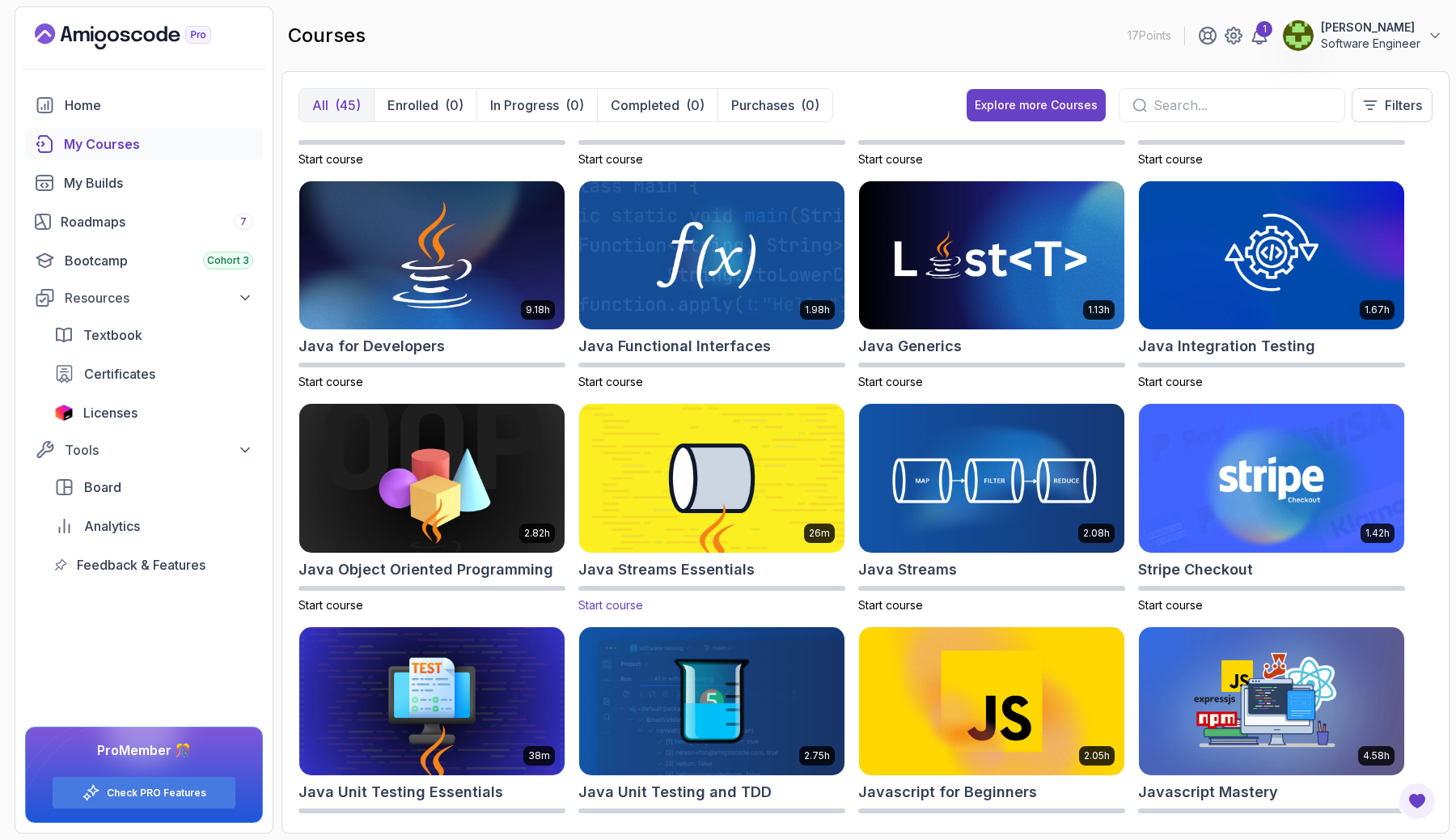
click at [736, 548] on img at bounding box center [711, 478] width 278 height 156
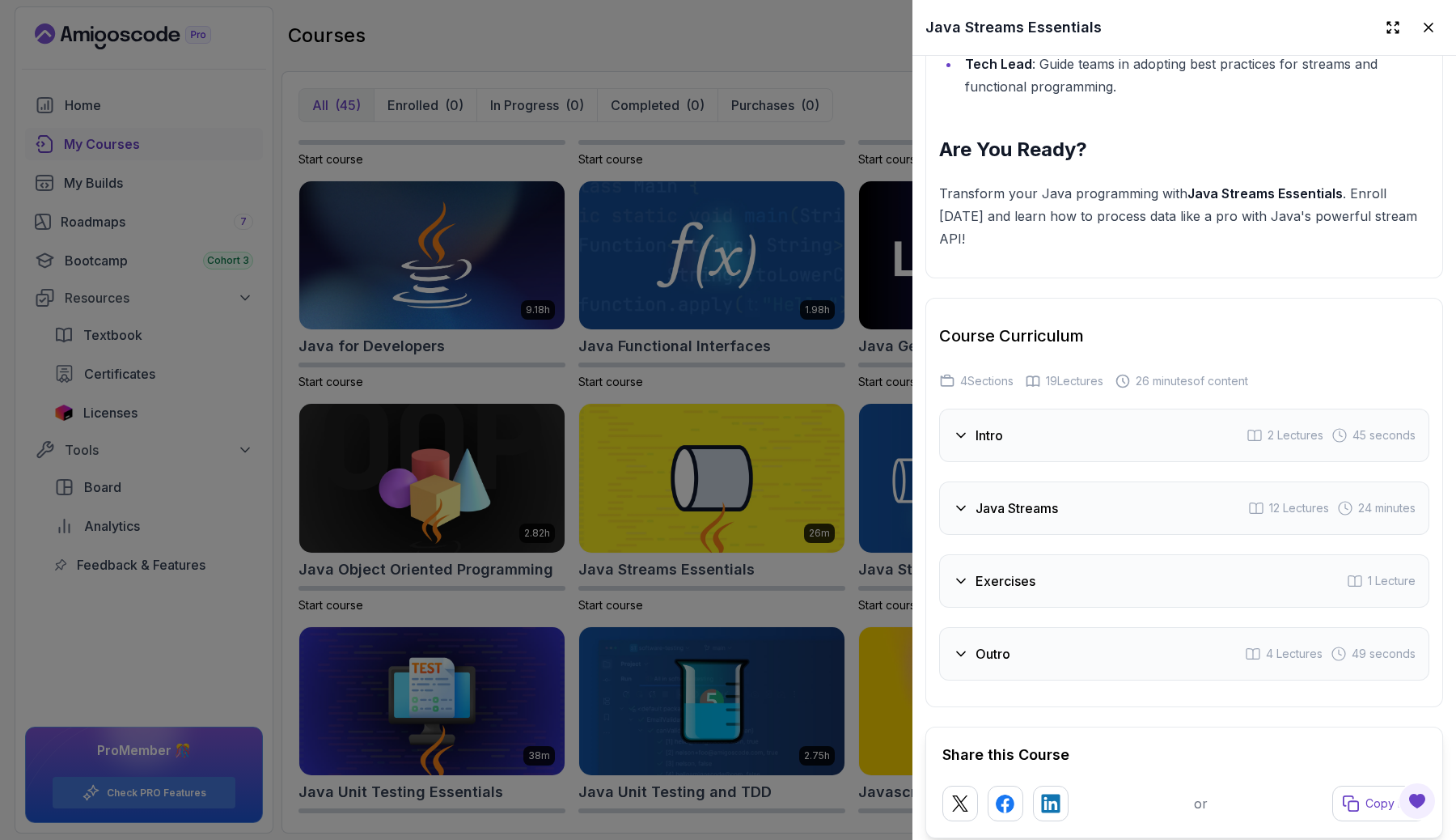
scroll to position [2368, 0]
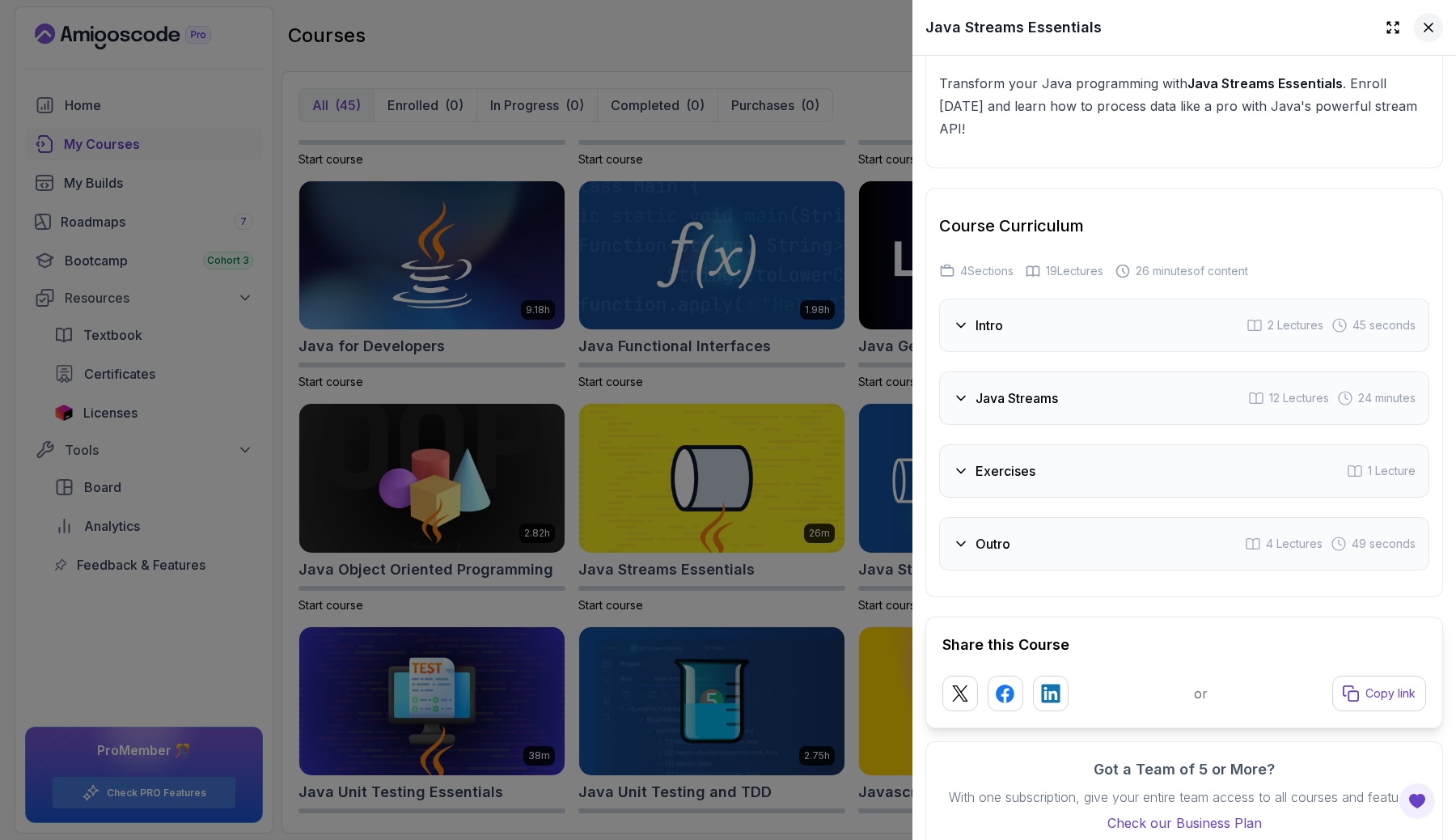
click at [1432, 34] on icon at bounding box center [1428, 27] width 16 height 16
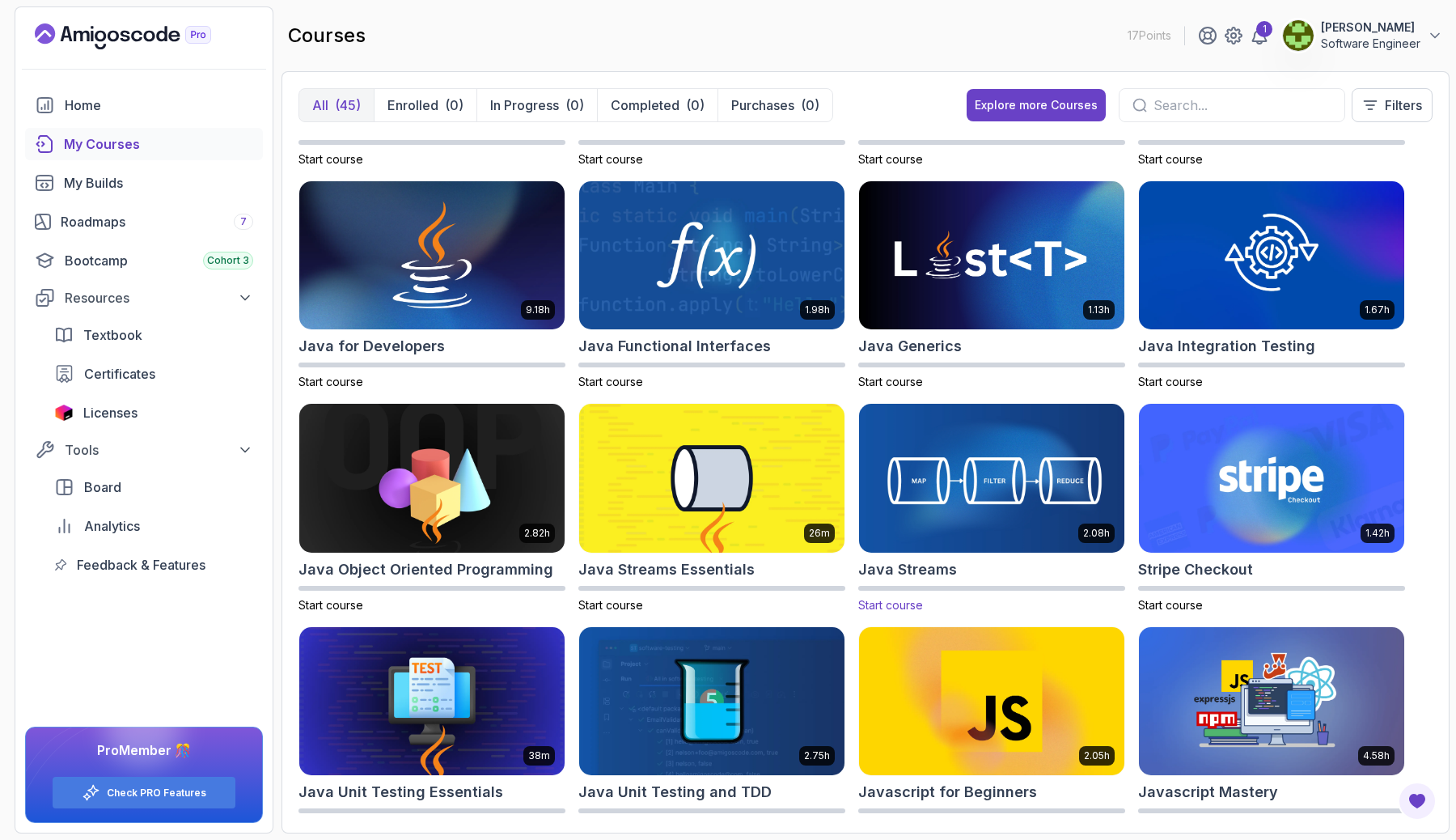
click at [995, 491] on img at bounding box center [991, 478] width 278 height 156
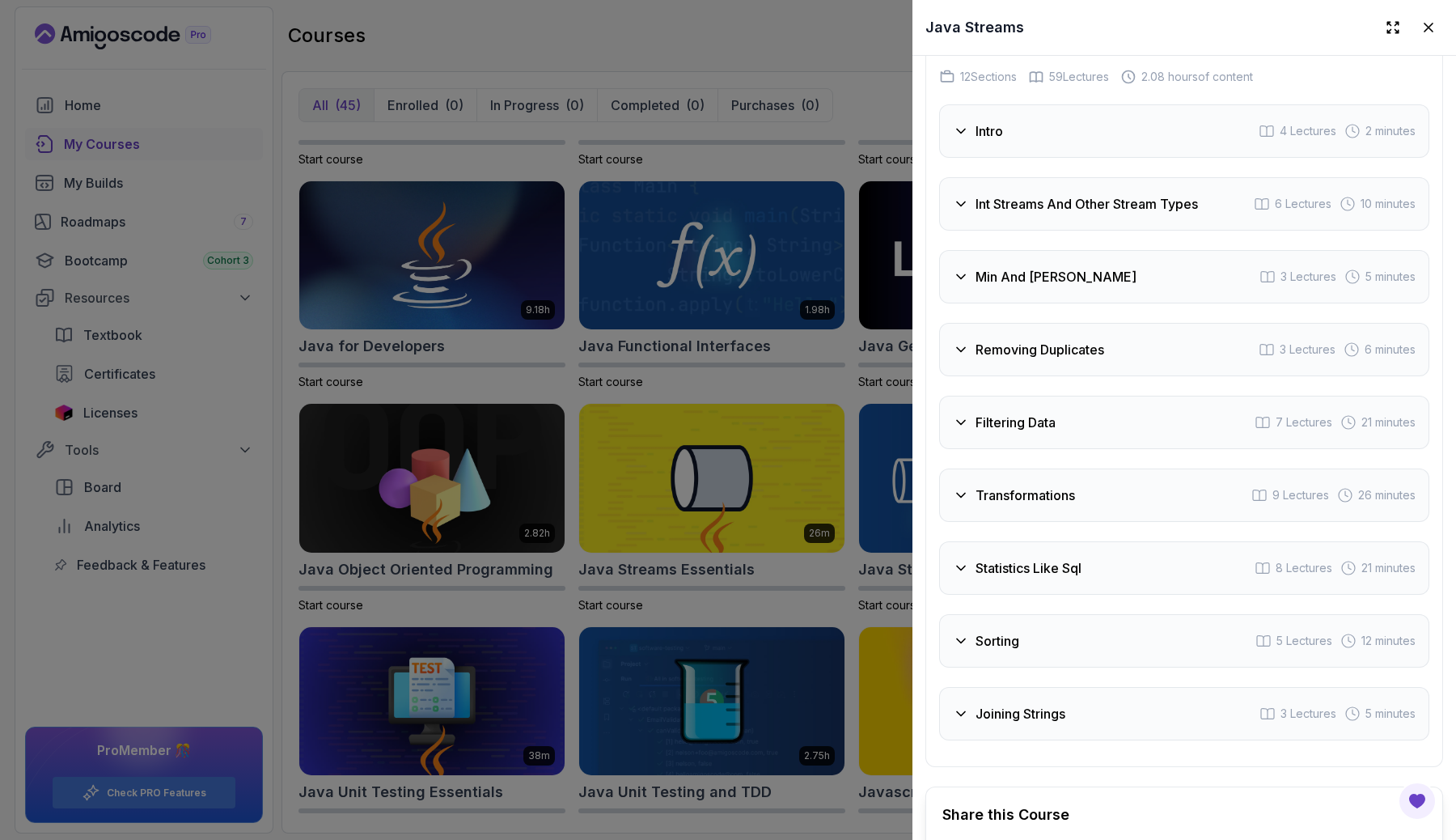
scroll to position [2644, 0]
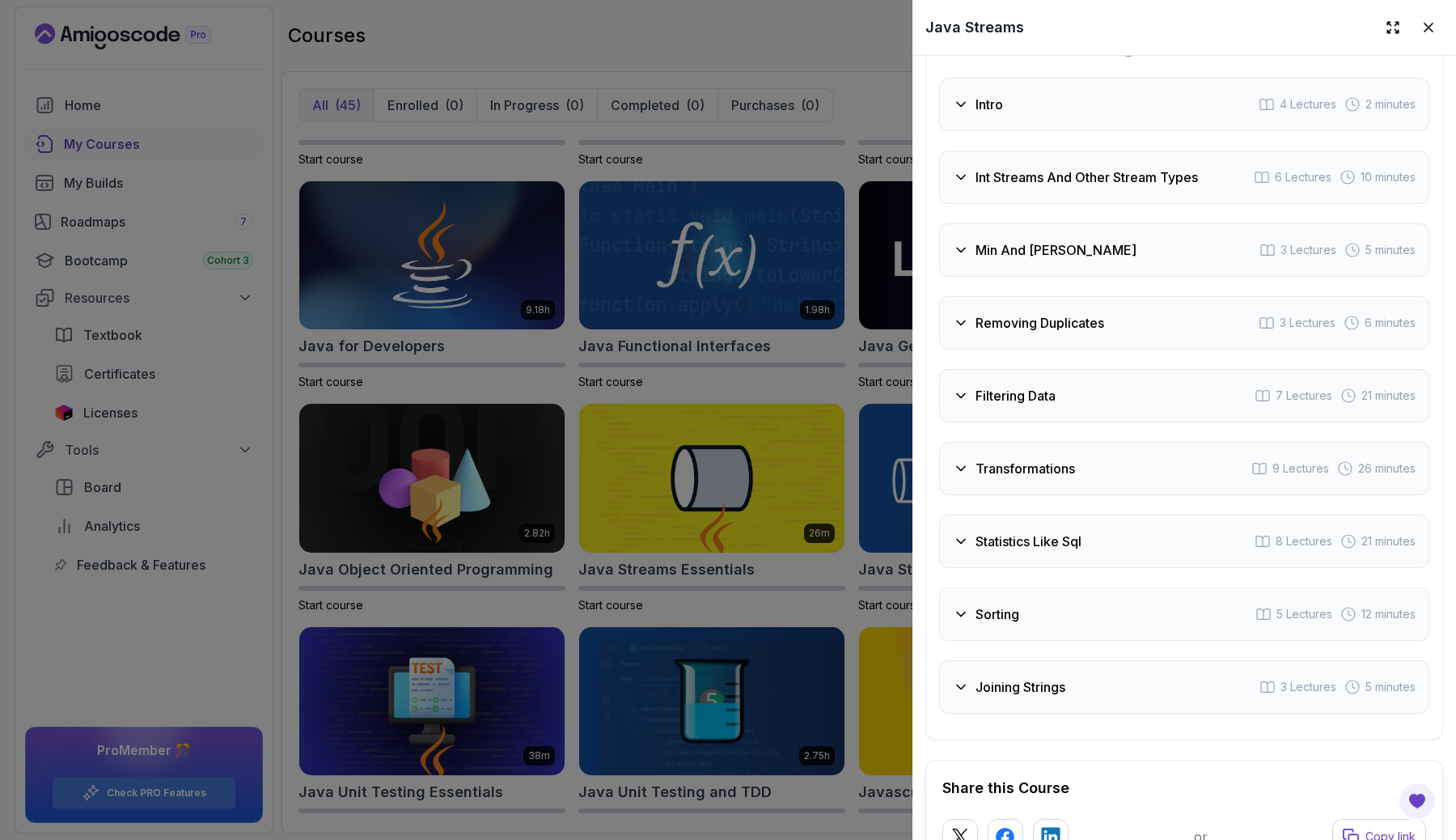
click at [962, 242] on icon at bounding box center [961, 250] width 16 height 16
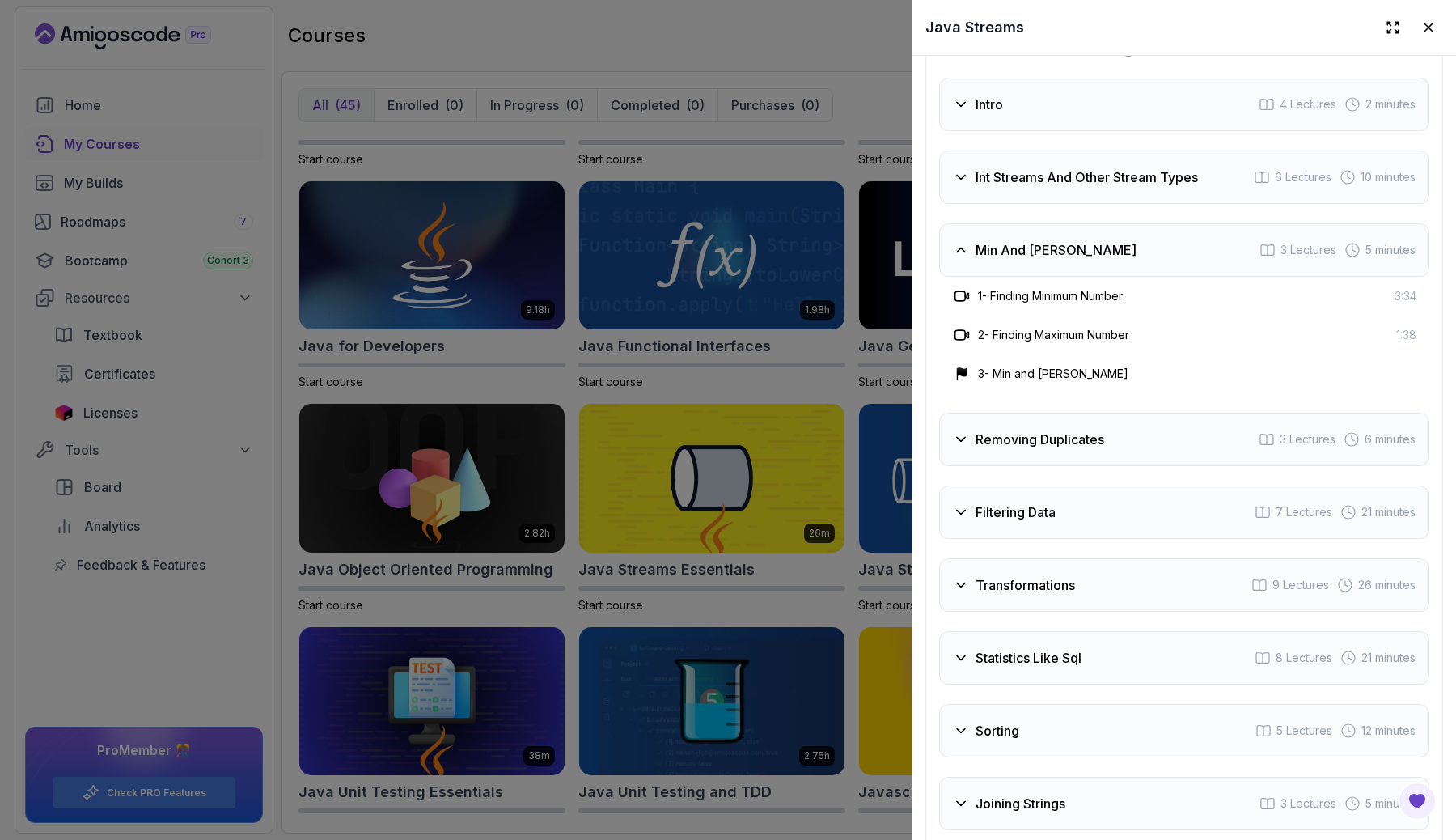
click at [962, 242] on icon at bounding box center [961, 250] width 16 height 16
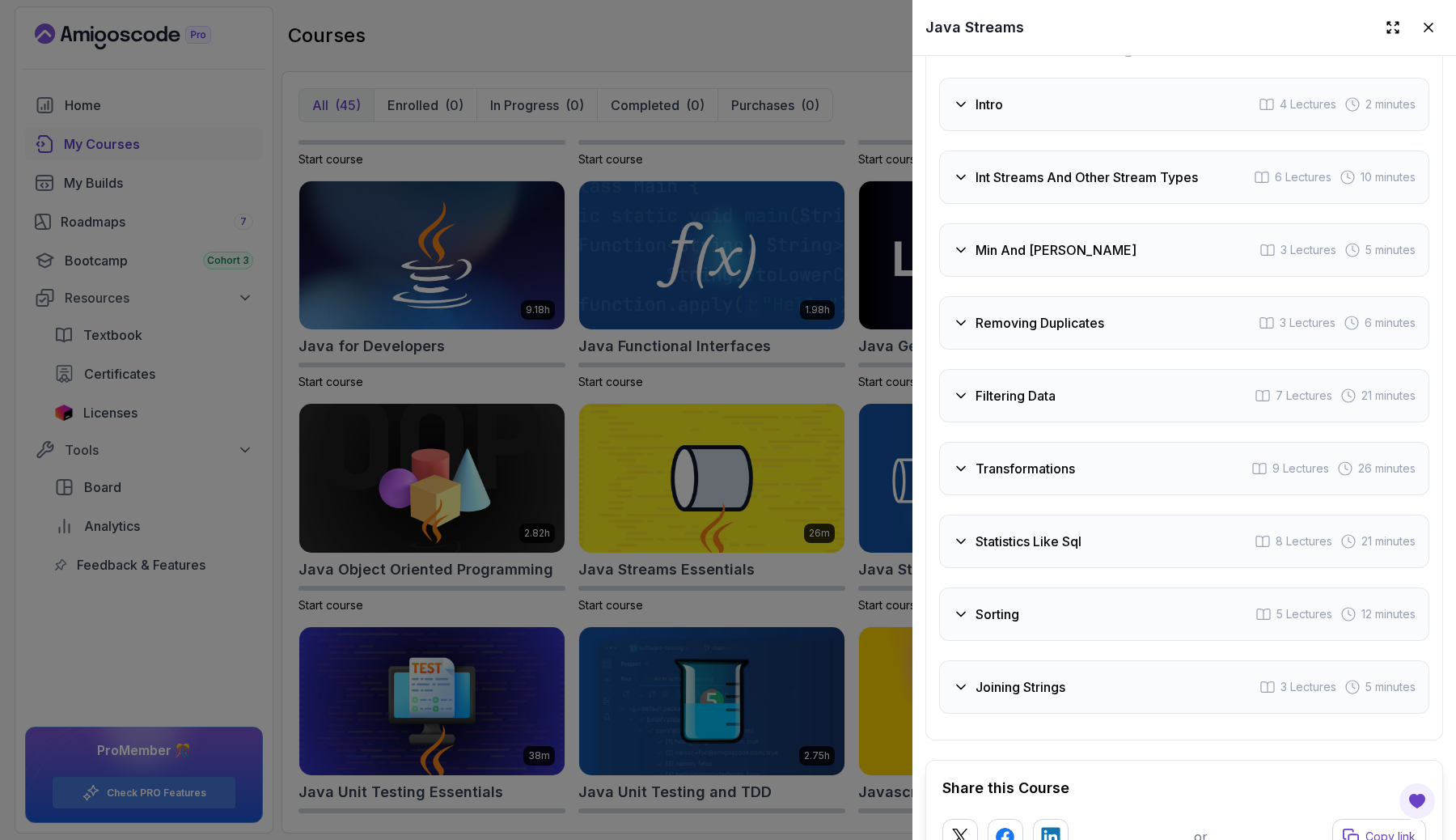
click at [961, 169] on icon at bounding box center [961, 177] width 16 height 16
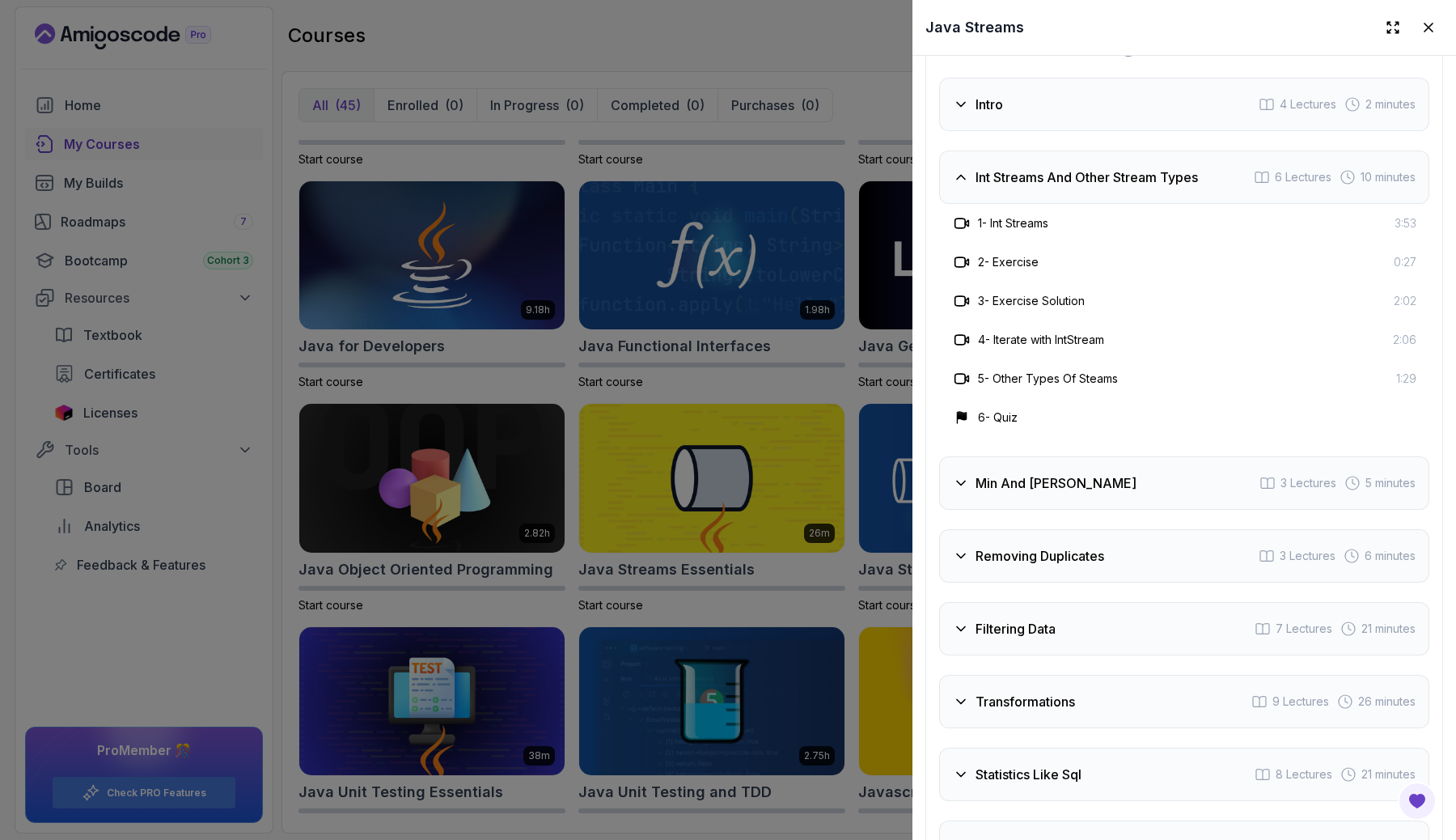
click at [961, 169] on icon at bounding box center [961, 177] width 16 height 16
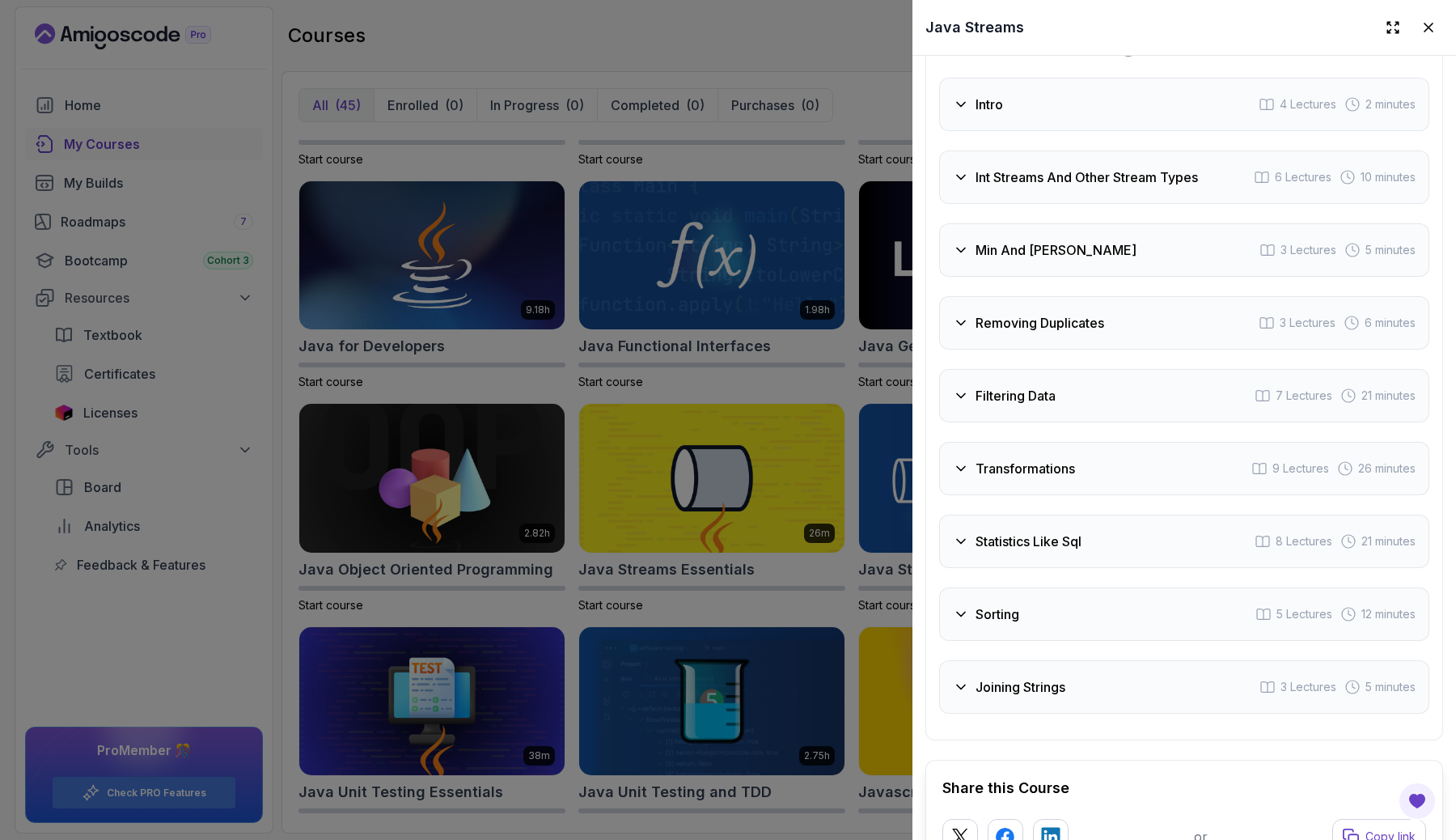
click at [978, 313] on h3 "Removing Duplicates" at bounding box center [1040, 322] width 128 height 19
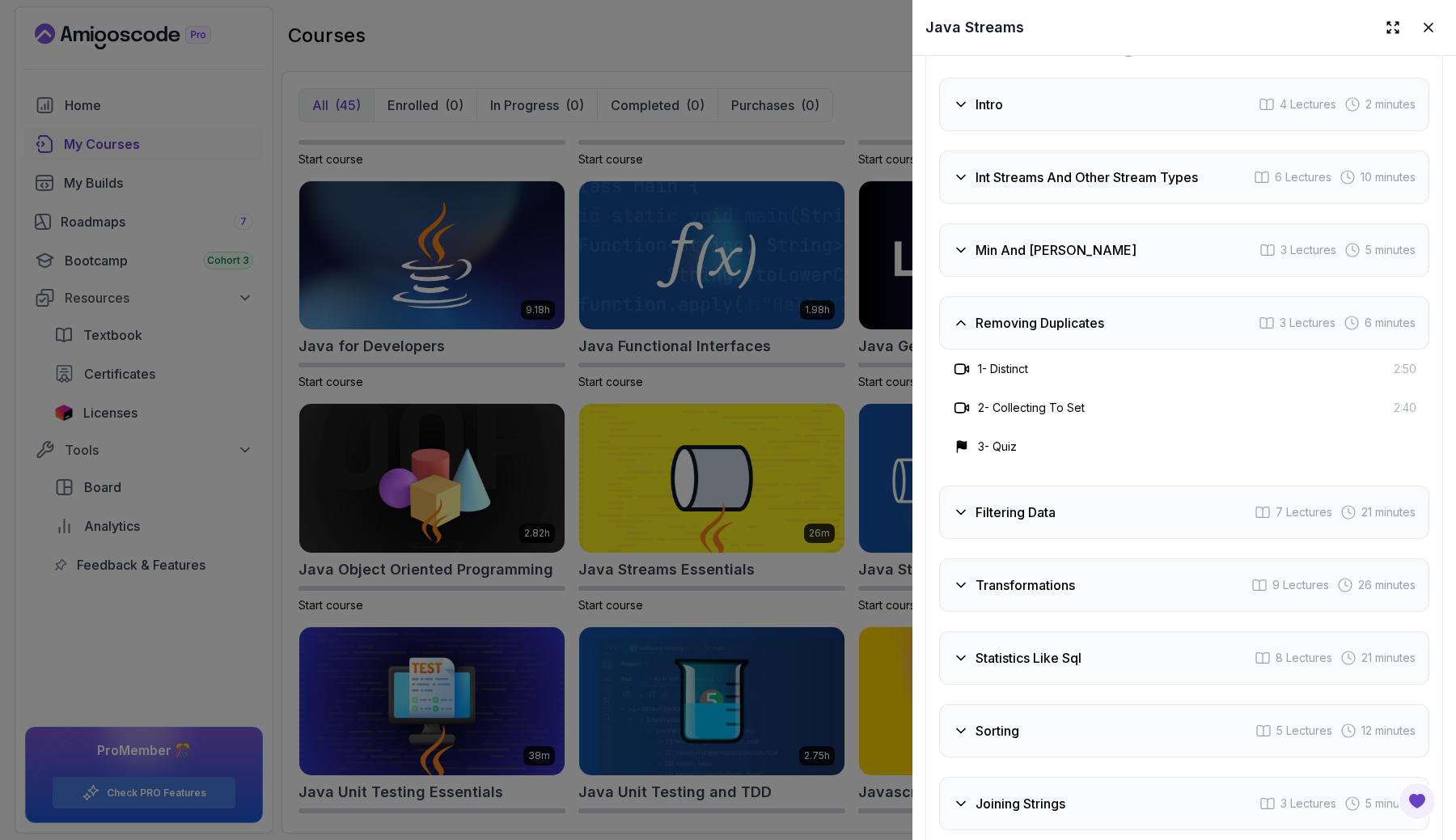
click at [978, 313] on h3 "Removing Duplicates" at bounding box center [1040, 322] width 128 height 19
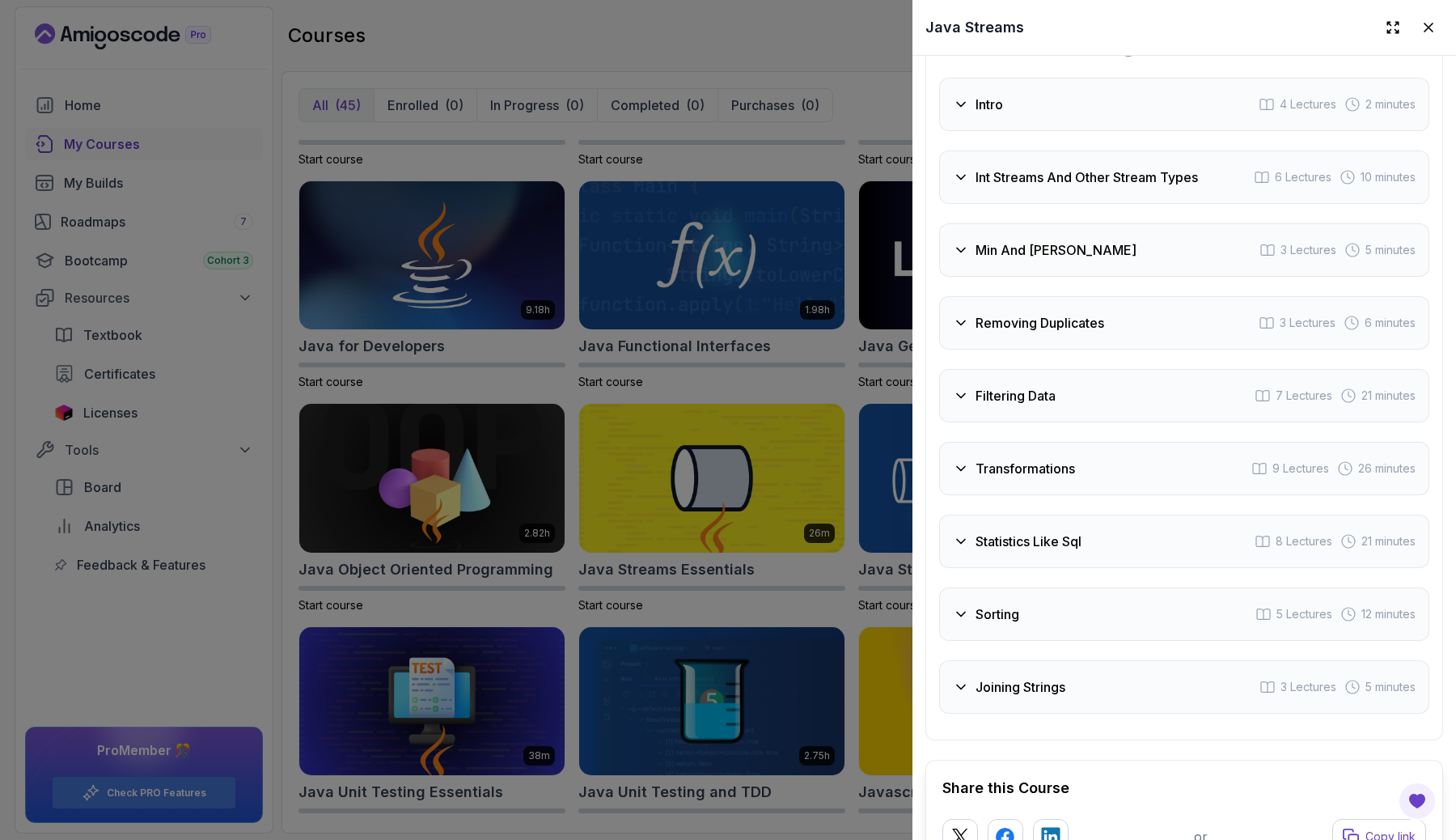
click at [977, 369] on div "Filtering Data 7 Lectures 21 minutes" at bounding box center [1185, 396] width 490 height 53
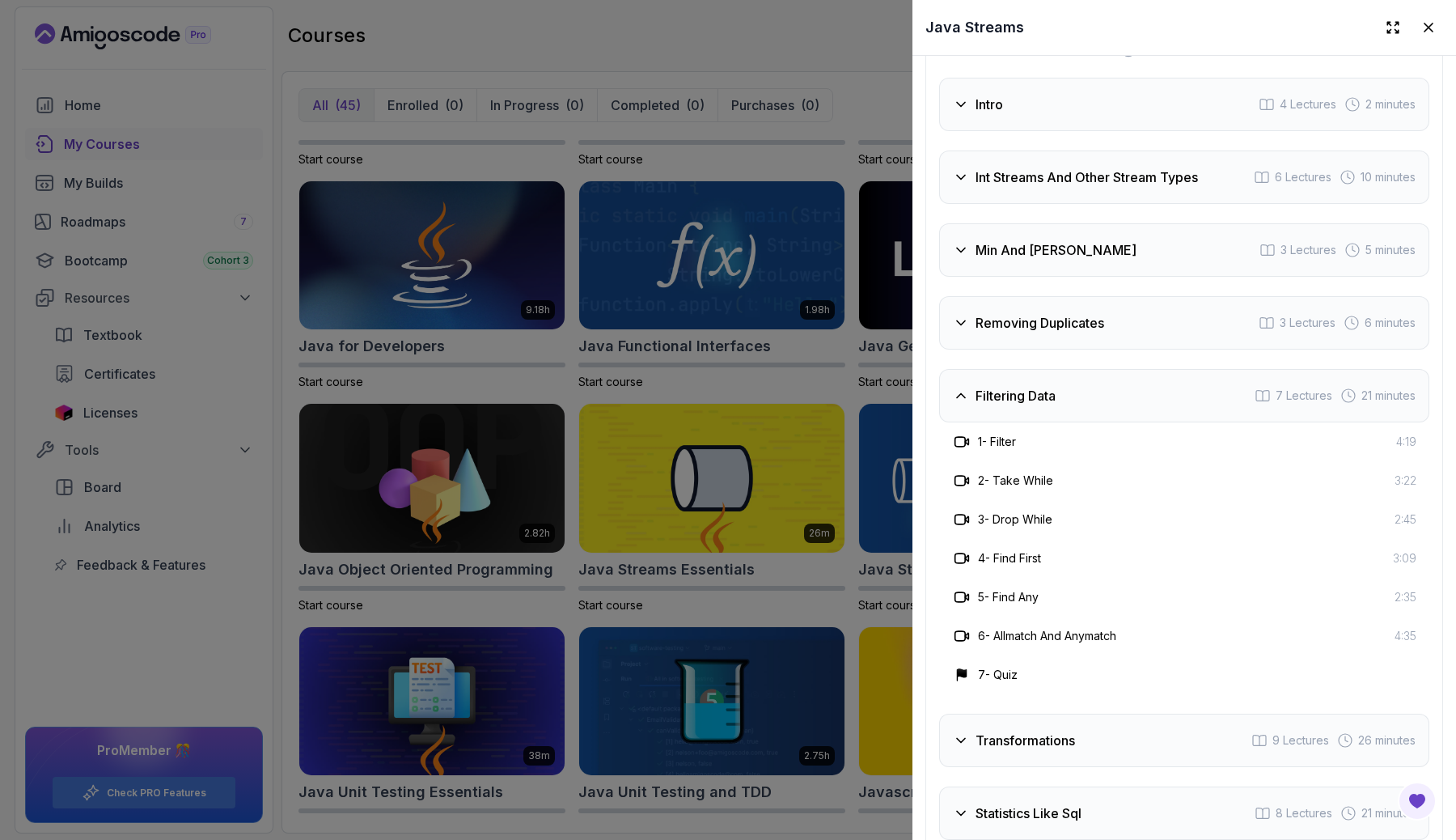
click at [974, 386] on div "Filtering Data" at bounding box center [1004, 395] width 102 height 19
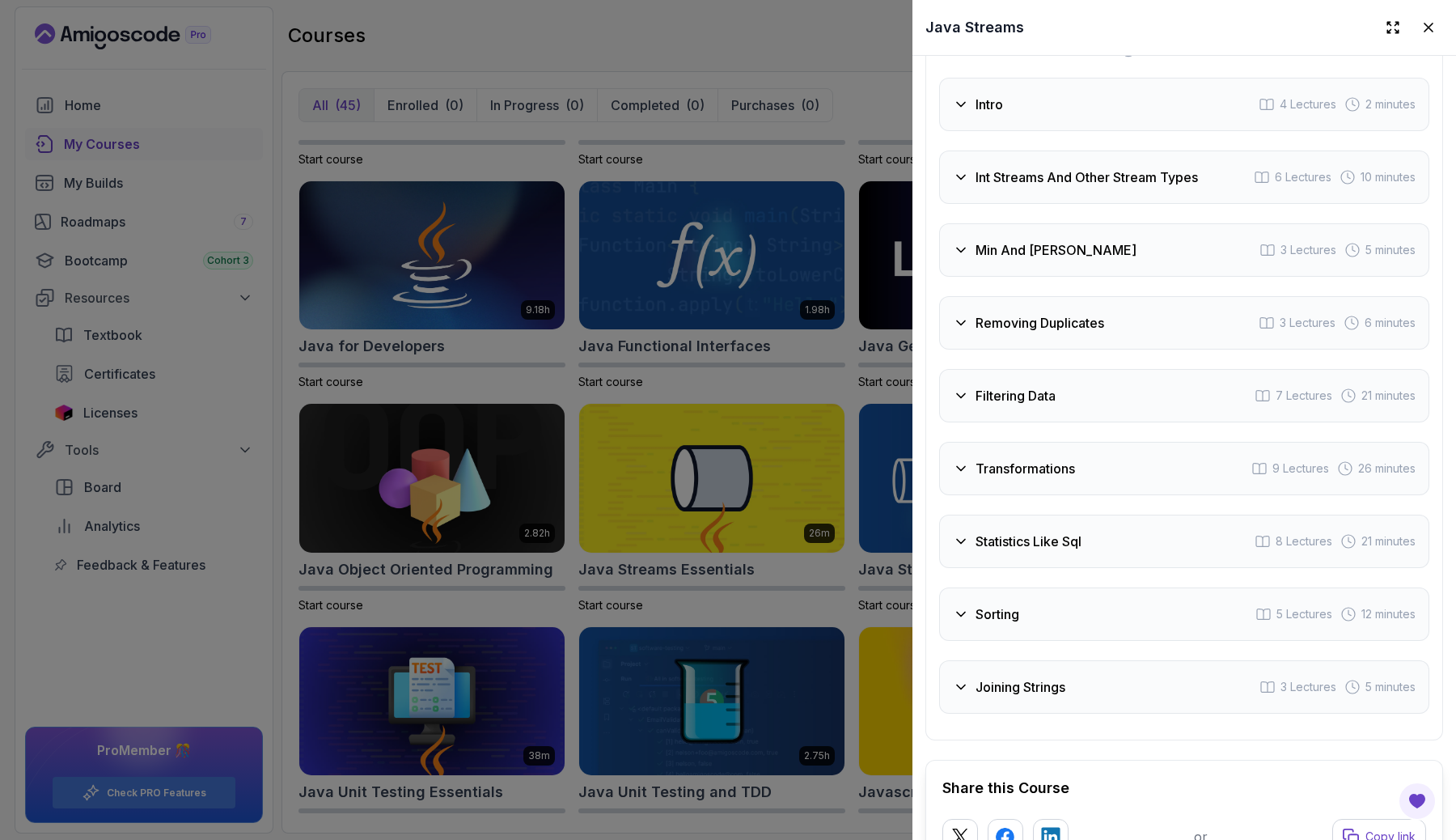
click at [994, 459] on h3 "Transformations" at bounding box center [1025, 468] width 100 height 19
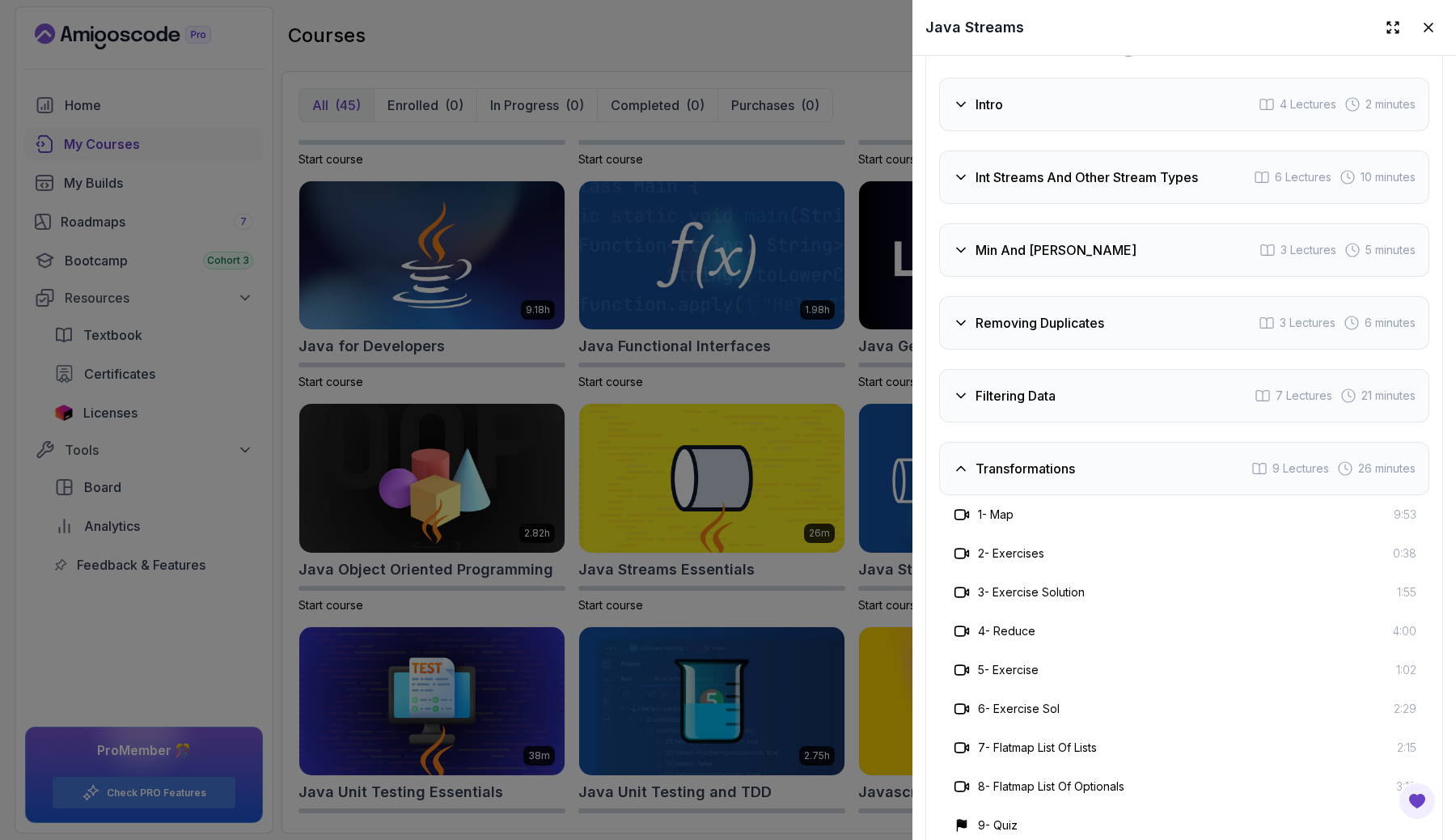
click at [994, 459] on h3 "Transformations" at bounding box center [1025, 468] width 100 height 19
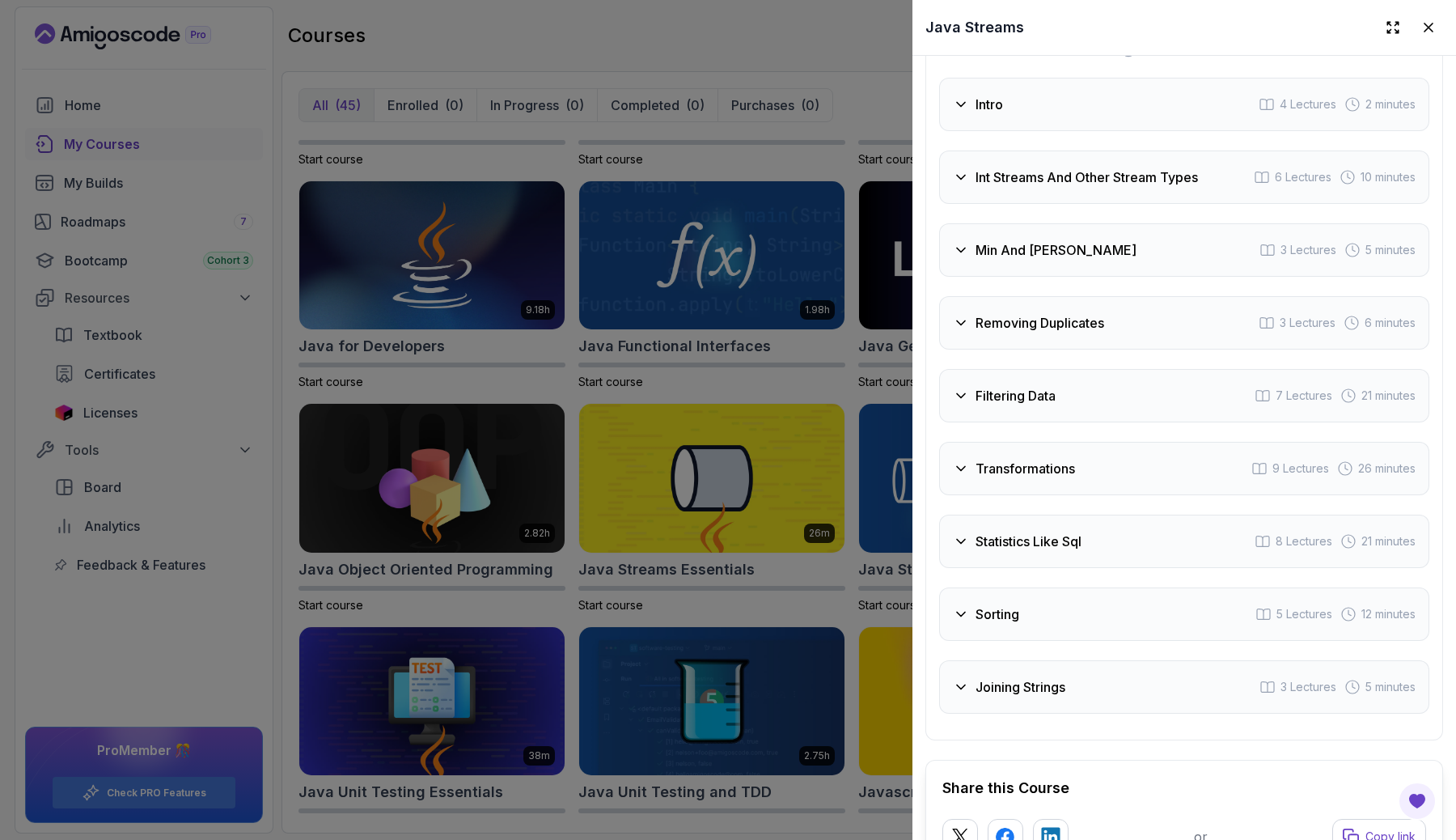
click at [998, 531] on h3 "Statistics Like Sql" at bounding box center [1028, 540] width 106 height 19
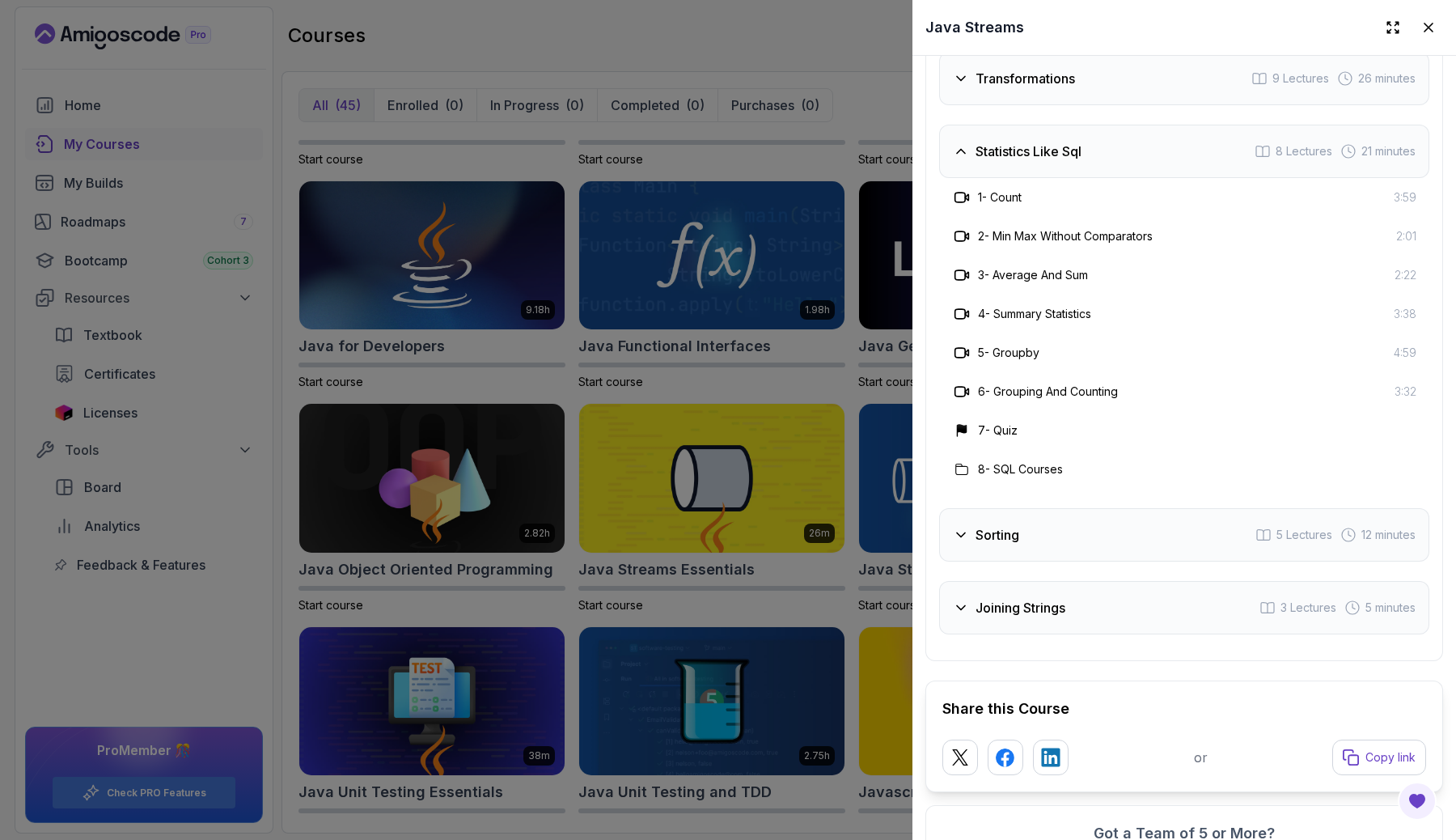
click at [1005, 525] on h3 "Sorting" at bounding box center [997, 534] width 43 height 19
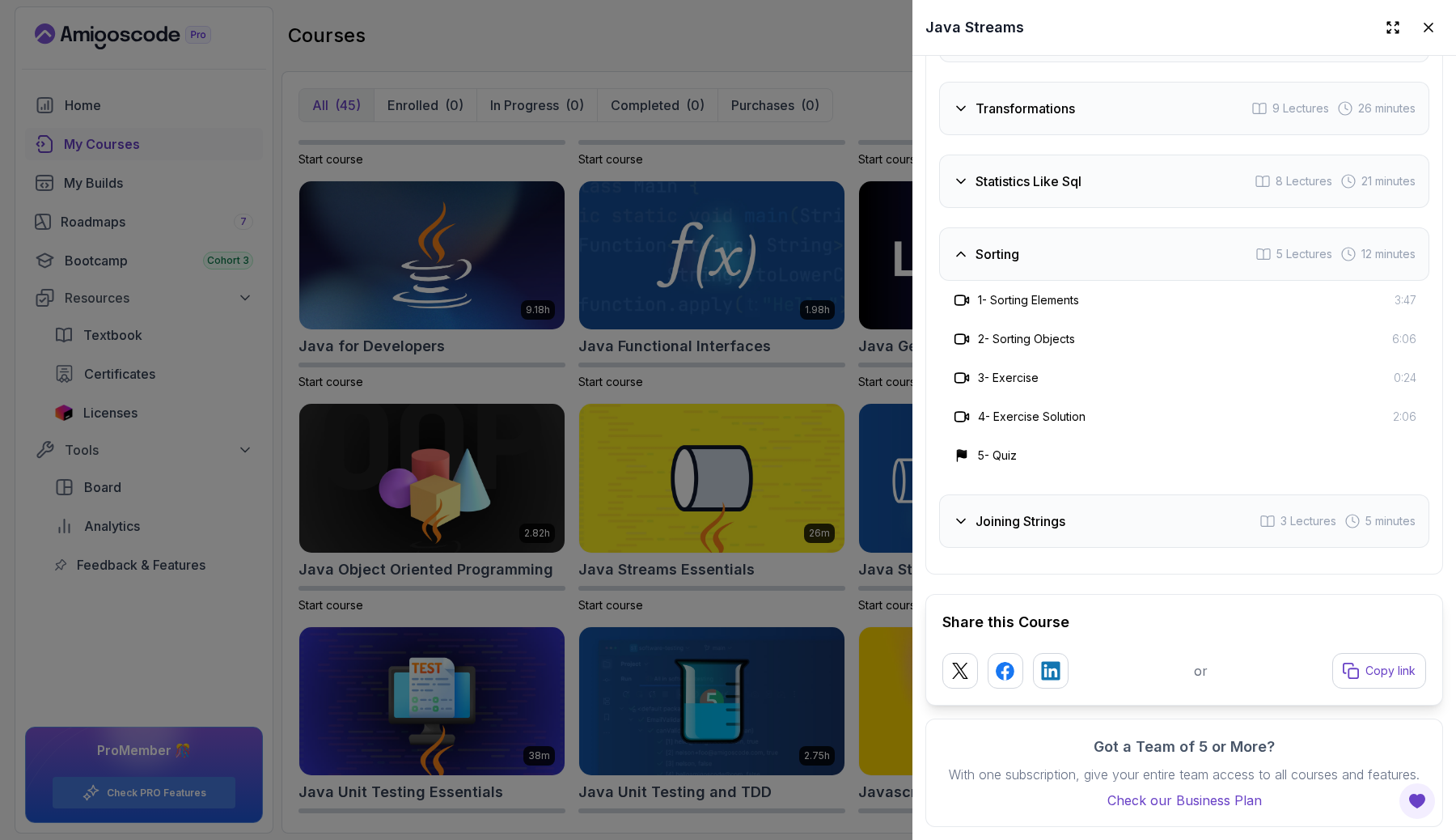
scroll to position [2959, 0]
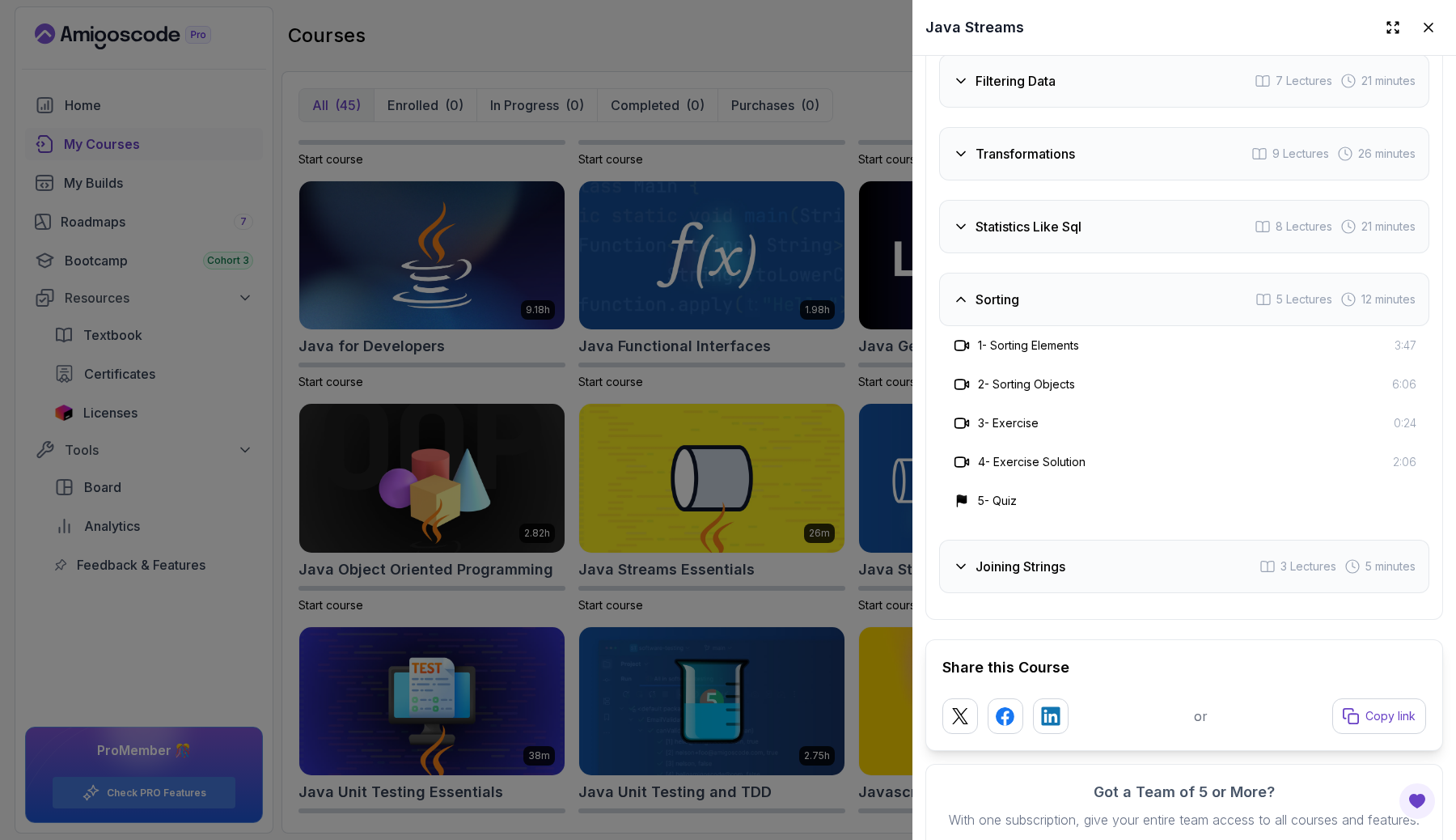
click at [997, 557] on h3 "Joining Strings" at bounding box center [1020, 566] width 90 height 19
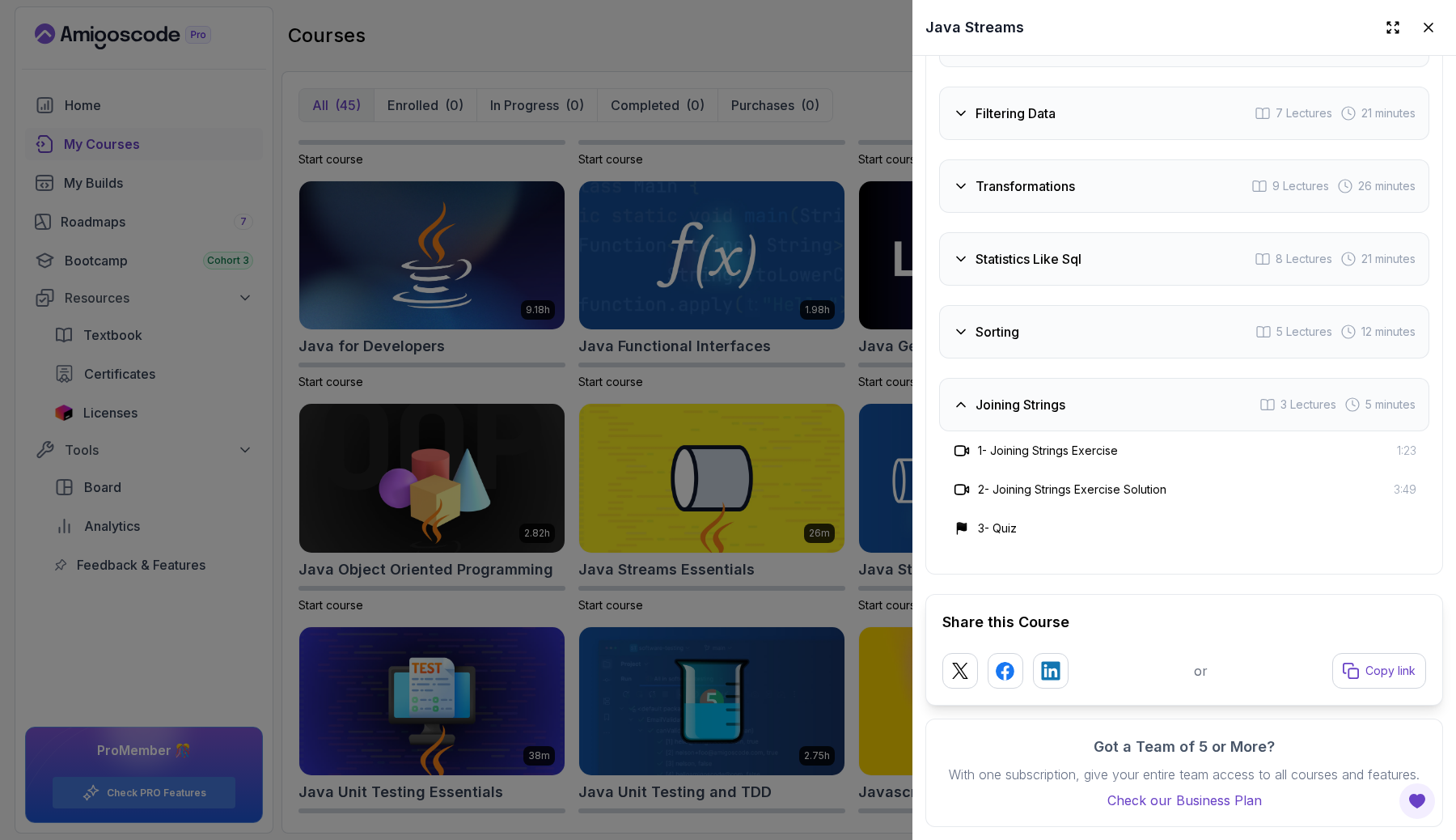
scroll to position [2881, 0]
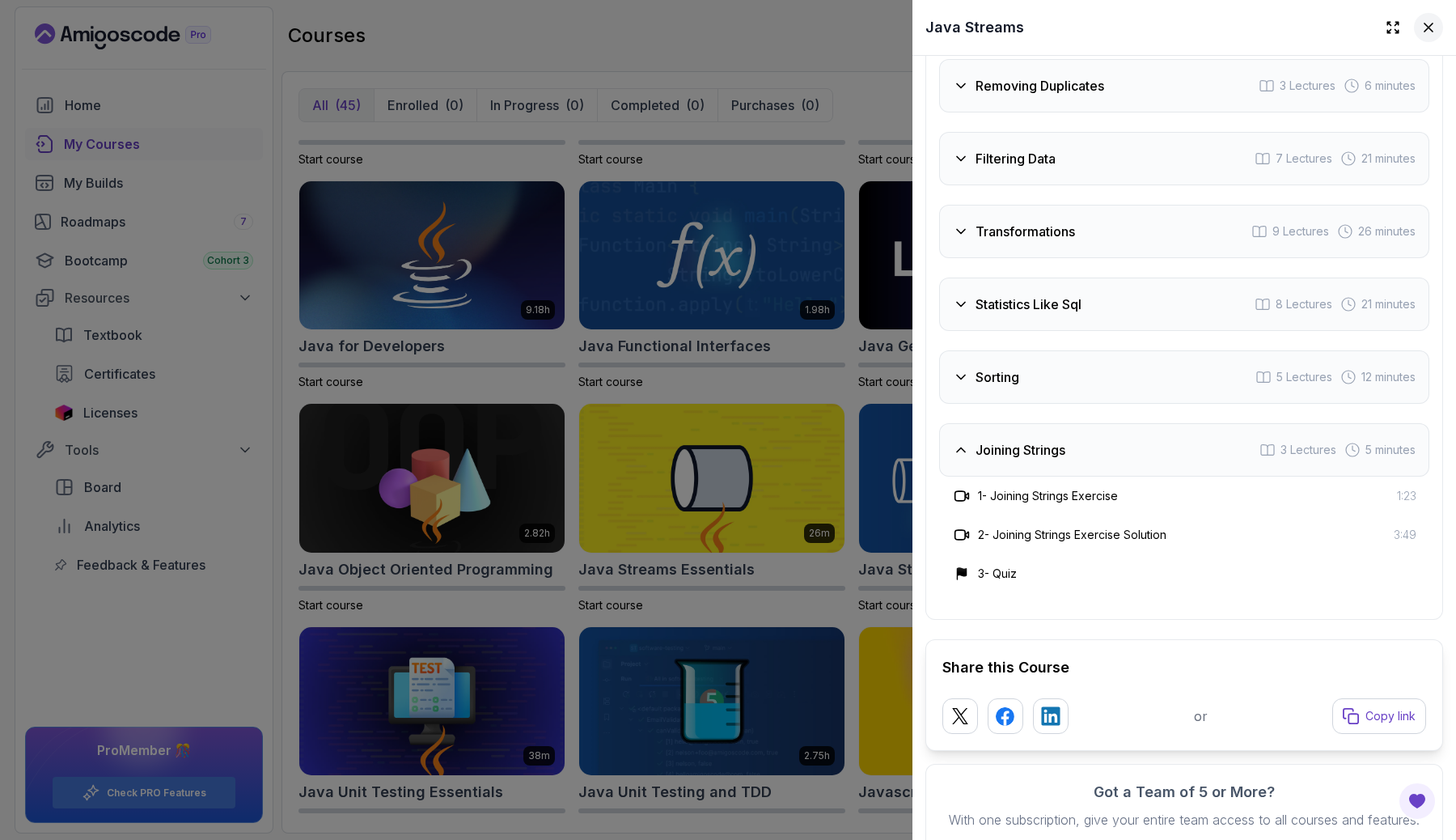
click at [1424, 25] on icon at bounding box center [1428, 27] width 16 height 16
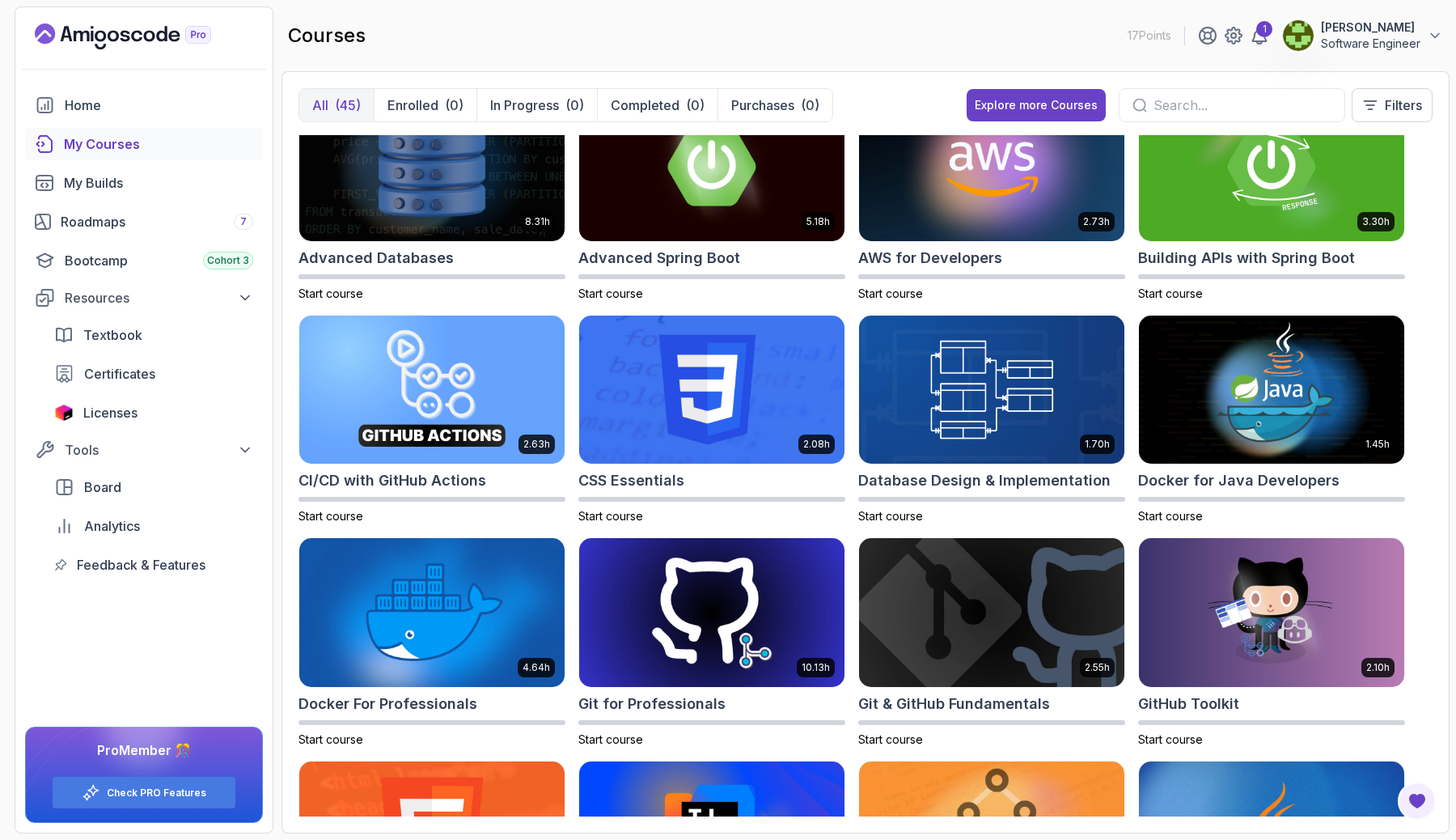
scroll to position [0, 0]
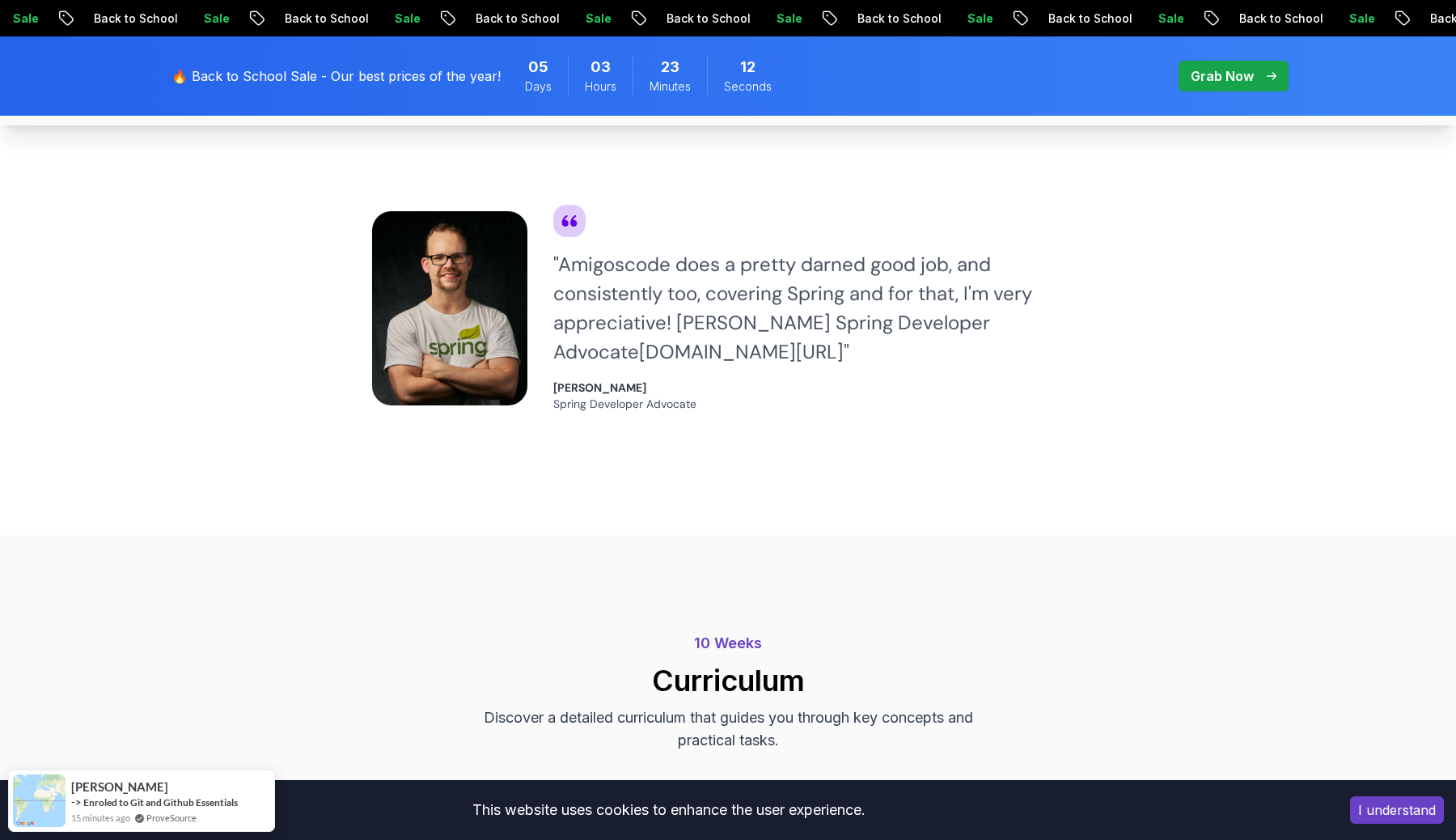
scroll to position [1441, 0]
